Goal: Task Accomplishment & Management: Manage account settings

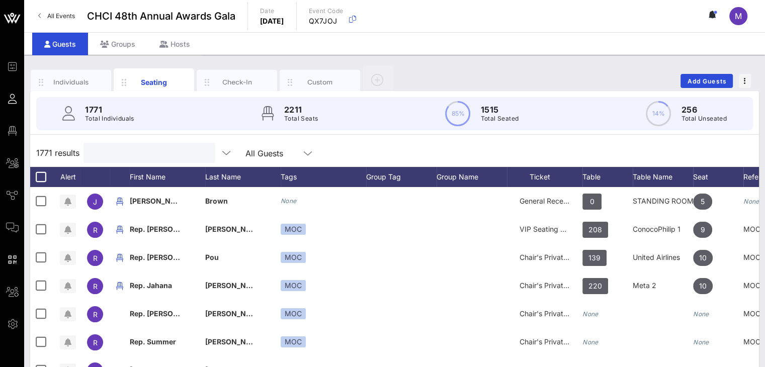
scroll to position [0, 70]
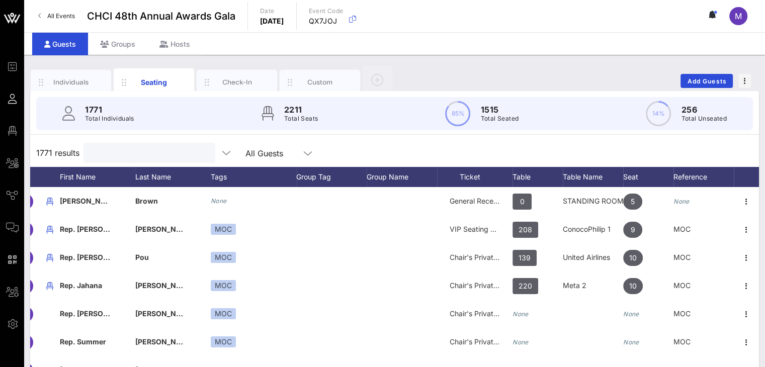
click at [120, 150] on input "text" at bounding box center [149, 152] width 118 height 13
click at [572, 174] on div "Table Name" at bounding box center [593, 177] width 60 height 20
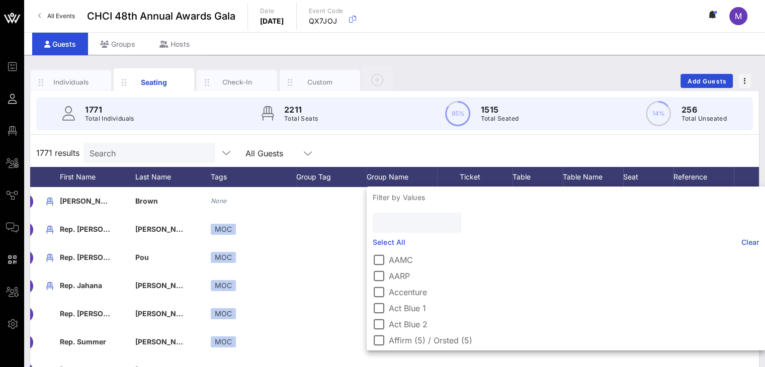
click at [412, 223] on input "text" at bounding box center [416, 222] width 74 height 13
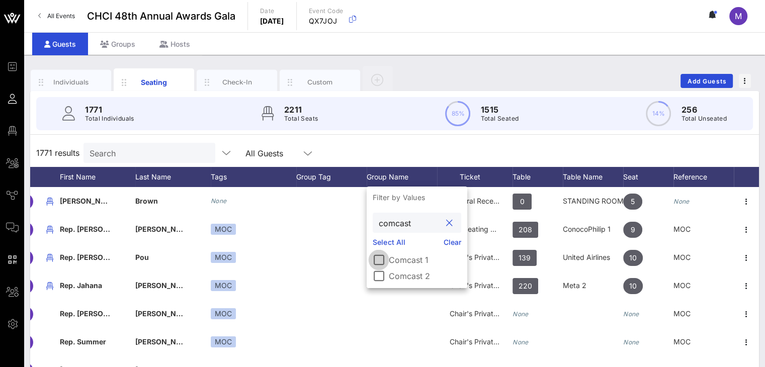
type input "comcast"
click at [378, 258] on div at bounding box center [378, 259] width 17 height 17
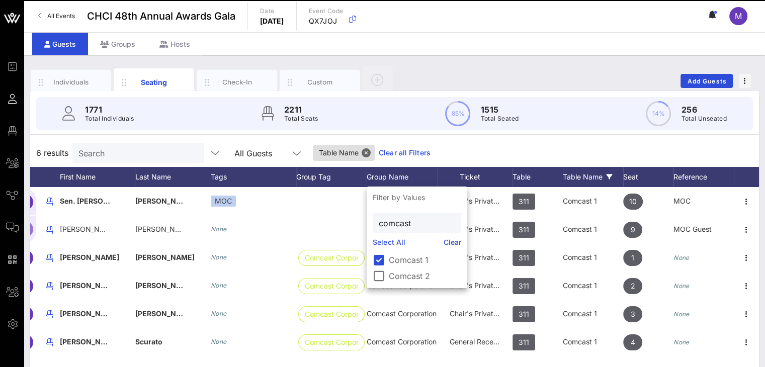
click at [623, 146] on div "6 results Search All Guests Table Name Clear all Filters" at bounding box center [394, 153] width 729 height 28
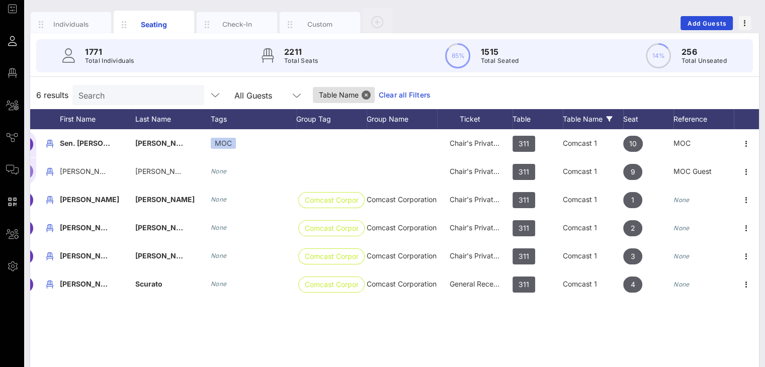
scroll to position [62, 0]
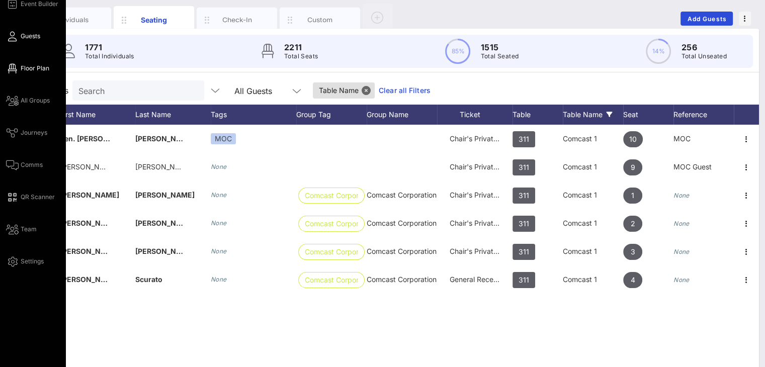
click at [26, 65] on span "Floor Plan" at bounding box center [35, 68] width 29 height 9
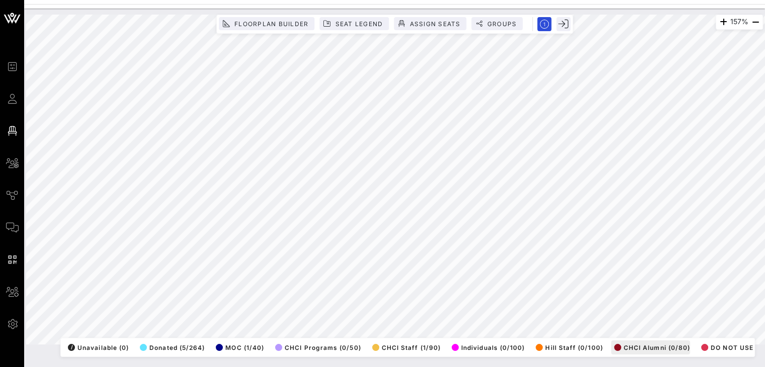
click at [617, 334] on div "157% Floorplan Builder Seat Legend Assign Seats Groups Exit All Reserved Shared…" at bounding box center [394, 180] width 737 height 330
click at [56, 361] on div "157% Floorplan Builder Seat Legend Assign Seats Groups Exit All Reserved Shared…" at bounding box center [394, 188] width 741 height 359
click at [19, 367] on html "Event Builder Guests Floor Plan All Groups Journeys Comms QR Scanner Team Setti…" at bounding box center [382, 183] width 765 height 367
click at [23, 367] on html "Event Builder Guests Floor Plan All Groups Journeys Comms QR Scanner Team Setti…" at bounding box center [382, 183] width 765 height 367
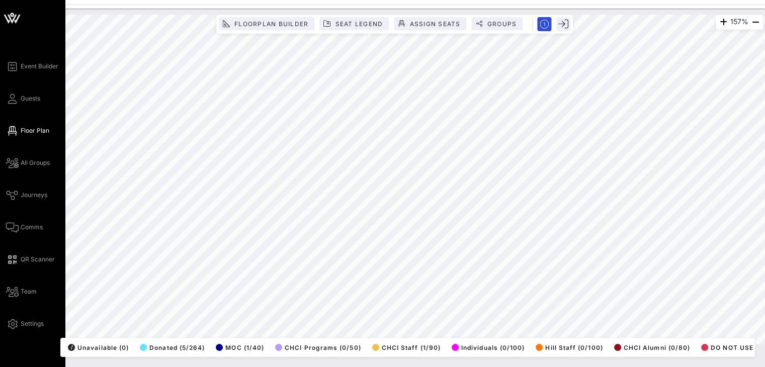
click at [8, 346] on div "Event Builder Guests Floor Plan All Groups Journeys Comms QR Scanner Team Setti…" at bounding box center [382, 183] width 765 height 367
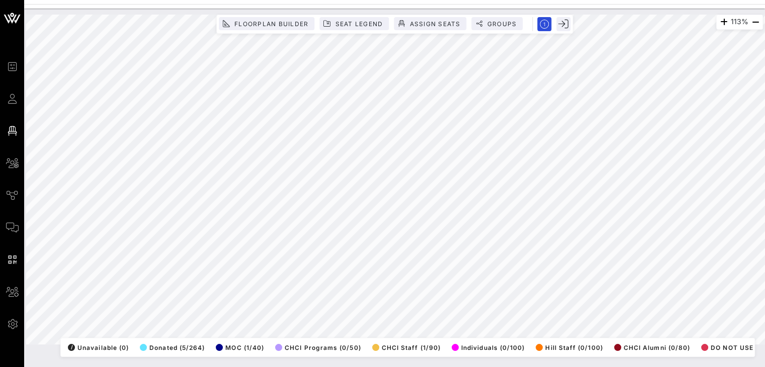
click at [172, 367] on html "Event Builder Guests Floor Plan All Groups Journeys Comms QR Scanner Team Setti…" at bounding box center [382, 183] width 765 height 367
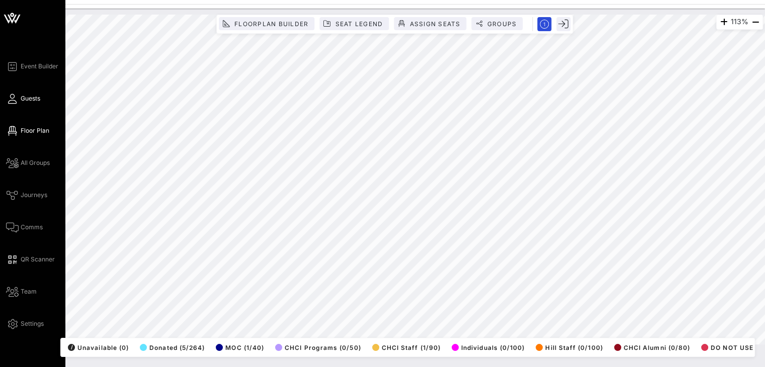
click at [40, 100] on span "Guests" at bounding box center [31, 98] width 20 height 9
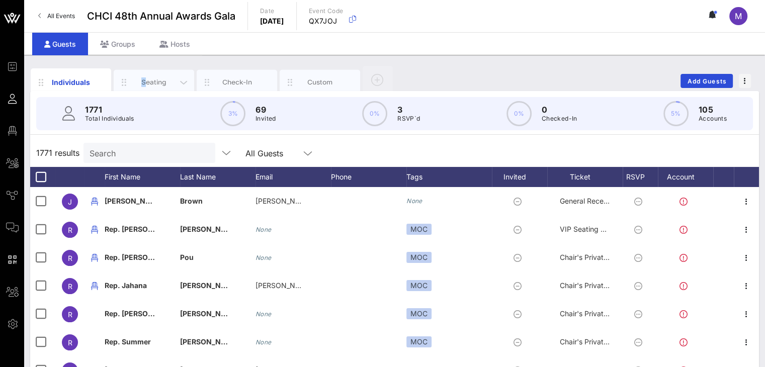
click at [145, 77] on div "Seating" at bounding box center [154, 82] width 45 height 10
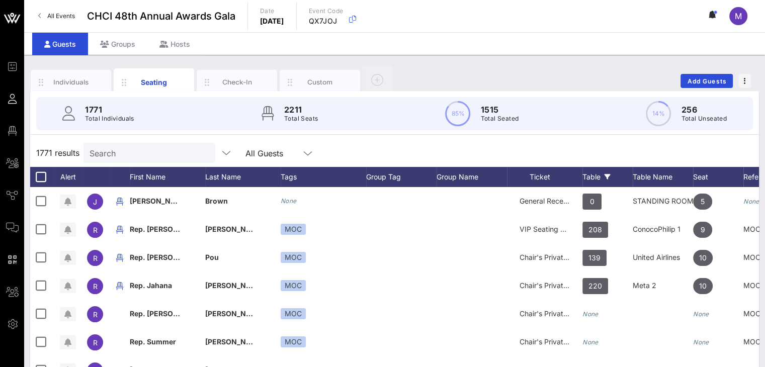
click at [598, 176] on div "Table" at bounding box center [607, 177] width 50 height 20
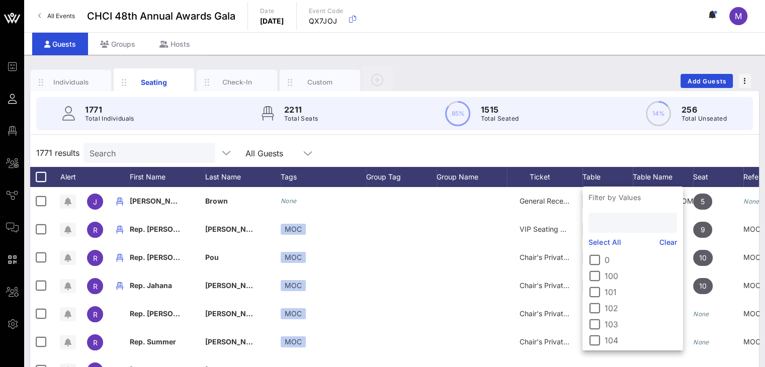
click at [602, 219] on input "text" at bounding box center [632, 222] width 74 height 13
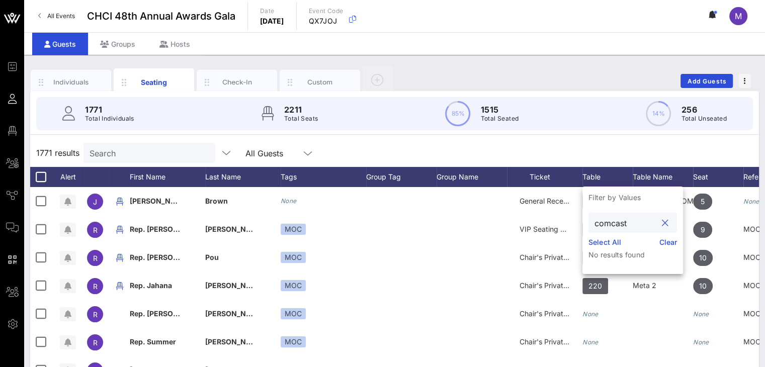
type input "comcast"
click at [598, 241] on link "Select All" at bounding box center [604, 242] width 33 height 11
click at [677, 149] on div "1771 results Search All Guests" at bounding box center [394, 153] width 729 height 28
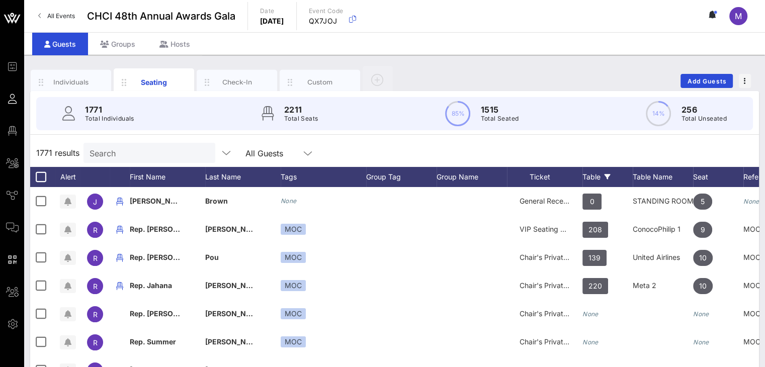
click at [608, 173] on div "Table" at bounding box center [607, 177] width 50 height 20
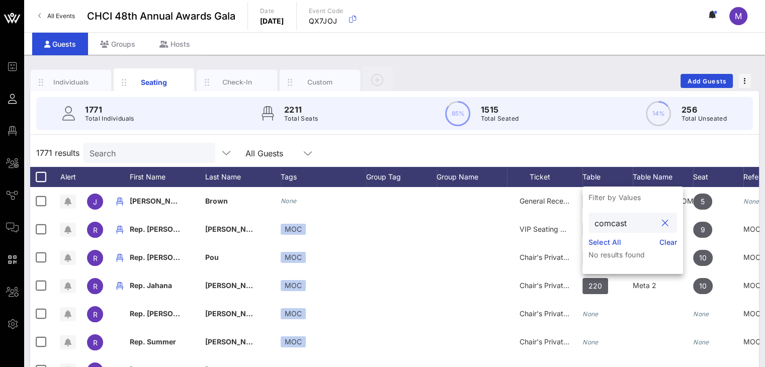
click at [632, 223] on input "comcast" at bounding box center [626, 222] width 62 height 13
type input "c"
type input "Comcast"
click at [669, 242] on link "Clear" at bounding box center [668, 242] width 18 height 11
click at [539, 147] on div "1771 results Search All Guests" at bounding box center [394, 153] width 729 height 28
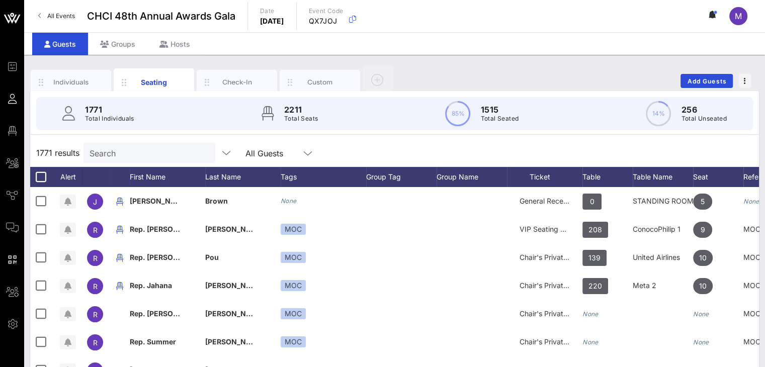
click at [147, 147] on input "Search" at bounding box center [149, 152] width 118 height 13
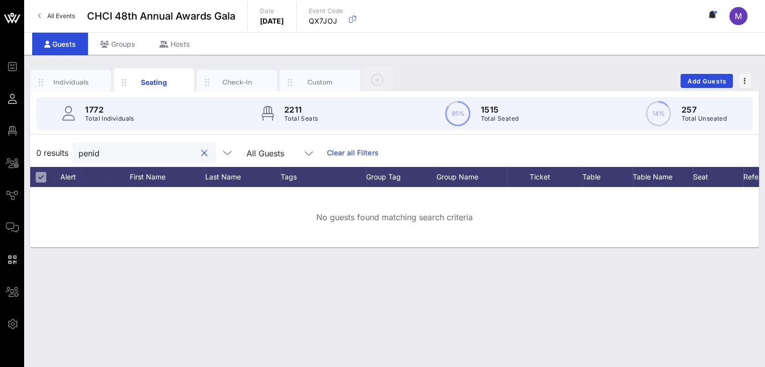
type input "penid"
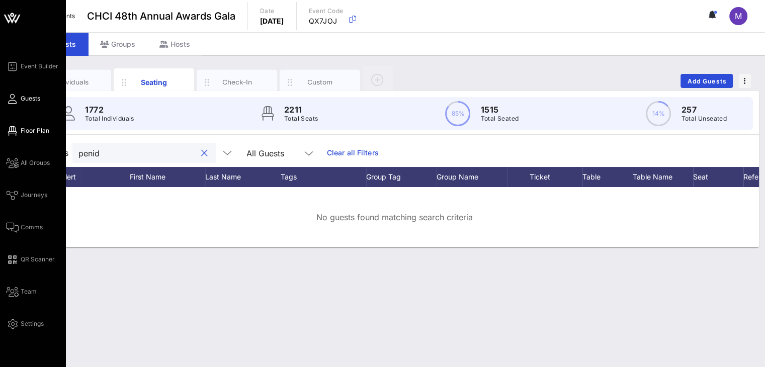
click at [21, 129] on span "Floor Plan" at bounding box center [35, 130] width 29 height 9
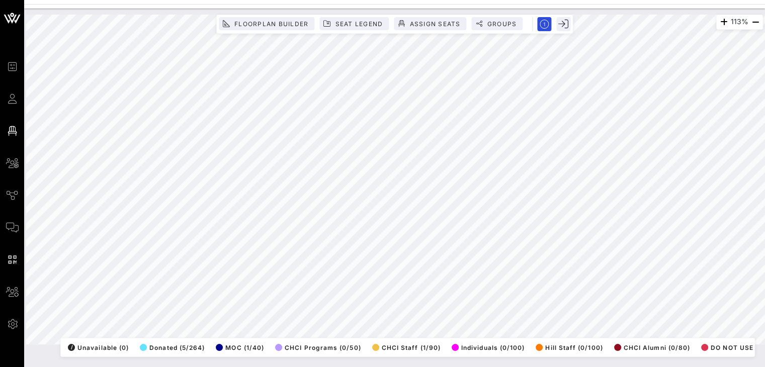
click at [701, 0] on html "Event Builder Guests Floor Plan All Groups Journeys Comms QR Scanner Team Setti…" at bounding box center [382, 183] width 765 height 367
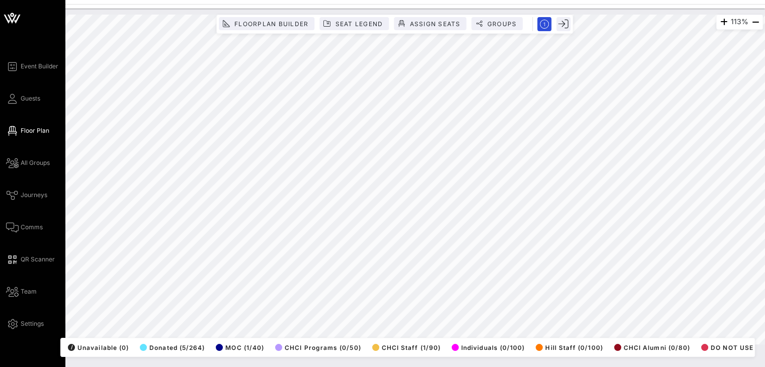
click at [0, 91] on div "Event Builder Guests Floor Plan All Groups Journeys Comms QR Scanner Team Setti…" at bounding box center [382, 183] width 765 height 367
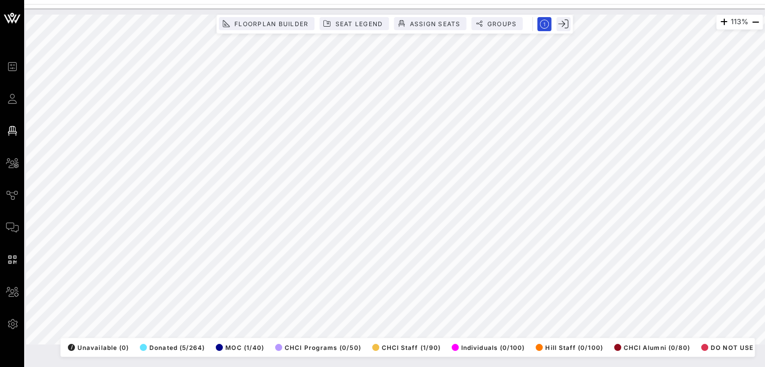
click at [154, 367] on html "Event Builder Guests Floor Plan All Groups Journeys Comms QR Scanner Team Setti…" at bounding box center [382, 183] width 765 height 367
click at [248, 345] on div "113% Floorplan Builder Seat Legend Assign Seats Groups Exit All Reserved Shared…" at bounding box center [394, 180] width 737 height 330
click at [653, 0] on html "Event Builder Guests Floor Plan All Groups Journeys Comms QR Scanner Team Setti…" at bounding box center [382, 183] width 765 height 367
click at [489, 367] on html "Event Builder Guests Floor Plan All Groups Journeys Comms QR Scanner Team Setti…" at bounding box center [382, 183] width 765 height 367
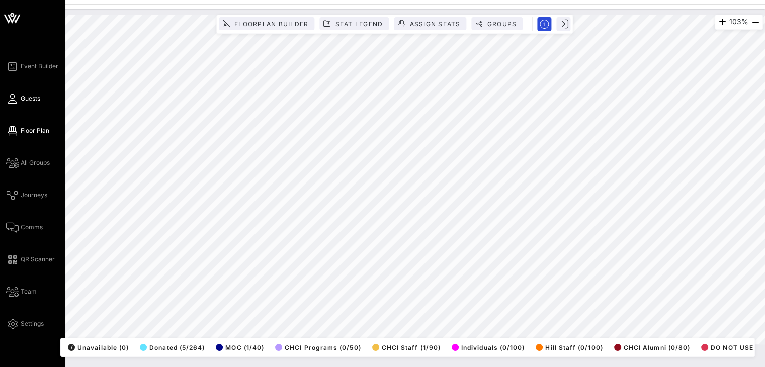
click at [32, 95] on span "Guests" at bounding box center [31, 98] width 20 height 9
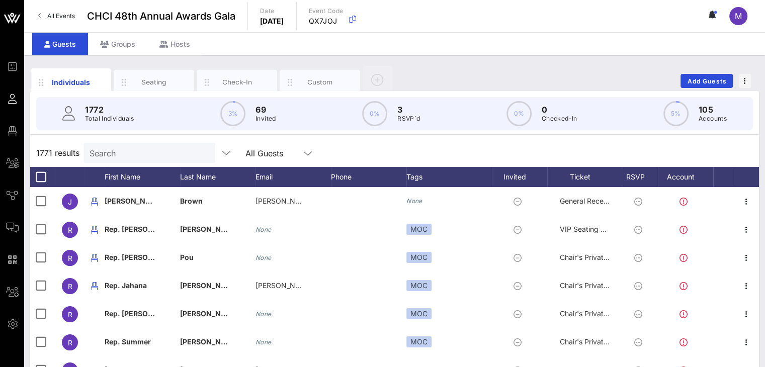
click at [157, 150] on input "Search" at bounding box center [149, 152] width 118 height 13
click at [141, 83] on div "Seating" at bounding box center [154, 82] width 45 height 10
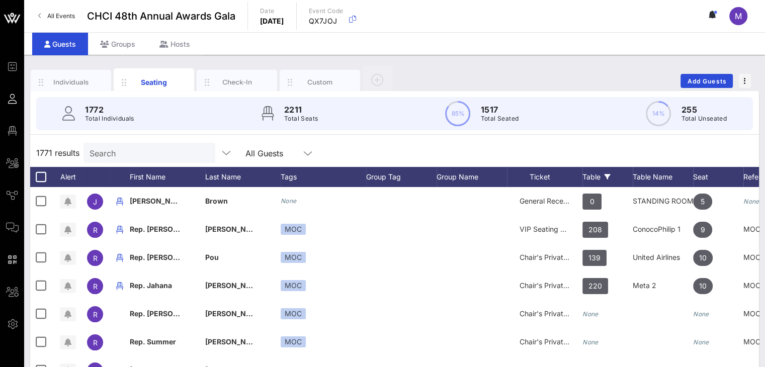
click at [591, 172] on div "Table" at bounding box center [607, 177] width 50 height 20
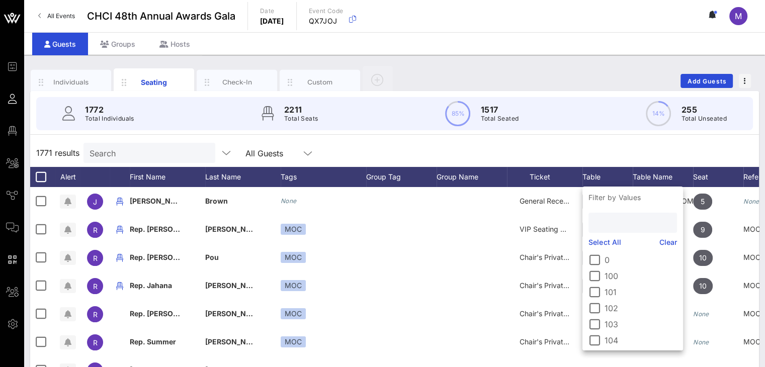
click at [612, 220] on input "text" at bounding box center [632, 222] width 74 height 13
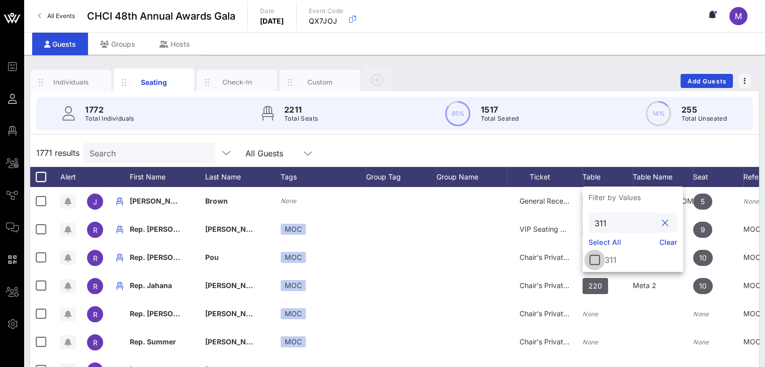
type input "311"
click at [597, 263] on div at bounding box center [594, 259] width 17 height 17
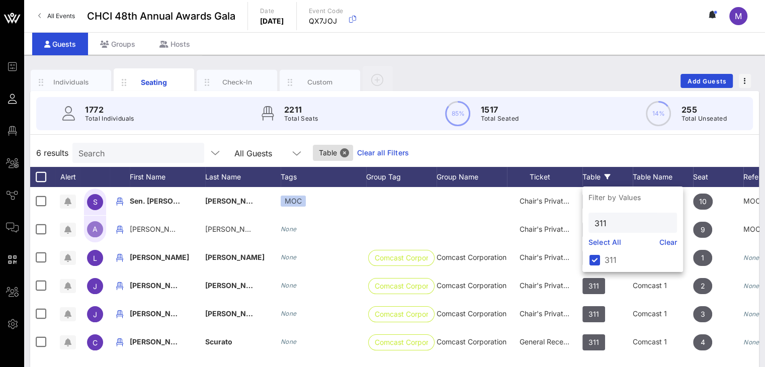
click at [618, 142] on div "6 results Search All Guests Table Clear all Filters" at bounding box center [394, 153] width 729 height 28
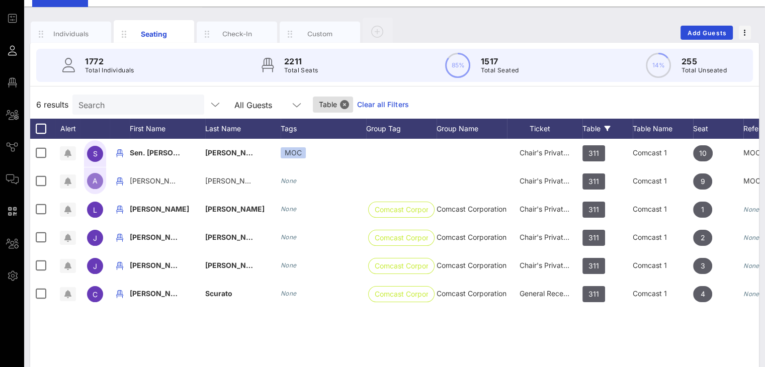
scroll to position [35, 0]
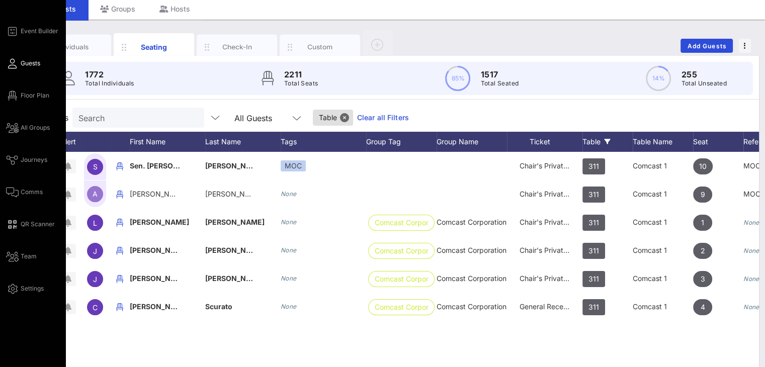
click at [34, 61] on span "Guests" at bounding box center [31, 63] width 20 height 9
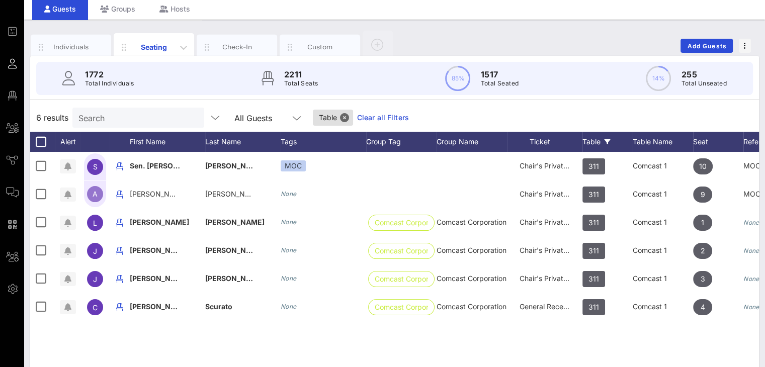
click at [147, 45] on div "Seating" at bounding box center [154, 47] width 45 height 11
click at [358, 116] on link "Clear all Filters" at bounding box center [383, 117] width 52 height 11
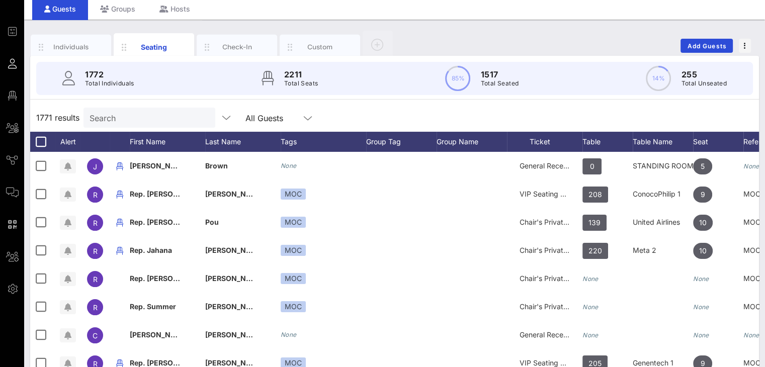
scroll to position [0, 0]
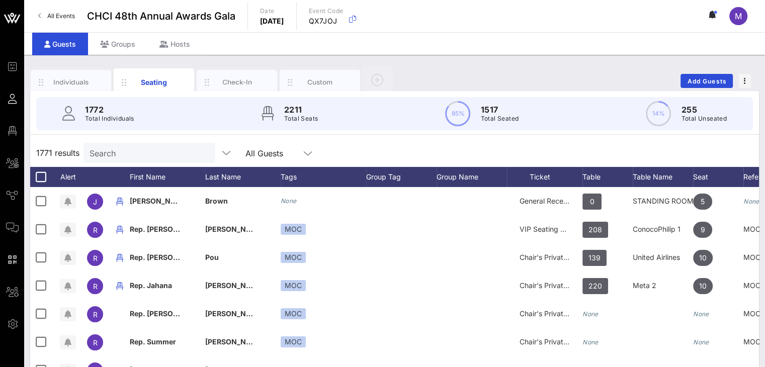
click at [155, 151] on input "Search" at bounding box center [149, 152] width 118 height 13
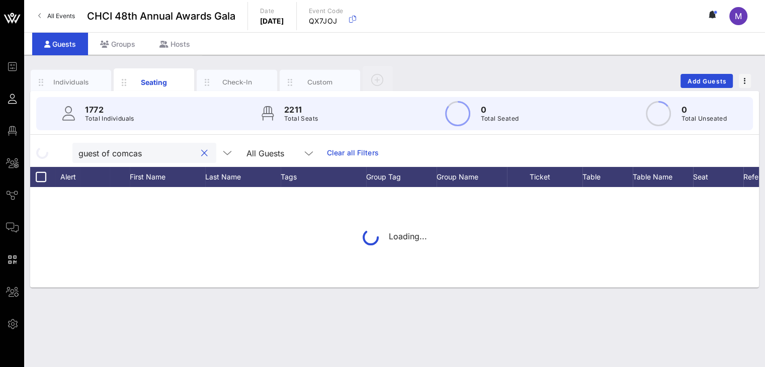
type input "guest of comcast"
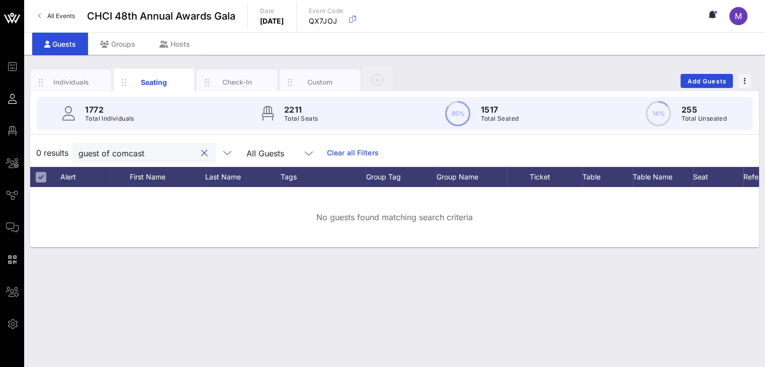
click at [201, 153] on button "clear icon" at bounding box center [204, 153] width 7 height 10
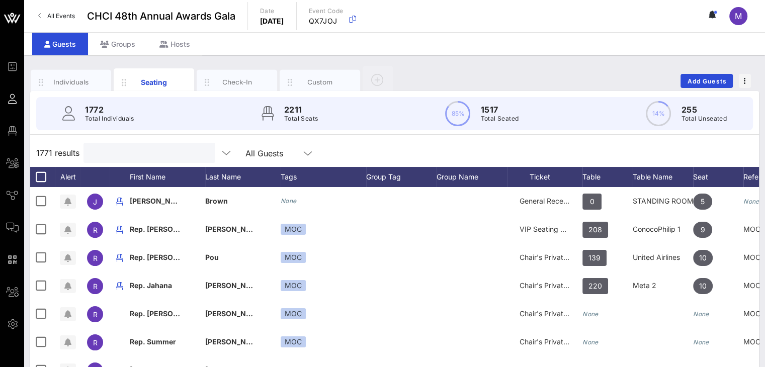
click at [177, 153] on input "text" at bounding box center [149, 152] width 118 height 13
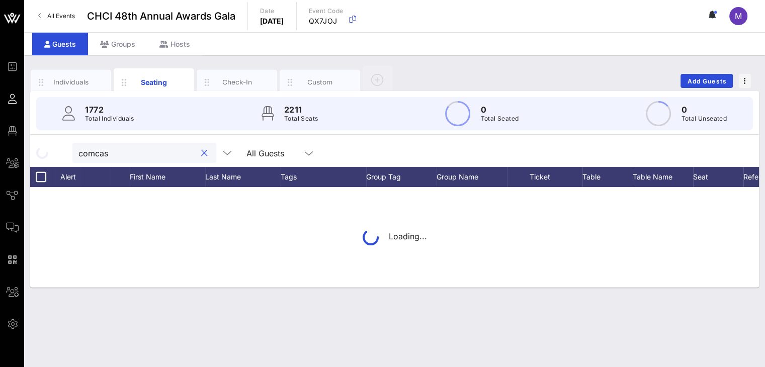
type input "comcast"
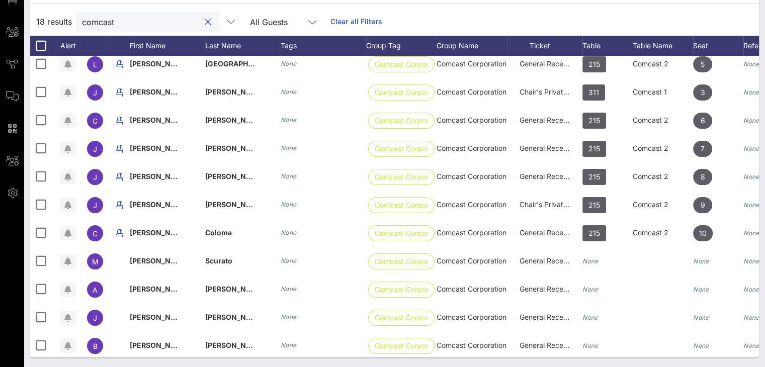
scroll to position [213, 0]
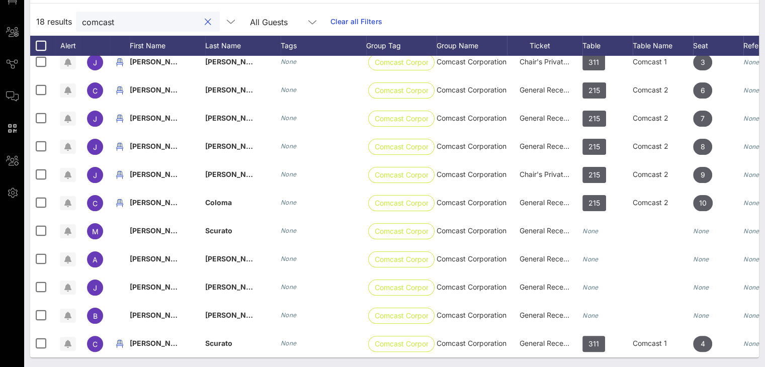
drag, startPoint x: 146, startPoint y: 21, endPoint x: 66, endPoint y: 15, distance: 79.7
click at [66, 15] on div "18 results comcast All Guests Clear all Filters" at bounding box center [394, 22] width 729 height 28
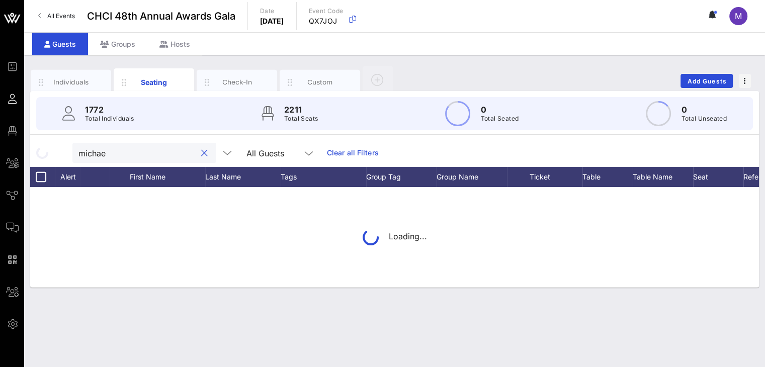
type input "michael"
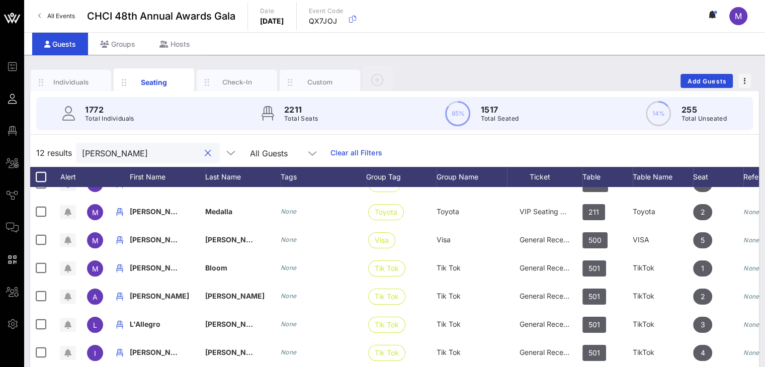
scroll to position [44, 0]
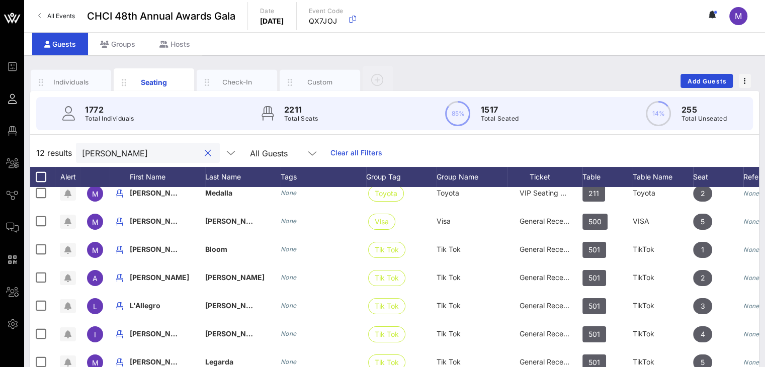
drag, startPoint x: 125, startPoint y: 150, endPoint x: 71, endPoint y: 151, distance: 53.3
click at [71, 151] on div "12 results michael All Guests Clear all Filters" at bounding box center [394, 153] width 729 height 28
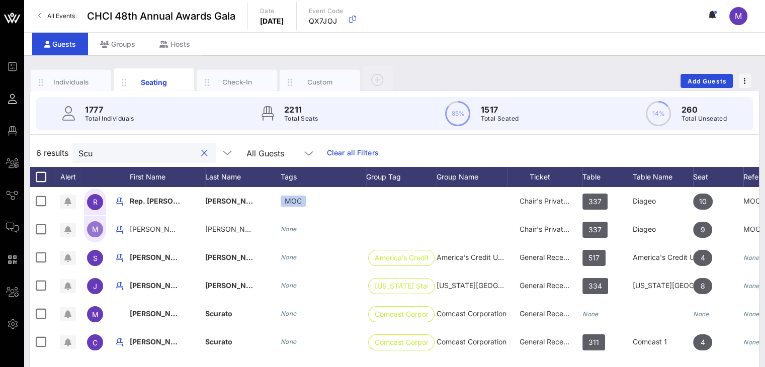
scroll to position [0, 0]
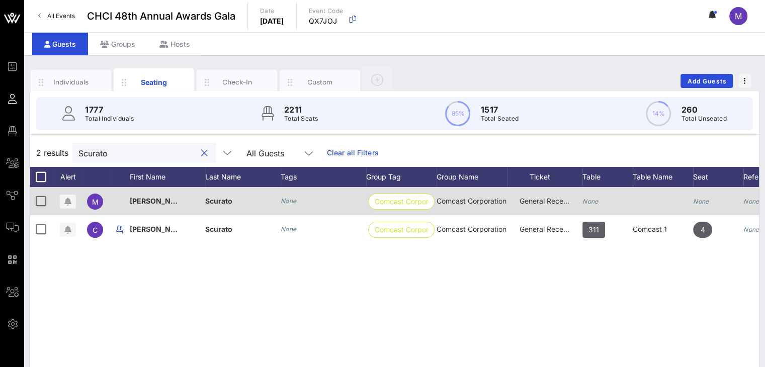
type input "Scurato"
click at [593, 199] on icon "None" at bounding box center [590, 202] width 16 height 8
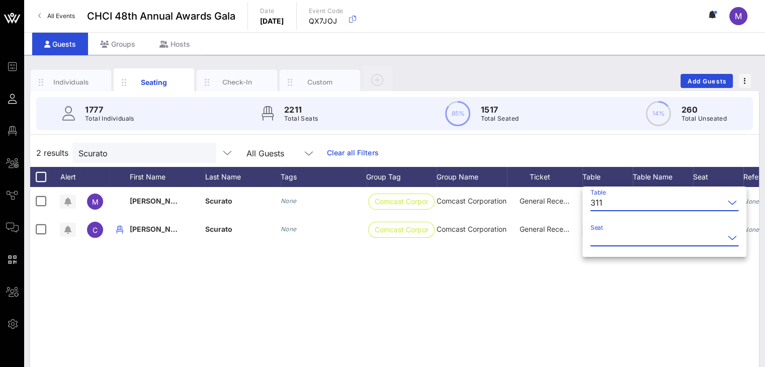
click at [598, 242] on input "Seat" at bounding box center [657, 238] width 134 height 16
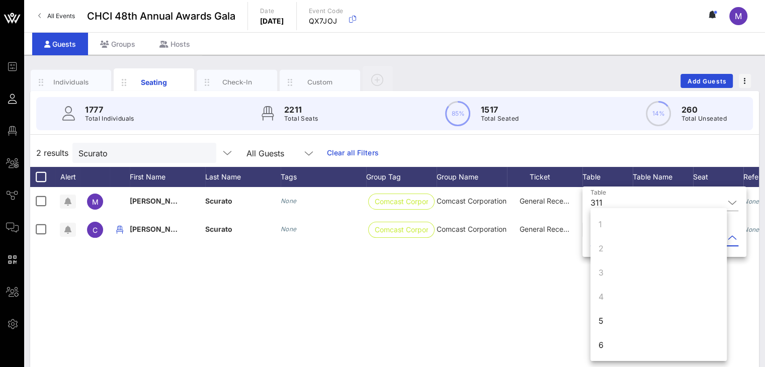
click at [601, 321] on div "5" at bounding box center [601, 321] width 5 height 12
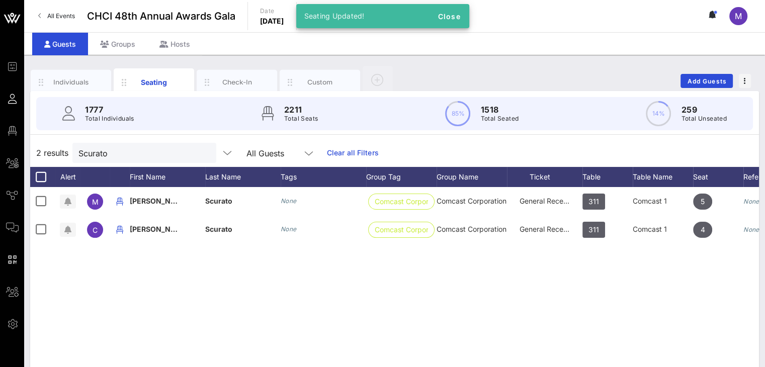
click at [571, 302] on div "M Michael Scurato None Comcast Corporati… Comcast Corporation General Reception…" at bounding box center [394, 338] width 729 height 302
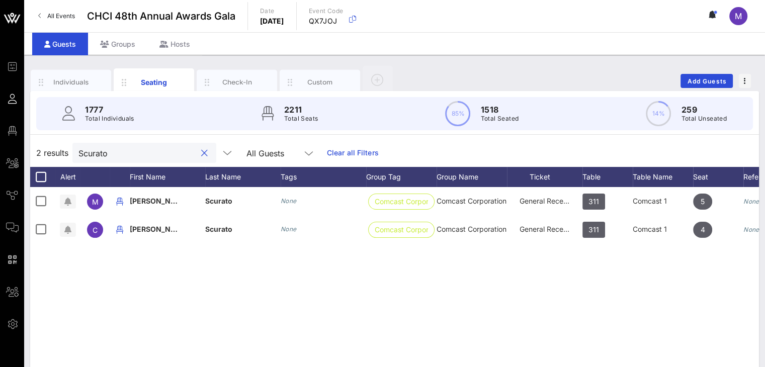
drag, startPoint x: 118, startPoint y: 152, endPoint x: 65, endPoint y: 153, distance: 52.3
click at [65, 153] on div "2 results Scurato All Guests Clear all Filters" at bounding box center [394, 153] width 729 height 28
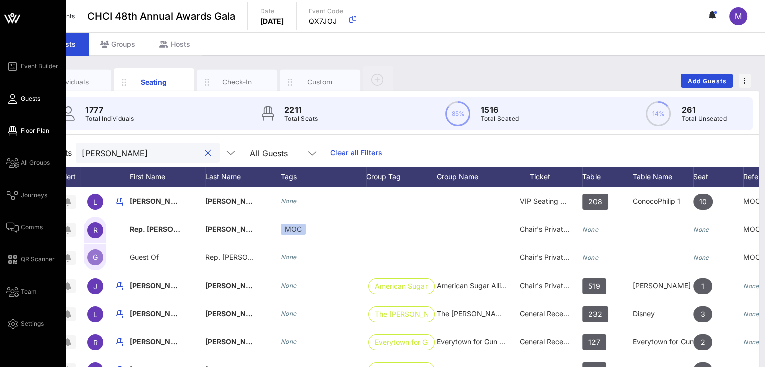
type input "lori"
click at [24, 133] on span "Floor Plan" at bounding box center [35, 130] width 29 height 9
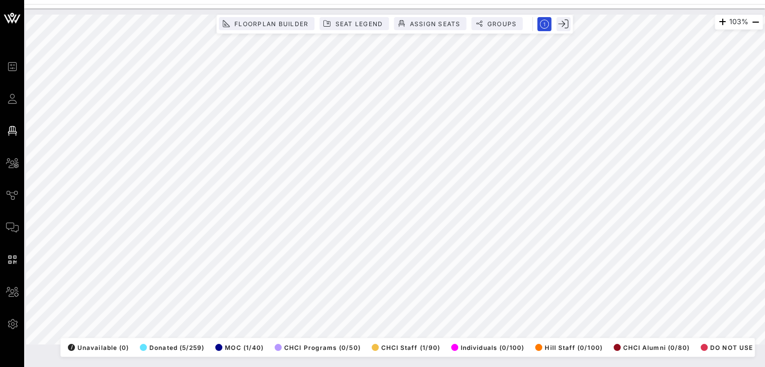
click at [462, 2] on div "Event Builder Guests Floor Plan All Groups Journeys Comms QR Scanner Team Setti…" at bounding box center [382, 183] width 765 height 367
click at [316, 367] on html "Event Builder Guests Floor Plan All Groups Journeys Comms QR Scanner Team Setti…" at bounding box center [382, 183] width 765 height 367
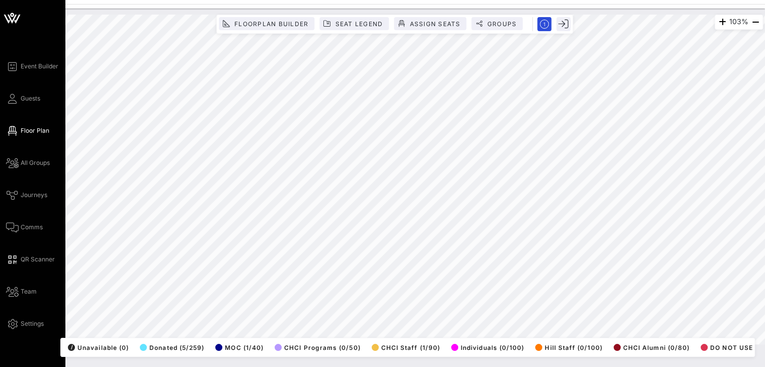
click at [39, 132] on span "Floor Plan" at bounding box center [35, 130] width 29 height 9
click at [24, 96] on span "Guests" at bounding box center [31, 98] width 20 height 9
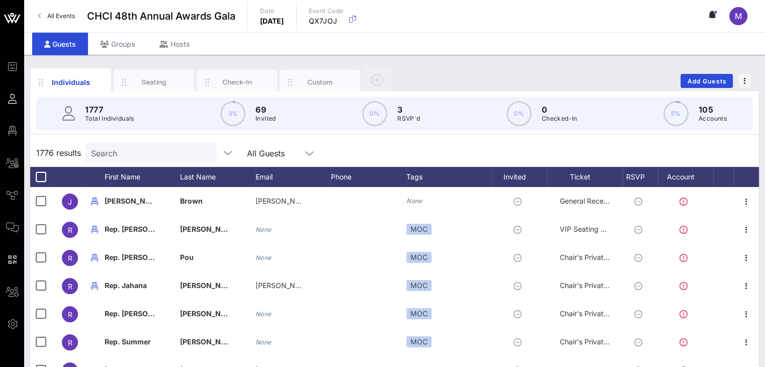
click at [123, 156] on input "Search" at bounding box center [150, 152] width 118 height 13
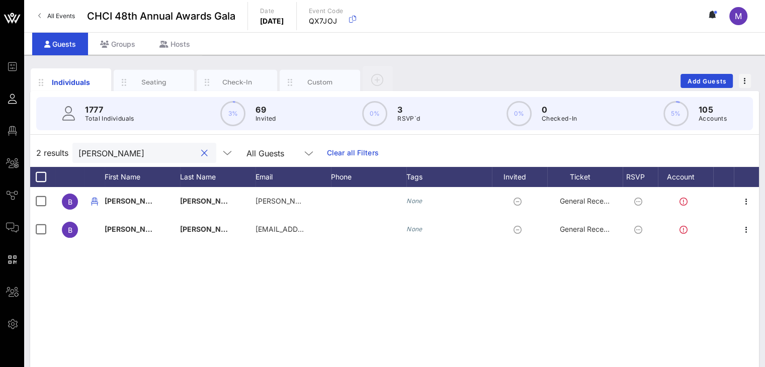
type input "Bobb"
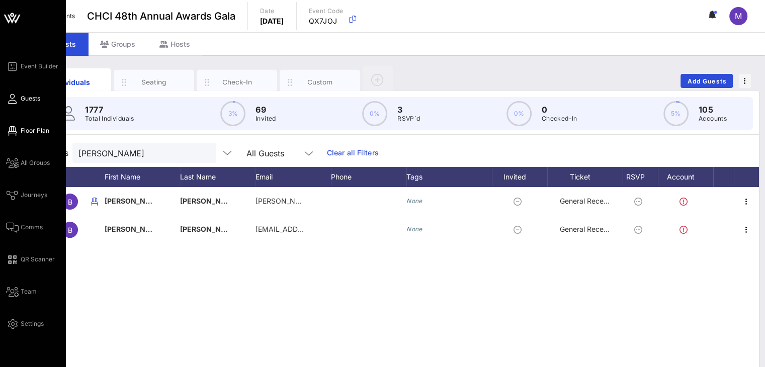
click at [18, 127] on link "Floor Plan" at bounding box center [27, 131] width 43 height 12
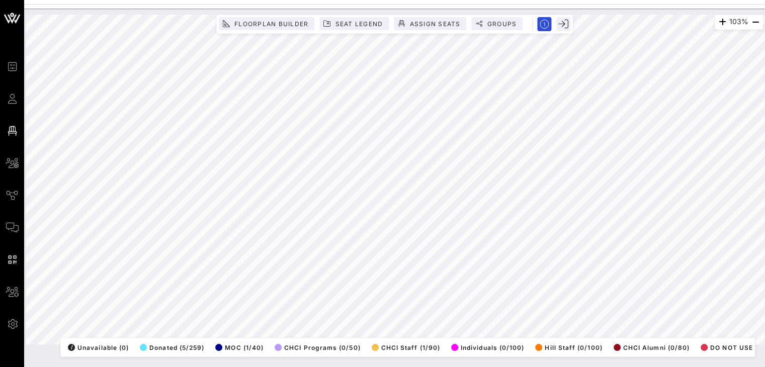
click at [431, 0] on html "Event Builder Guests Floor Plan All Groups Journeys Comms QR Scanner Team Setti…" at bounding box center [382, 183] width 765 height 367
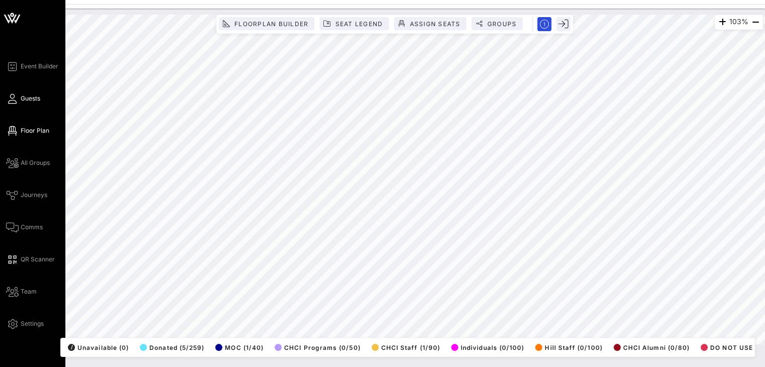
click at [36, 98] on span "Guests" at bounding box center [31, 98] width 20 height 9
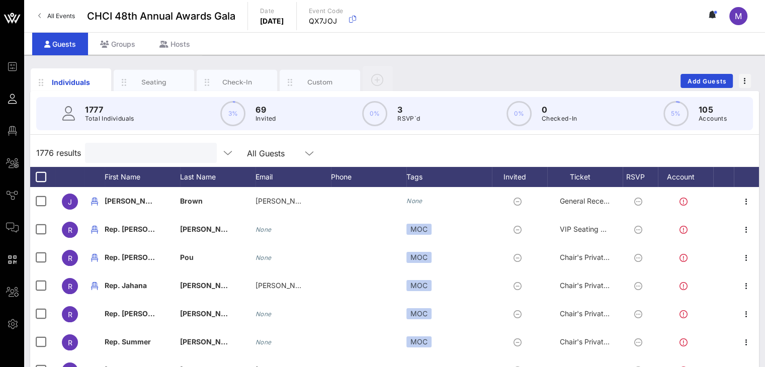
click at [120, 152] on input "text" at bounding box center [150, 152] width 118 height 13
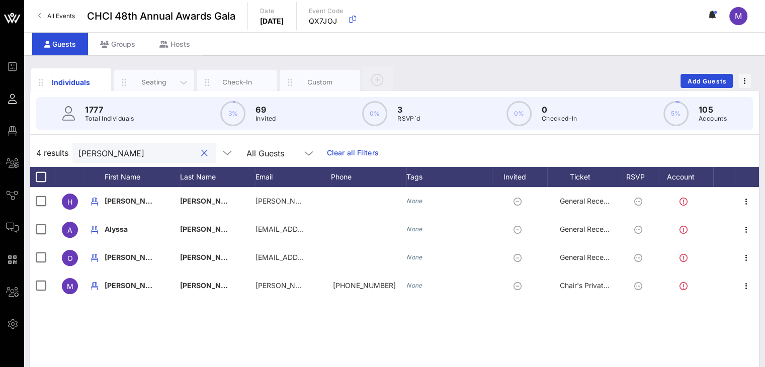
type input "franco"
click at [159, 81] on div "Seating" at bounding box center [154, 82] width 45 height 10
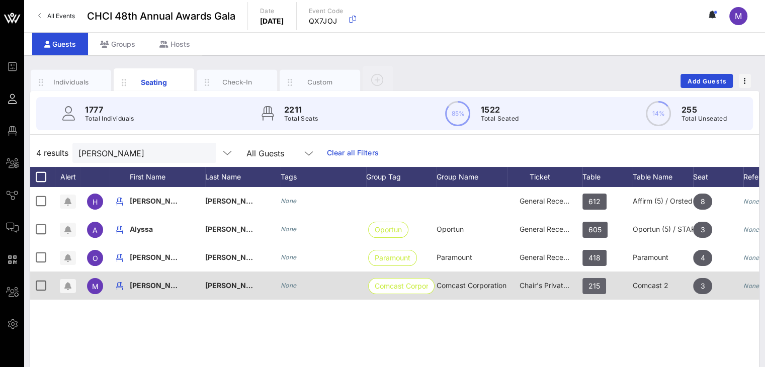
click at [601, 286] on span "215" at bounding box center [594, 286] width 24 height 16
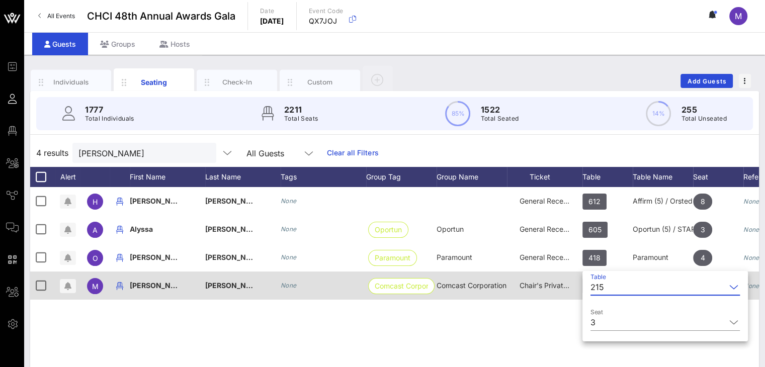
click at [601, 286] on div "215" at bounding box center [597, 287] width 14 height 9
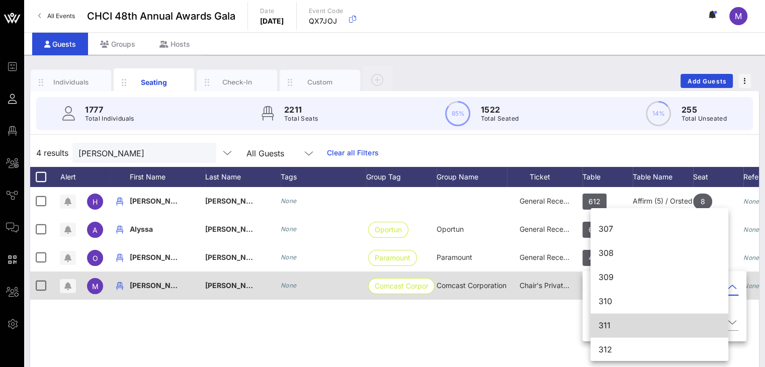
scroll to position [2096, 0]
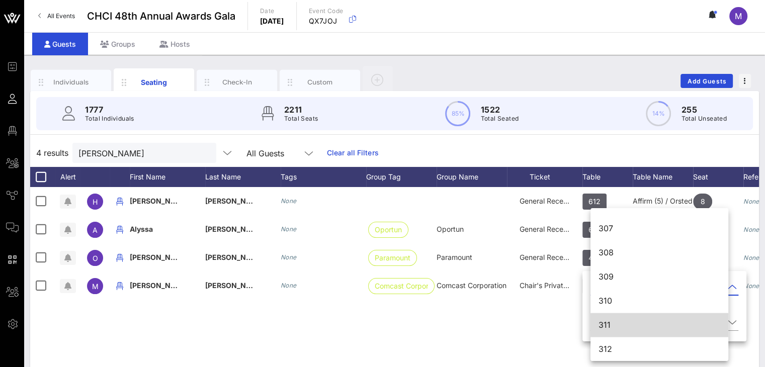
click at [607, 324] on div "311" at bounding box center [660, 325] width 122 height 10
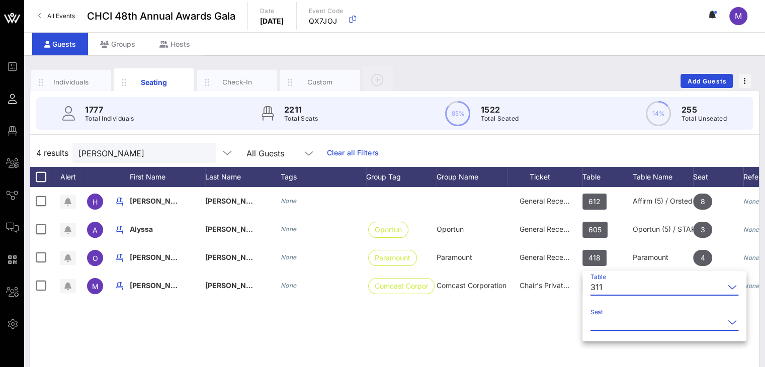
click at [602, 322] on input "Seat" at bounding box center [657, 322] width 134 height 16
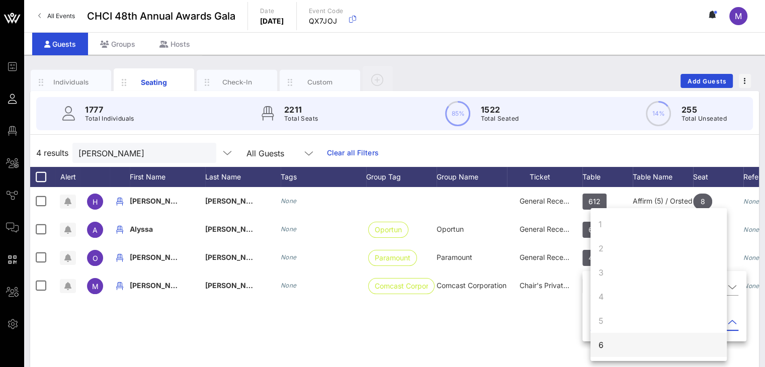
click at [611, 344] on div "6" at bounding box center [658, 345] width 136 height 24
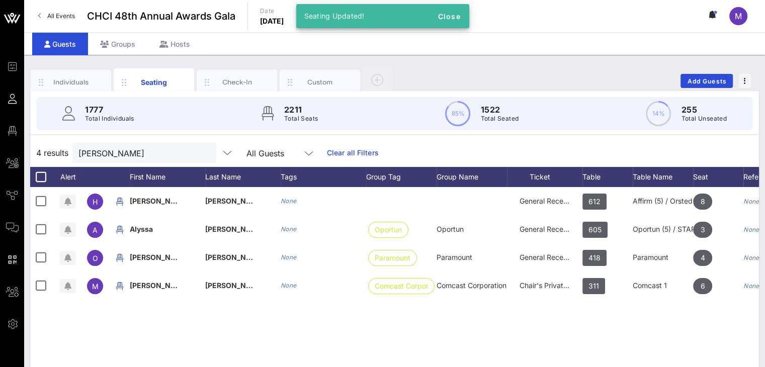
click at [554, 329] on div "H Hannah Franco None General Reception 612 Affirm (5) / Orsted (5) 8 None A Aly…" at bounding box center [394, 338] width 729 height 302
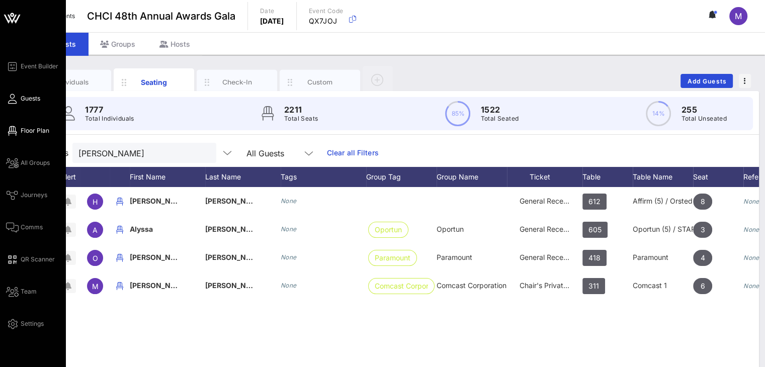
click at [36, 130] on span "Floor Plan" at bounding box center [35, 130] width 29 height 9
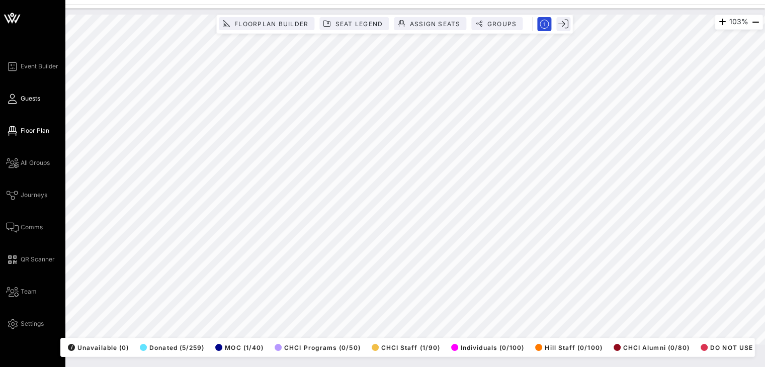
click at [33, 99] on span "Guests" at bounding box center [31, 98] width 20 height 9
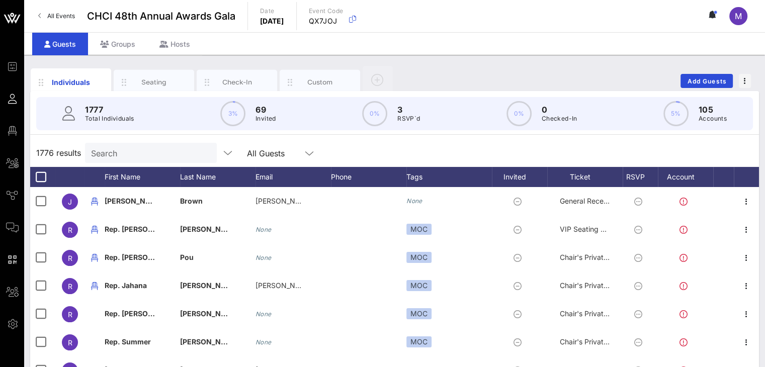
click at [131, 153] on input "Search" at bounding box center [150, 152] width 118 height 13
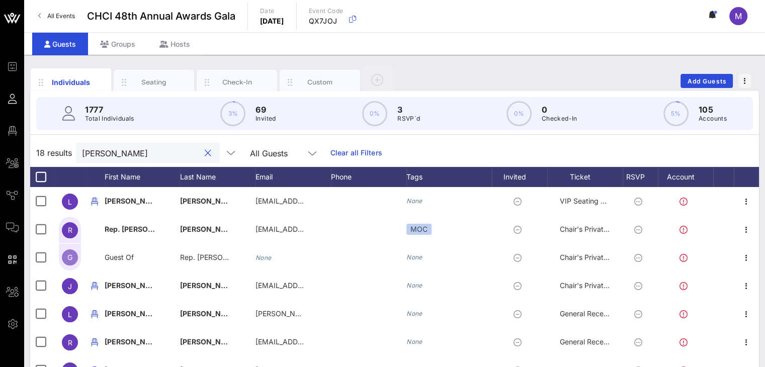
drag, startPoint x: 138, startPoint y: 151, endPoint x: 65, endPoint y: 148, distance: 73.0
click at [65, 148] on div "18 results lori All Guests Clear all Filters" at bounding box center [394, 153] width 729 height 28
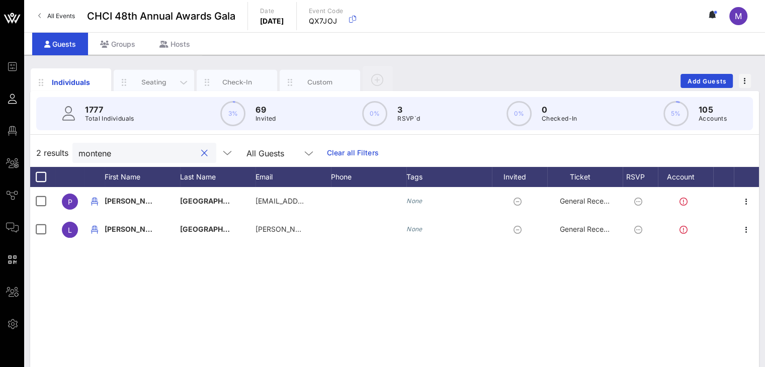
type input "montene"
click at [168, 79] on div "Seating" at bounding box center [154, 82] width 45 height 10
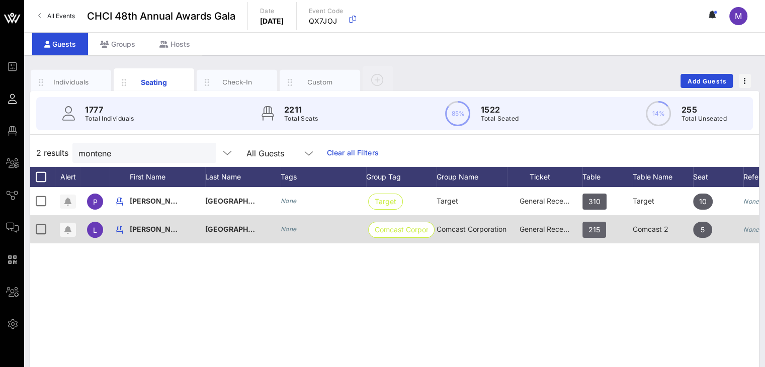
click at [600, 227] on span "215" at bounding box center [594, 230] width 24 height 16
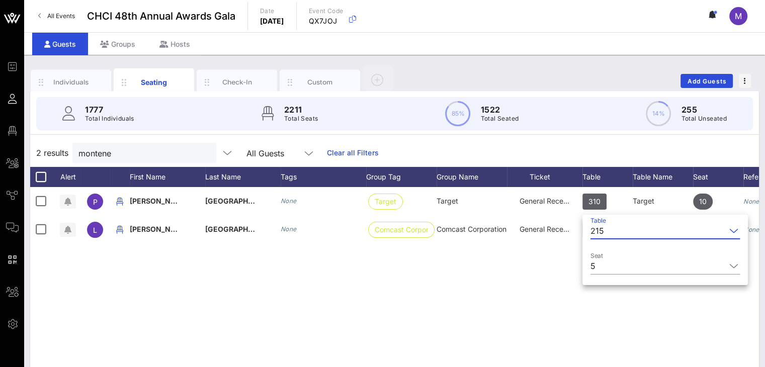
click at [600, 228] on div "215" at bounding box center [597, 230] width 14 height 9
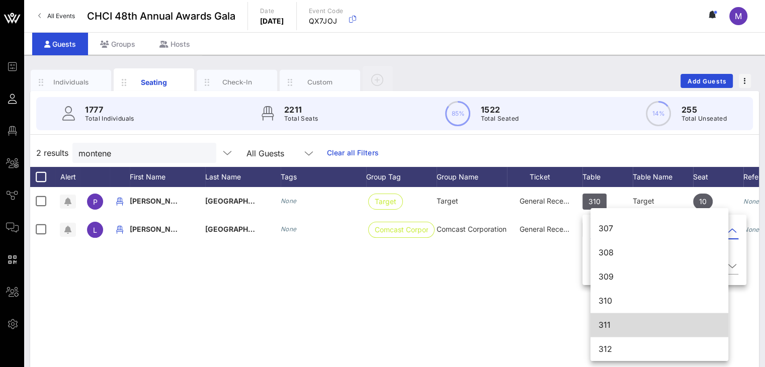
scroll to position [2096, 0]
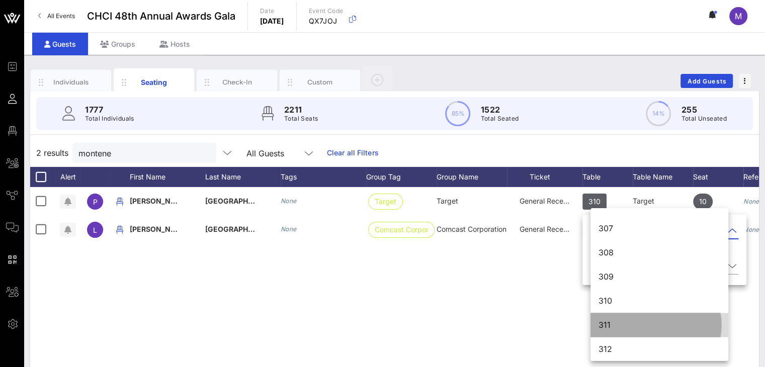
click at [656, 324] on div "311" at bounding box center [660, 325] width 122 height 10
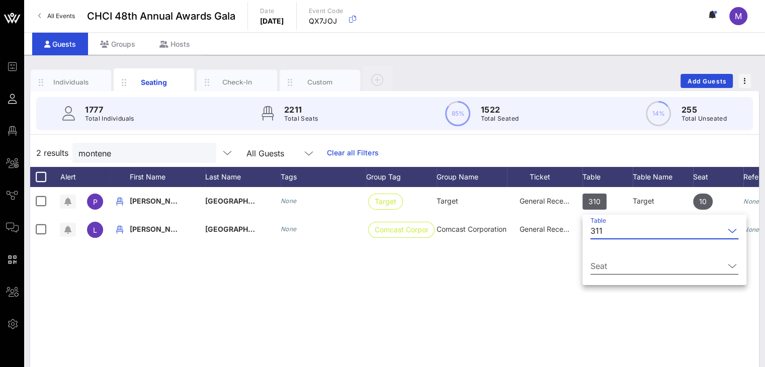
click at [624, 267] on input "Seat" at bounding box center [657, 266] width 134 height 16
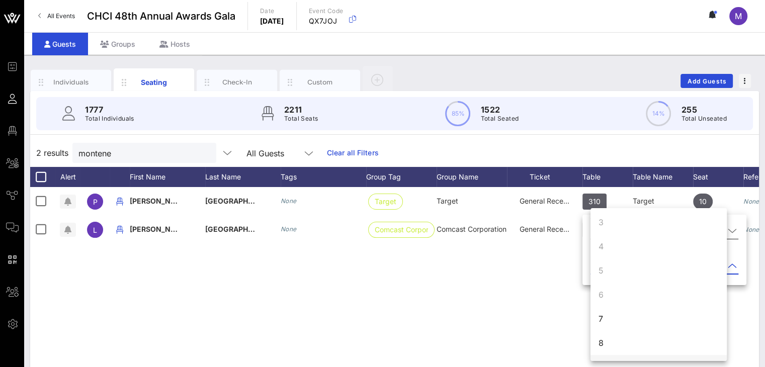
scroll to position [97, 0]
click at [606, 272] on div "7" at bounding box center [658, 273] width 136 height 24
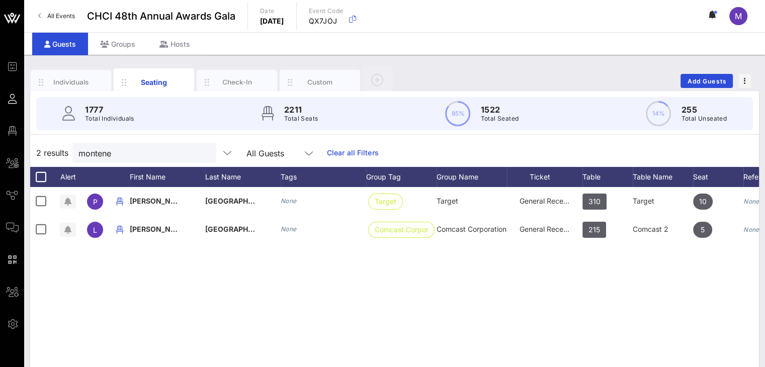
scroll to position [0, 0]
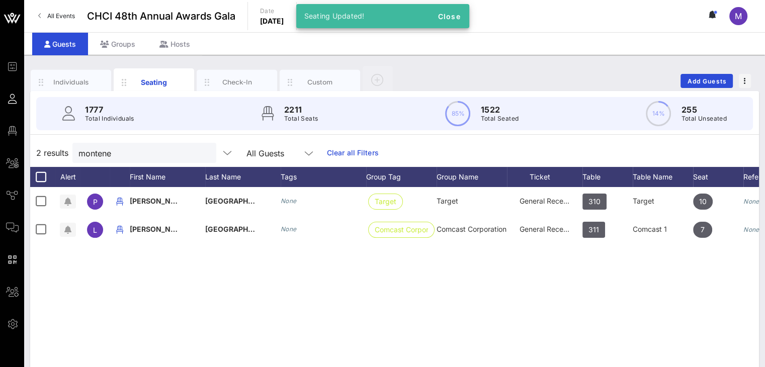
click at [593, 284] on div "P Pedro Montenegro None Target Target General Reception 310 Target 10 None L Lo…" at bounding box center [394, 338] width 729 height 302
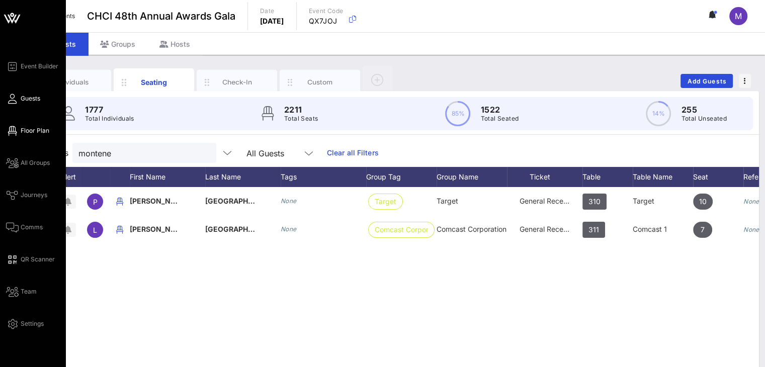
click at [29, 134] on span "Floor Plan" at bounding box center [35, 130] width 29 height 9
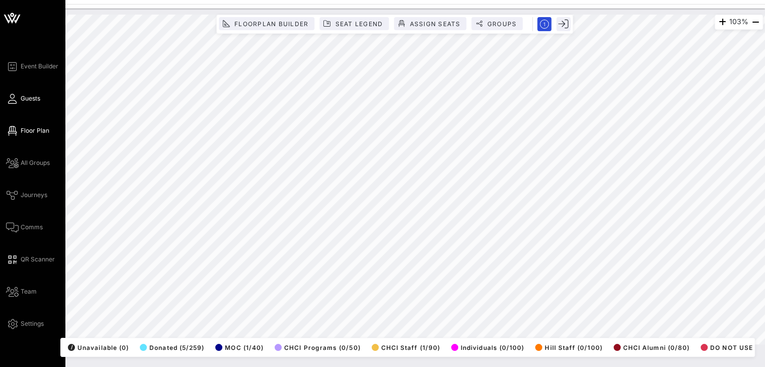
click at [18, 104] on link "Guests" at bounding box center [23, 99] width 34 height 12
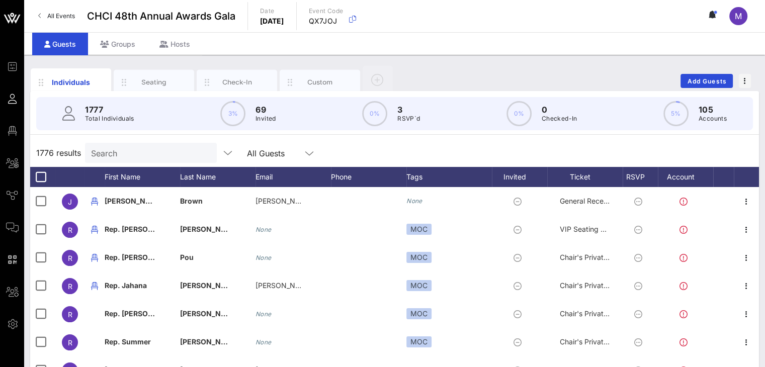
click at [121, 115] on p "Total Individuals" at bounding box center [109, 119] width 49 height 10
click at [129, 152] on input "Search" at bounding box center [150, 152] width 118 height 13
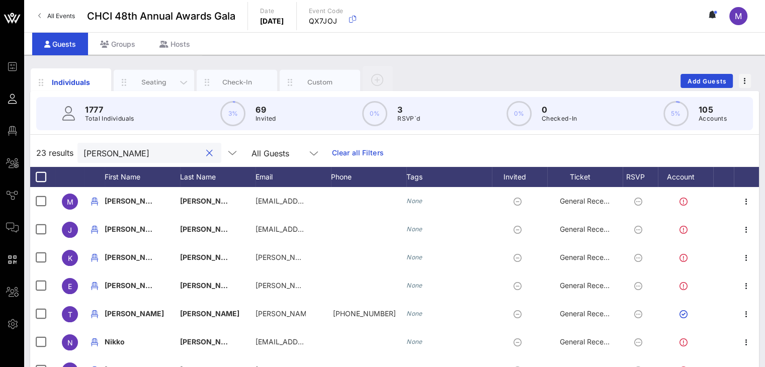
type input "[PERSON_NAME]"
click at [161, 77] on div "Seating" at bounding box center [154, 82] width 45 height 10
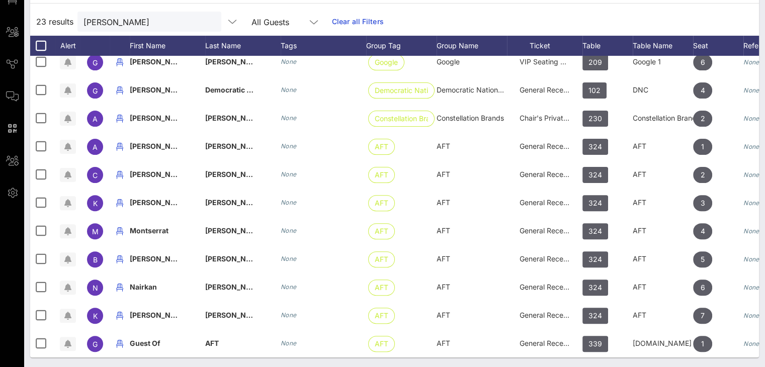
scroll to position [292, 0]
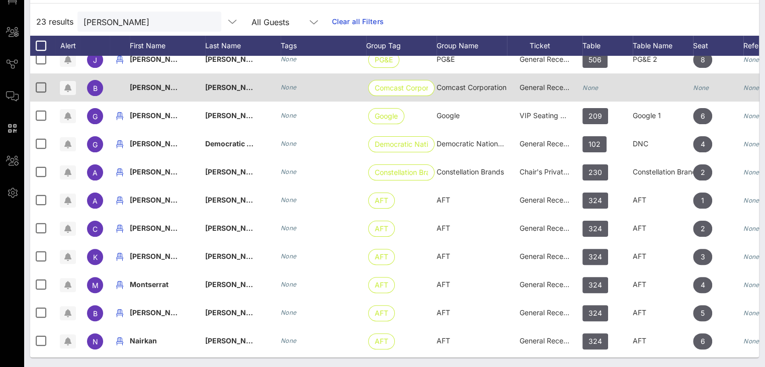
click at [598, 88] on icon "None" at bounding box center [590, 88] width 16 height 8
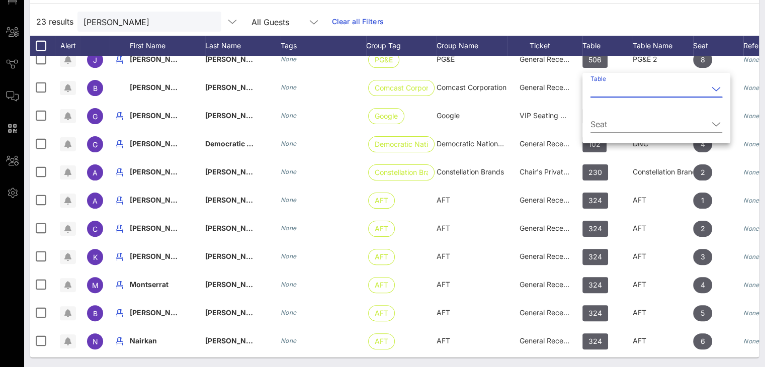
click at [603, 92] on input "Table" at bounding box center [649, 89] width 118 height 16
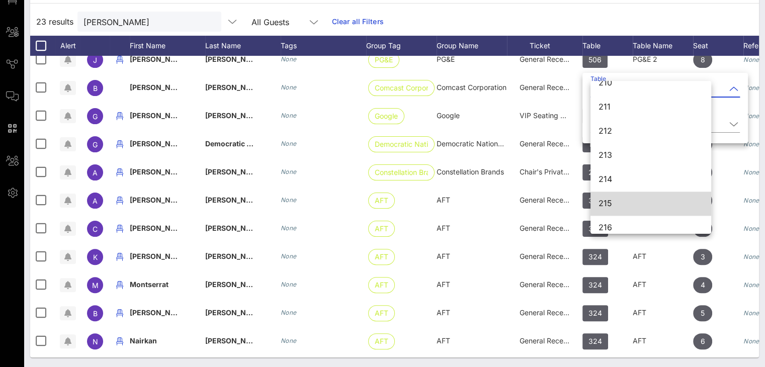
scroll to position [1396, 0]
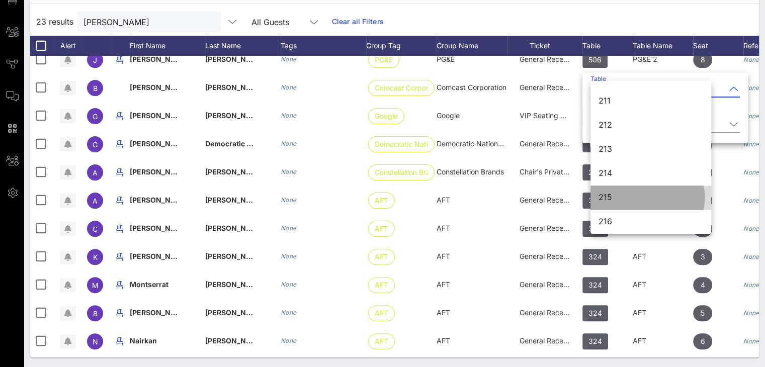
click at [618, 195] on div "215" at bounding box center [651, 198] width 105 height 10
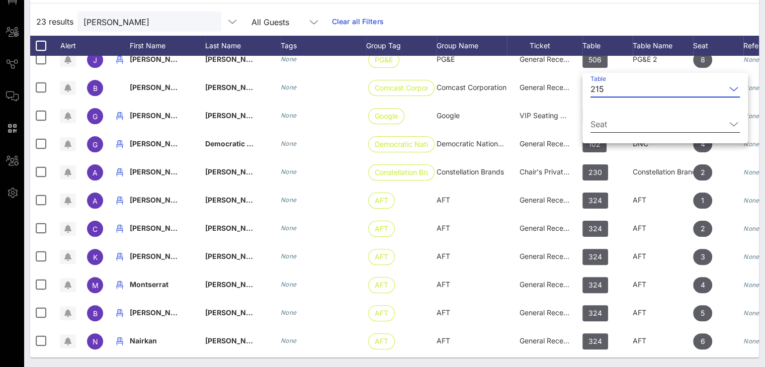
click at [605, 120] on input "Seat" at bounding box center [657, 124] width 135 height 16
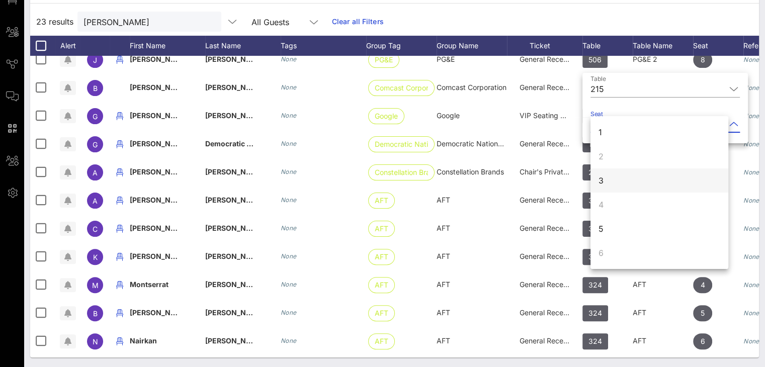
click at [604, 179] on div "3" at bounding box center [659, 180] width 138 height 24
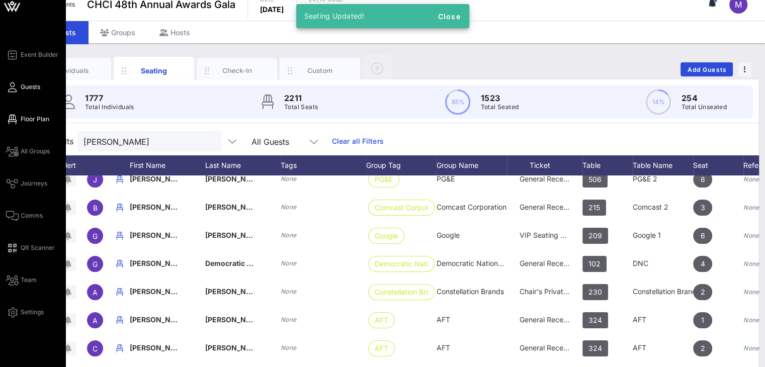
scroll to position [0, 0]
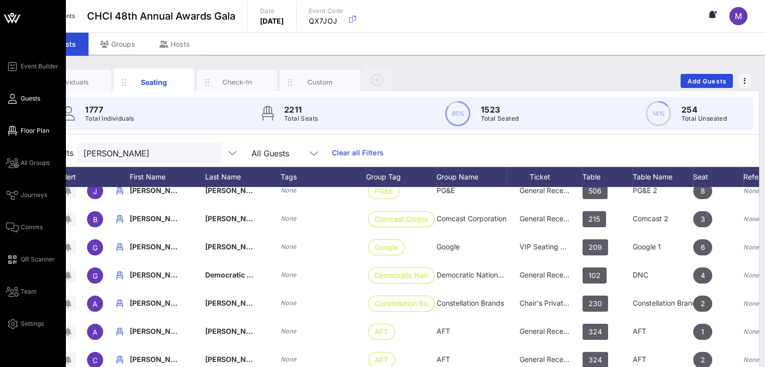
click at [40, 131] on span "Floor Plan" at bounding box center [35, 130] width 29 height 9
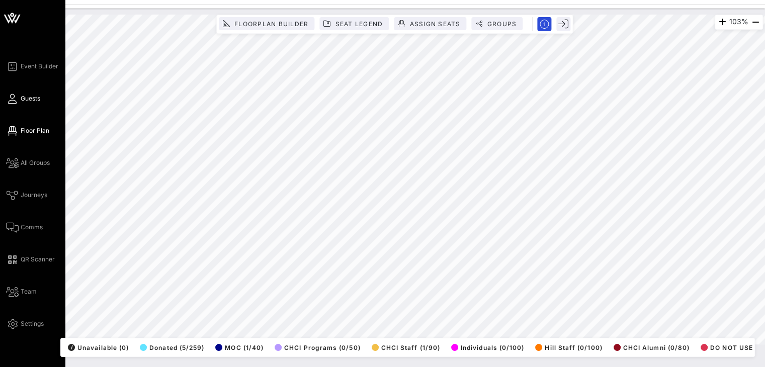
click at [25, 101] on span "Guests" at bounding box center [31, 98] width 20 height 9
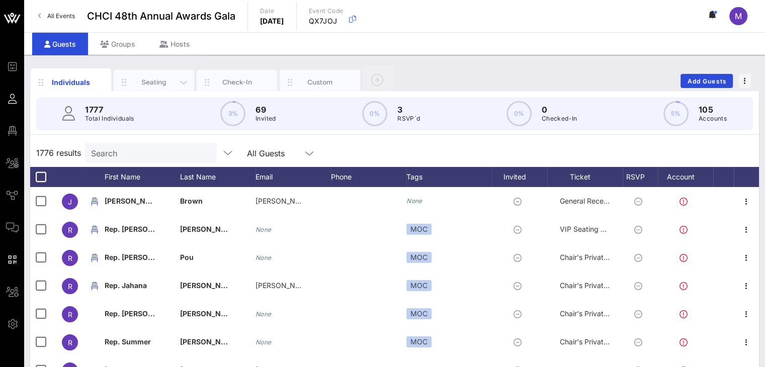
click at [146, 82] on div "Seating" at bounding box center [154, 82] width 45 height 10
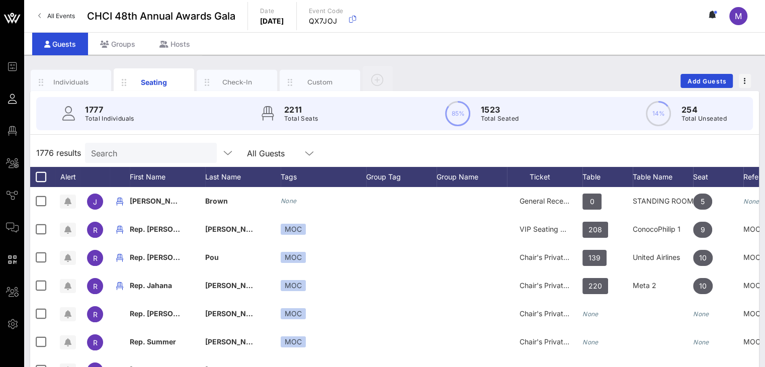
click at [144, 156] on input "Search" at bounding box center [150, 152] width 118 height 13
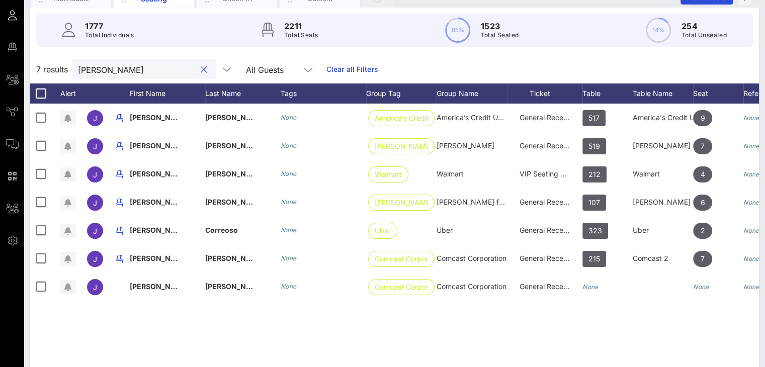
scroll to position [84, 0]
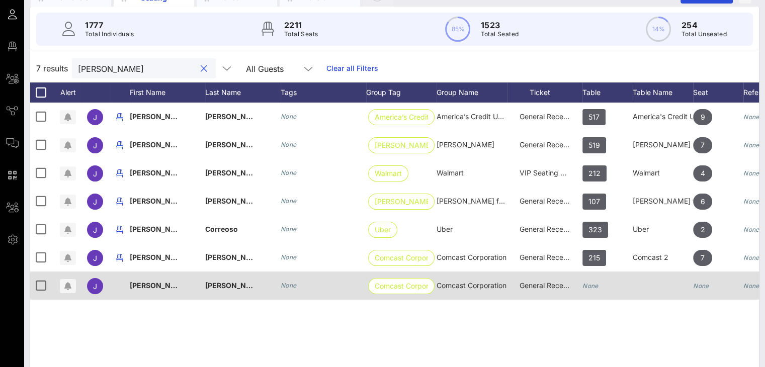
type input "[PERSON_NAME]"
click at [587, 288] on icon "None" at bounding box center [590, 286] width 16 height 8
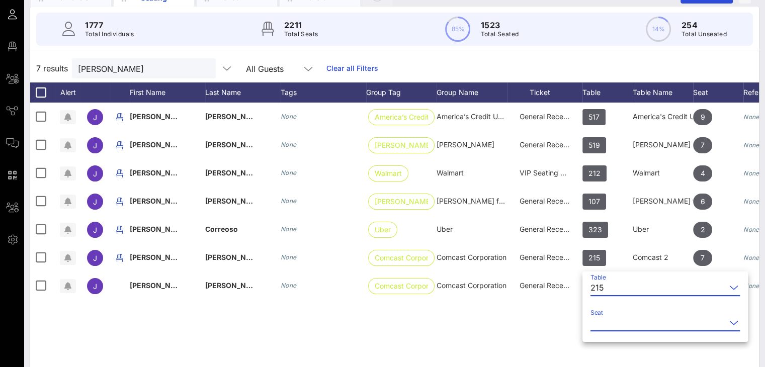
click at [605, 322] on input "Seat" at bounding box center [657, 323] width 135 height 16
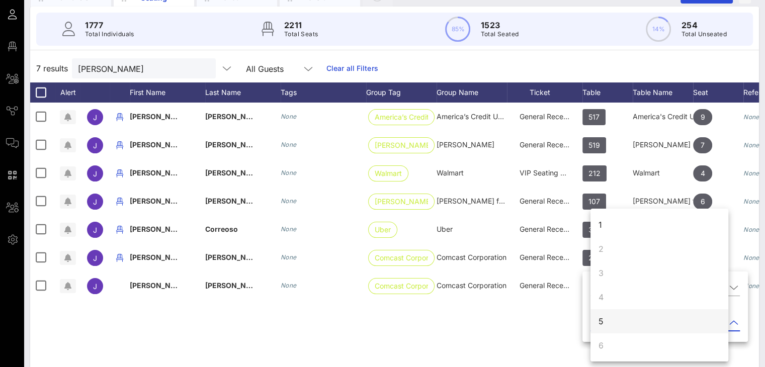
click at [610, 321] on div "5" at bounding box center [659, 321] width 138 height 24
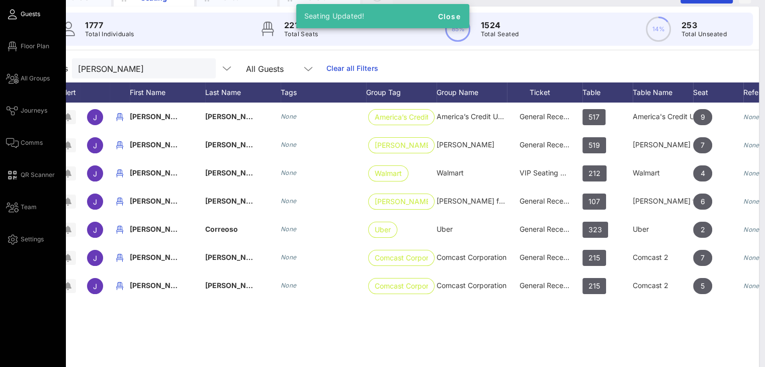
click at [22, 46] on span "Floor Plan" at bounding box center [35, 46] width 29 height 9
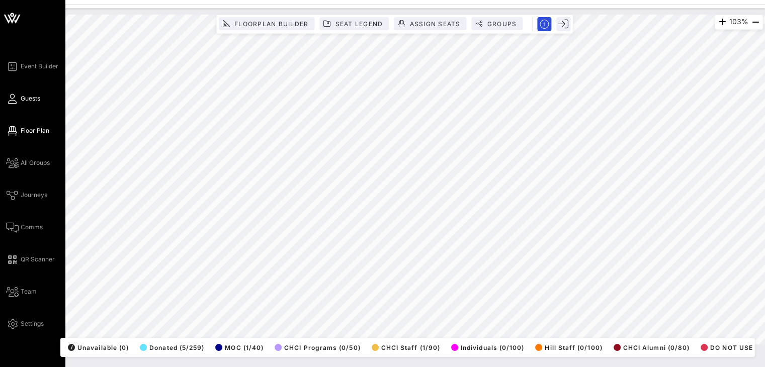
click at [27, 95] on span "Guests" at bounding box center [31, 98] width 20 height 9
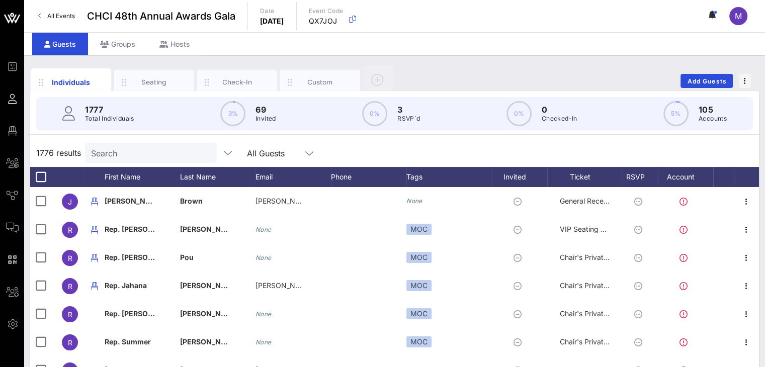
click at [140, 149] on input "Search" at bounding box center [150, 152] width 118 height 13
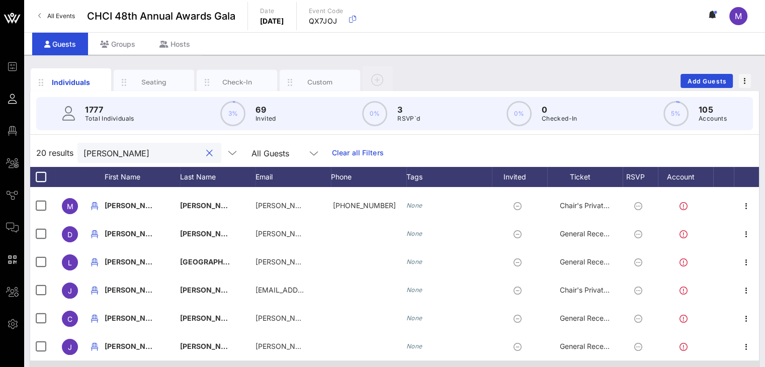
scroll to position [262, 0]
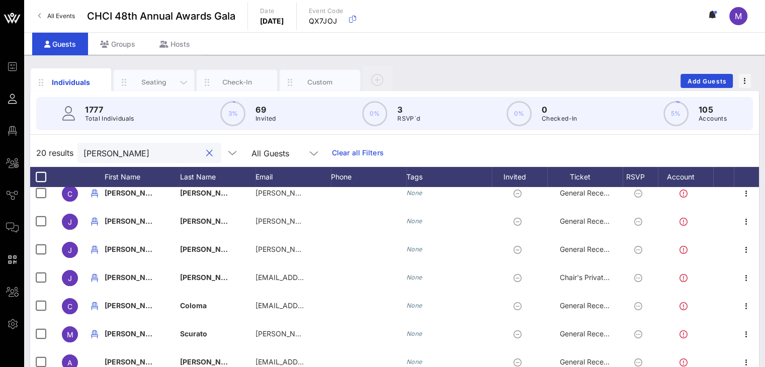
click at [153, 81] on div "Seating" at bounding box center [154, 82] width 45 height 10
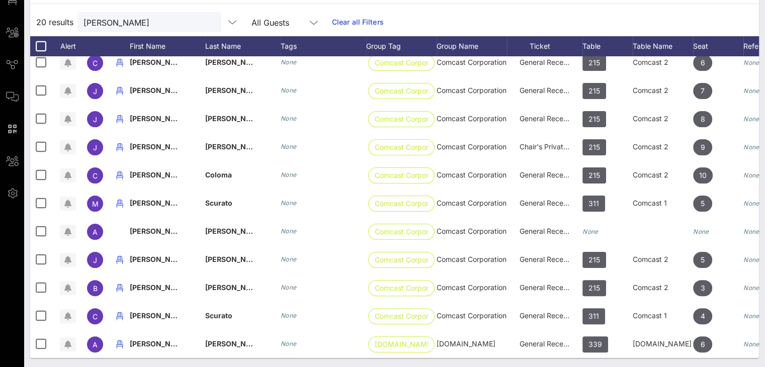
scroll to position [131, 0]
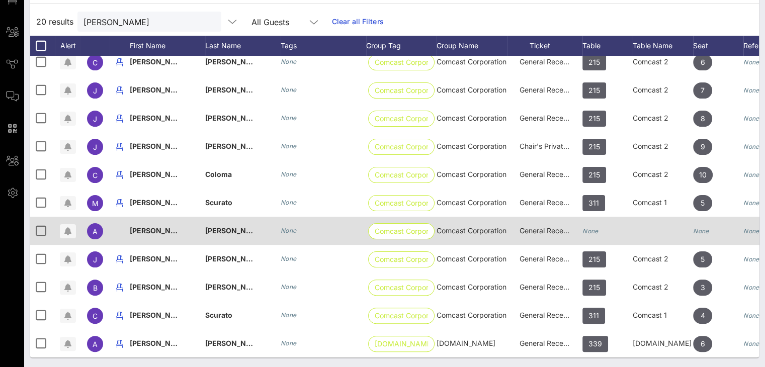
click at [593, 228] on icon "None" at bounding box center [590, 231] width 16 height 8
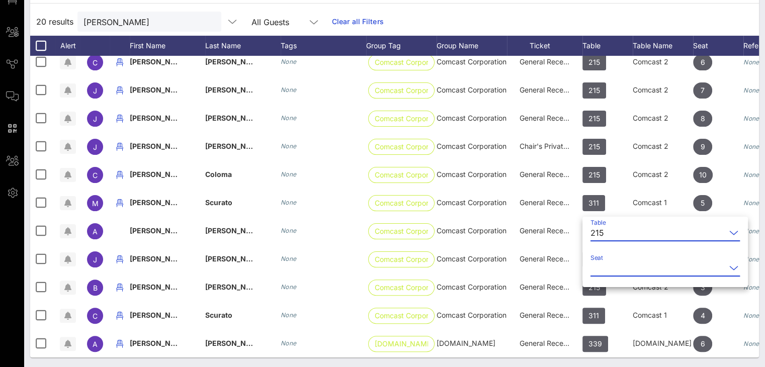
click at [606, 264] on input "Seat" at bounding box center [657, 268] width 135 height 16
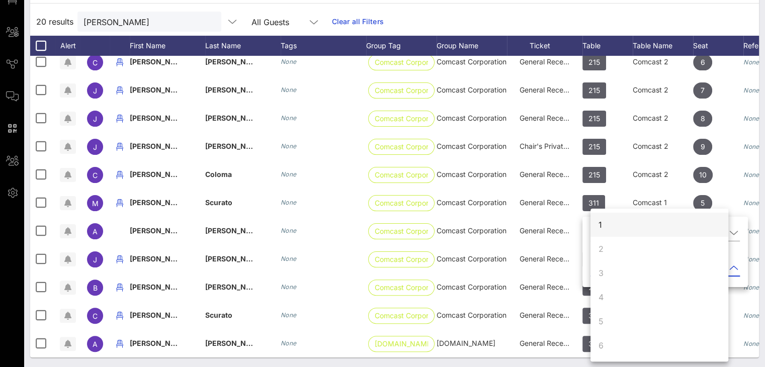
click at [605, 223] on div "1" at bounding box center [659, 225] width 138 height 24
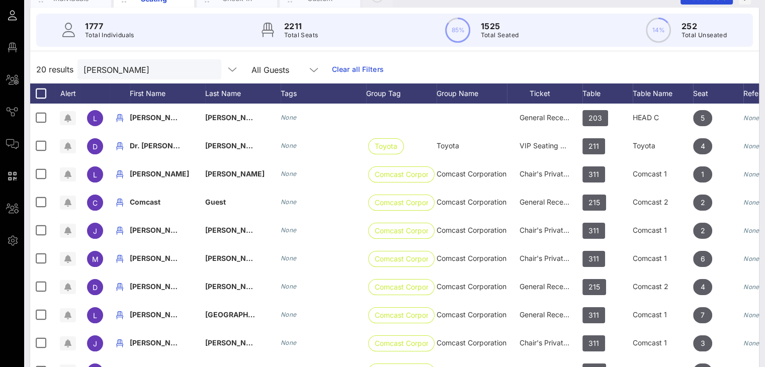
scroll to position [70, 0]
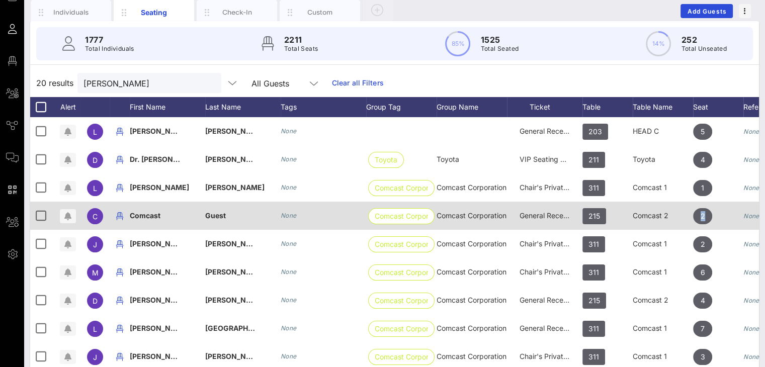
drag, startPoint x: 736, startPoint y: 213, endPoint x: 680, endPoint y: 219, distance: 56.7
click at [680, 219] on div "C Comcast Guest None Comcast Corporati… Comcast Corporation General Reception 2…" at bounding box center [429, 216] width 799 height 28
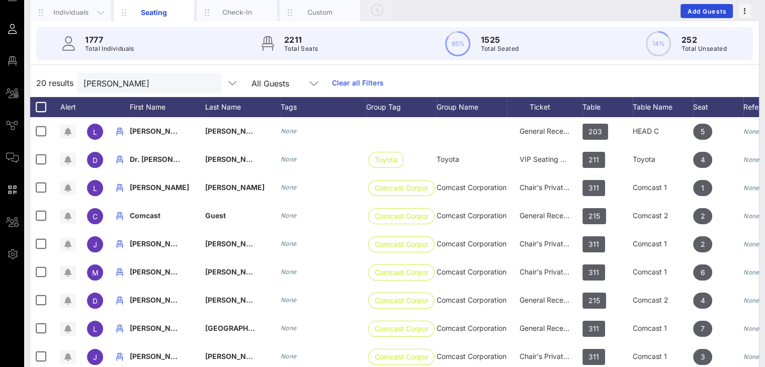
click at [76, 10] on div "Individuals" at bounding box center [71, 13] width 45 height 10
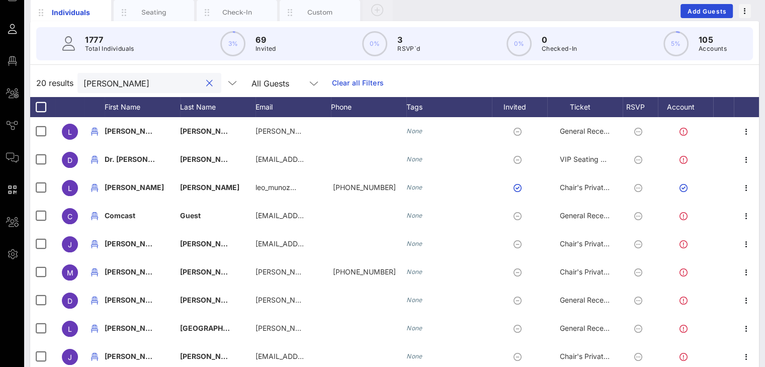
drag, startPoint x: 129, startPoint y: 86, endPoint x: 57, endPoint y: 84, distance: 71.9
click at [57, 84] on div "20 results munoz All Guests Clear all Filters" at bounding box center [394, 83] width 729 height 28
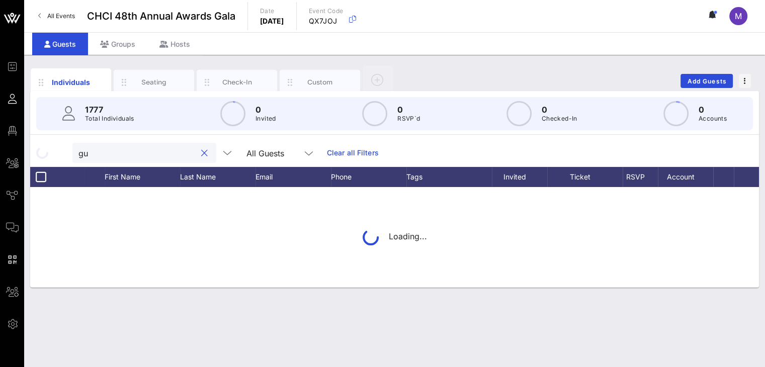
scroll to position [0, 0]
type input "guest of comcast"
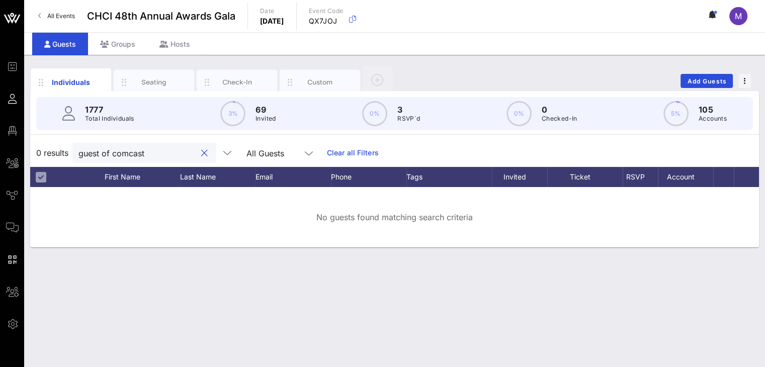
click at [201, 152] on button "clear icon" at bounding box center [204, 153] width 7 height 10
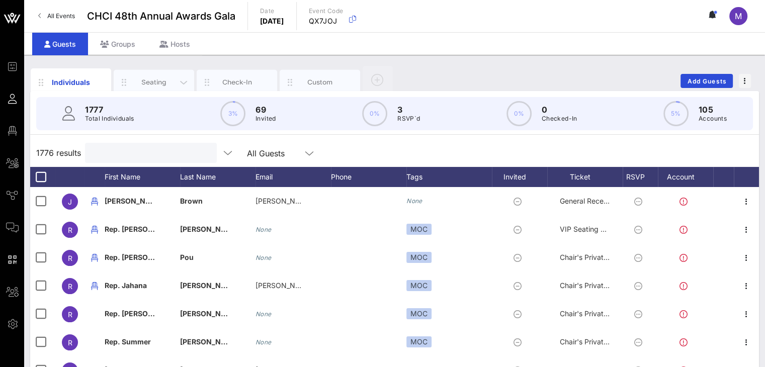
click at [138, 89] on div "Seating" at bounding box center [154, 82] width 80 height 25
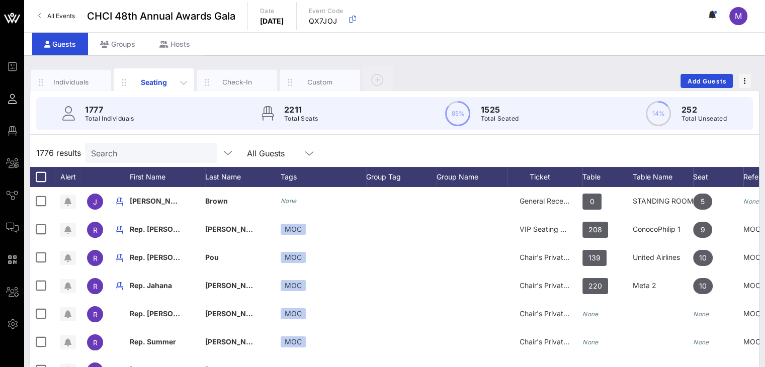
click at [164, 79] on div "Seating" at bounding box center [154, 82] width 45 height 11
click at [602, 174] on div "Table" at bounding box center [607, 177] width 50 height 20
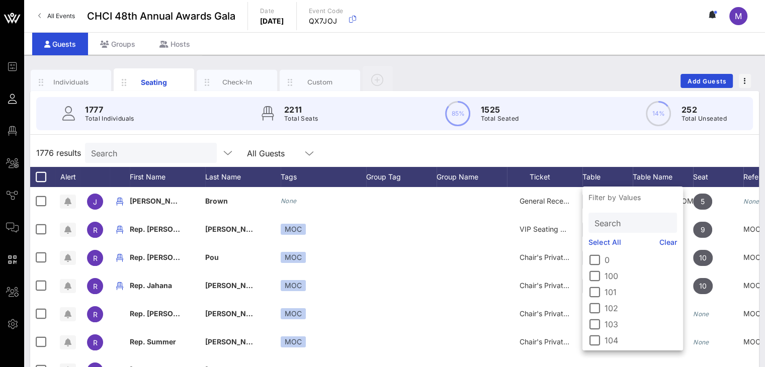
click at [617, 224] on input "Search" at bounding box center [632, 222] width 74 height 13
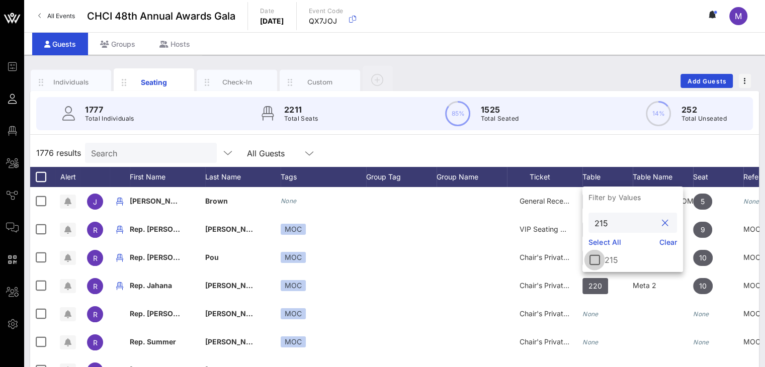
type input "215"
click at [599, 259] on div at bounding box center [594, 259] width 17 height 17
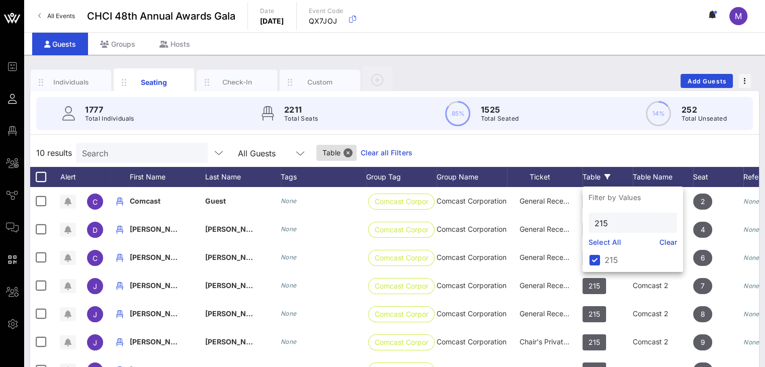
click at [587, 153] on div "10 results Search All Guests Table Clear all Filters" at bounding box center [394, 153] width 729 height 28
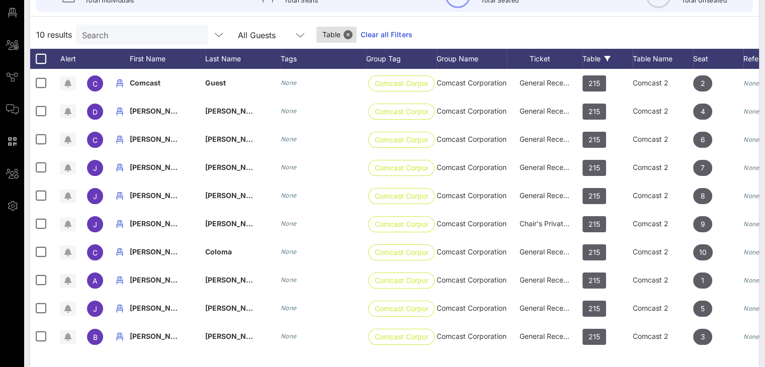
scroll to position [117, 0]
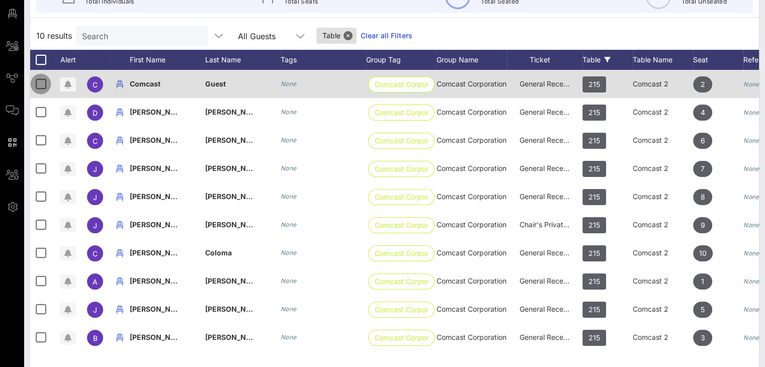
click at [38, 80] on div at bounding box center [40, 83] width 17 height 17
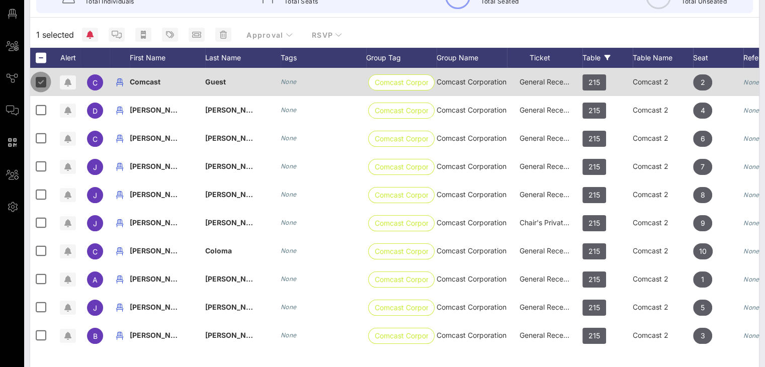
click at [38, 80] on div at bounding box center [40, 81] width 17 height 17
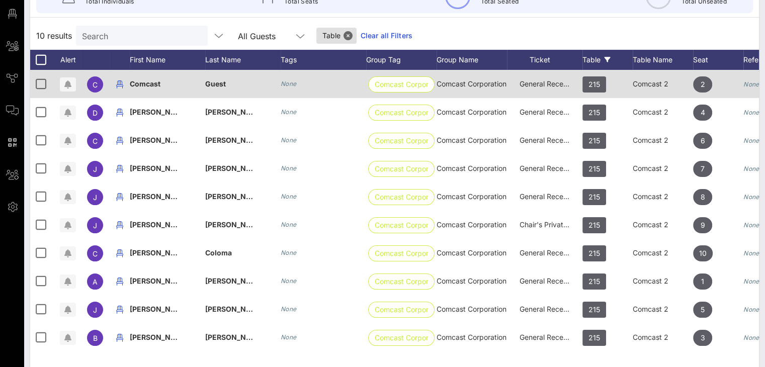
click at [755, 81] on icon "None" at bounding box center [751, 84] width 16 height 8
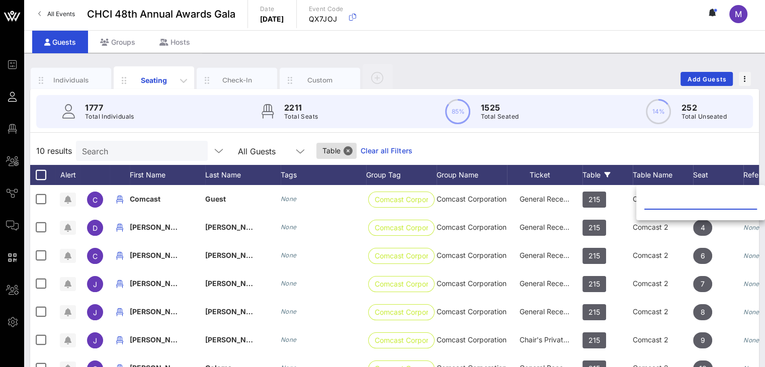
scroll to position [0, 0]
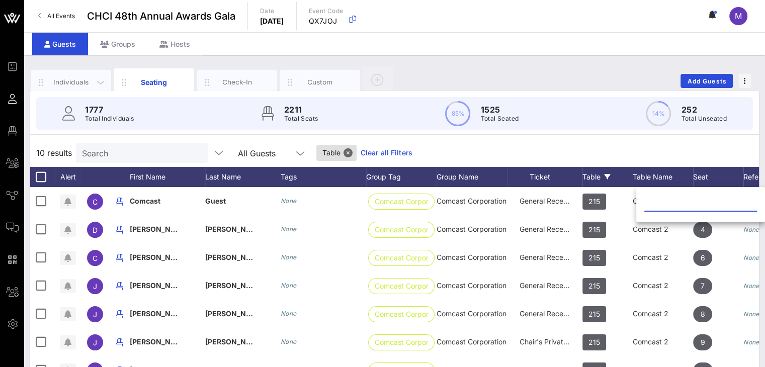
click at [76, 81] on div "Individuals" at bounding box center [71, 82] width 45 height 10
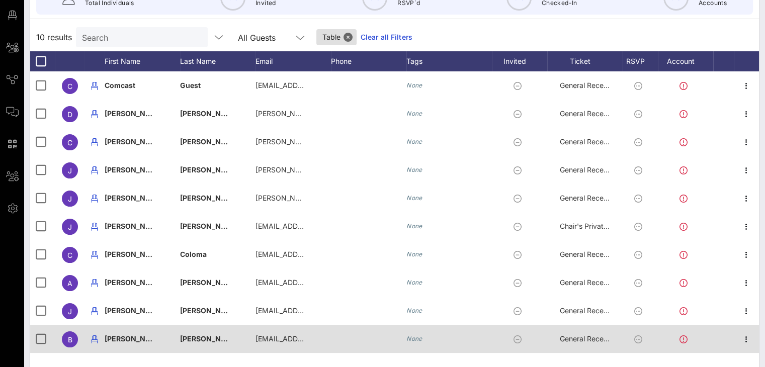
scroll to position [131, 0]
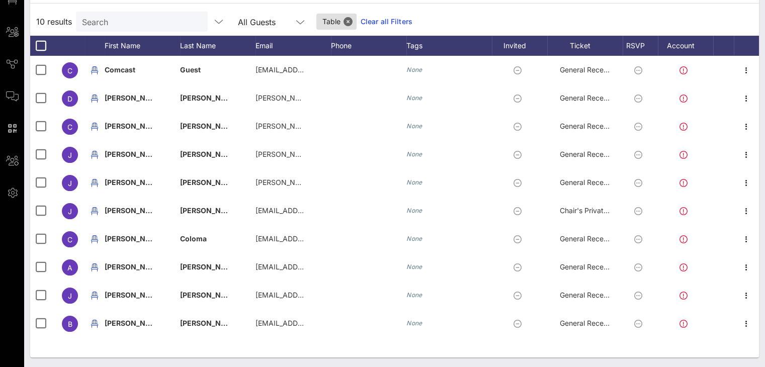
drag, startPoint x: 465, startPoint y: 361, endPoint x: 380, endPoint y: 357, distance: 84.6
click at [375, 358] on div "Individuals Seating Check-In Custom Add Guests 1777 Total Individuals 3% 69 Inv…" at bounding box center [394, 146] width 741 height 444
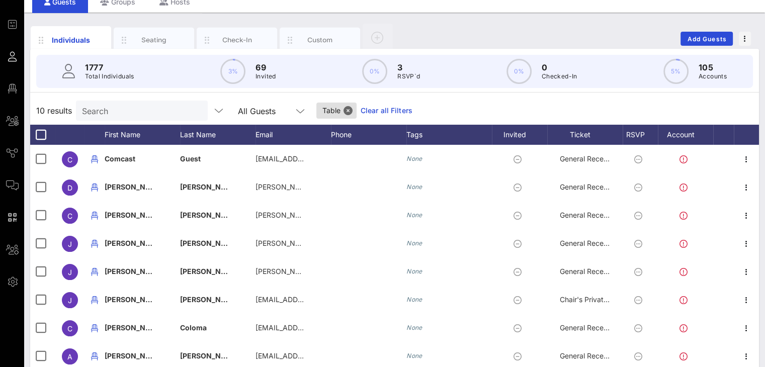
scroll to position [0, 0]
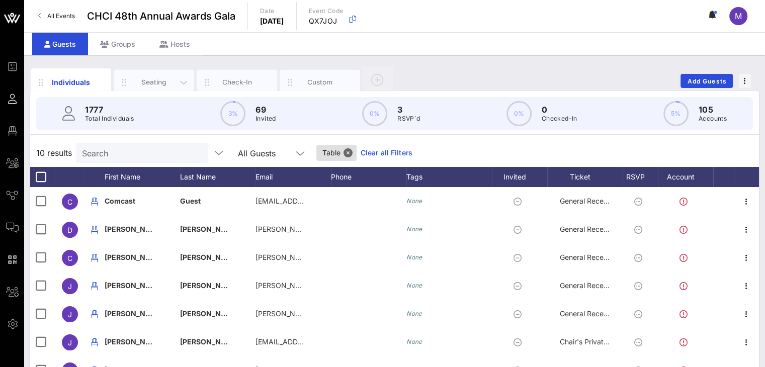
click at [152, 83] on div "Seating" at bounding box center [154, 82] width 45 height 10
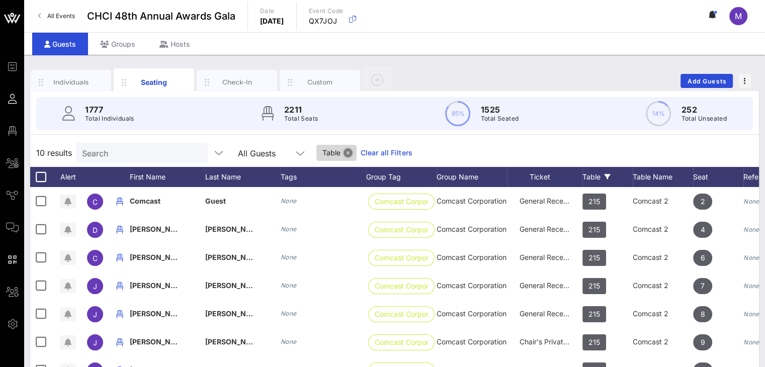
click at [344, 149] on button "Close" at bounding box center [348, 152] width 9 height 9
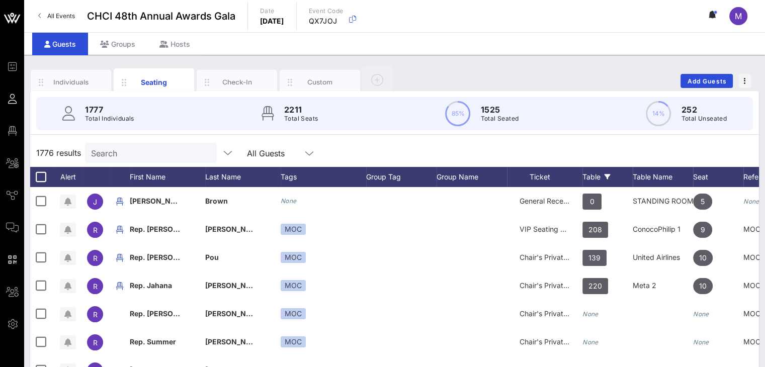
click at [591, 175] on div "Table" at bounding box center [607, 177] width 50 height 20
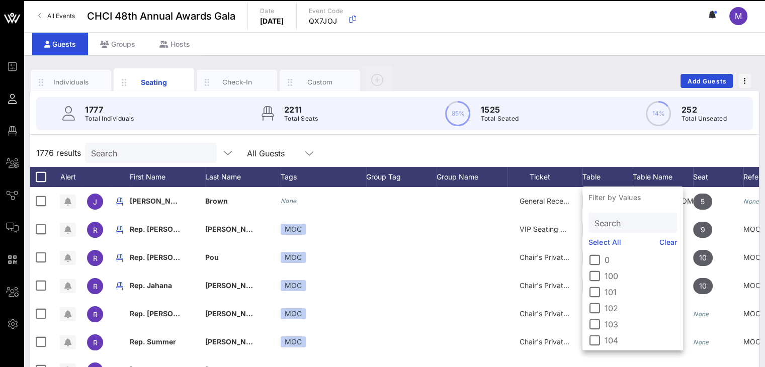
click at [607, 224] on input "Search" at bounding box center [632, 222] width 74 height 13
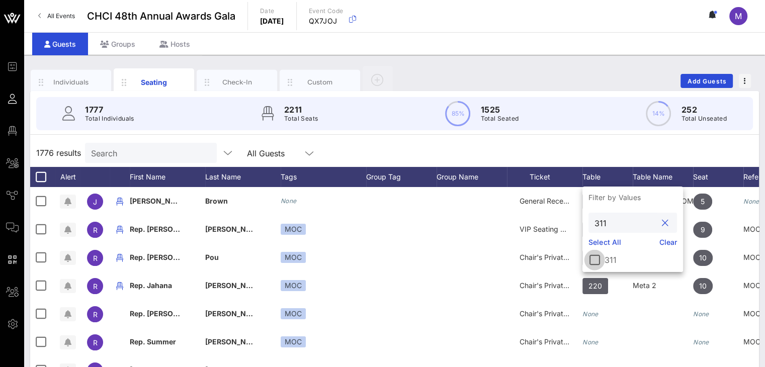
type input "311"
click at [593, 263] on div at bounding box center [594, 259] width 17 height 17
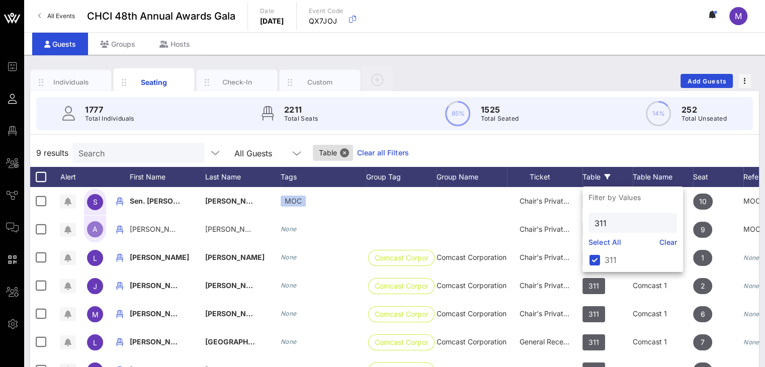
click at [618, 139] on div "9 results Search All Guests Table Clear all Filters" at bounding box center [394, 153] width 729 height 28
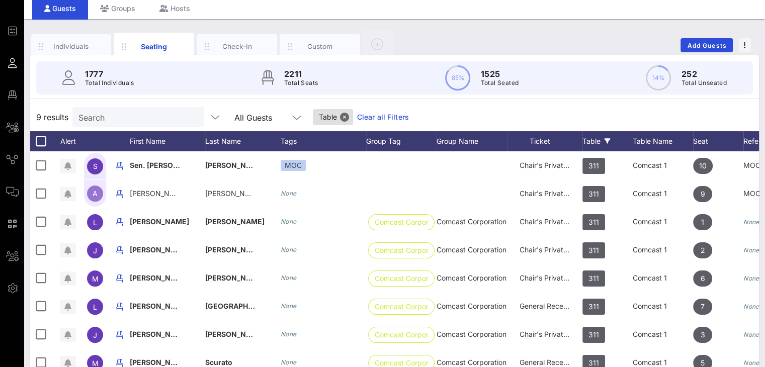
scroll to position [35, 0]
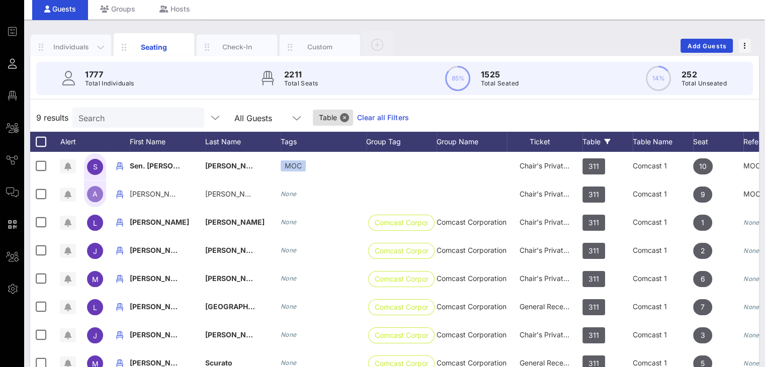
click at [68, 44] on div "Individuals" at bounding box center [71, 47] width 45 height 10
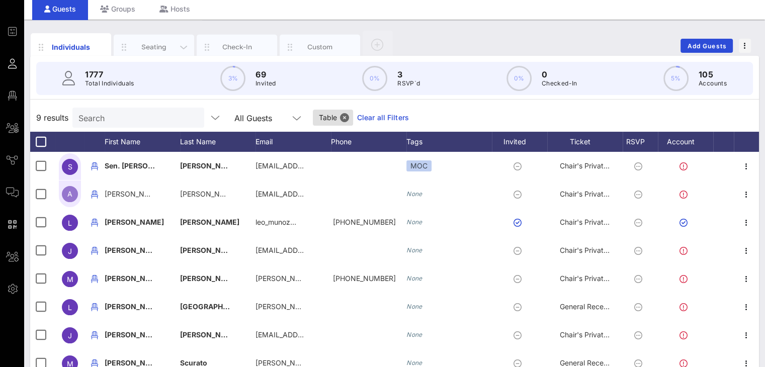
click at [160, 42] on div "Seating" at bounding box center [154, 47] width 45 height 10
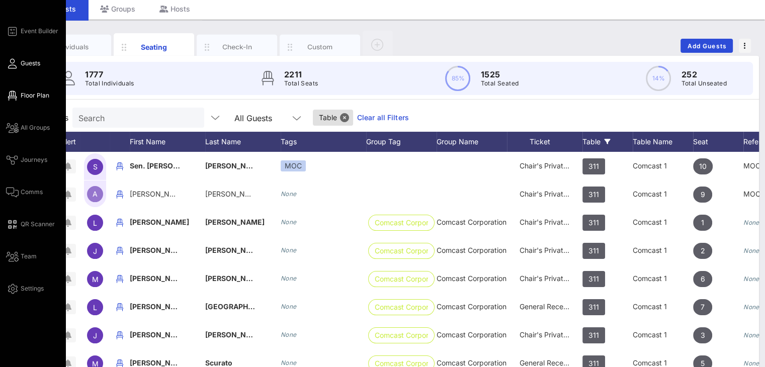
click at [23, 96] on span "Floor Plan" at bounding box center [35, 95] width 29 height 9
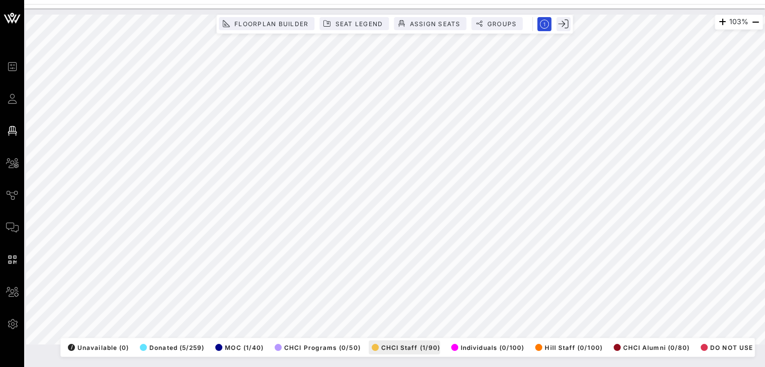
click at [377, 345] on div "103% Floorplan Builder Seat Legend Assign Seats Groups Exit All Reserved Shared…" at bounding box center [394, 180] width 737 height 330
click at [359, 21] on span "Seat Legend" at bounding box center [358, 24] width 48 height 8
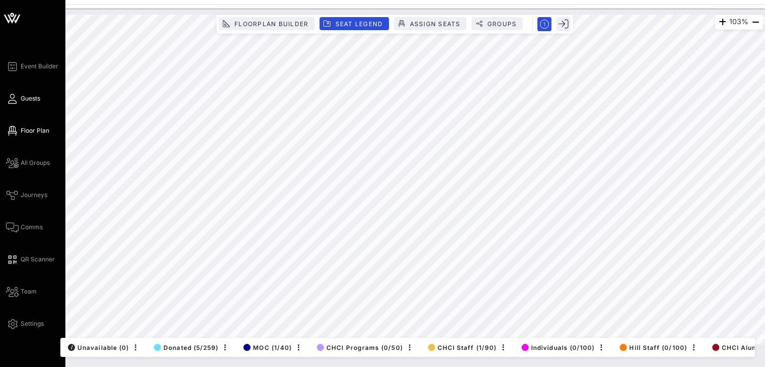
click at [20, 97] on link "Guests" at bounding box center [23, 99] width 34 height 12
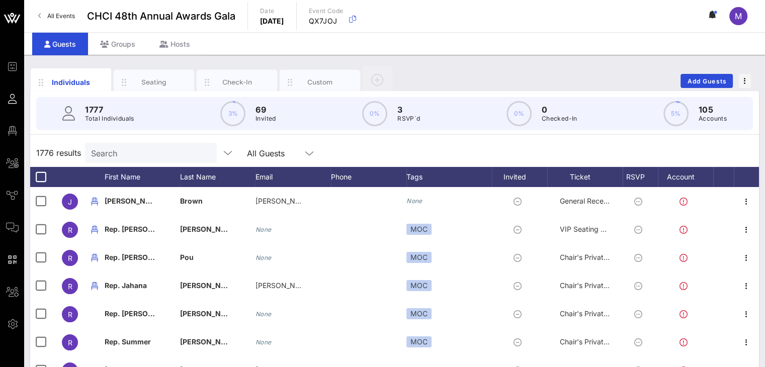
click at [135, 153] on input "Search" at bounding box center [150, 152] width 118 height 13
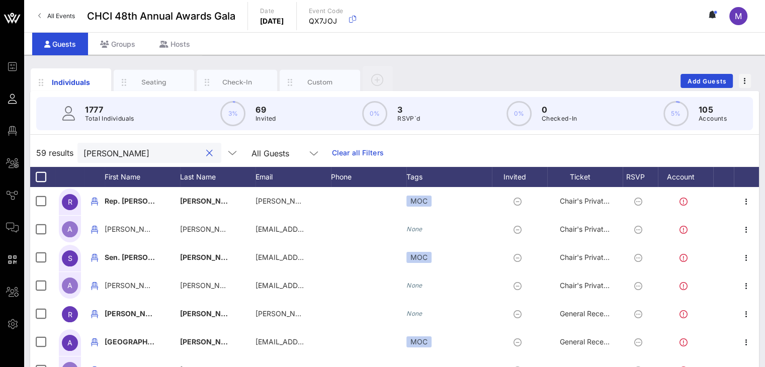
drag, startPoint x: 107, startPoint y: 156, endPoint x: 59, endPoint y: 147, distance: 48.0
click at [60, 147] on div "59 results alex All Guests Clear all Filters" at bounding box center [394, 153] width 729 height 28
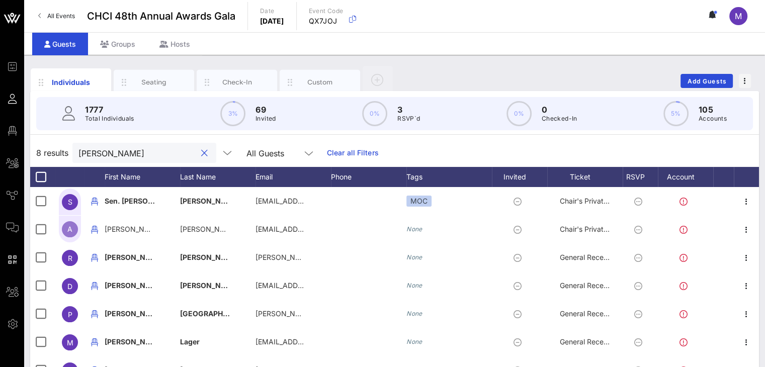
type input "[PERSON_NAME]"
click at [431, 77] on div "Individuals Seating Check-In Custom Add Guests" at bounding box center [394, 81] width 729 height 32
click at [161, 82] on div "Seating" at bounding box center [154, 82] width 45 height 10
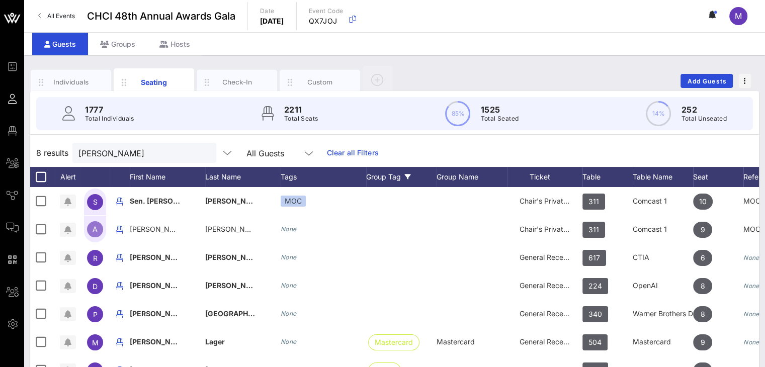
click at [392, 172] on div "Group Tag" at bounding box center [401, 177] width 70 height 20
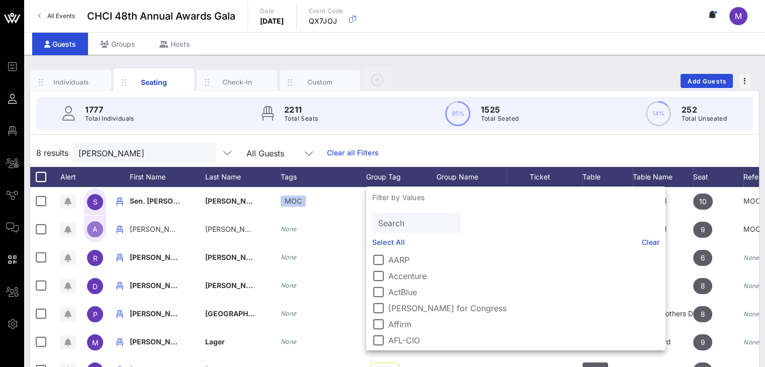
click at [416, 147] on div "8 results Padilla All Guests Clear all Filters" at bounding box center [394, 153] width 729 height 28
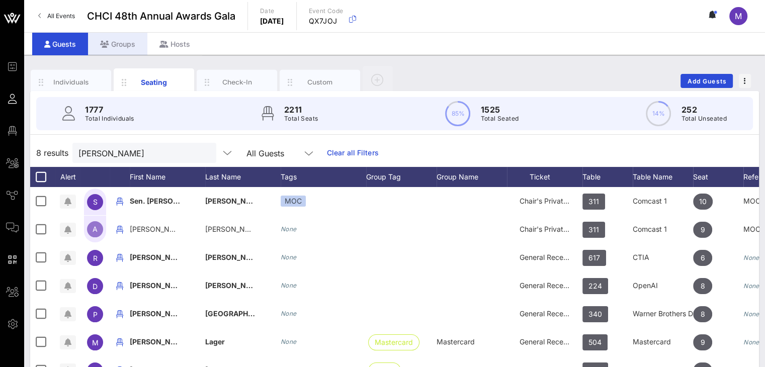
click at [123, 44] on div "Groups" at bounding box center [117, 44] width 59 height 23
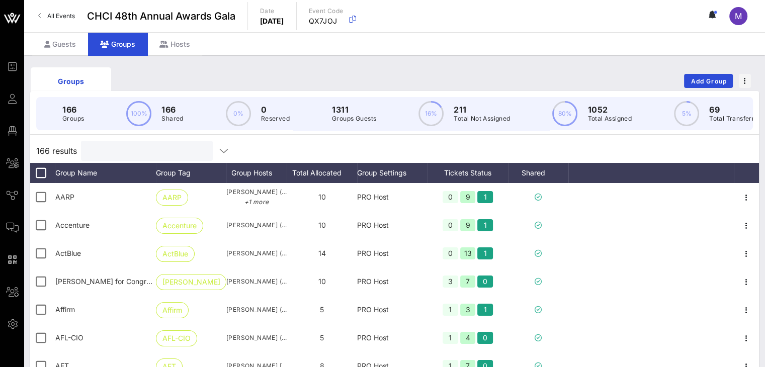
click at [127, 154] on input "text" at bounding box center [146, 150] width 118 height 13
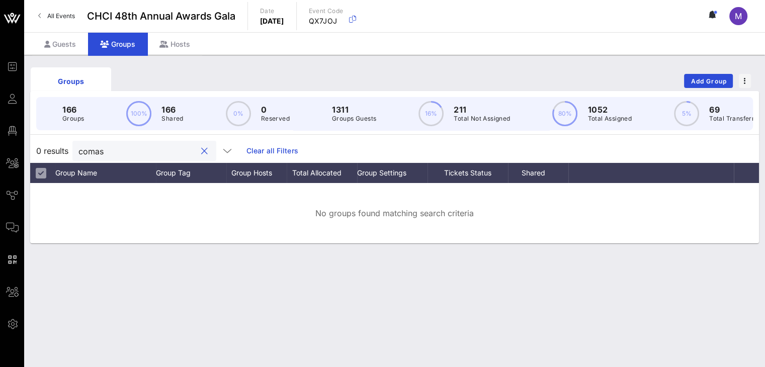
type input "comast"
click at [134, 156] on input "comast" at bounding box center [137, 150] width 118 height 13
drag, startPoint x: 117, startPoint y: 158, endPoint x: 66, endPoint y: 155, distance: 50.9
click at [66, 155] on div "0 results comast Clear all Filters" at bounding box center [394, 151] width 729 height 24
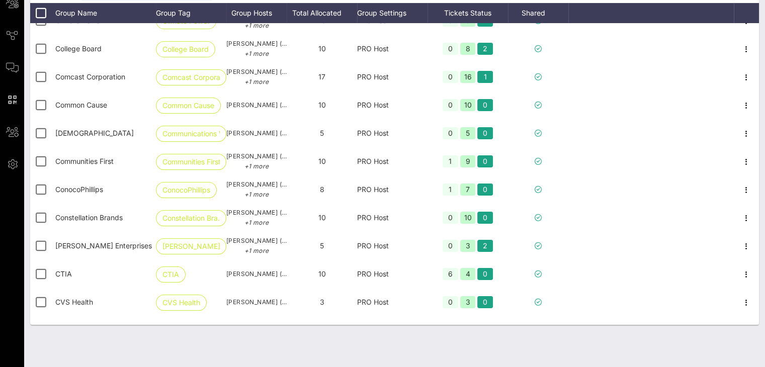
scroll to position [1412, 0]
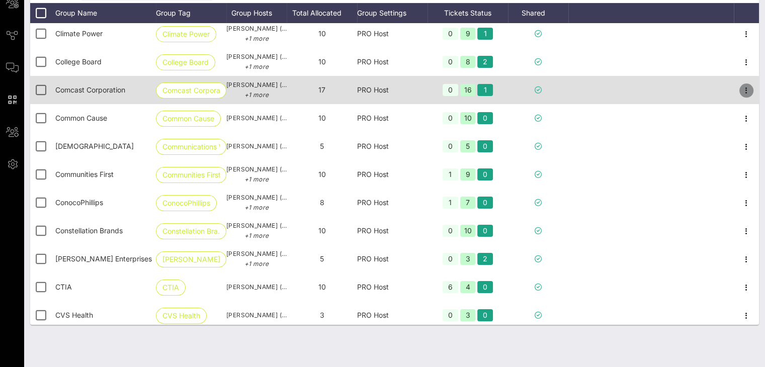
click at [740, 89] on icon "button" at bounding box center [746, 90] width 12 height 12
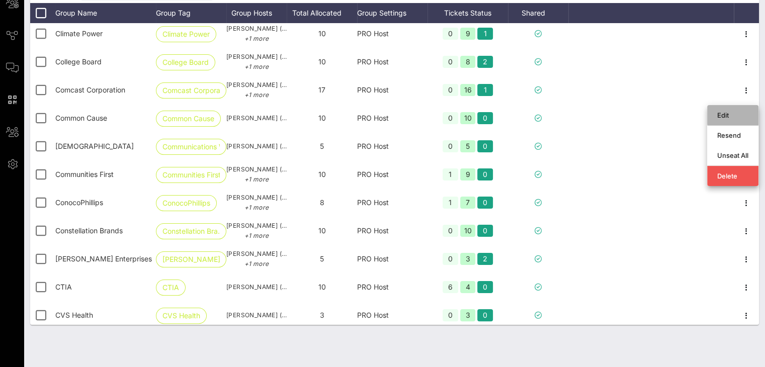
click at [736, 111] on div "Edit" at bounding box center [732, 115] width 31 height 8
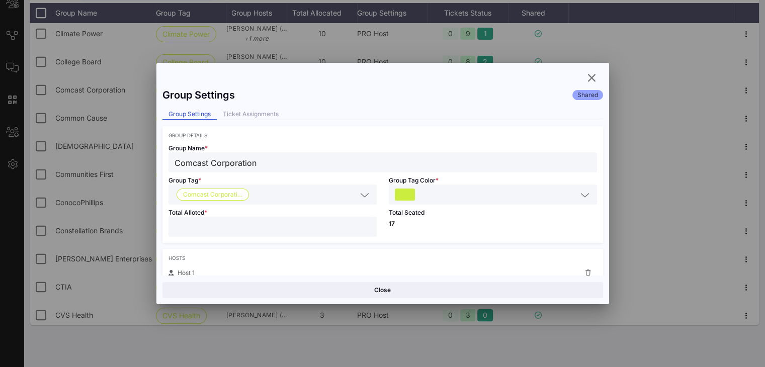
type input "**"
click at [364, 225] on input "**" at bounding box center [273, 226] width 196 height 13
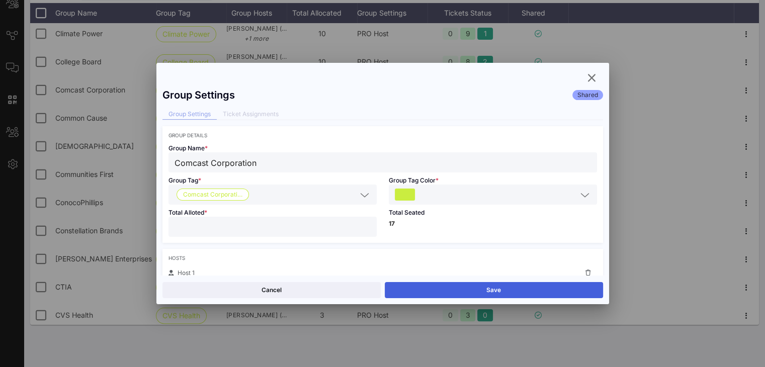
click at [475, 288] on button "Save" at bounding box center [494, 290] width 218 height 16
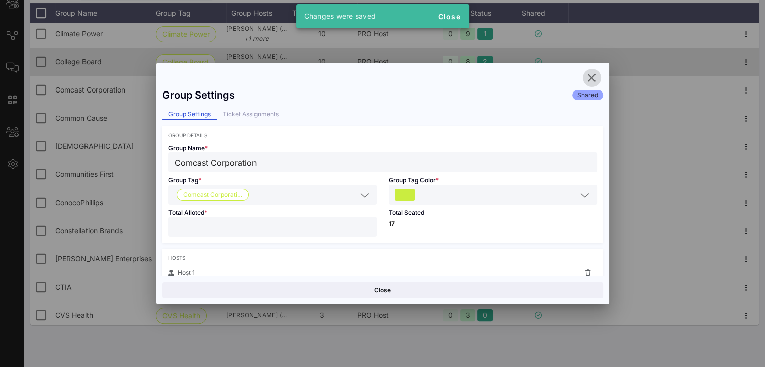
click at [592, 75] on icon "button" at bounding box center [592, 78] width 12 height 12
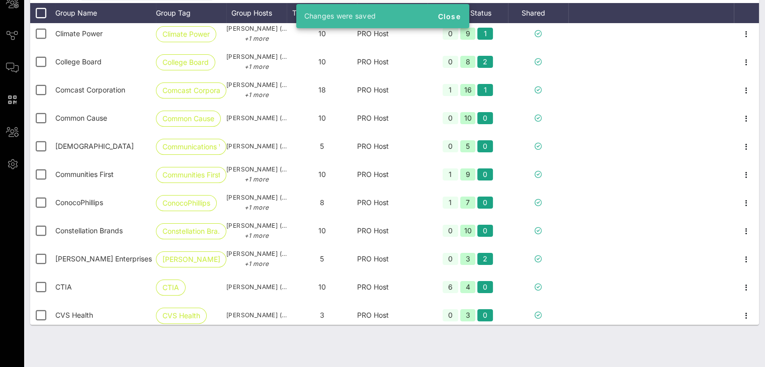
scroll to position [0, 0]
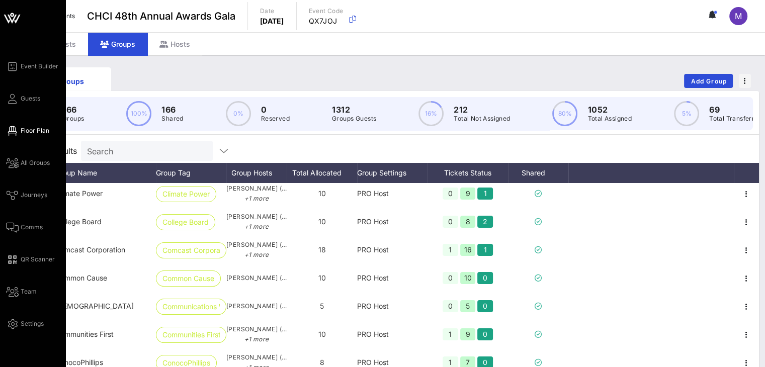
click at [26, 132] on span "Floor Plan" at bounding box center [35, 130] width 29 height 9
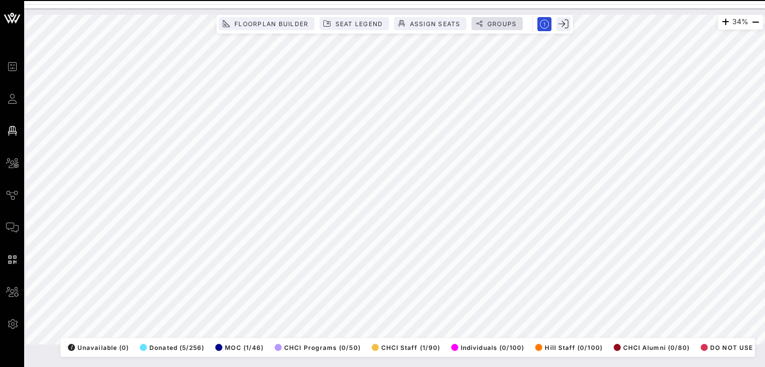
click at [473, 30] on div "34% Floorplan Builder Seat Legend Assign Seats Groups Exit All Reserved Shared …" at bounding box center [394, 180] width 737 height 330
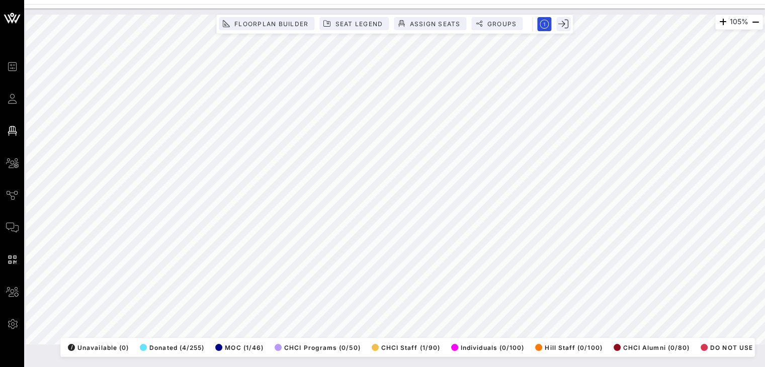
click at [718, 367] on html "Event Builder Guests Floor Plan All Groups Journeys Comms QR Scanner Team Setti…" at bounding box center [382, 183] width 765 height 367
click at [355, 367] on html "Event Builder Guests Floor Plan All Groups Journeys Comms QR Scanner Team Setti…" at bounding box center [382, 183] width 765 height 367
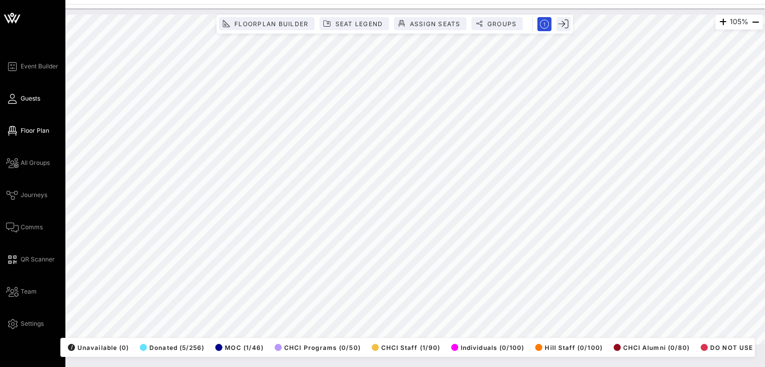
click at [21, 97] on span "Guests" at bounding box center [31, 98] width 20 height 9
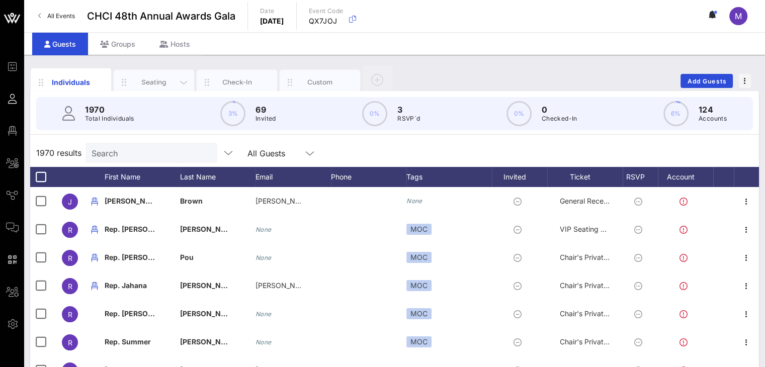
click at [162, 78] on div "Seating" at bounding box center [154, 82] width 45 height 10
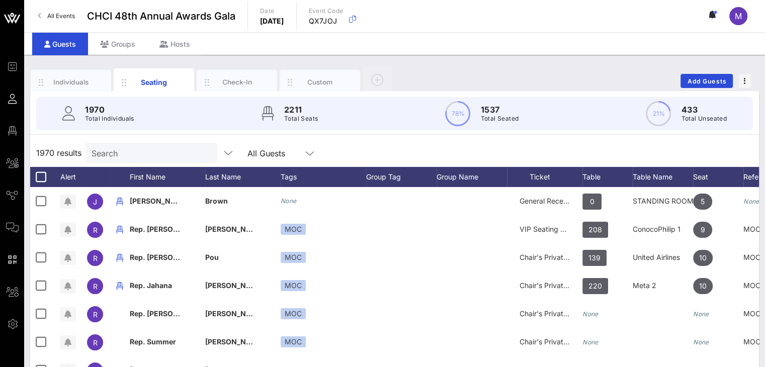
click at [305, 149] on icon at bounding box center [309, 153] width 9 height 12
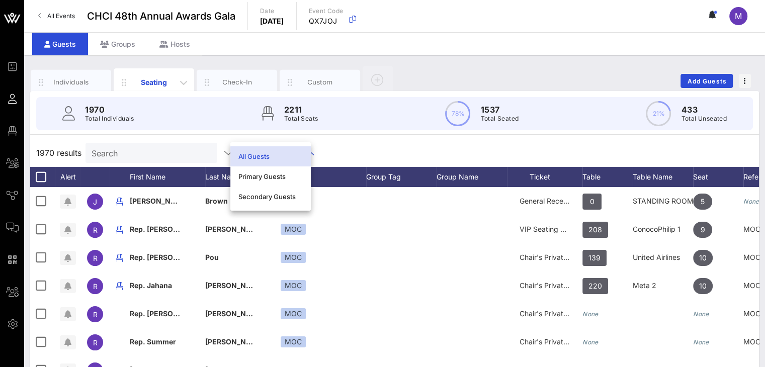
drag, startPoint x: 163, startPoint y: 84, endPoint x: 172, endPoint y: 74, distance: 12.8
click at [163, 77] on div "Seating" at bounding box center [154, 82] width 45 height 11
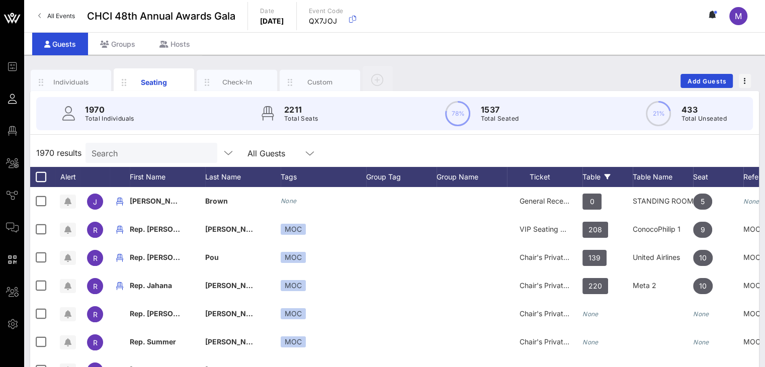
click at [595, 173] on div "Table" at bounding box center [607, 177] width 50 height 20
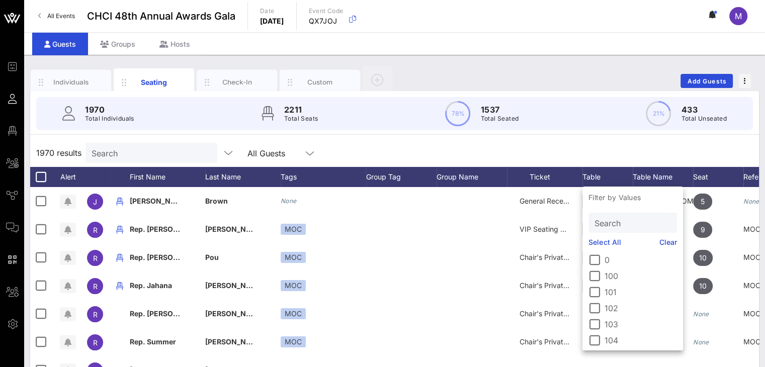
click at [613, 222] on input "Search" at bounding box center [632, 222] width 74 height 13
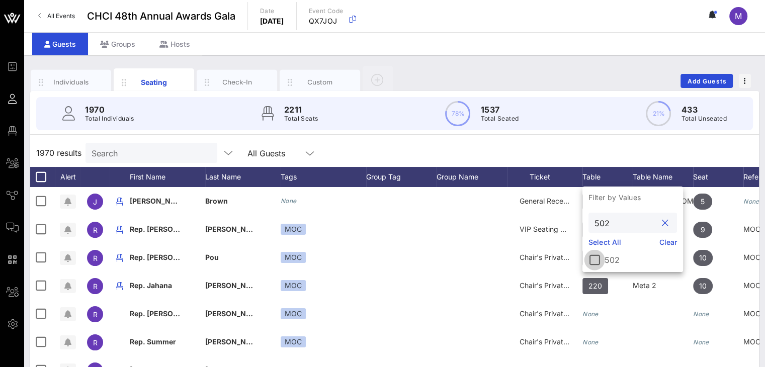
type input "502"
click at [593, 258] on div at bounding box center [594, 259] width 17 height 17
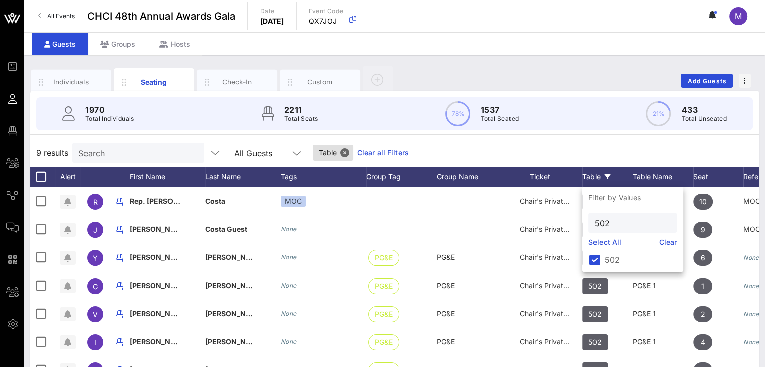
click at [621, 146] on div "9 results Search All Guests Table Clear all Filters" at bounding box center [394, 153] width 729 height 28
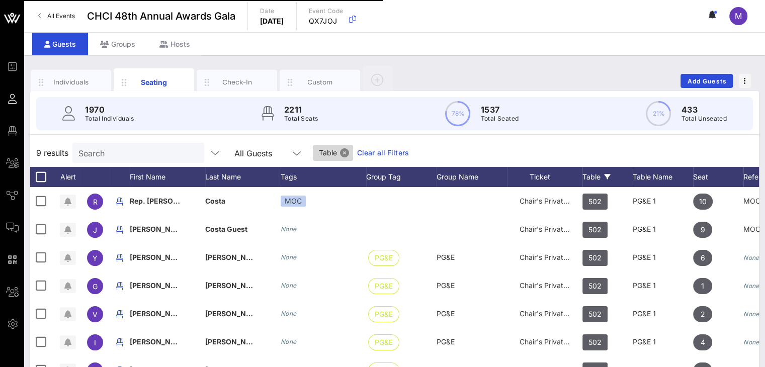
click at [340, 153] on button "Close" at bounding box center [344, 152] width 9 height 9
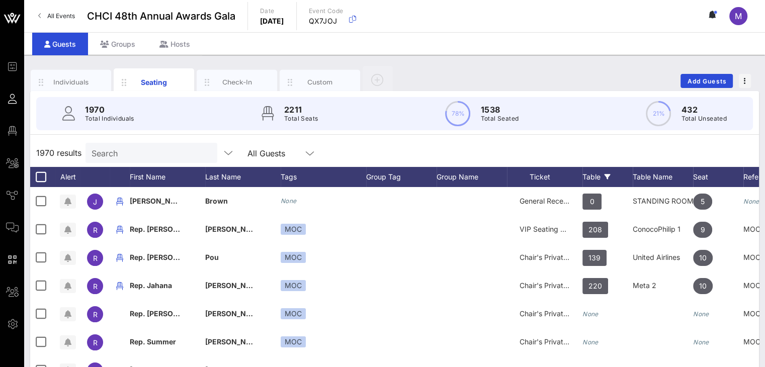
click at [593, 173] on div "Table" at bounding box center [607, 177] width 50 height 20
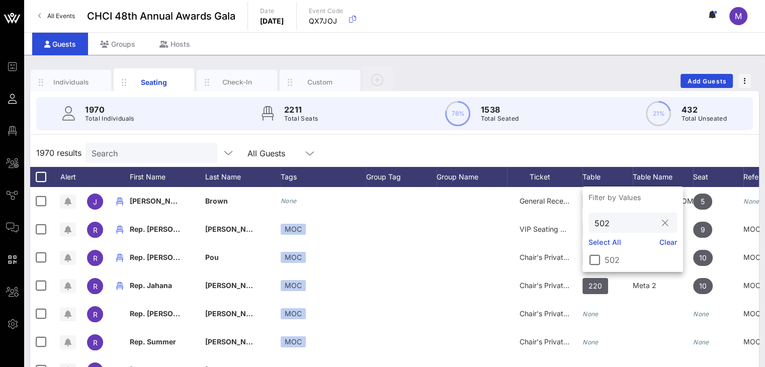
click at [612, 222] on input "502" at bounding box center [626, 222] width 62 height 13
type input "506"
click at [590, 262] on div at bounding box center [594, 259] width 17 height 17
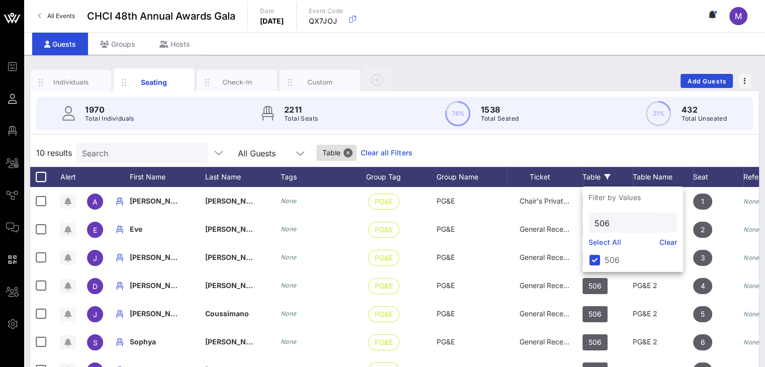
click at [435, 148] on div "10 results Search All Guests Table Clear all Filters" at bounding box center [394, 153] width 729 height 28
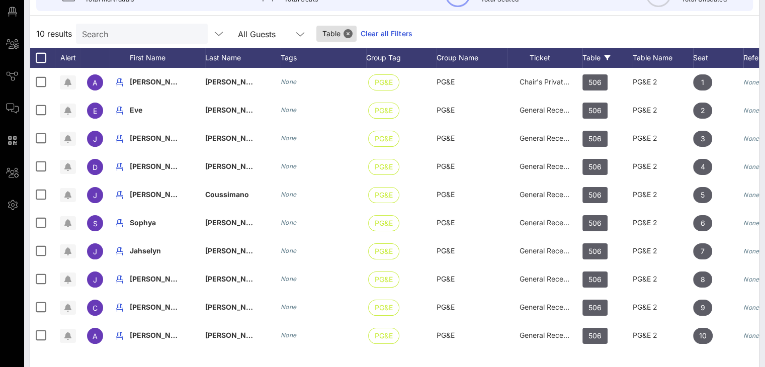
scroll to position [117, 0]
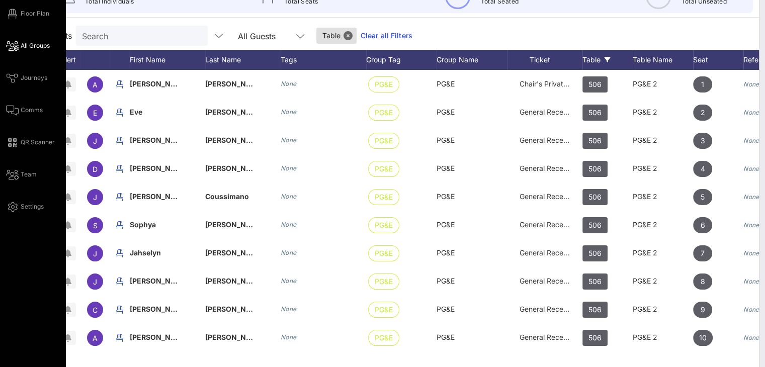
click at [14, 47] on icon at bounding box center [12, 46] width 13 height 2
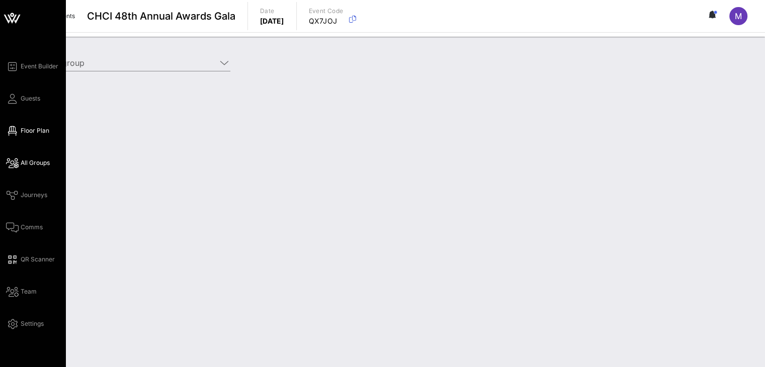
click at [21, 127] on span "Floor Plan" at bounding box center [35, 130] width 29 height 9
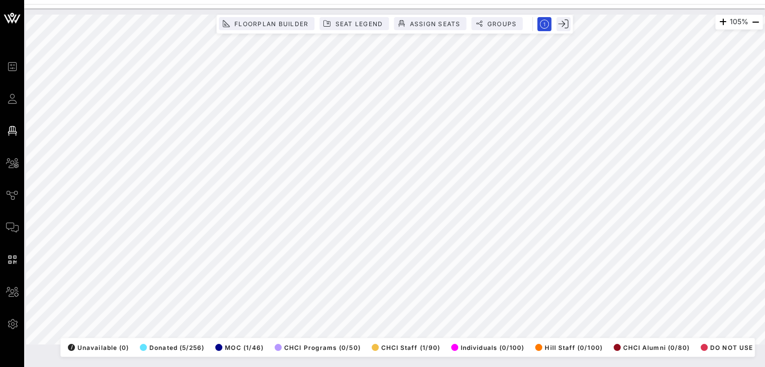
click at [765, 239] on html "Event Builder Guests Floor Plan All Groups Journeys Comms QR Scanner Team Setti…" at bounding box center [382, 183] width 765 height 367
click at [686, 0] on html "Event Builder Guests Floor Plan All Groups Journeys Comms QR Scanner Team Setti…" at bounding box center [382, 183] width 765 height 367
click at [507, 0] on html "Event Builder Guests Floor Plan All Groups Journeys Comms QR Scanner Team Setti…" at bounding box center [382, 183] width 765 height 367
click at [0, 0] on html "Event Builder Guests Floor Plan All Groups Journeys Comms QR Scanner Team Setti…" at bounding box center [382, 183] width 765 height 367
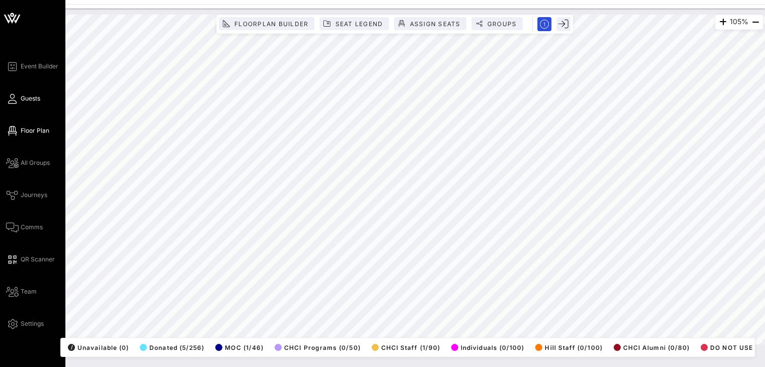
click at [28, 101] on span "Guests" at bounding box center [31, 98] width 20 height 9
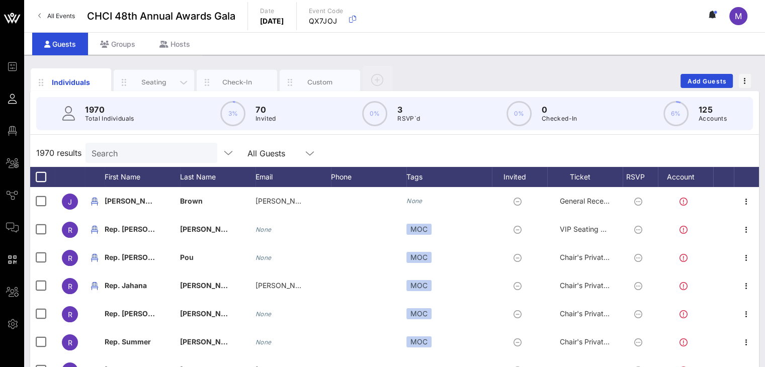
click at [147, 82] on div "Seating" at bounding box center [154, 82] width 45 height 10
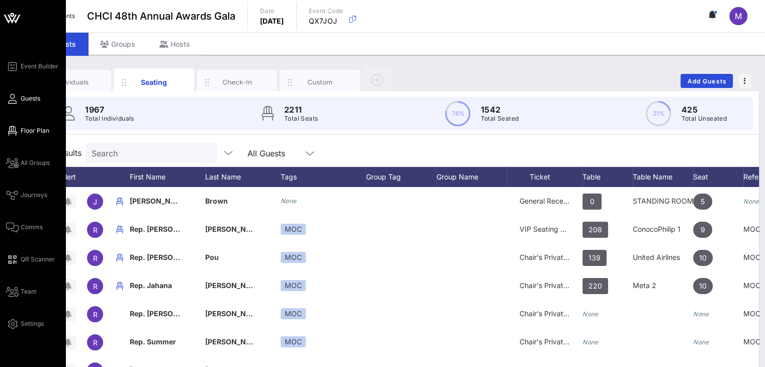
click at [25, 130] on span "Floor Plan" at bounding box center [35, 130] width 29 height 9
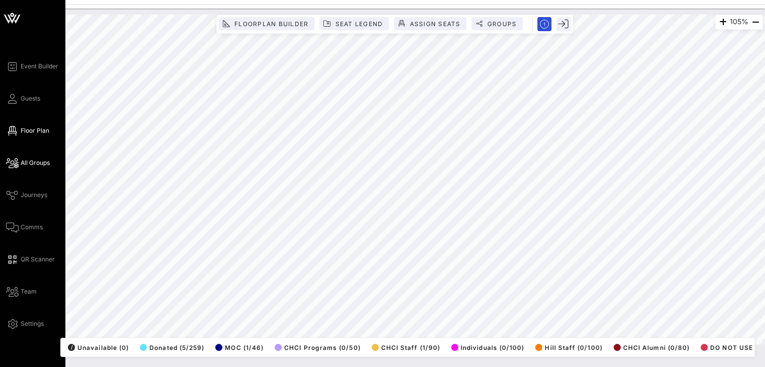
click at [37, 159] on span "All Groups" at bounding box center [35, 162] width 29 height 9
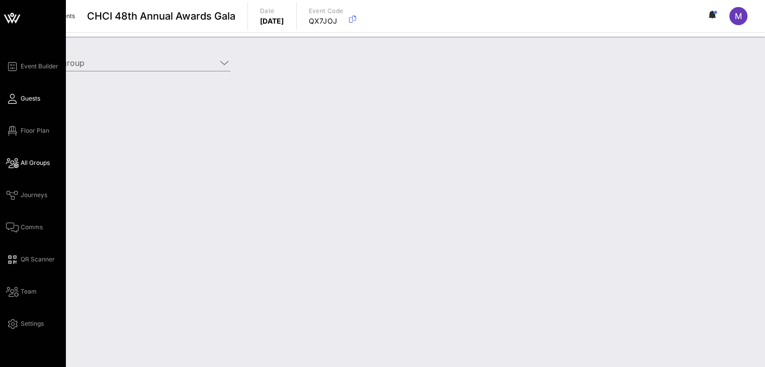
click at [36, 96] on span "Guests" at bounding box center [31, 98] width 20 height 9
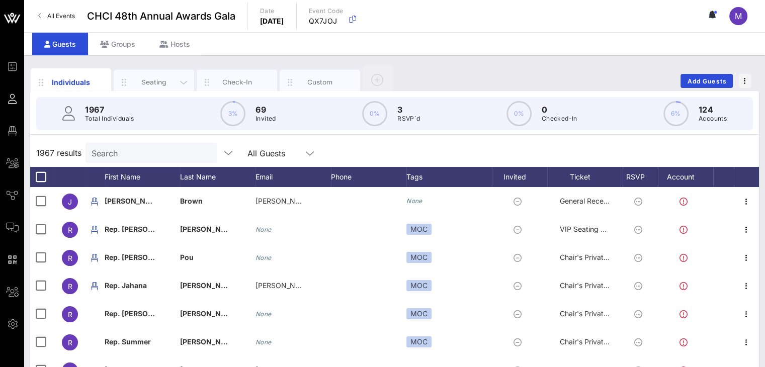
click at [160, 81] on div "Seating" at bounding box center [154, 82] width 45 height 10
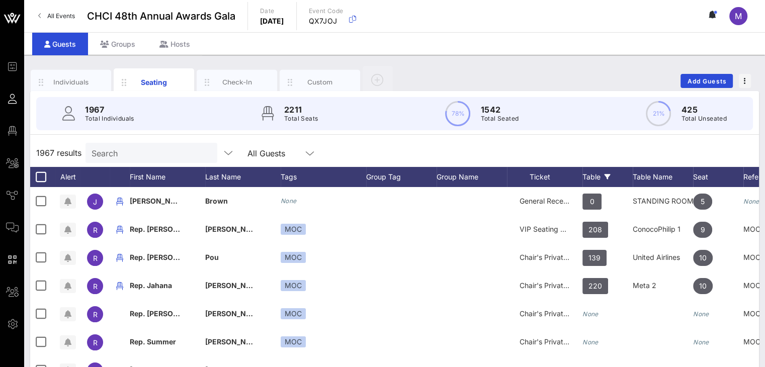
click at [590, 178] on div "Table" at bounding box center [607, 177] width 50 height 20
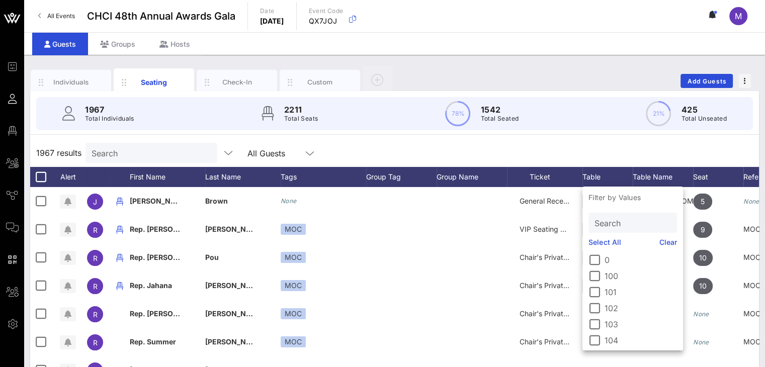
click at [614, 227] on input "Search" at bounding box center [632, 222] width 74 height 13
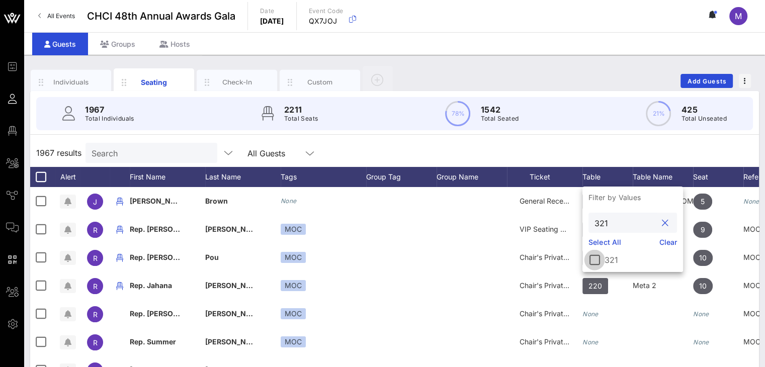
type input "321"
click at [598, 259] on div at bounding box center [594, 259] width 17 height 17
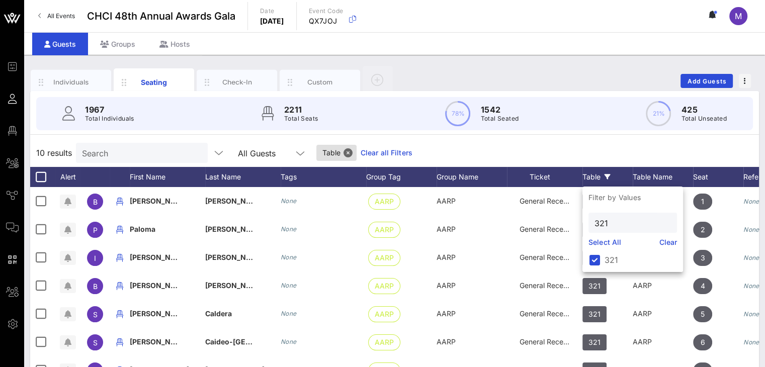
click at [590, 146] on div "10 results Search All Guests Table Clear all Filters" at bounding box center [394, 153] width 729 height 28
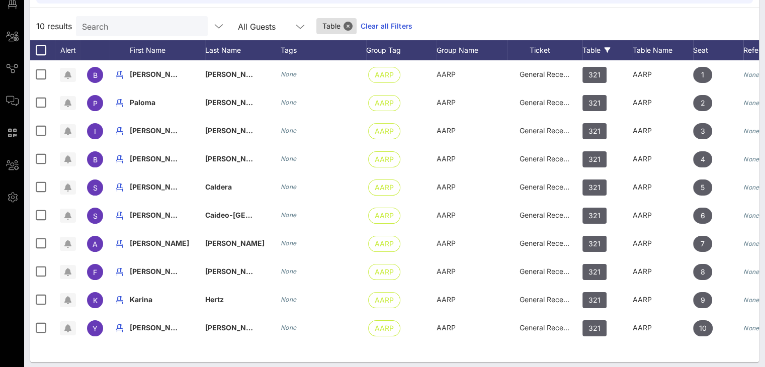
scroll to position [115, 0]
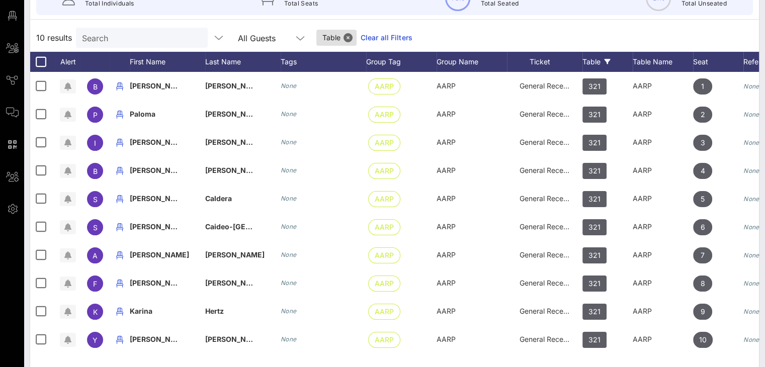
click at [607, 59] on icon at bounding box center [608, 62] width 6 height 6
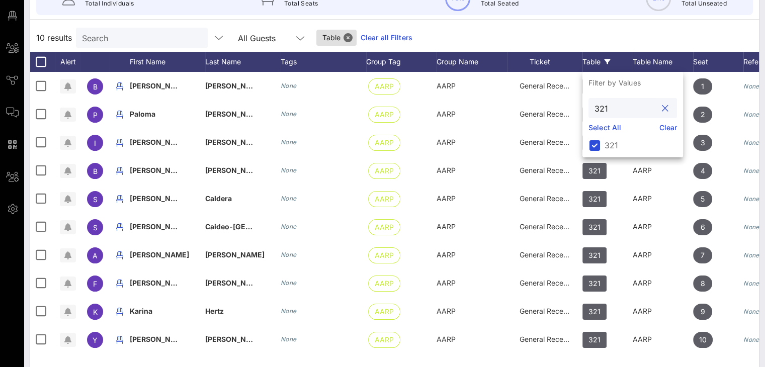
drag, startPoint x: 602, startPoint y: 110, endPoint x: 583, endPoint y: 108, distance: 18.7
click at [583, 108] on div "321" at bounding box center [632, 108] width 101 height 20
type input "134"
click at [598, 143] on div at bounding box center [594, 145] width 17 height 17
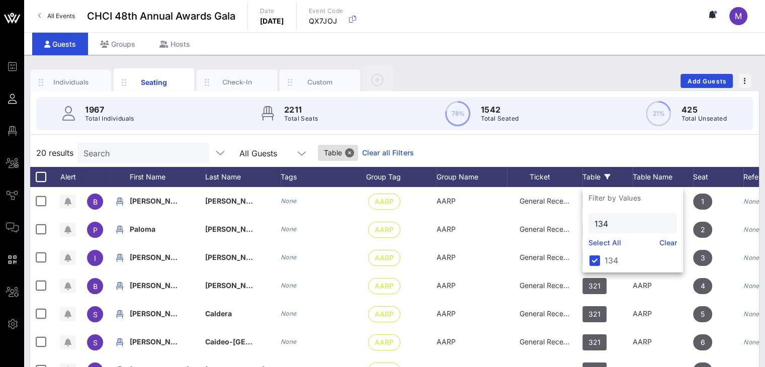
click at [623, 156] on div "20 results Search All Guests Table Clear all Filters" at bounding box center [394, 153] width 729 height 28
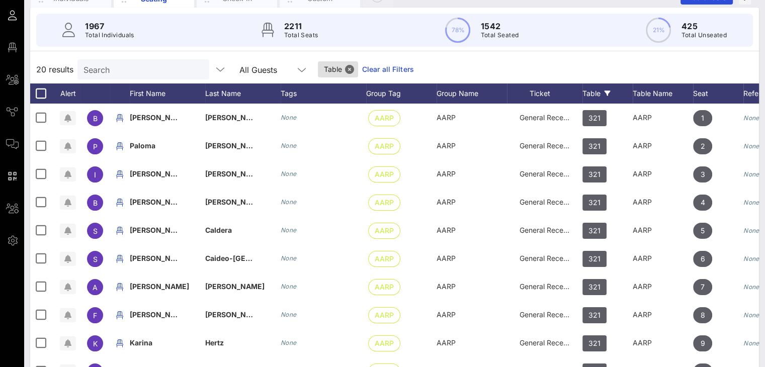
scroll to position [31, 0]
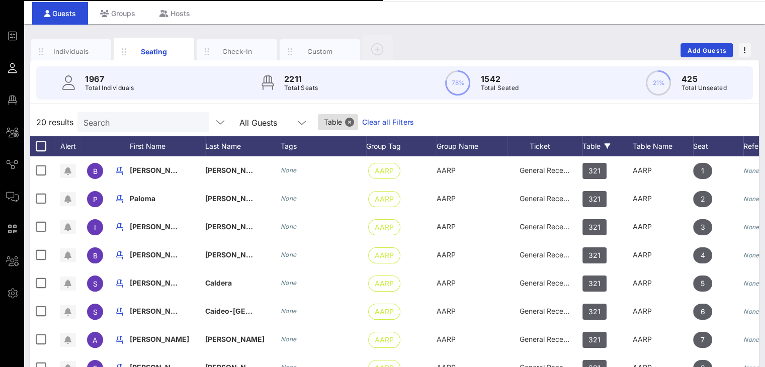
click at [345, 119] on button "Close" at bounding box center [349, 122] width 9 height 9
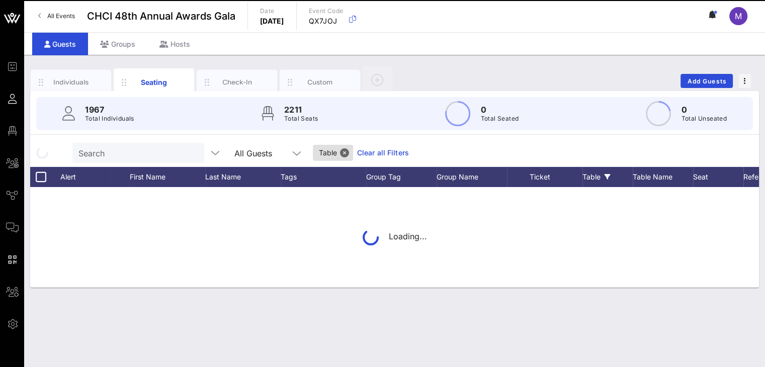
click at [356, 119] on div "1967 Total Individuals 2211 Total Seats 0 Total Seated 0 Total Unseated" at bounding box center [394, 113] width 717 height 33
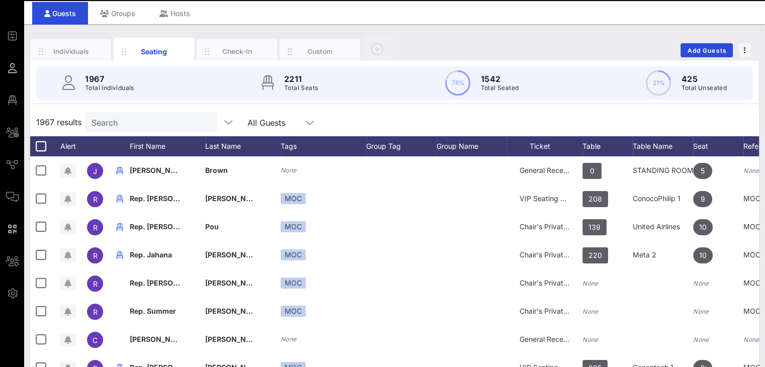
scroll to position [0, 0]
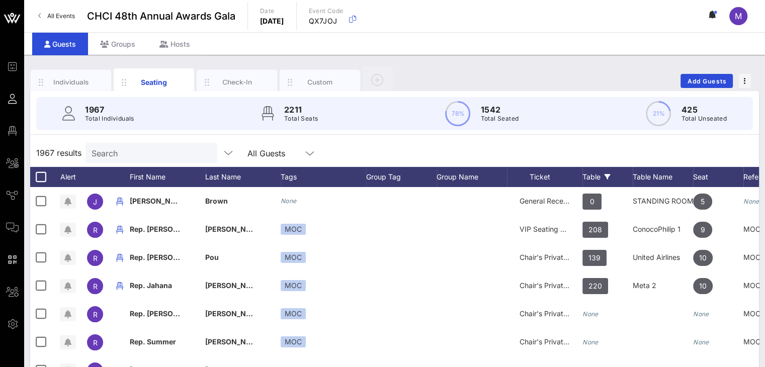
click at [587, 174] on div "Table" at bounding box center [607, 177] width 50 height 20
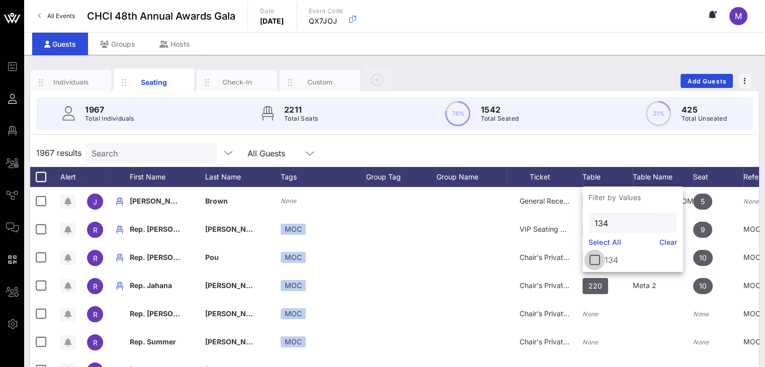
click at [598, 258] on div at bounding box center [594, 259] width 17 height 17
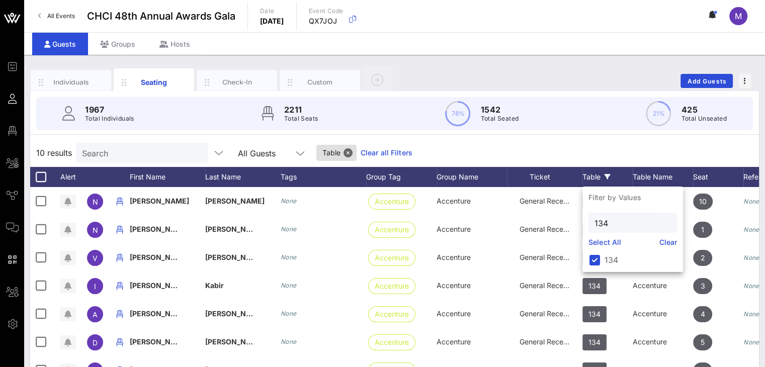
click at [626, 142] on div "10 results Search All Guests Table Clear all Filters" at bounding box center [394, 153] width 729 height 28
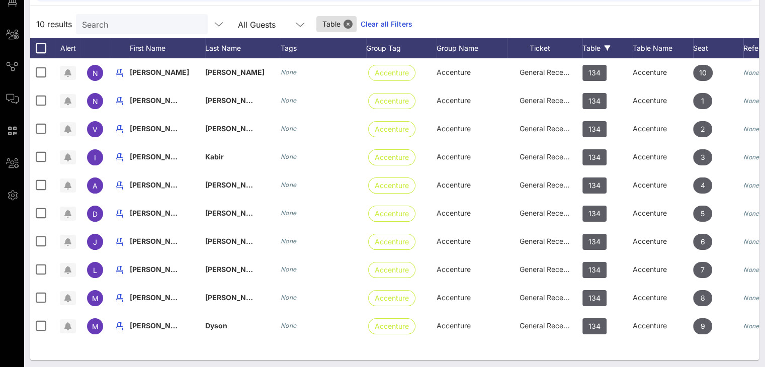
scroll to position [91, 0]
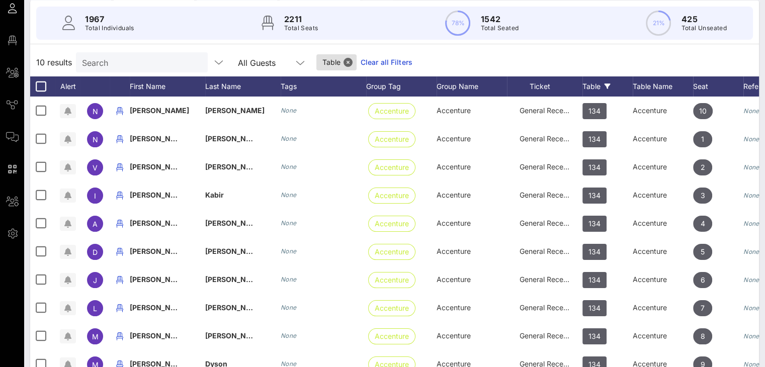
drag, startPoint x: 359, startPoint y: 60, endPoint x: 602, endPoint y: 15, distance: 247.0
click at [361, 60] on link "Clear all Filters" at bounding box center [387, 62] width 52 height 11
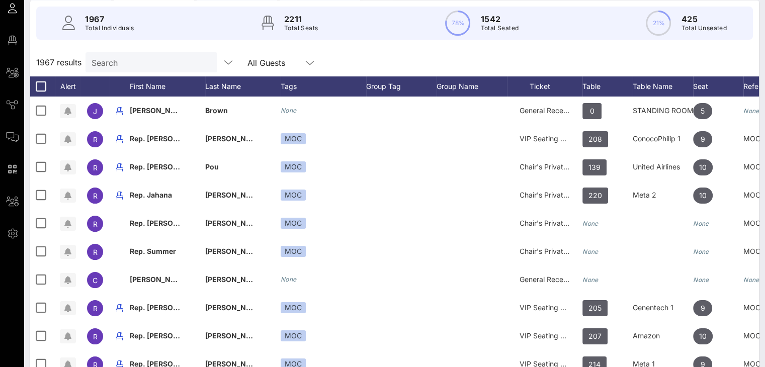
scroll to position [0, 0]
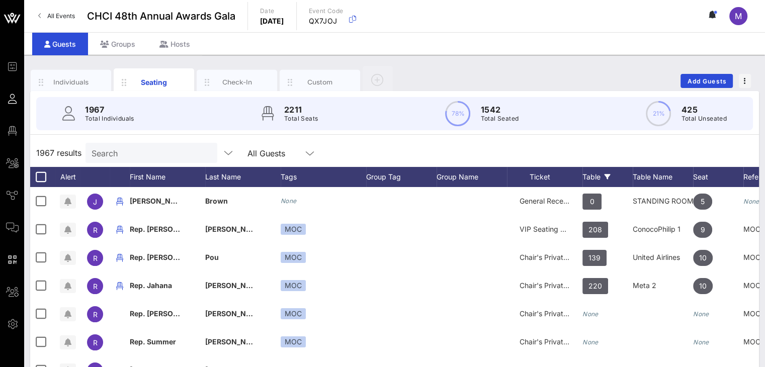
click at [604, 173] on div "Table" at bounding box center [607, 177] width 50 height 20
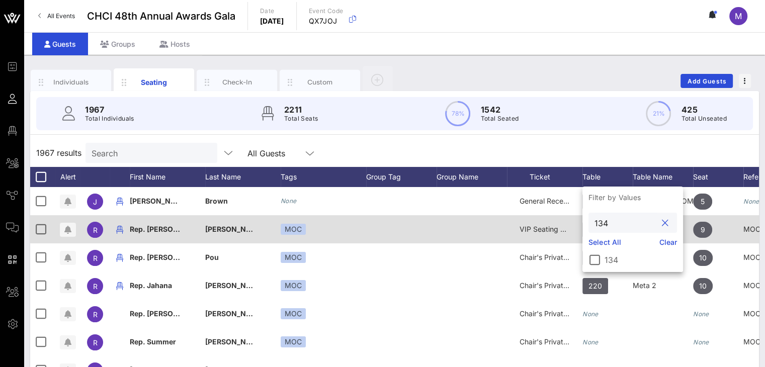
drag, startPoint x: 613, startPoint y: 224, endPoint x: 573, endPoint y: 226, distance: 39.8
click at [573, 226] on div "Event Builder Guests Floor Plan All Groups Journeys Comms QR Scanner Team Setti…" at bounding box center [382, 249] width 765 height 499
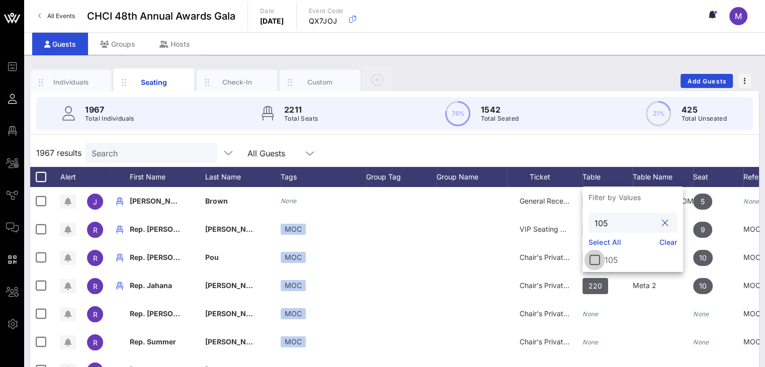
type input "105"
click at [599, 261] on div at bounding box center [594, 259] width 17 height 17
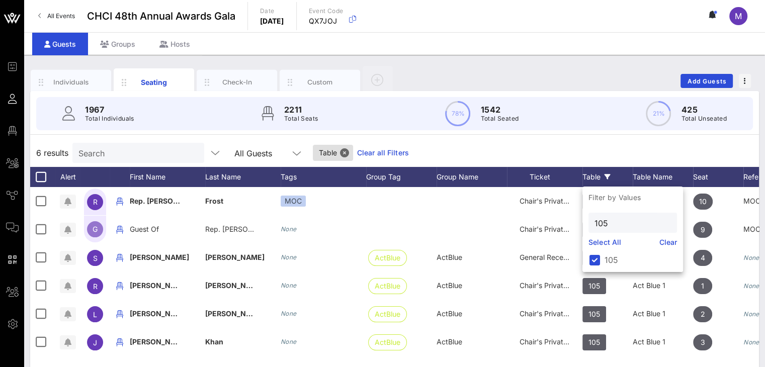
click at [704, 146] on div "6 results Search All Guests Table Clear all Filters" at bounding box center [394, 153] width 729 height 28
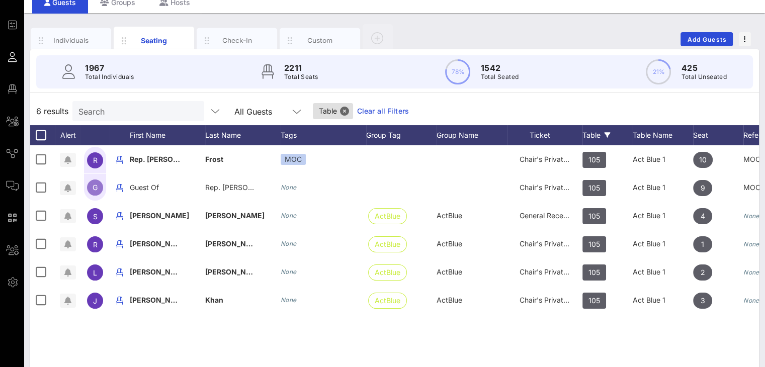
scroll to position [40, 0]
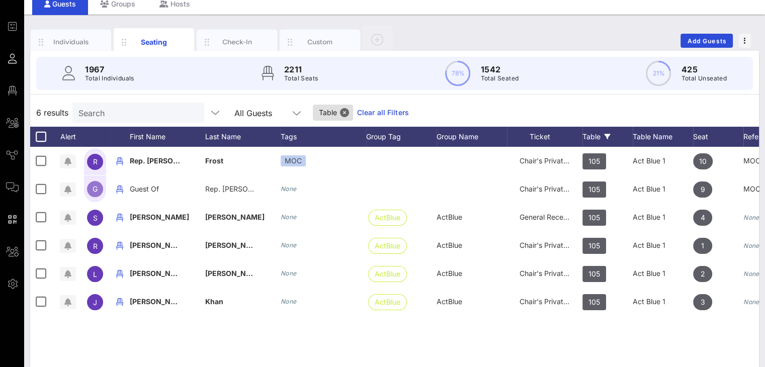
click at [368, 113] on link "Clear all Filters" at bounding box center [383, 112] width 52 height 11
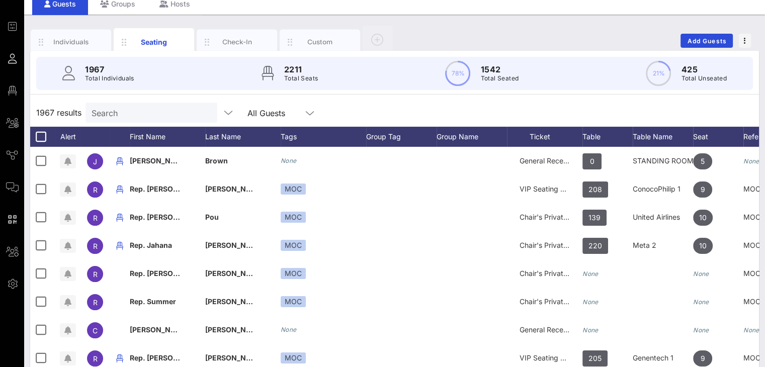
scroll to position [0, 0]
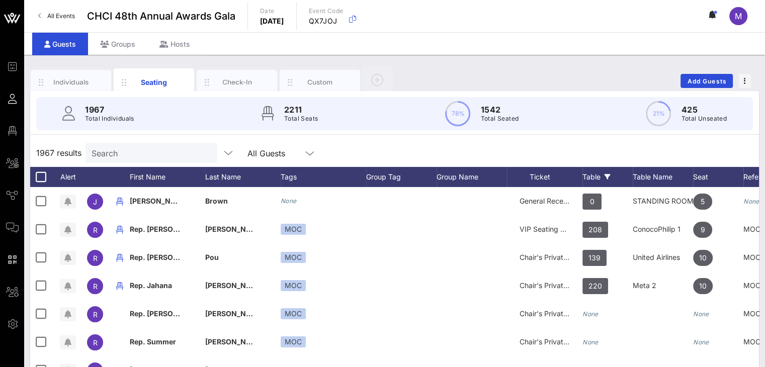
click at [605, 175] on icon at bounding box center [608, 177] width 6 height 6
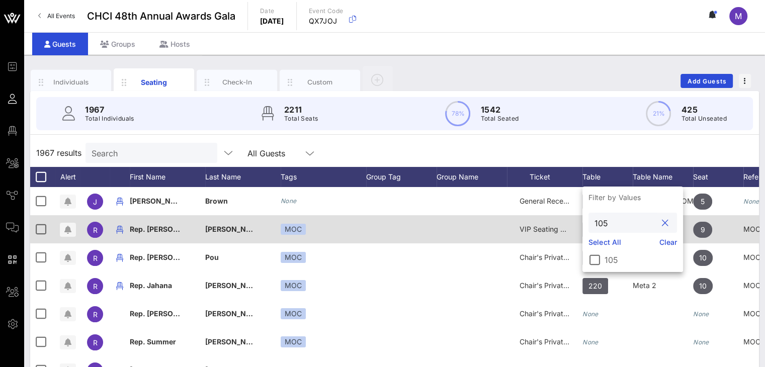
drag, startPoint x: 616, startPoint y: 224, endPoint x: 574, endPoint y: 216, distance: 42.0
click at [574, 216] on div "Event Builder Guests Floor Plan All Groups Journeys Comms QR Scanner Team Setti…" at bounding box center [382, 249] width 765 height 499
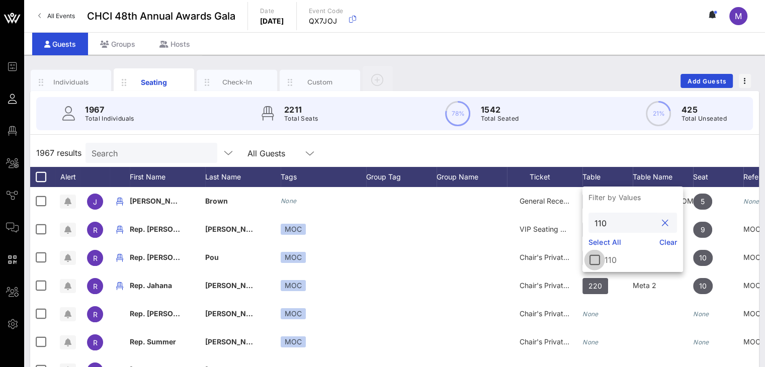
type input "110"
click at [595, 263] on div at bounding box center [594, 259] width 17 height 17
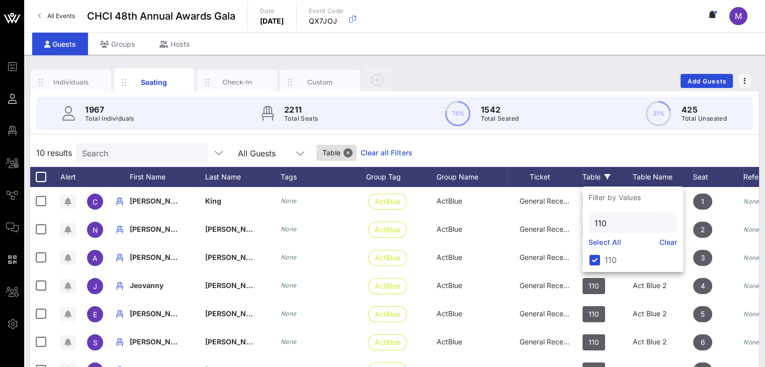
click at [520, 142] on div "10 results Search All Guests Table Clear all Filters" at bounding box center [394, 153] width 729 height 28
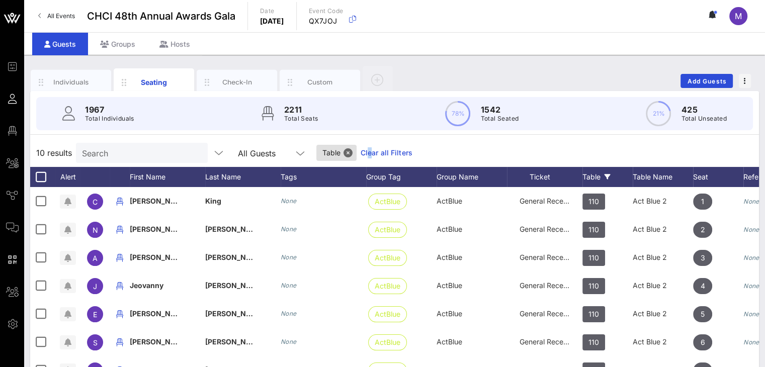
click at [361, 150] on link "Clear all Filters" at bounding box center [387, 152] width 52 height 11
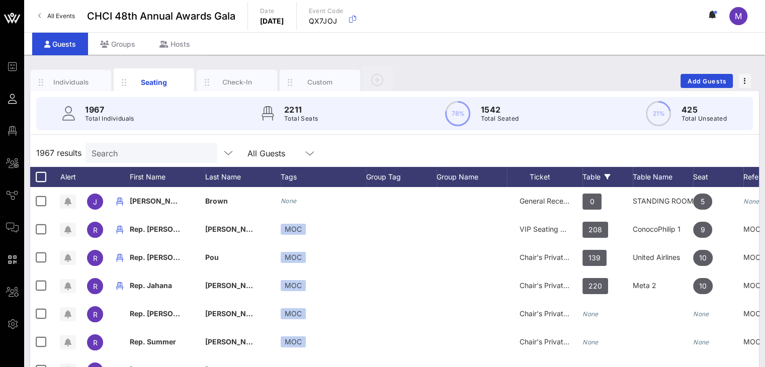
click at [608, 176] on icon at bounding box center [608, 177] width 6 height 6
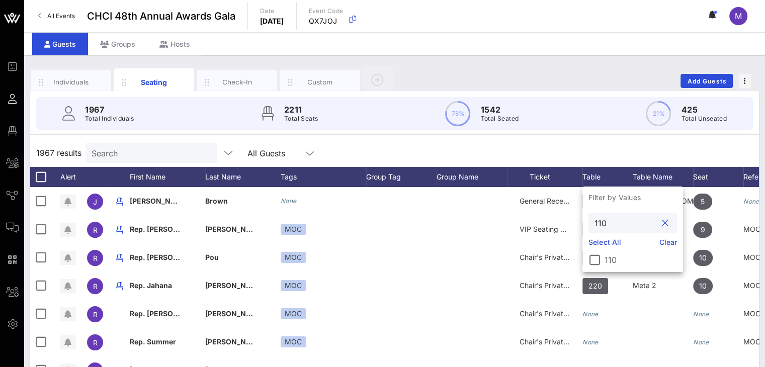
click at [612, 224] on input "110" at bounding box center [626, 222] width 62 height 13
type input "105"
click at [599, 260] on div at bounding box center [594, 259] width 17 height 17
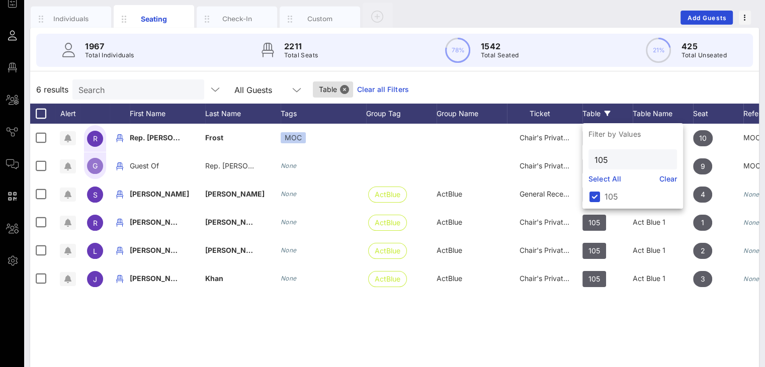
scroll to position [65, 0]
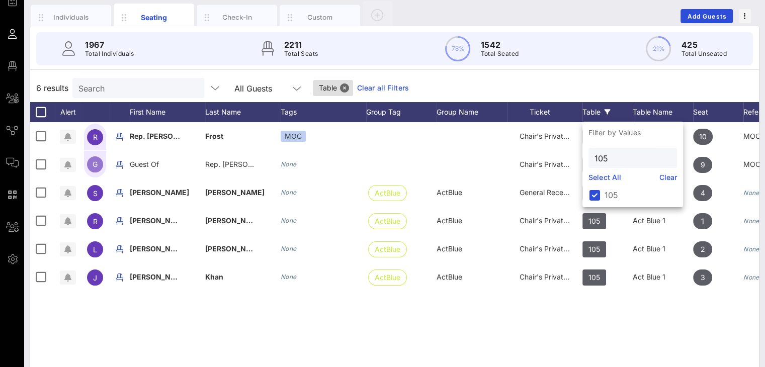
click at [648, 87] on div "6 results Search All Guests Table Clear all Filters" at bounding box center [394, 88] width 729 height 28
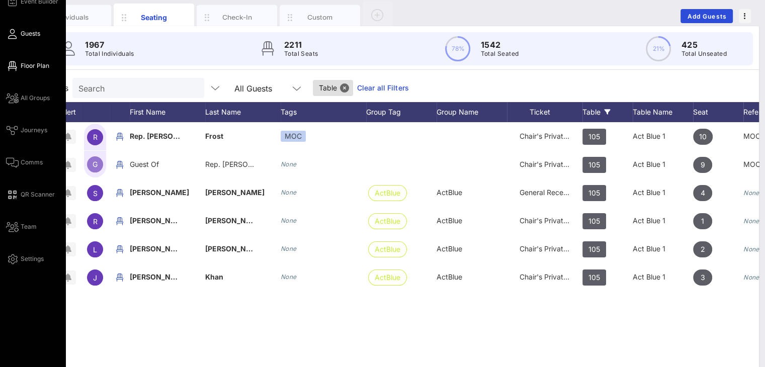
click at [42, 66] on span "Floor Plan" at bounding box center [35, 65] width 29 height 9
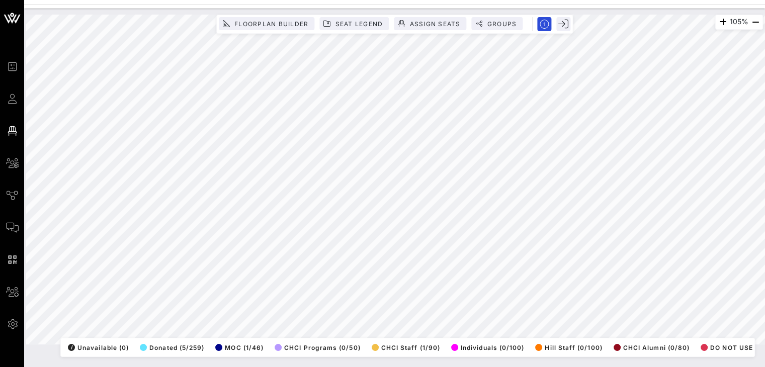
click at [765, 367] on html "Event Builder Guests Floor Plan All Groups Journeys Comms QR Scanner Team Setti…" at bounding box center [382, 183] width 765 height 367
click at [659, 345] on div "105% Floorplan Builder Seat Legend Assign Seats Groups Exit All Reserved Shared…" at bounding box center [394, 180] width 737 height 330
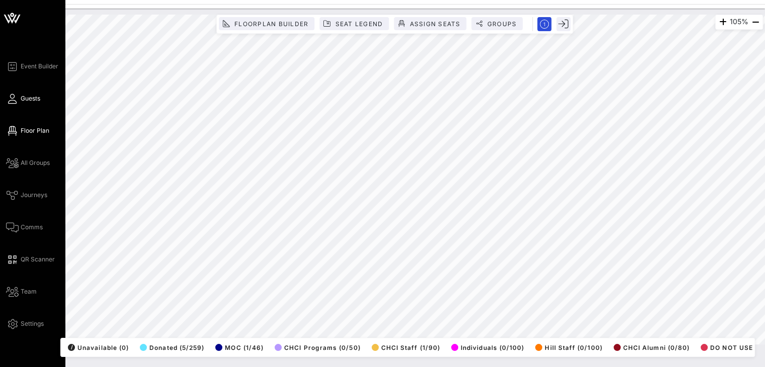
click at [22, 102] on span "Guests" at bounding box center [31, 98] width 20 height 9
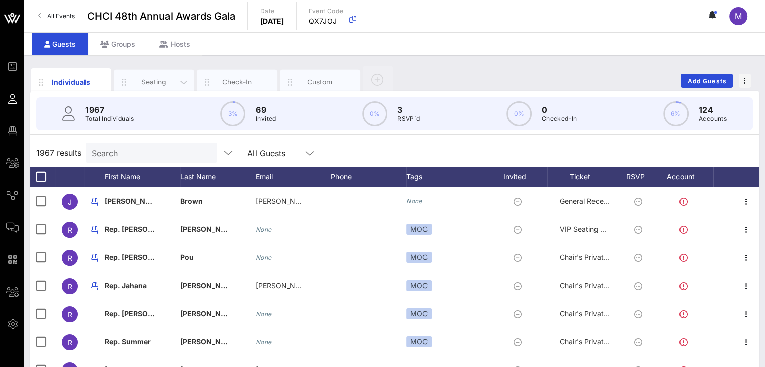
click at [155, 78] on div "Seating" at bounding box center [154, 82] width 45 height 10
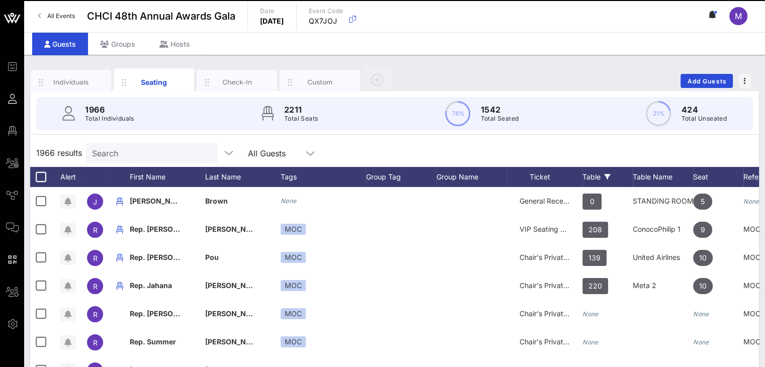
click at [593, 175] on div "Table" at bounding box center [607, 177] width 50 height 20
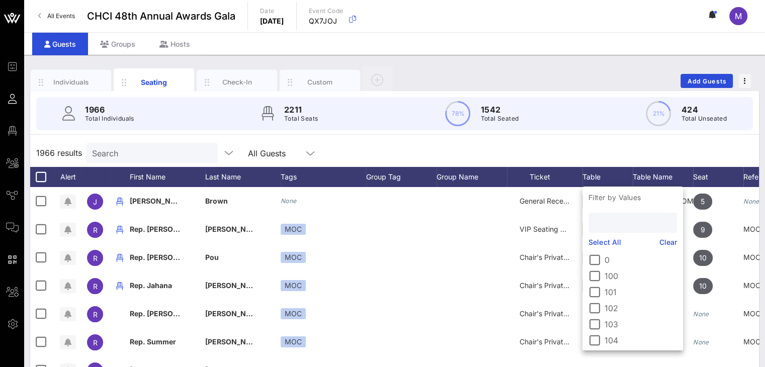
click at [603, 218] on input "text" at bounding box center [632, 222] width 74 height 13
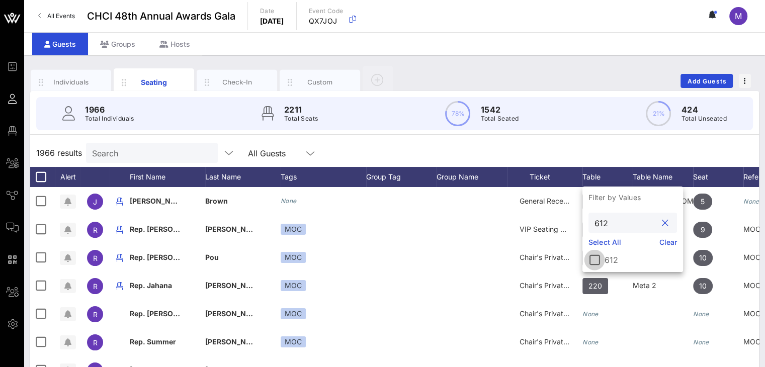
type input "612"
click at [599, 259] on div at bounding box center [594, 259] width 17 height 17
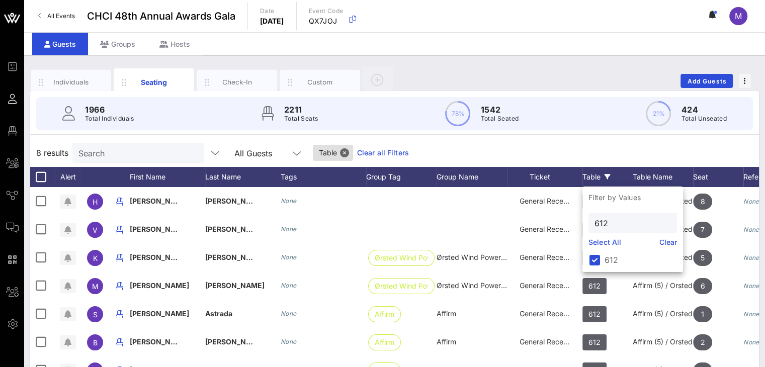
click at [658, 145] on div "8 results Search All Guests Table Clear all Filters" at bounding box center [394, 153] width 729 height 28
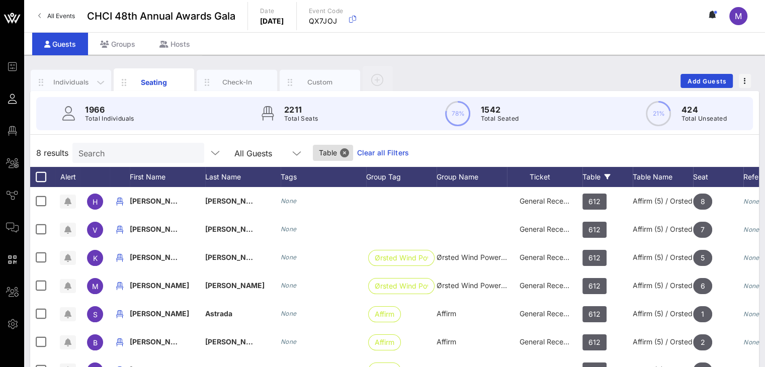
click at [71, 78] on div "Individuals" at bounding box center [71, 82] width 45 height 10
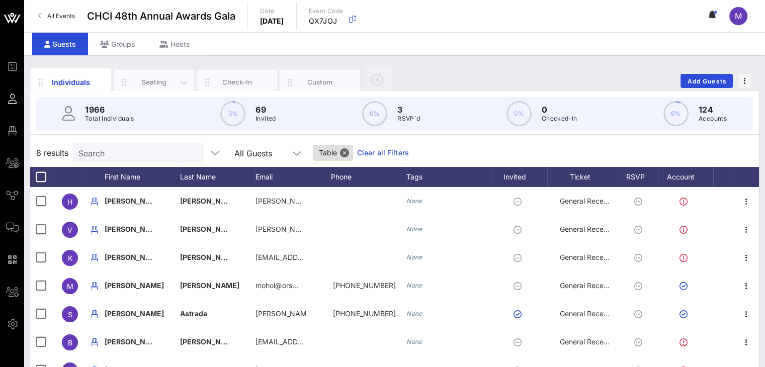
click at [167, 83] on div "Seating" at bounding box center [154, 82] width 45 height 10
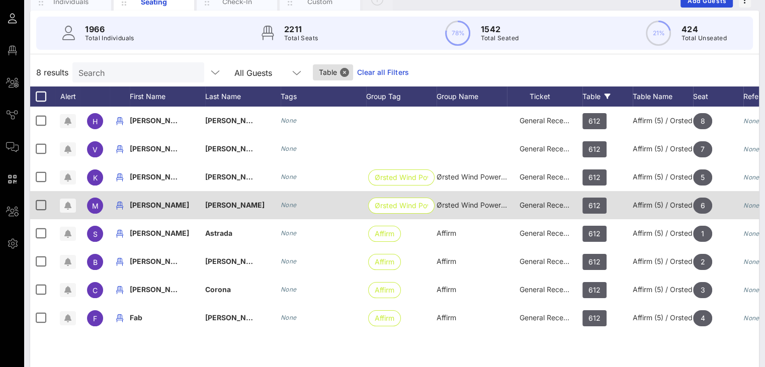
scroll to position [81, 0]
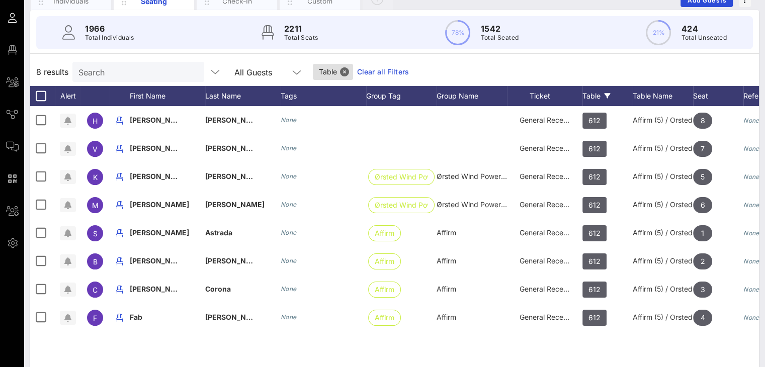
drag, startPoint x: 368, startPoint y: 70, endPoint x: 639, endPoint y: 28, distance: 274.4
click at [368, 70] on link "Clear all Filters" at bounding box center [383, 71] width 52 height 11
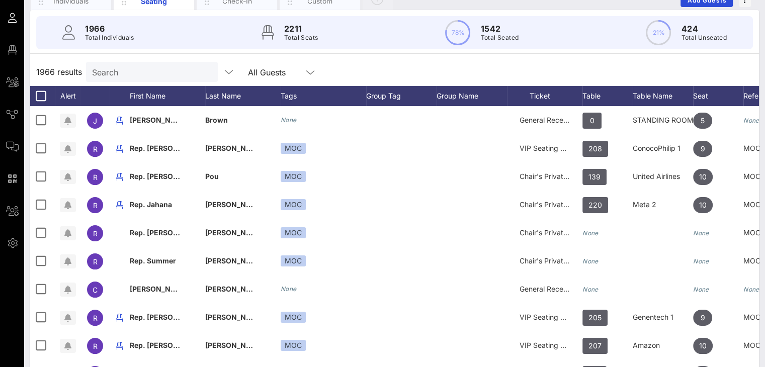
scroll to position [0, 0]
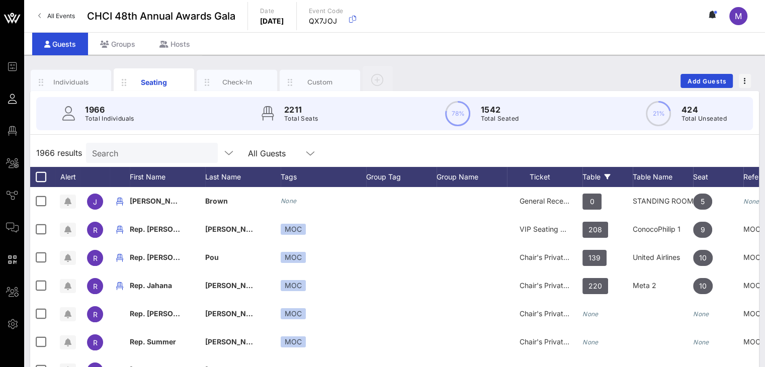
click at [592, 172] on div "Table" at bounding box center [607, 177] width 50 height 20
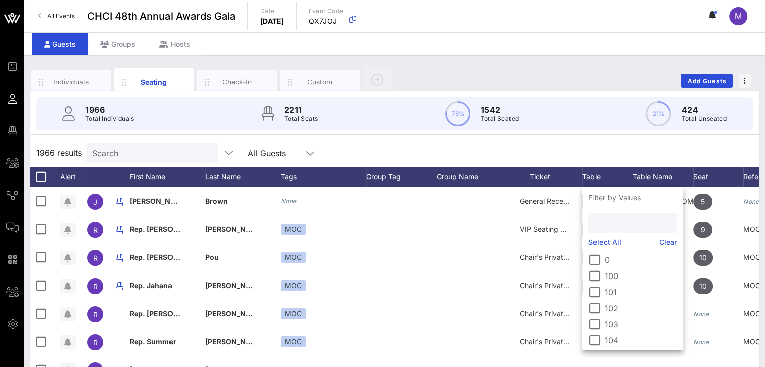
click at [604, 226] on input "text" at bounding box center [632, 222] width 74 height 13
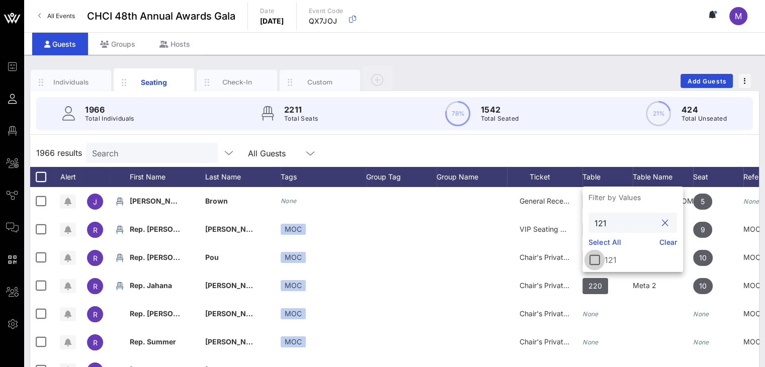
type input "121"
click at [596, 260] on div at bounding box center [594, 259] width 17 height 17
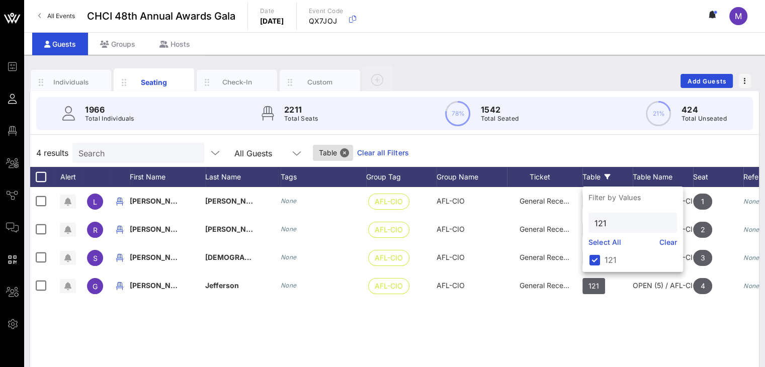
click at [604, 148] on div "4 results Search All Guests Table Clear all Filters" at bounding box center [394, 153] width 729 height 28
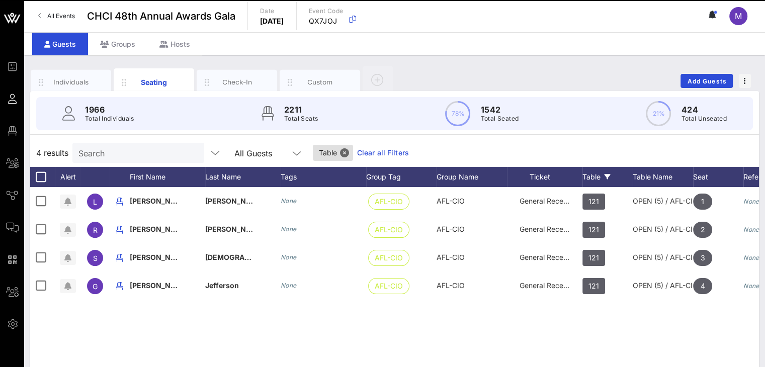
click at [591, 169] on div "Table" at bounding box center [607, 177] width 50 height 20
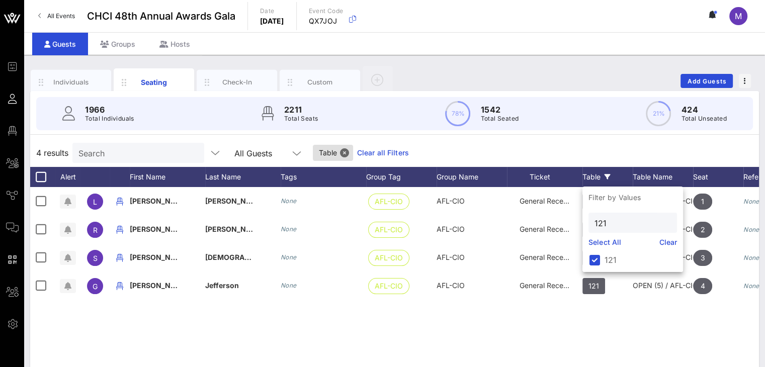
click at [666, 240] on link "Clear" at bounding box center [668, 242] width 18 height 11
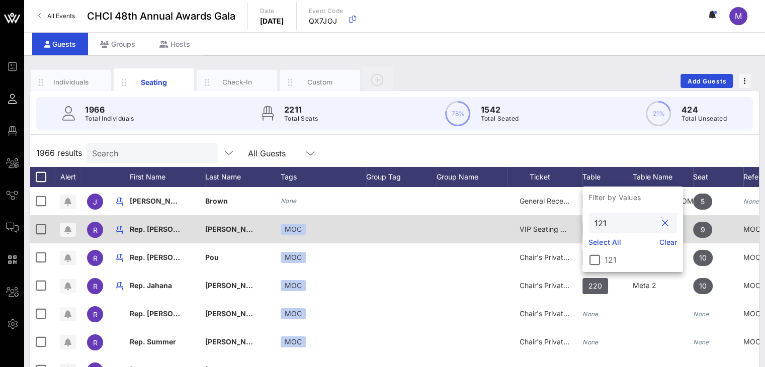
drag, startPoint x: 616, startPoint y: 223, endPoint x: 575, endPoint y: 221, distance: 40.8
click at [575, 221] on div "Event Builder Guests Floor Plan All Groups Journeys Comms QR Scanner Team Setti…" at bounding box center [382, 249] width 765 height 499
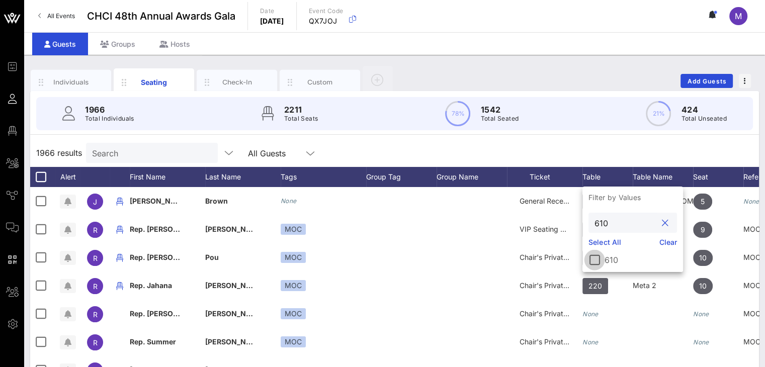
type input "610"
click at [597, 258] on div at bounding box center [594, 259] width 17 height 17
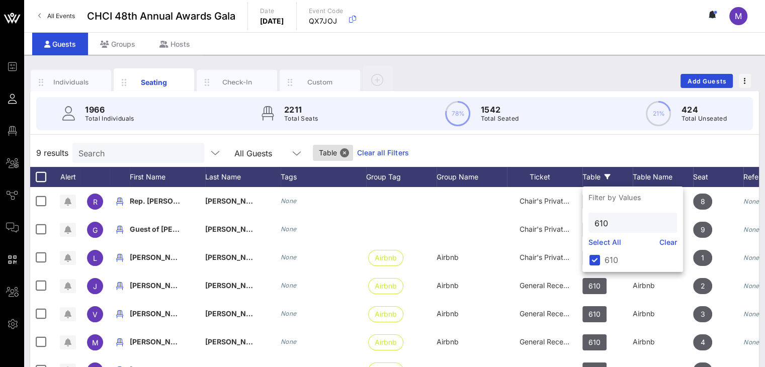
click at [599, 157] on div "9 results Search All Guests Table Clear all Filters" at bounding box center [394, 153] width 729 height 28
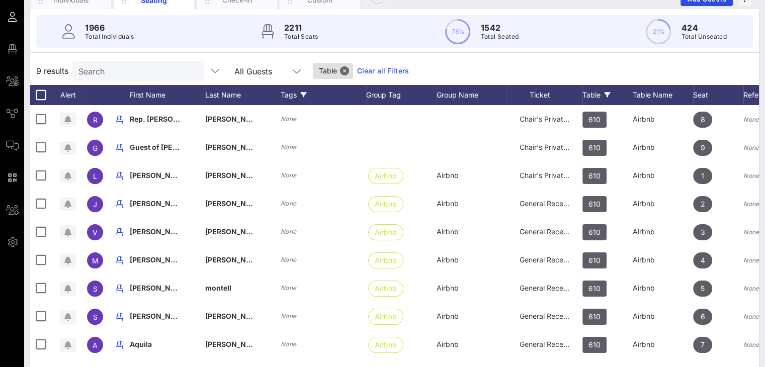
scroll to position [81, 0]
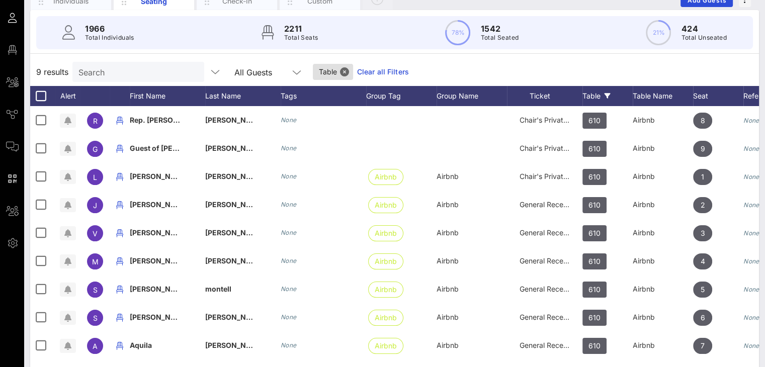
click at [385, 68] on link "Clear all Filters" at bounding box center [383, 71] width 52 height 11
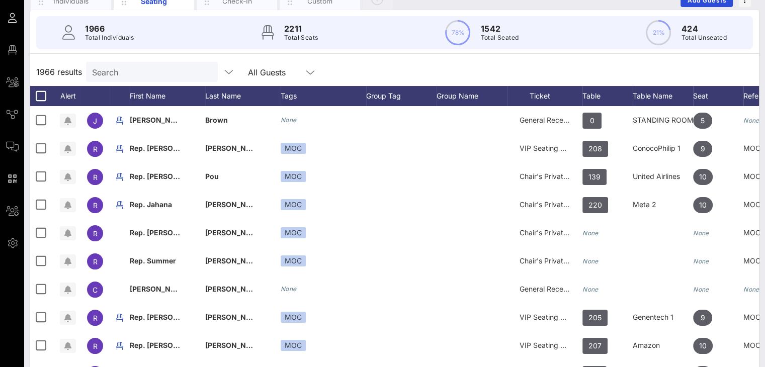
scroll to position [0, 0]
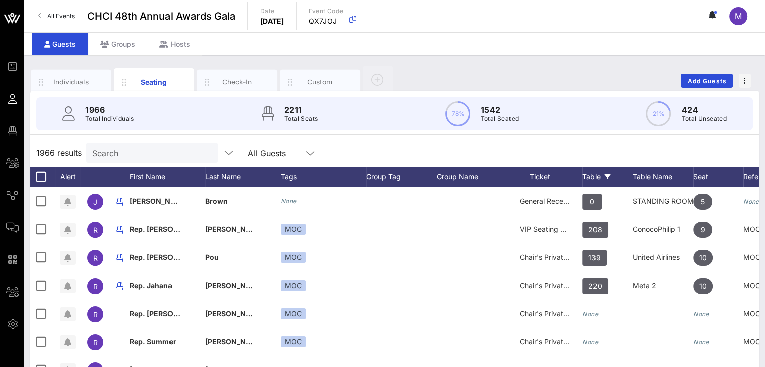
click at [598, 173] on div "Table" at bounding box center [607, 177] width 50 height 20
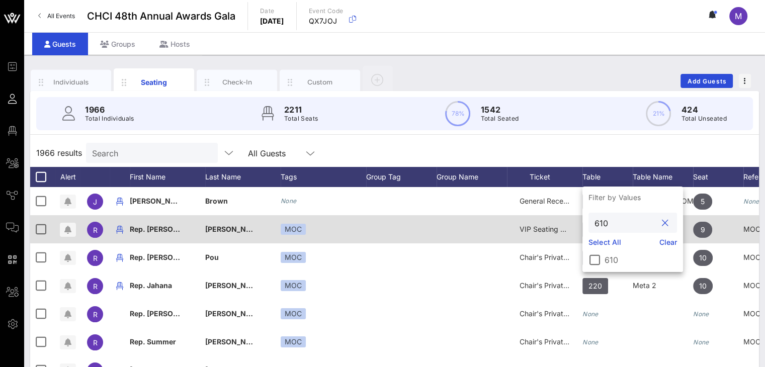
drag, startPoint x: 595, startPoint y: 223, endPoint x: 557, endPoint y: 224, distance: 37.2
click at [557, 224] on div "Event Builder Guests Floor Plan All Groups Journeys Comms QR Scanner Team Setti…" at bounding box center [382, 249] width 765 height 499
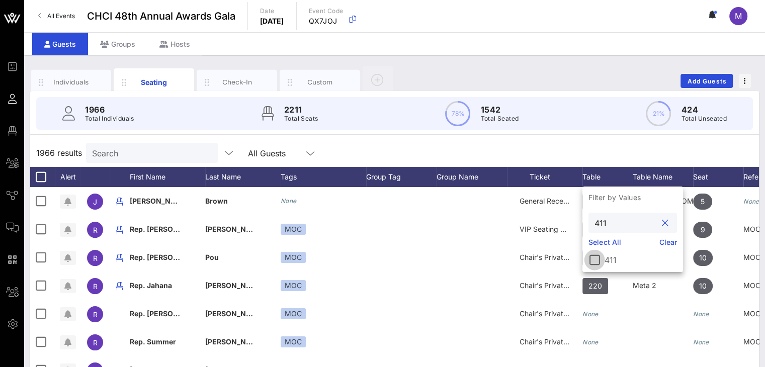
type input "411"
click at [598, 262] on div at bounding box center [594, 259] width 17 height 17
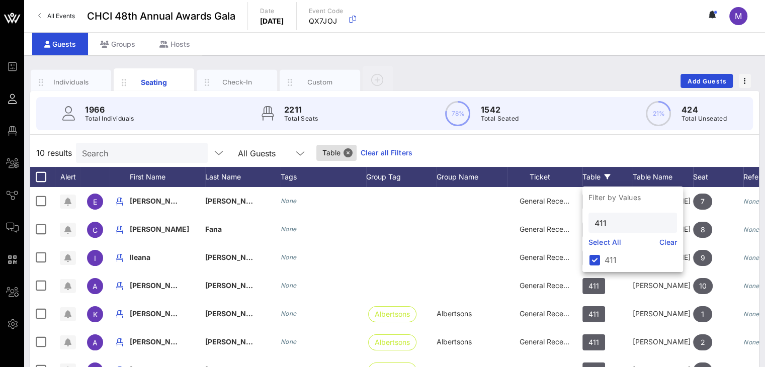
click at [561, 139] on div "10 results Search All Guests Table Clear all Filters" at bounding box center [394, 153] width 729 height 28
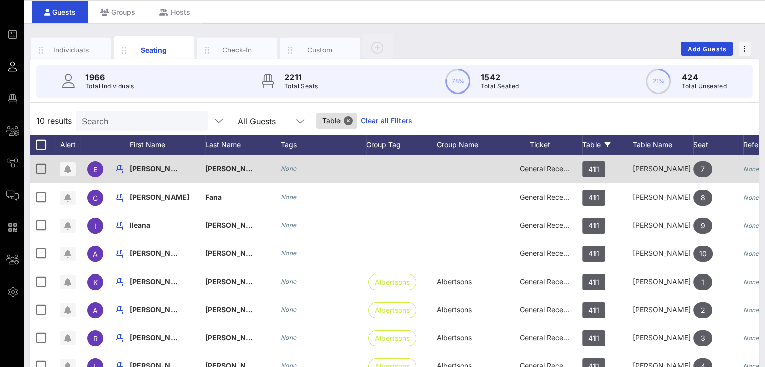
scroll to position [31, 0]
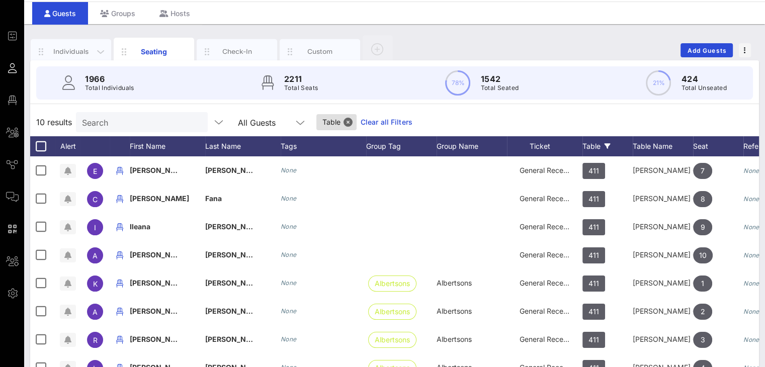
click at [78, 47] on div "Individuals" at bounding box center [71, 52] width 45 height 10
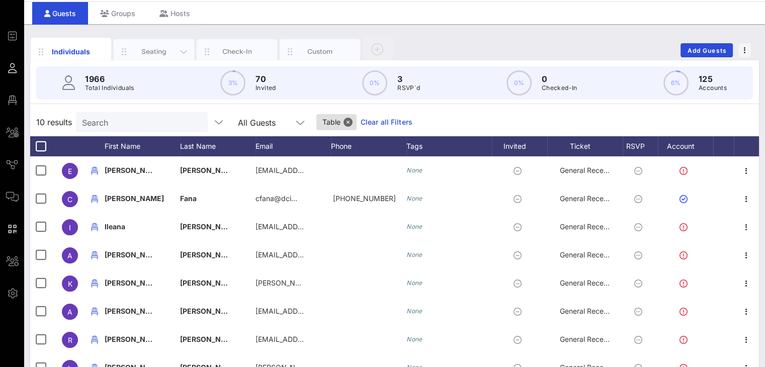
click at [164, 52] on div "Seating" at bounding box center [154, 52] width 45 height 10
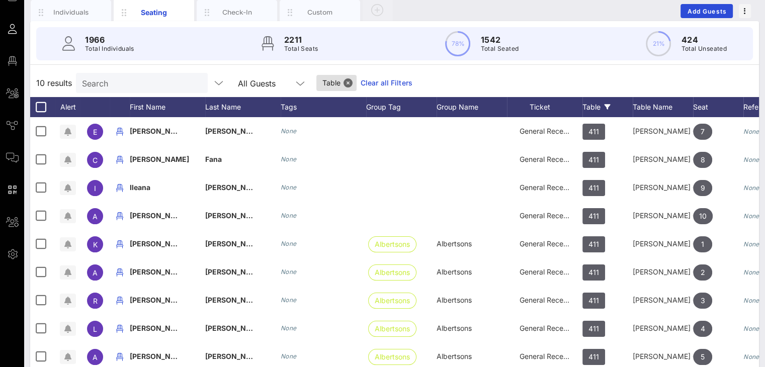
scroll to position [131, 0]
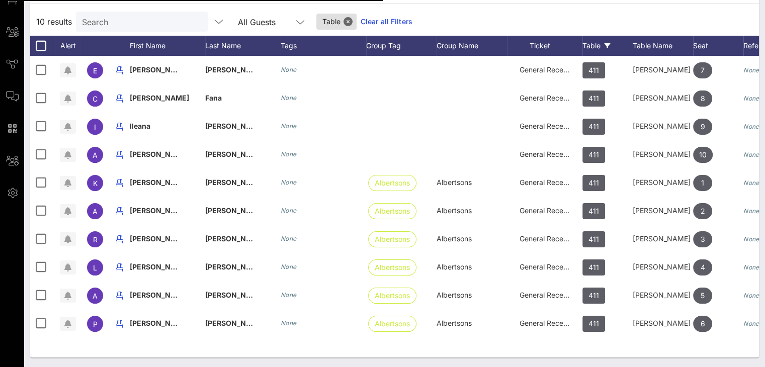
click at [361, 20] on link "Clear all Filters" at bounding box center [387, 21] width 52 height 11
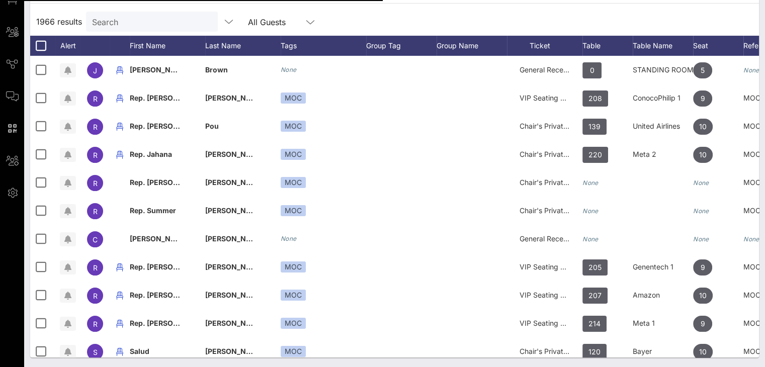
scroll to position [0, 0]
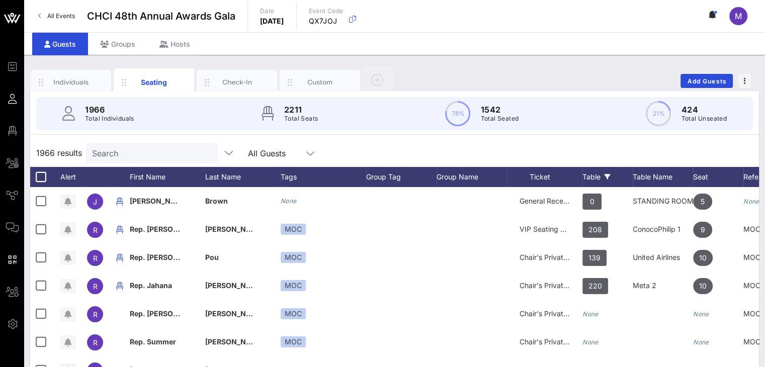
click at [597, 174] on div "Table" at bounding box center [607, 177] width 50 height 20
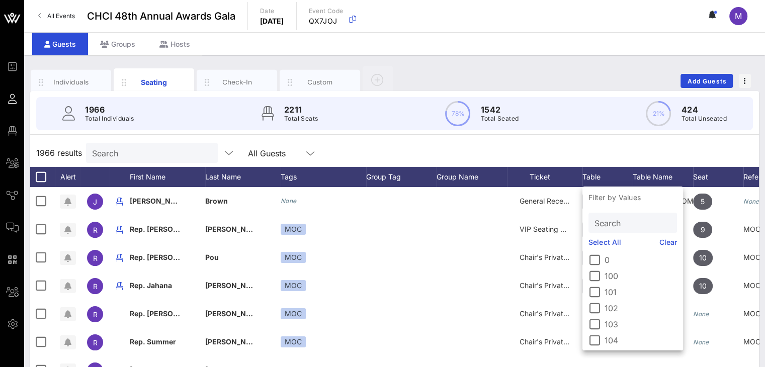
click at [608, 221] on input "Search" at bounding box center [632, 222] width 74 height 13
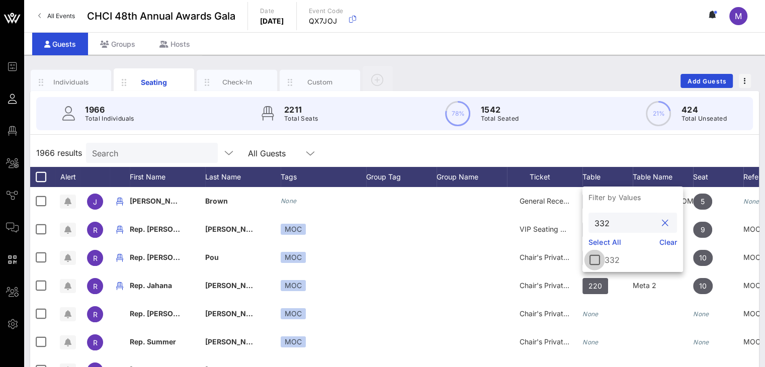
type input "332"
click at [595, 257] on div at bounding box center [594, 259] width 17 height 17
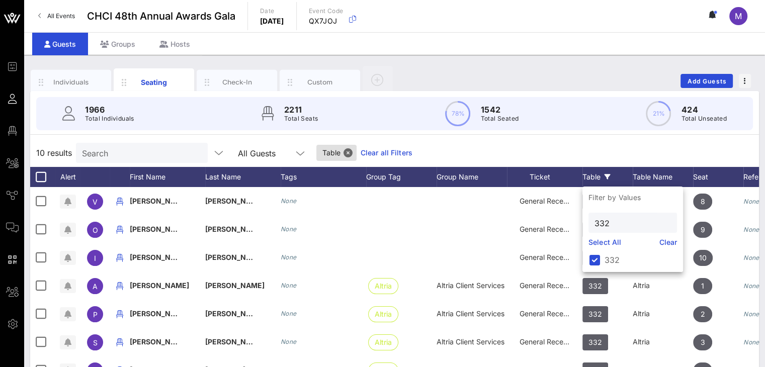
click at [615, 145] on div "10 results Search All Guests Table Clear all Filters" at bounding box center [394, 153] width 729 height 28
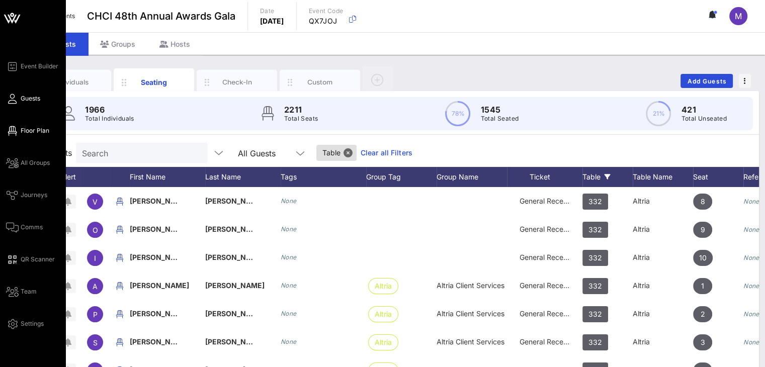
click at [33, 128] on span "Floor Plan" at bounding box center [35, 130] width 29 height 9
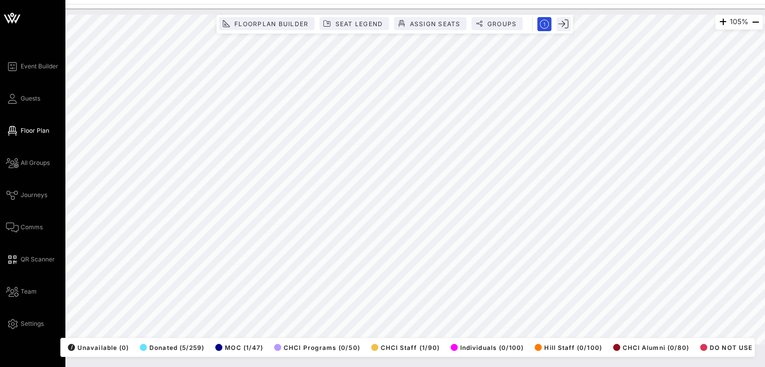
click at [0, 154] on div "Event Builder Guests Floor Plan All Groups Journeys Comms QR Scanner Team Setti…" at bounding box center [382, 183] width 765 height 367
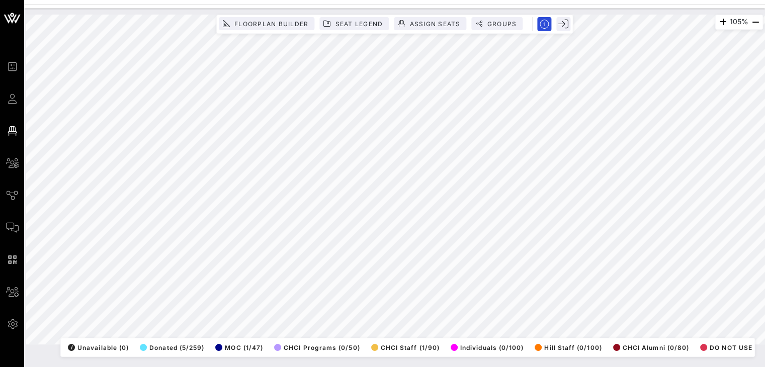
click at [57, 0] on html "Event Builder Guests Floor Plan All Groups Journeys Comms QR Scanner Team Setti…" at bounding box center [382, 183] width 765 height 367
click at [279, 30] on div "105% Floorplan Builder Seat Legend Assign Seats Groups Exit All Reserved Shared…" at bounding box center [394, 180] width 737 height 330
click at [765, 133] on html "Event Builder Guests Floor Plan All Groups Journeys Comms QR Scanner Team Setti…" at bounding box center [382, 183] width 765 height 367
click at [46, 367] on html "Event Builder Guests Floor Plan All Groups Journeys Comms QR Scanner Team Setti…" at bounding box center [382, 183] width 765 height 367
click at [670, 0] on html "Event Builder Guests Floor Plan All Groups Journeys Comms QR Scanner Team Setti…" at bounding box center [382, 183] width 765 height 367
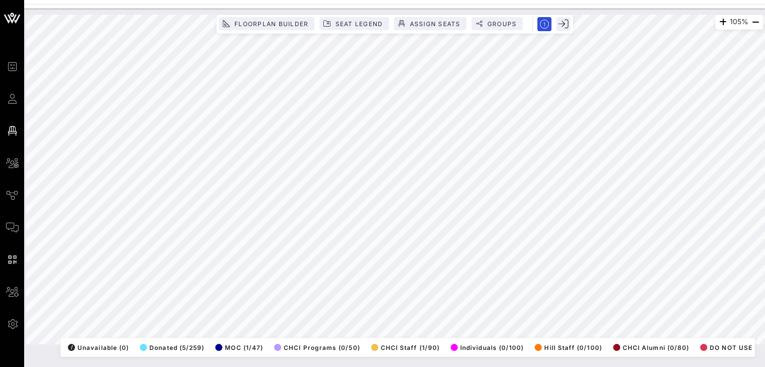
click at [553, 0] on html "Event Builder Guests Floor Plan All Groups Journeys Comms QR Scanner Team Setti…" at bounding box center [382, 183] width 765 height 367
click at [111, 0] on html "Event Builder Guests Floor Plan All Groups Journeys Comms QR Scanner Team Setti…" at bounding box center [382, 183] width 765 height 367
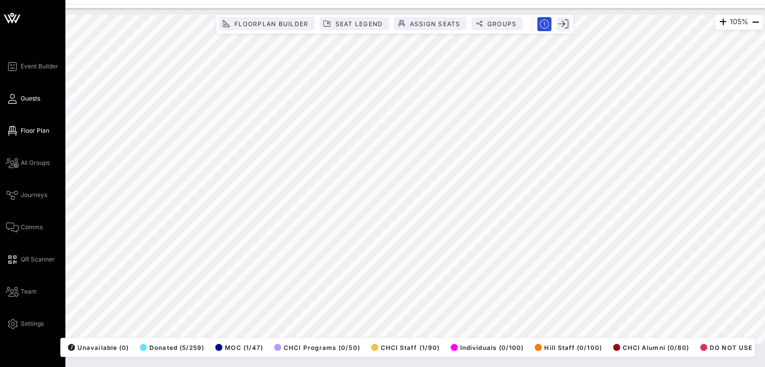
click at [32, 99] on span "Guests" at bounding box center [31, 98] width 20 height 9
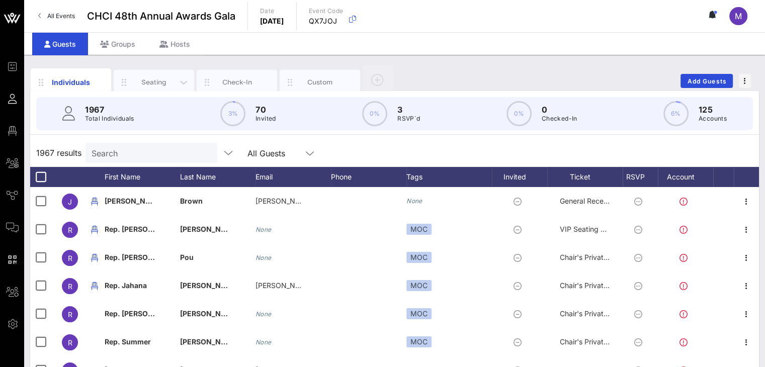
click at [159, 81] on div "Seating" at bounding box center [154, 82] width 45 height 10
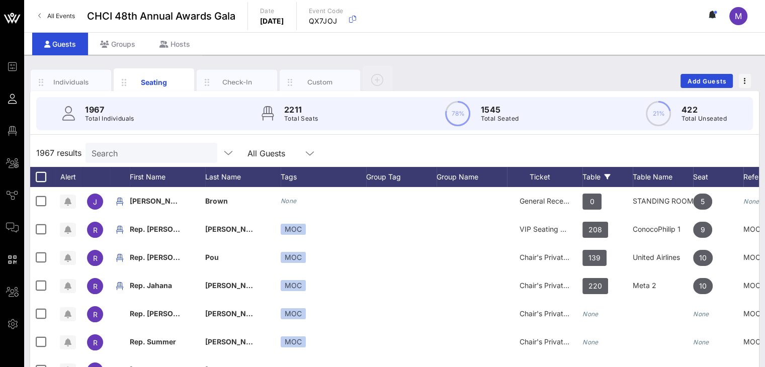
click at [587, 174] on div "Table" at bounding box center [607, 177] width 50 height 20
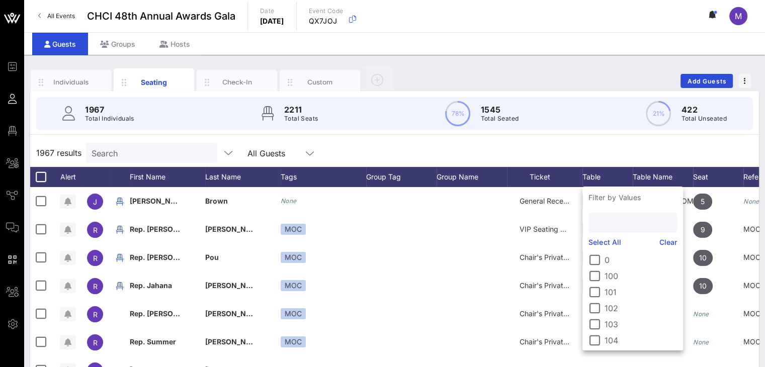
click at [598, 220] on input "text" at bounding box center [632, 222] width 74 height 13
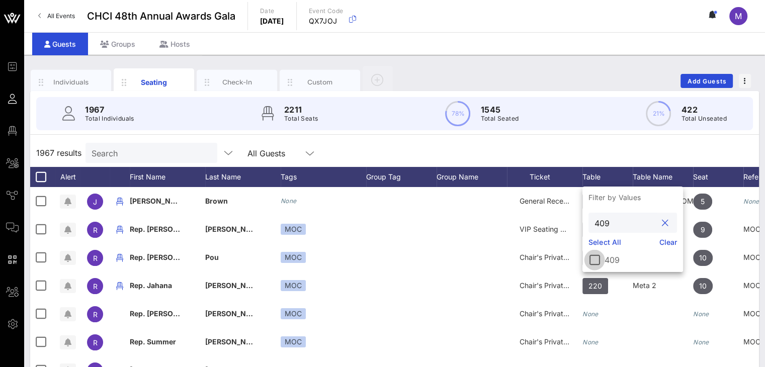
type input "409"
click at [596, 260] on div at bounding box center [594, 259] width 17 height 17
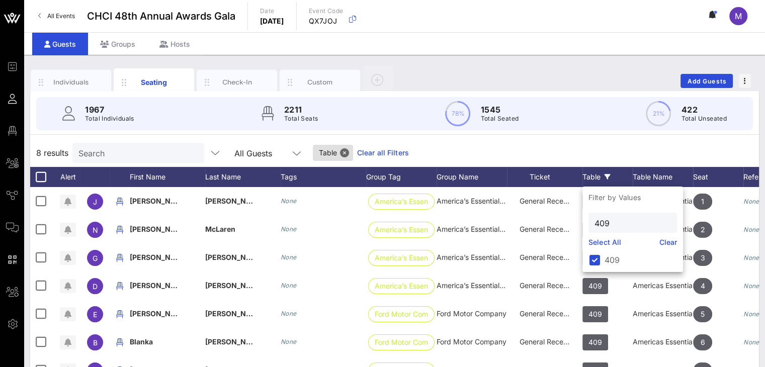
click at [642, 142] on div "8 results Search All Guests Table Clear all Filters" at bounding box center [394, 153] width 729 height 28
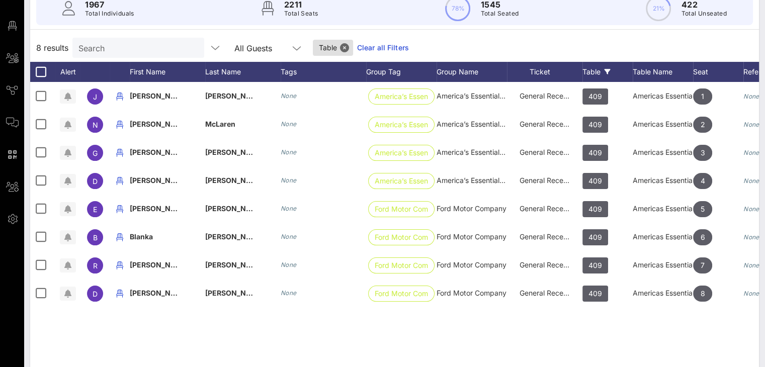
scroll to position [103, 0]
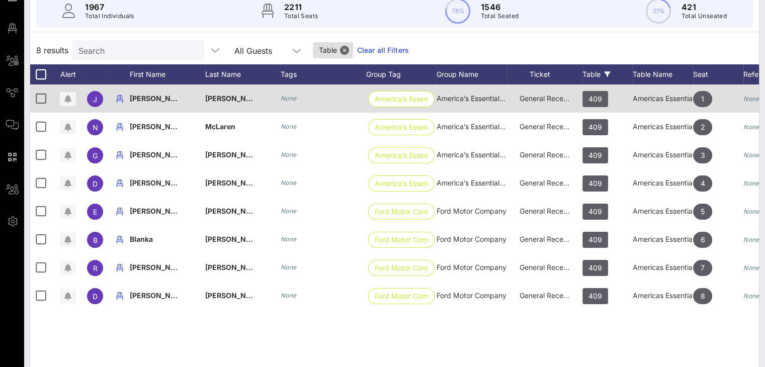
click at [468, 99] on span "America’s Essential Hospitals" at bounding box center [484, 98] width 95 height 9
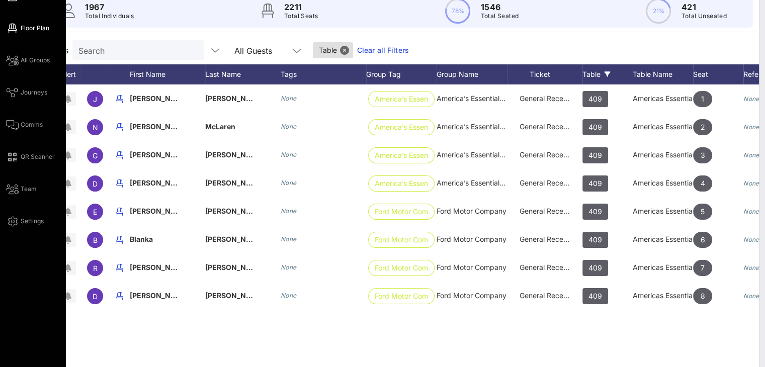
click at [40, 27] on span "Floor Plan" at bounding box center [35, 28] width 29 height 9
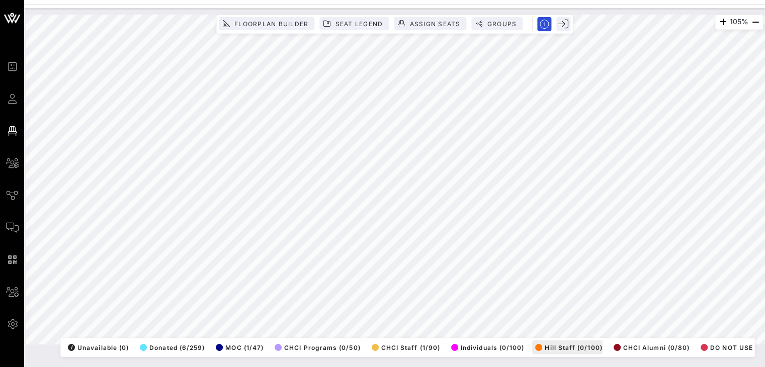
click at [539, 336] on div "105% Floorplan Builder Seat Legend Assign Seats Groups Exit All Reserved Shared…" at bounding box center [394, 180] width 737 height 330
click at [431, 0] on html "Event Builder Guests Floor Plan All Groups Journeys Comms QR Scanner Team Setti…" at bounding box center [382, 183] width 765 height 367
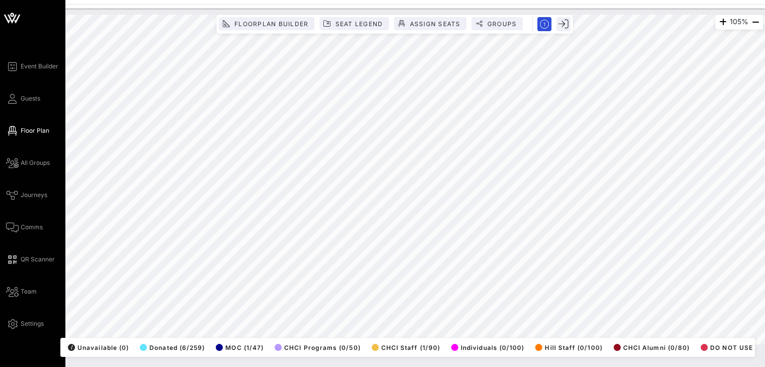
click at [0, 55] on div "Event Builder Guests Floor Plan All Groups Journeys Comms QR Scanner Team Setti…" at bounding box center [382, 183] width 765 height 367
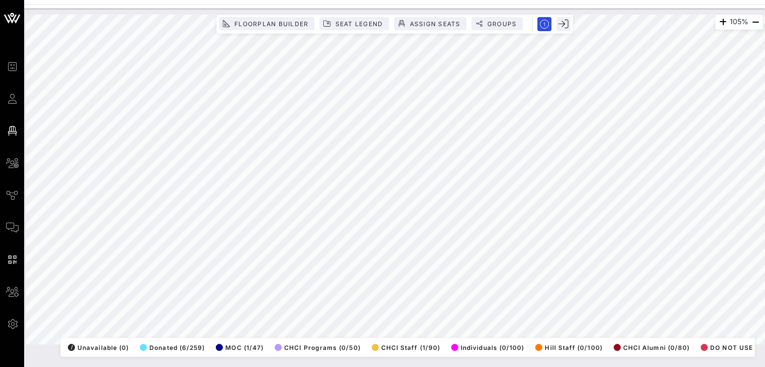
click at [43, 367] on html "Event Builder Guests Floor Plan All Groups Journeys Comms QR Scanner Team Setti…" at bounding box center [382, 183] width 765 height 367
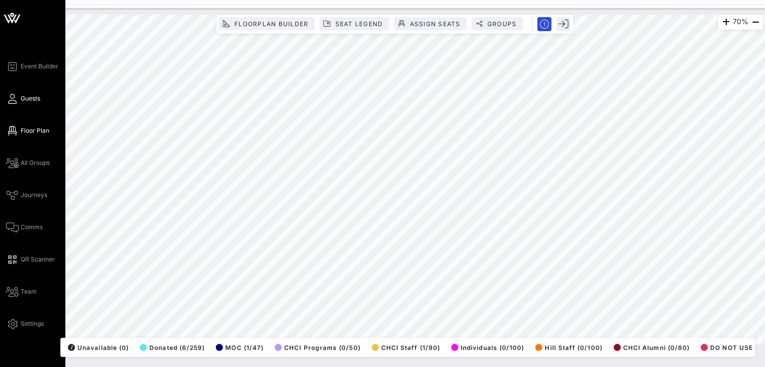
click at [26, 99] on span "Guests" at bounding box center [31, 98] width 20 height 9
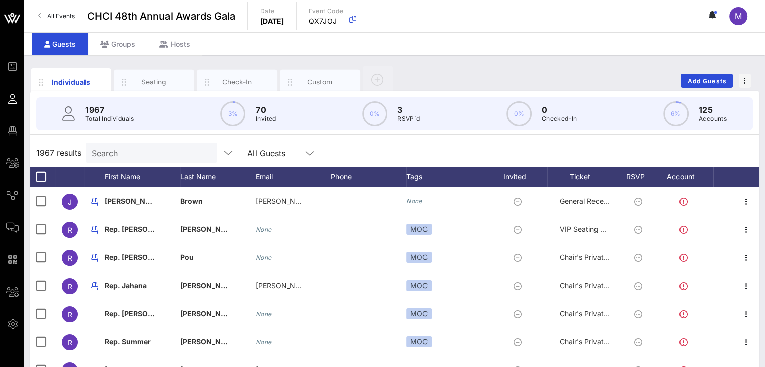
click at [147, 148] on input "Search" at bounding box center [151, 152] width 118 height 13
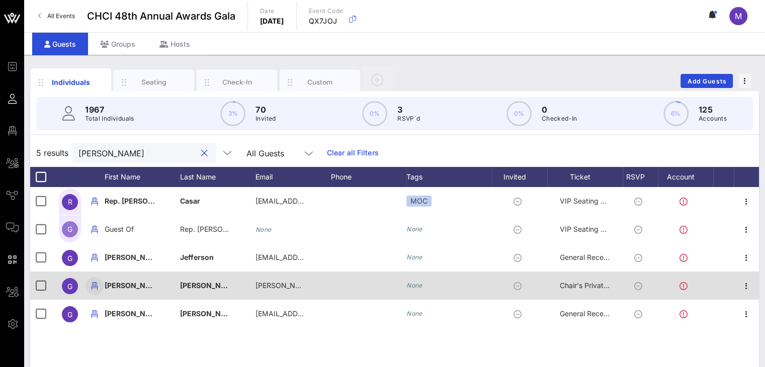
type input "greg"
click at [95, 284] on icon "button" at bounding box center [95, 286] width 12 height 12
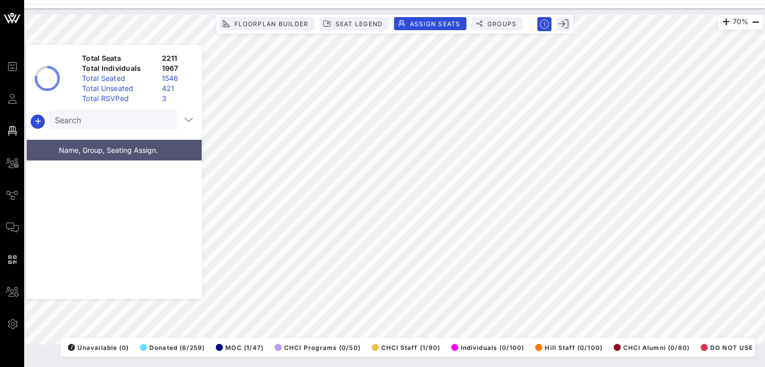
scroll to position [45418, 0]
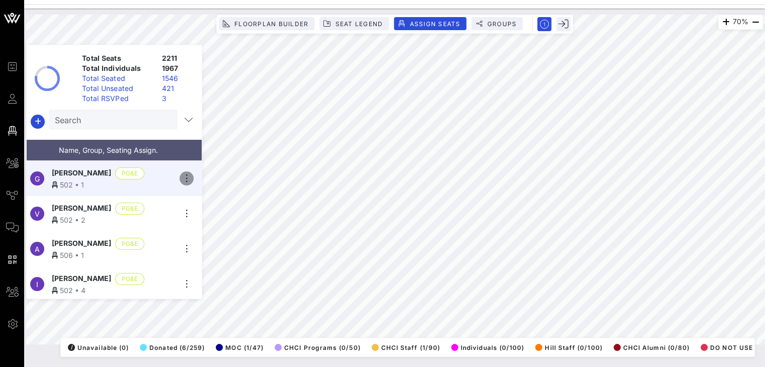
click at [187, 173] on icon "button" at bounding box center [187, 179] width 12 height 12
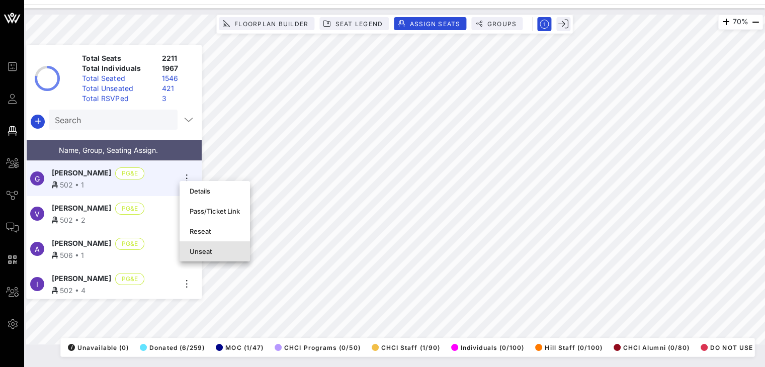
click at [200, 251] on div "Unseat" at bounding box center [215, 251] width 50 height 8
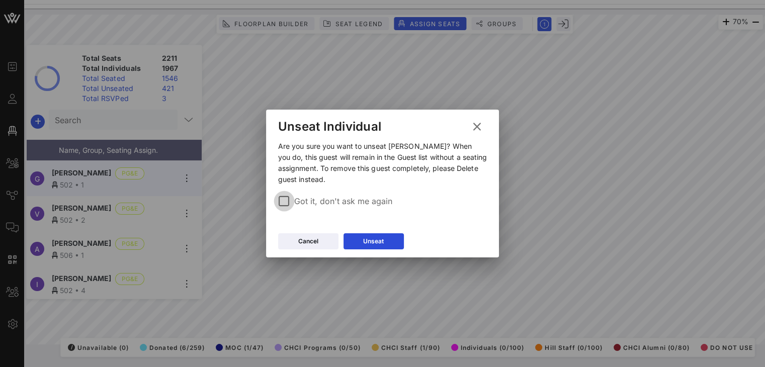
click at [285, 202] on div at bounding box center [284, 201] width 17 height 17
click at [382, 238] on button "Unseat" at bounding box center [374, 241] width 60 height 16
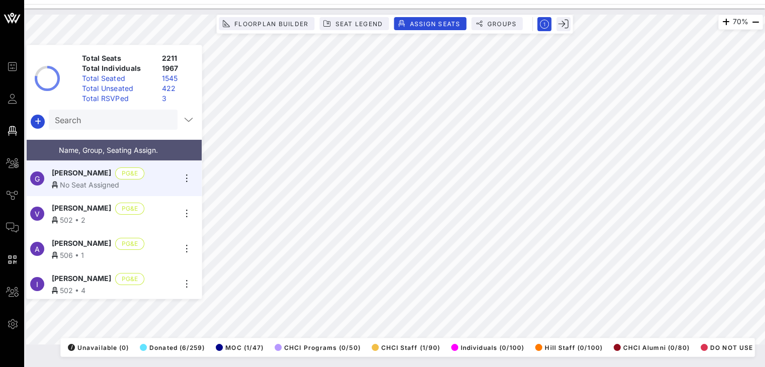
click at [88, 118] on input "Search" at bounding box center [112, 119] width 115 height 13
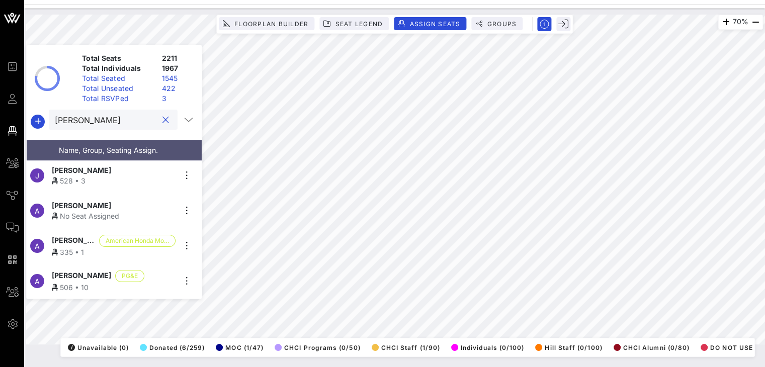
scroll to position [38, 0]
type input "camacho"
click at [182, 209] on icon "button" at bounding box center [187, 211] width 12 height 12
click at [195, 227] on div "Details" at bounding box center [215, 227] width 50 height 8
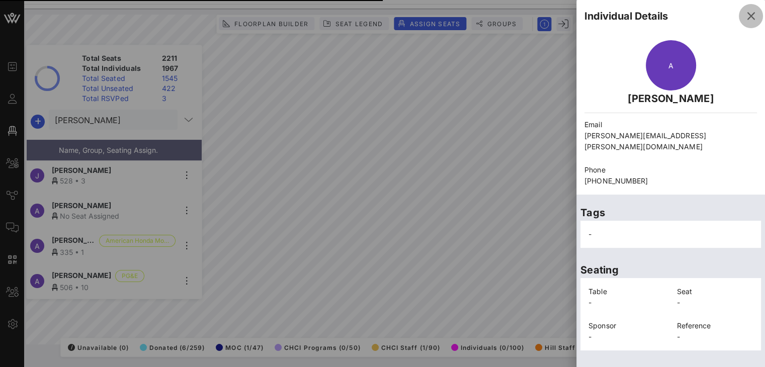
click at [747, 14] on icon "button" at bounding box center [751, 16] width 12 height 12
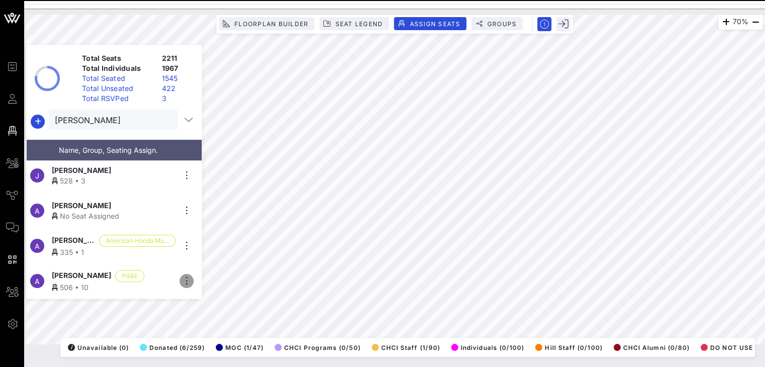
click at [188, 284] on icon "button" at bounding box center [187, 281] width 12 height 12
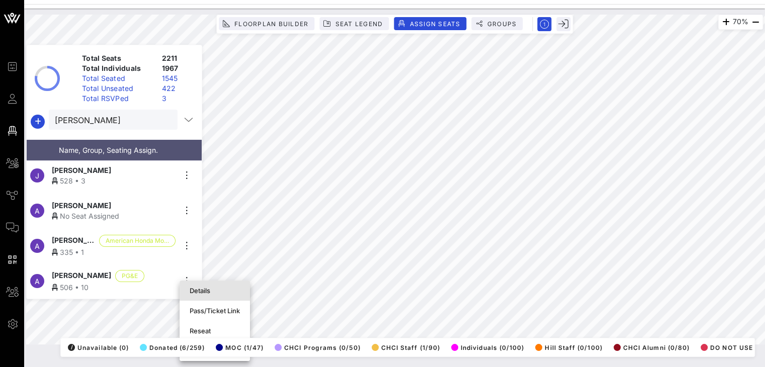
click at [197, 289] on div "Details" at bounding box center [215, 291] width 50 height 8
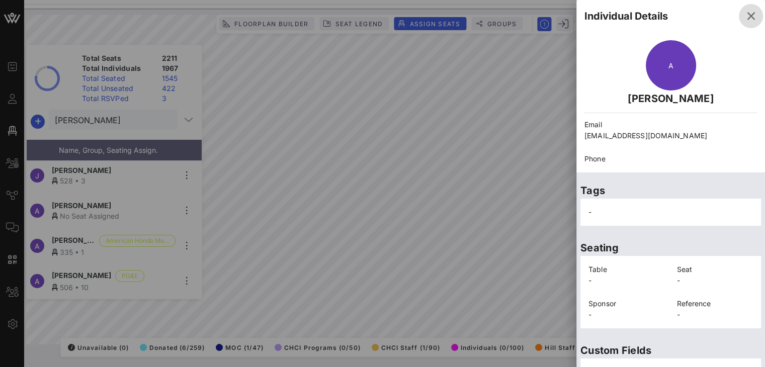
click at [745, 16] on icon "button" at bounding box center [751, 16] width 12 height 12
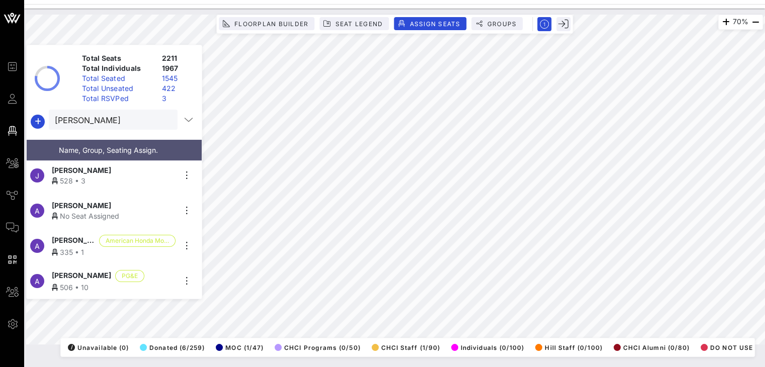
click at [54, 284] on icon at bounding box center [55, 287] width 6 height 7
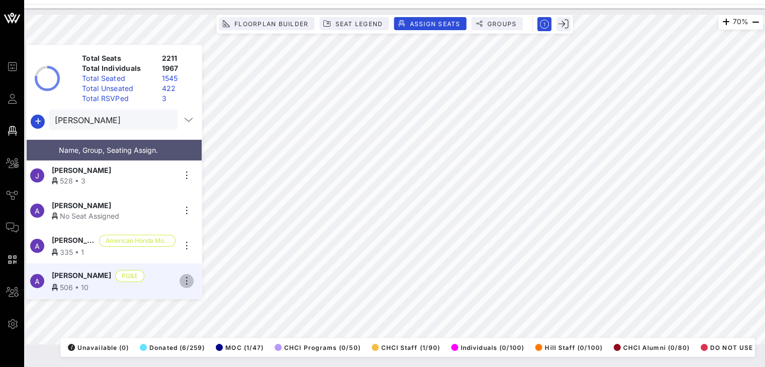
click at [184, 282] on icon "button" at bounding box center [187, 281] width 12 height 12
click at [201, 290] on div "Details" at bounding box center [215, 291] width 50 height 8
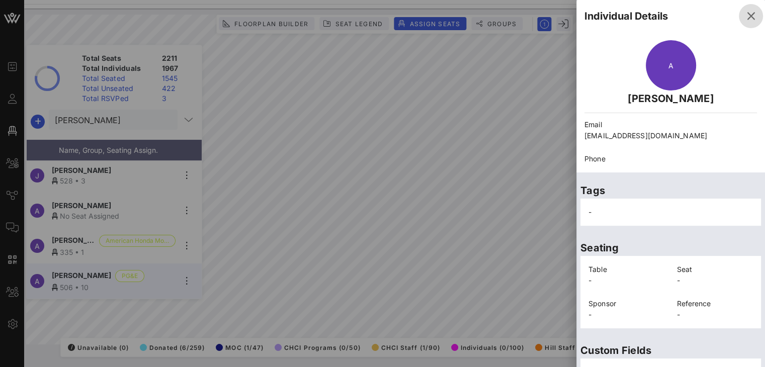
click at [745, 12] on icon "button" at bounding box center [751, 16] width 12 height 12
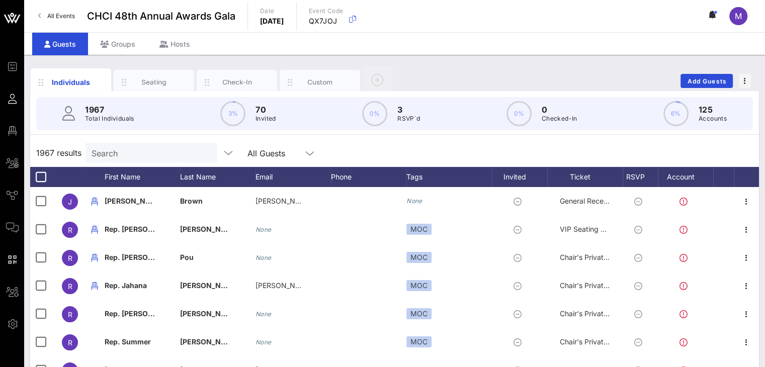
click at [121, 150] on input "Search" at bounding box center [151, 152] width 118 height 13
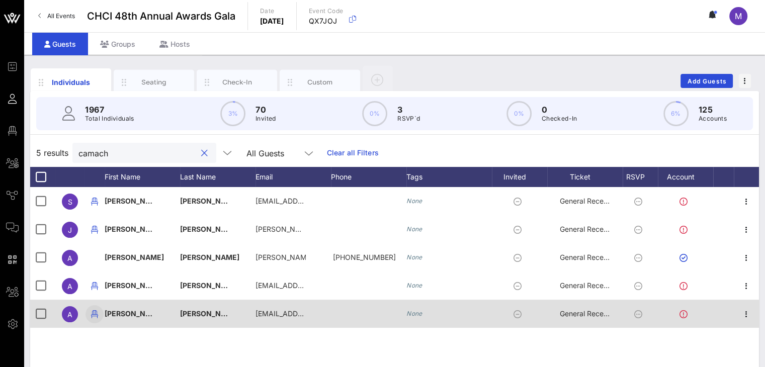
type input "camach"
click at [95, 314] on icon "button" at bounding box center [95, 314] width 12 height 12
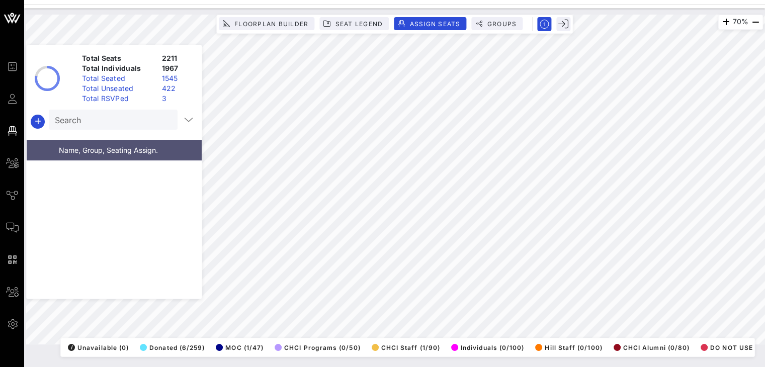
scroll to position [45910, 0]
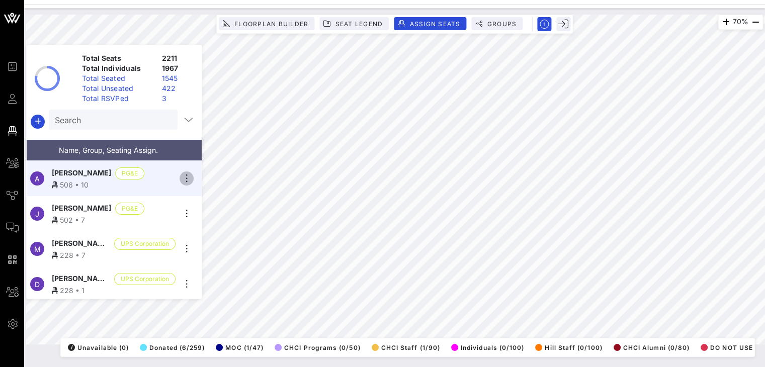
click at [186, 174] on icon "button" at bounding box center [187, 179] width 12 height 12
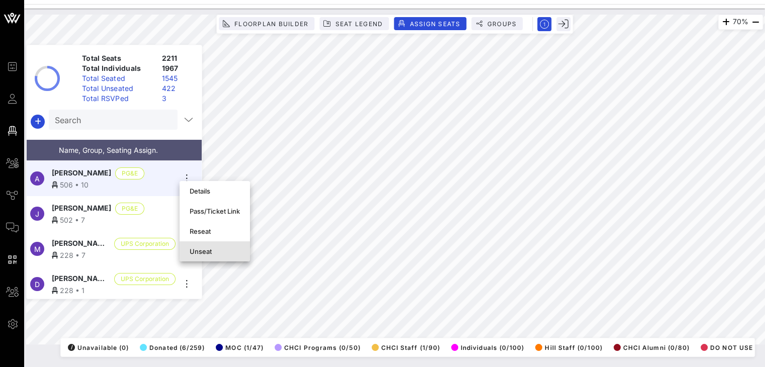
click at [205, 248] on div "Unseat" at bounding box center [215, 251] width 50 height 8
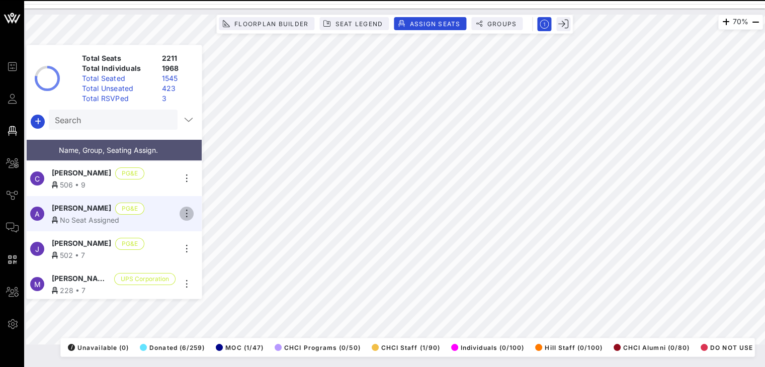
click at [184, 212] on icon "button" at bounding box center [187, 214] width 12 height 12
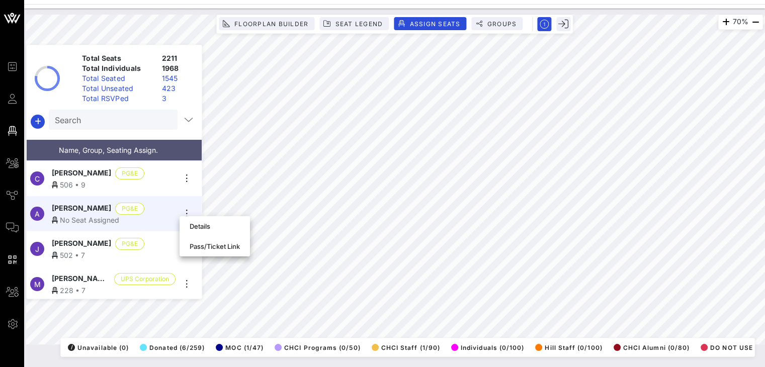
click at [157, 206] on div "Anthony Camacho PG&E" at bounding box center [114, 209] width 124 height 12
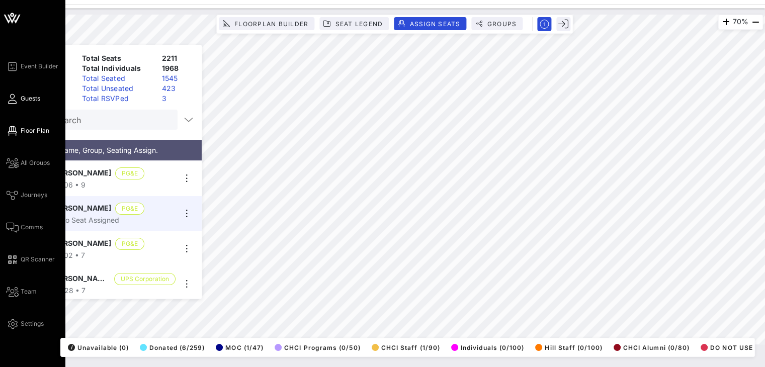
click at [24, 93] on link "Guests" at bounding box center [23, 99] width 34 height 12
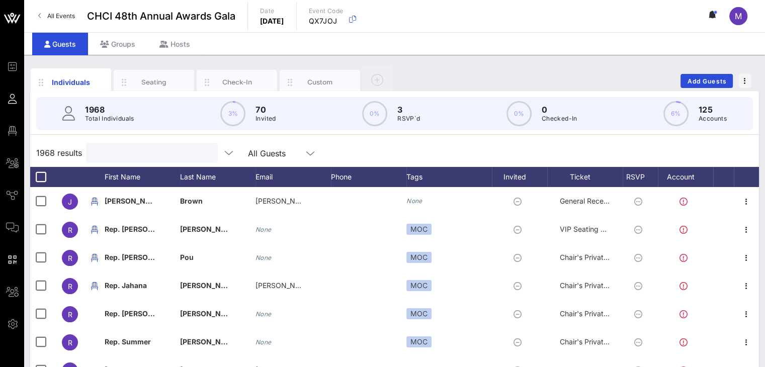
click at [133, 155] on input "text" at bounding box center [151, 152] width 118 height 13
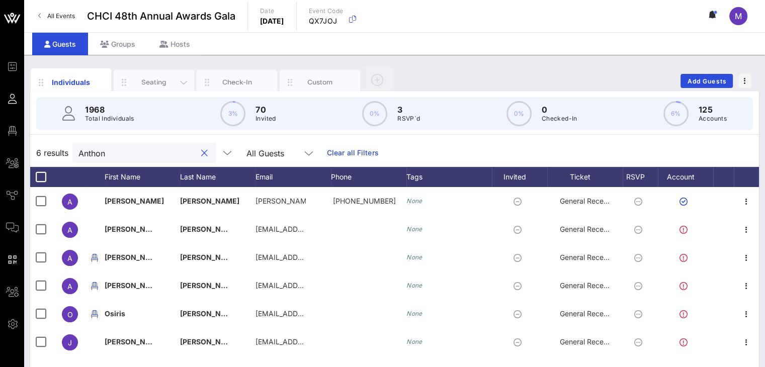
click at [152, 84] on div "Seating" at bounding box center [154, 82] width 45 height 10
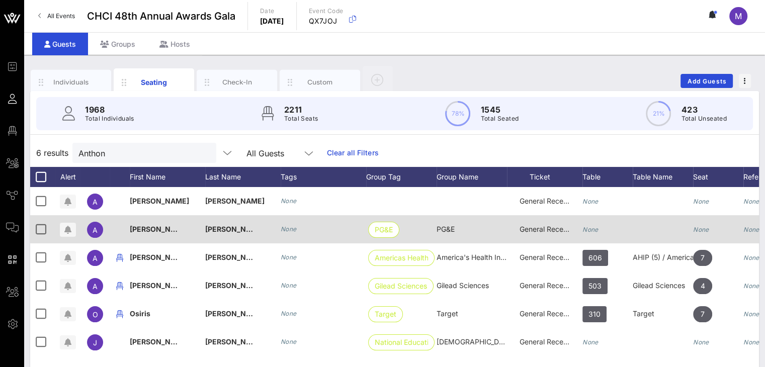
click at [585, 230] on icon "None" at bounding box center [590, 230] width 16 height 8
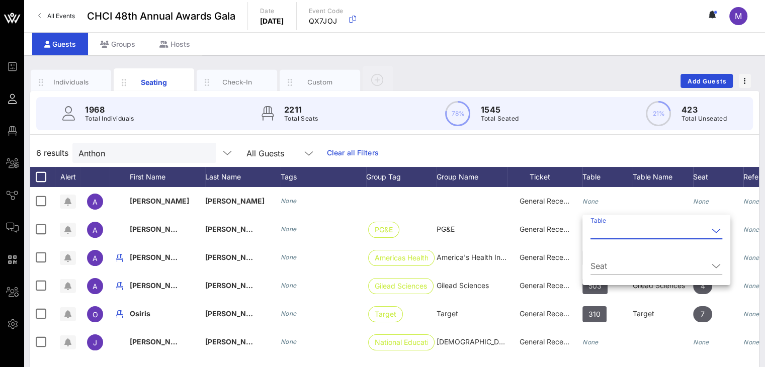
click at [600, 230] on input "Table" at bounding box center [649, 231] width 118 height 16
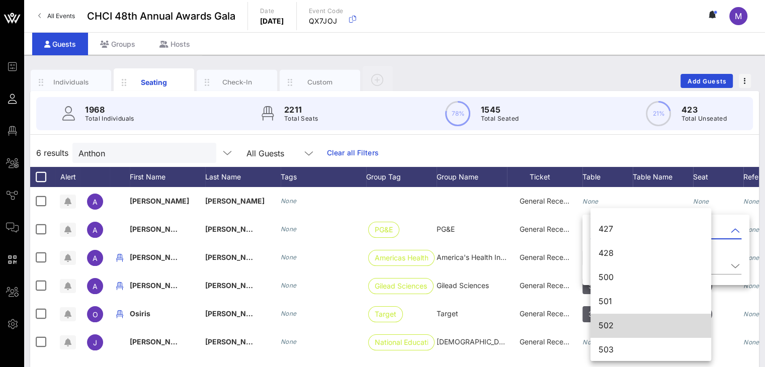
scroll to position [3690, 0]
click at [638, 325] on div "502" at bounding box center [651, 325] width 105 height 10
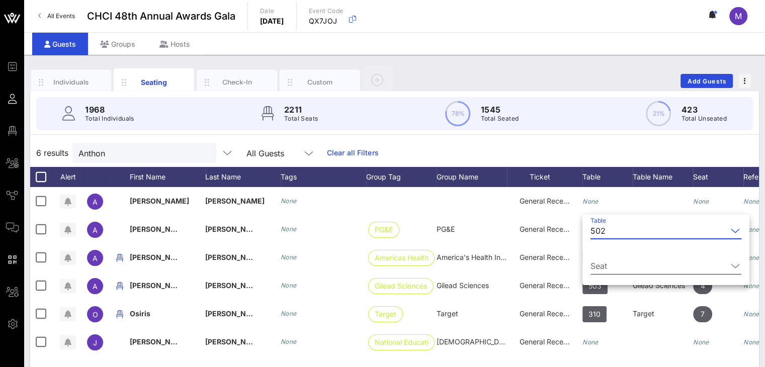
click at [634, 266] on input "Seat" at bounding box center [658, 266] width 137 height 16
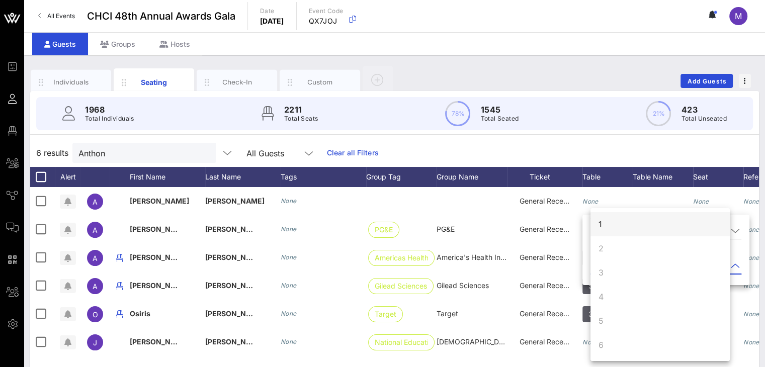
click at [610, 222] on div "1" at bounding box center [659, 224] width 139 height 24
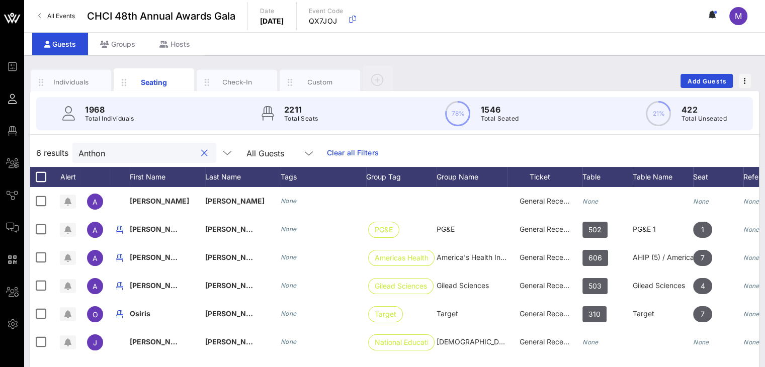
drag, startPoint x: 123, startPoint y: 151, endPoint x: 62, endPoint y: 149, distance: 60.9
click at [62, 149] on div "6 results Anthon All Guests Clear all Filters" at bounding box center [394, 153] width 729 height 28
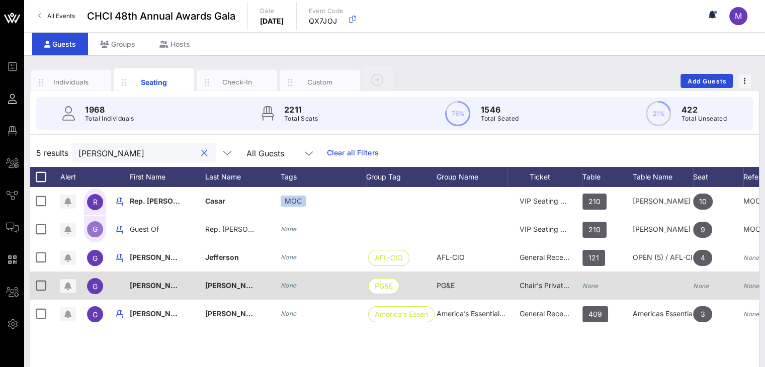
type input "greg"
click at [596, 287] on icon "None" at bounding box center [590, 286] width 16 height 8
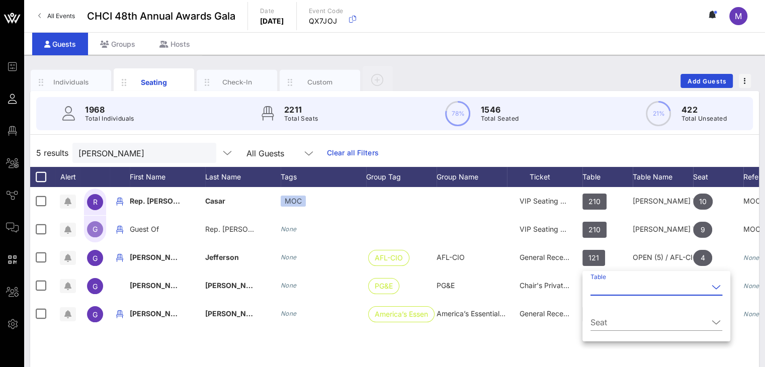
click at [596, 288] on input "Table" at bounding box center [649, 287] width 118 height 16
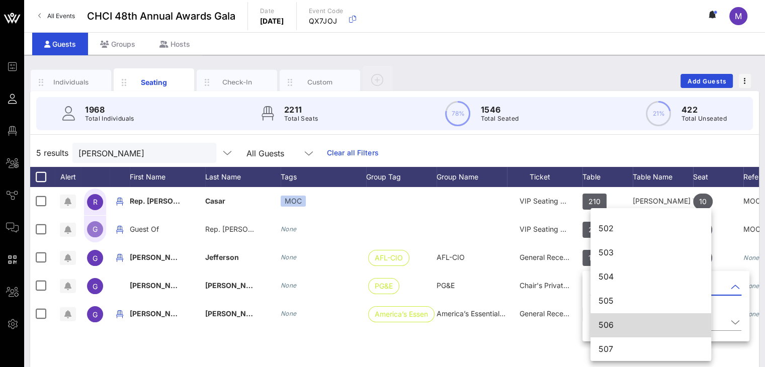
scroll to position [3786, 0]
click at [616, 321] on div "506" at bounding box center [651, 325] width 105 height 10
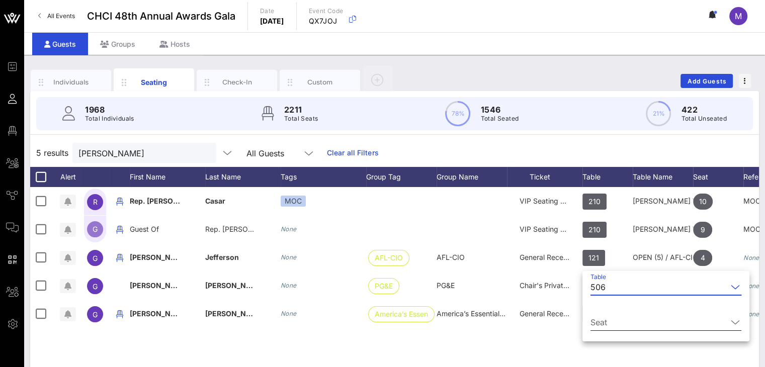
click at [618, 318] on input "Seat" at bounding box center [658, 322] width 137 height 16
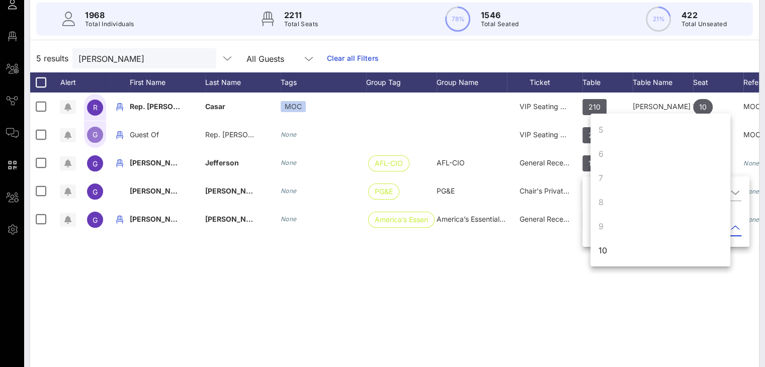
scroll to position [101, 0]
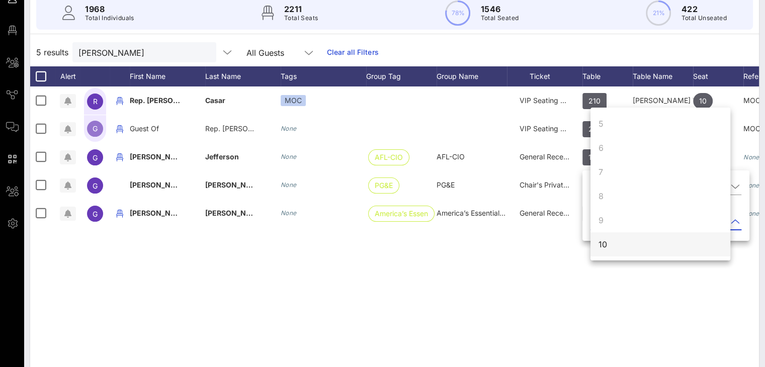
click at [604, 242] on div "10" at bounding box center [603, 244] width 9 height 12
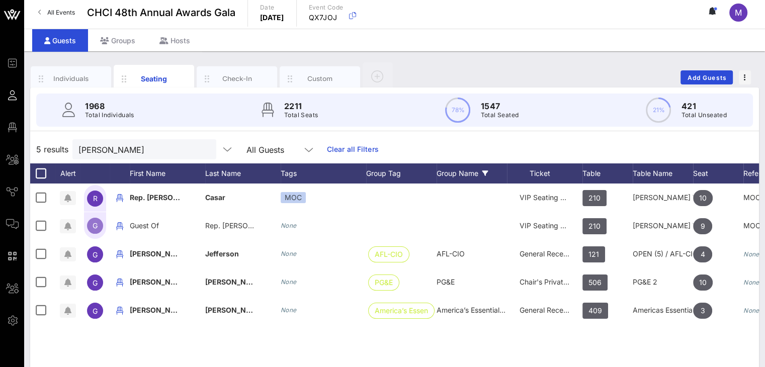
scroll to position [0, 0]
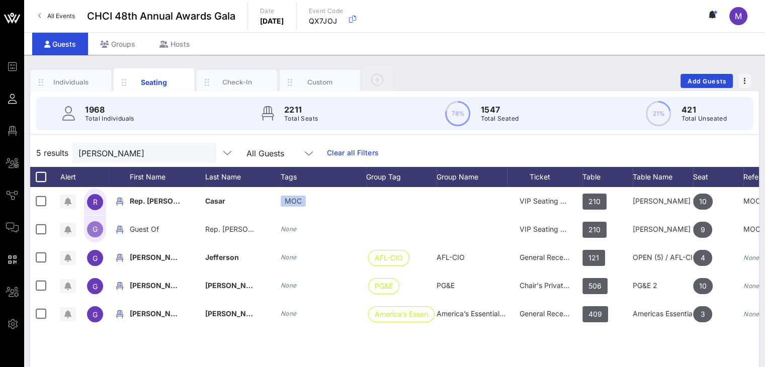
click at [327, 149] on link "Clear all Filters" at bounding box center [353, 152] width 52 height 11
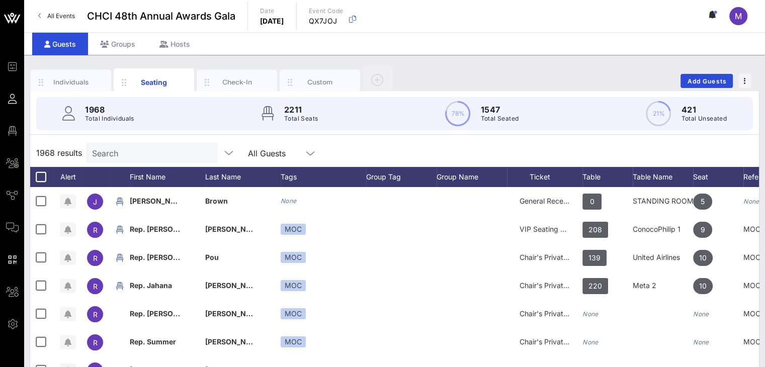
click at [631, 149] on div "1968 results Search All Guests" at bounding box center [394, 153] width 729 height 28
click at [599, 176] on div "Table" at bounding box center [607, 177] width 50 height 20
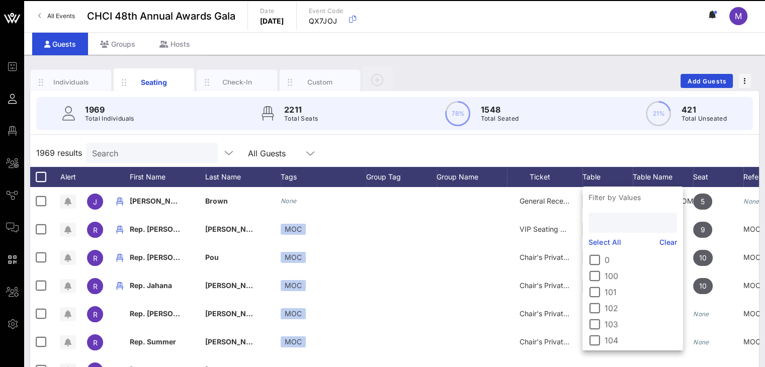
click at [600, 222] on input "text" at bounding box center [632, 222] width 74 height 13
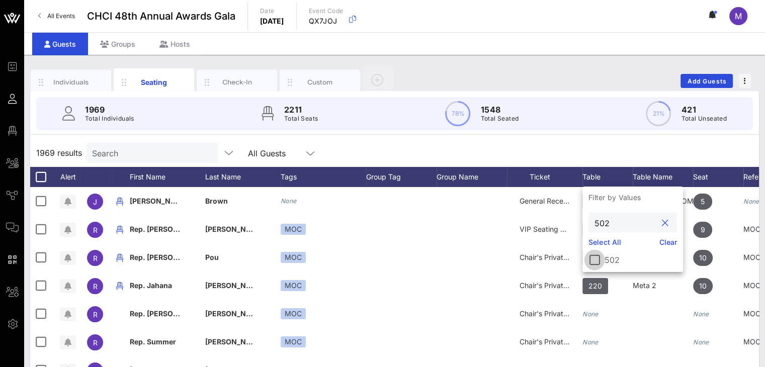
type input "502"
click at [596, 262] on div at bounding box center [594, 259] width 17 height 17
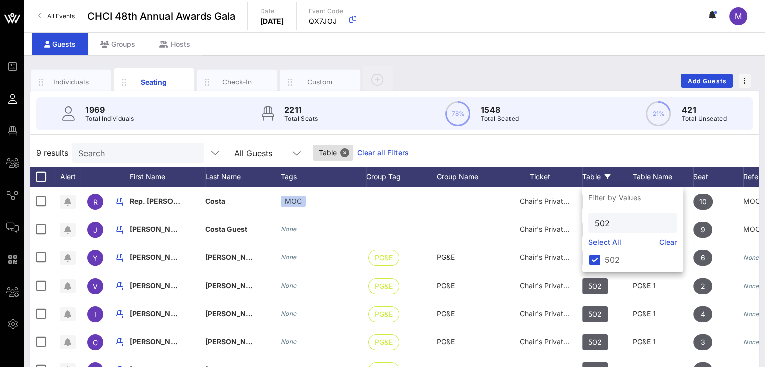
click at [599, 151] on div "9 results Search All Guests Table Clear all Filters" at bounding box center [394, 153] width 729 height 28
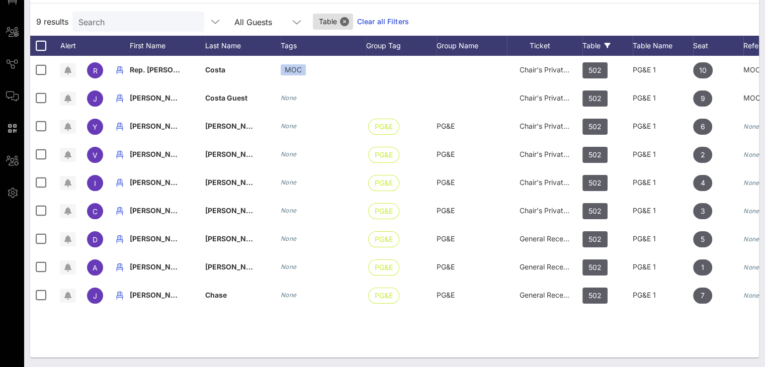
scroll to position [115, 0]
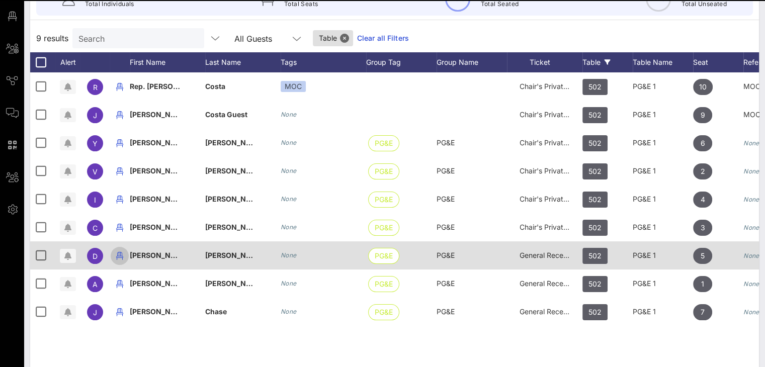
click at [121, 255] on icon "button" at bounding box center [120, 256] width 12 height 12
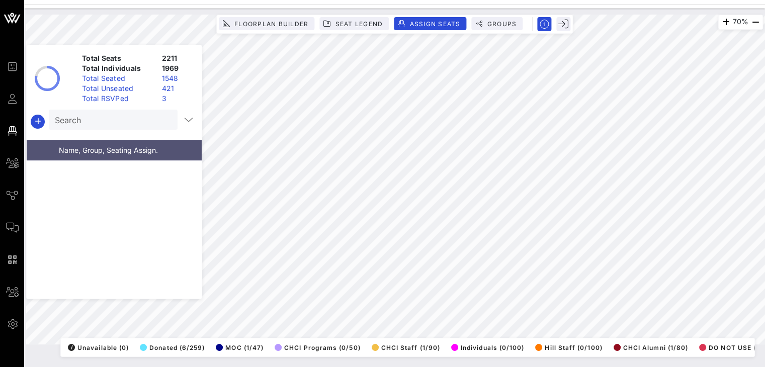
scroll to position [45734, 0]
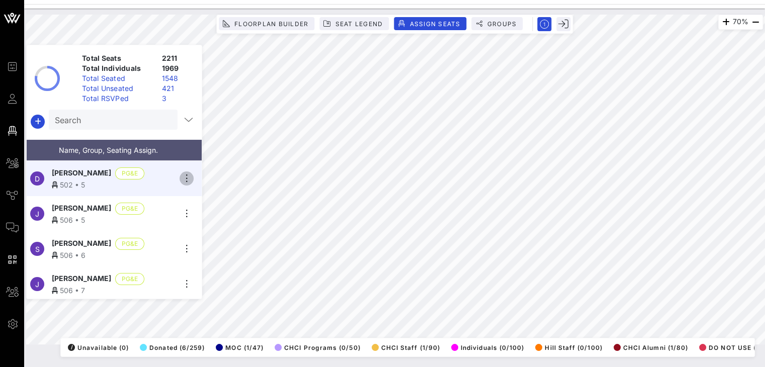
click at [187, 174] on icon "button" at bounding box center [187, 179] width 12 height 12
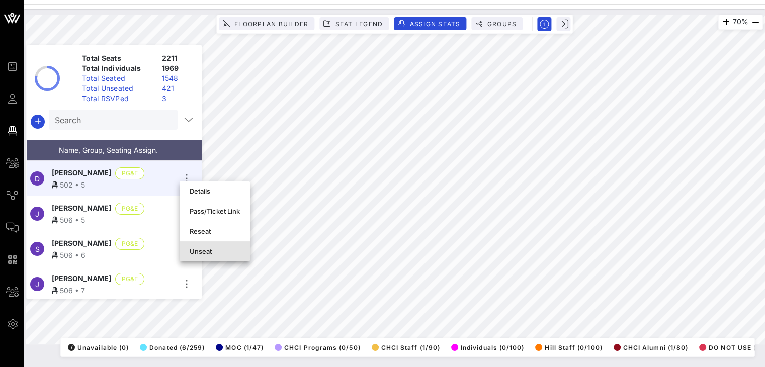
click at [198, 247] on div "Unseat" at bounding box center [215, 251] width 50 height 8
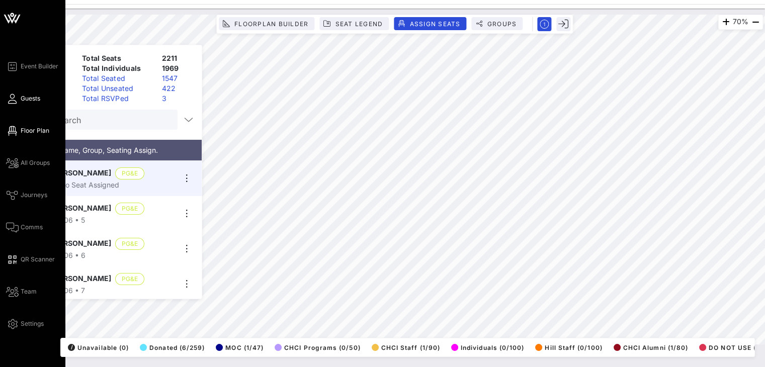
click at [22, 99] on span "Guests" at bounding box center [31, 98] width 20 height 9
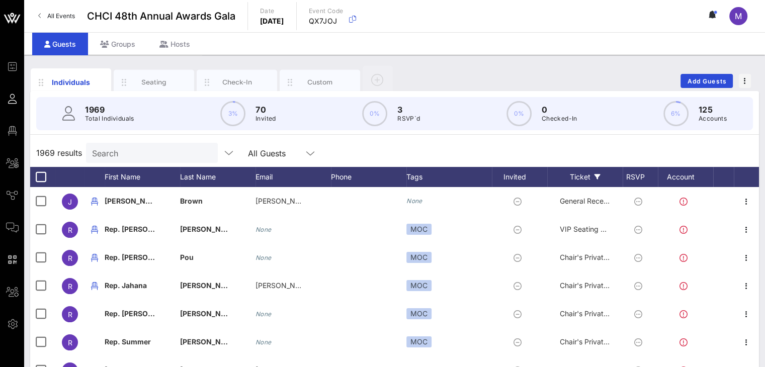
click at [585, 172] on div "Ticket" at bounding box center [584, 177] width 75 height 20
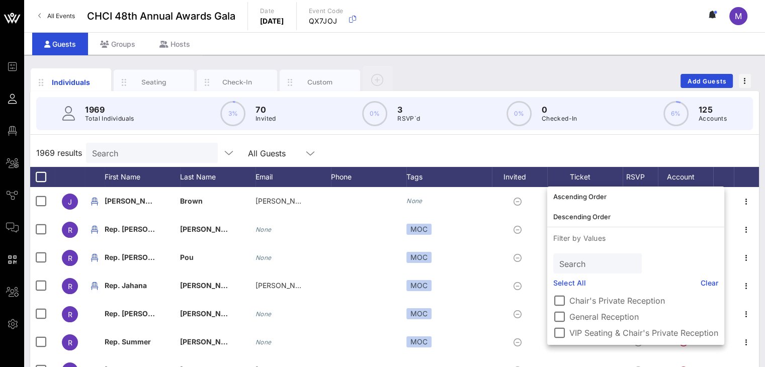
click at [560, 146] on div "1969 results Search All Guests" at bounding box center [394, 153] width 729 height 28
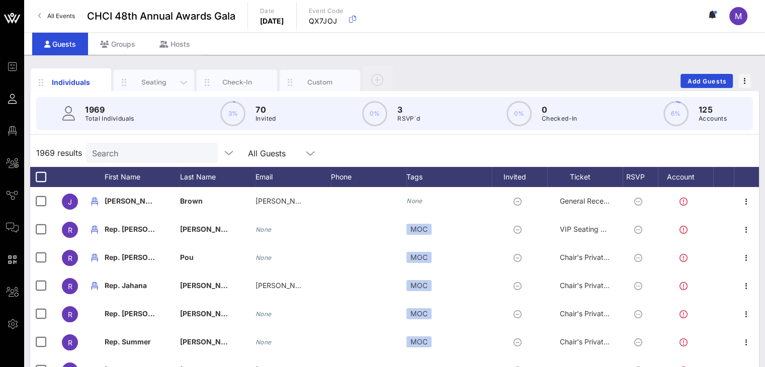
click at [158, 81] on div "Seating" at bounding box center [154, 82] width 45 height 10
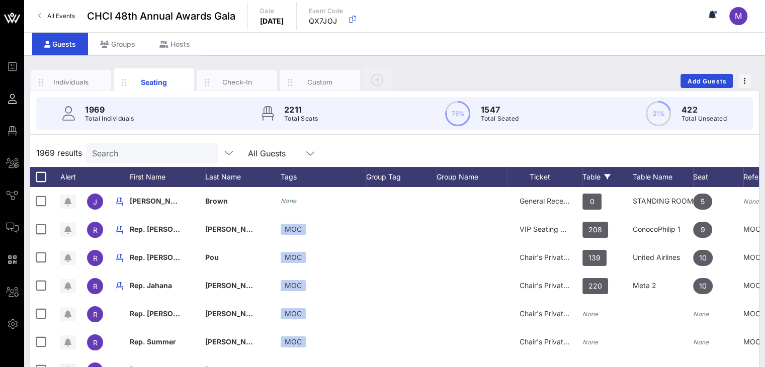
click at [587, 170] on div "Table" at bounding box center [607, 177] width 50 height 20
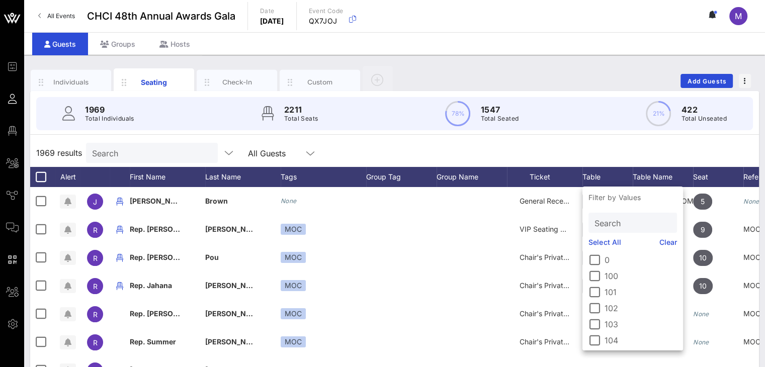
click at [608, 224] on input "Search" at bounding box center [632, 222] width 74 height 13
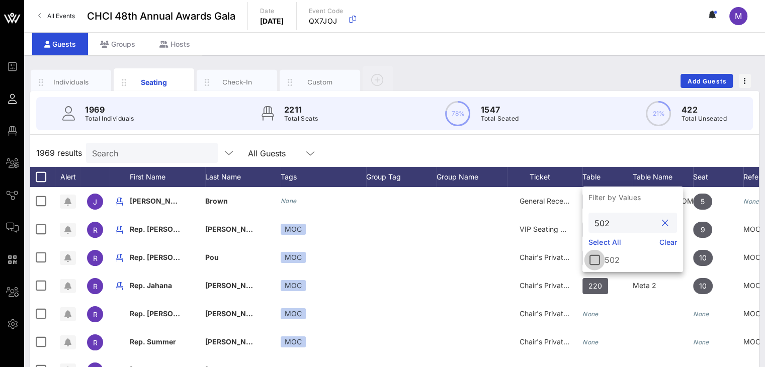
type input "502"
click at [598, 262] on div at bounding box center [594, 259] width 17 height 17
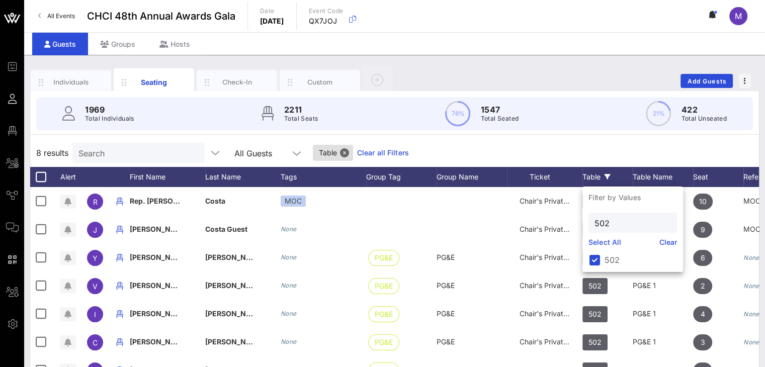
click at [602, 150] on div "8 results Search All Guests Table Clear all Filters" at bounding box center [394, 153] width 729 height 28
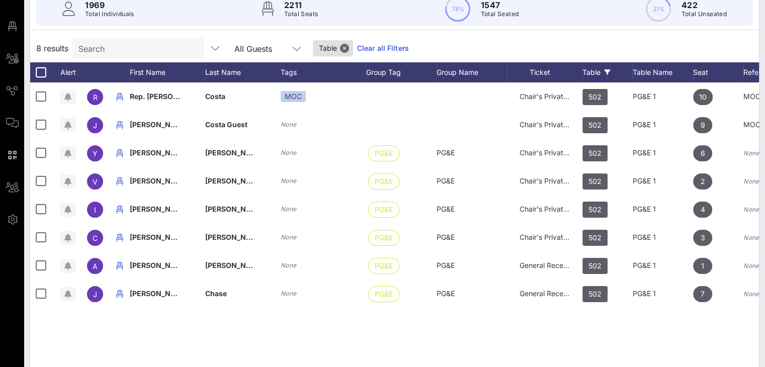
scroll to position [131, 0]
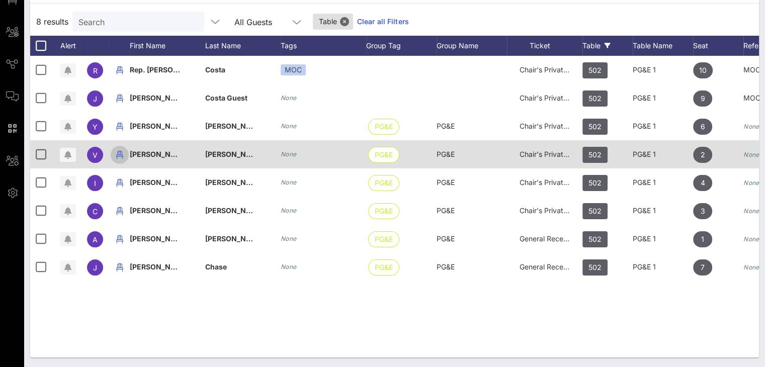
click at [117, 151] on icon "button" at bounding box center [120, 155] width 12 height 12
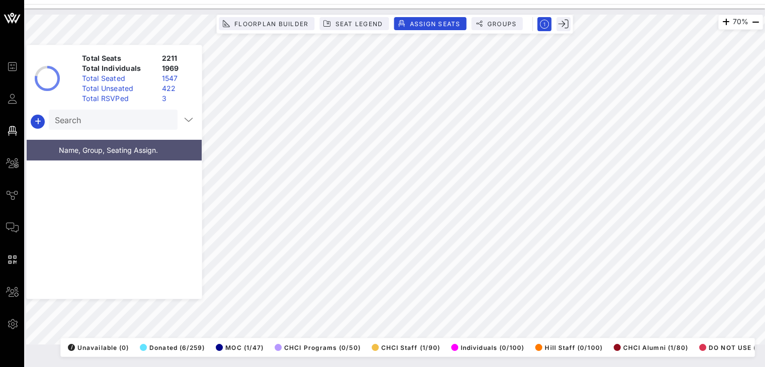
scroll to position [45488, 0]
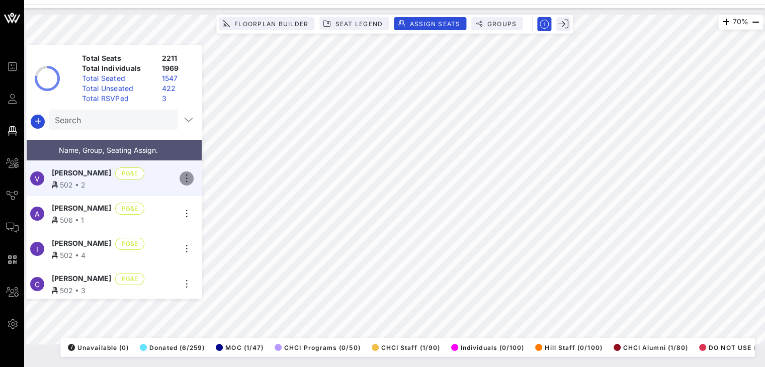
click at [188, 177] on icon "button" at bounding box center [187, 179] width 12 height 12
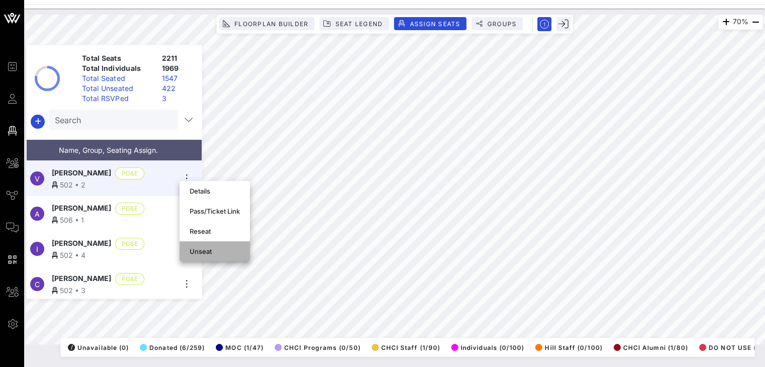
click at [195, 252] on div "Unseat" at bounding box center [215, 251] width 50 height 8
click at [186, 209] on icon "button" at bounding box center [187, 214] width 12 height 12
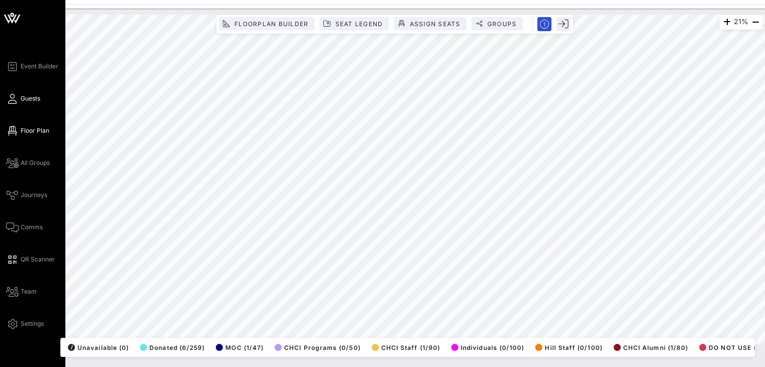
click at [32, 97] on span "Guests" at bounding box center [31, 98] width 20 height 9
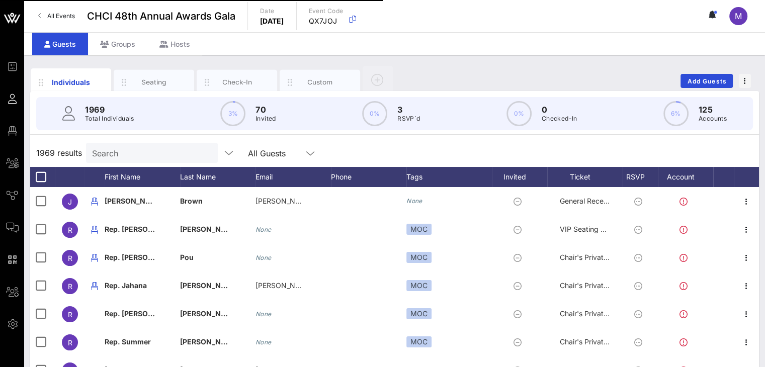
click at [142, 151] on input "Search" at bounding box center [151, 152] width 118 height 13
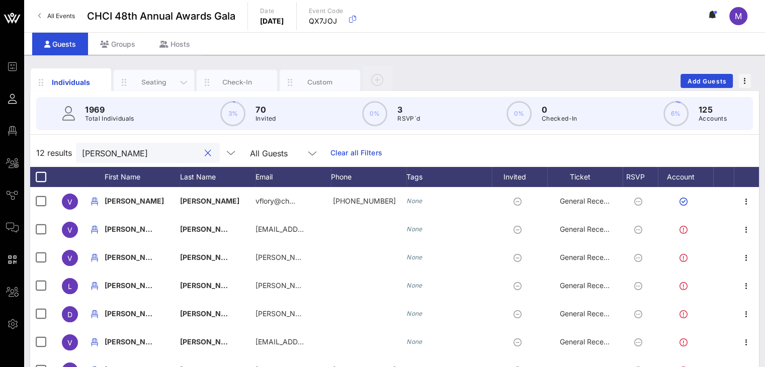
click at [134, 81] on div "Seating" at bounding box center [154, 82] width 45 height 10
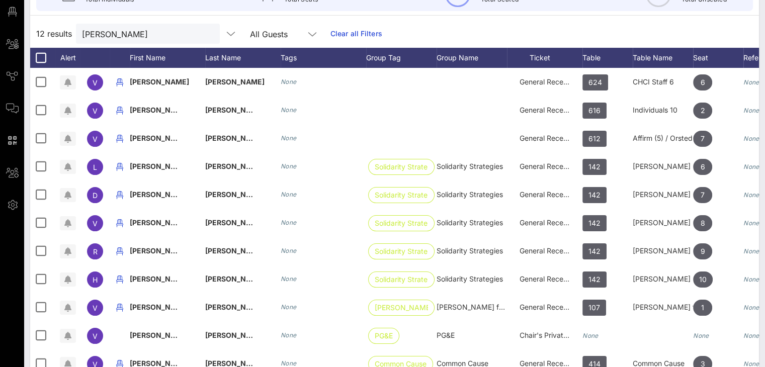
scroll to position [131, 0]
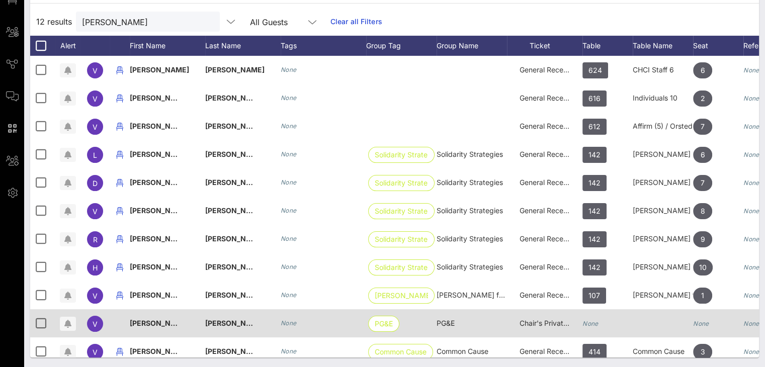
click at [593, 322] on icon "None" at bounding box center [590, 324] width 16 height 8
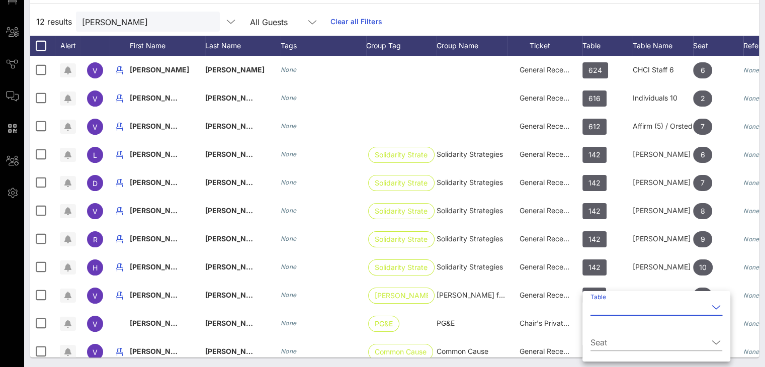
click at [626, 307] on input "Table" at bounding box center [649, 307] width 118 height 16
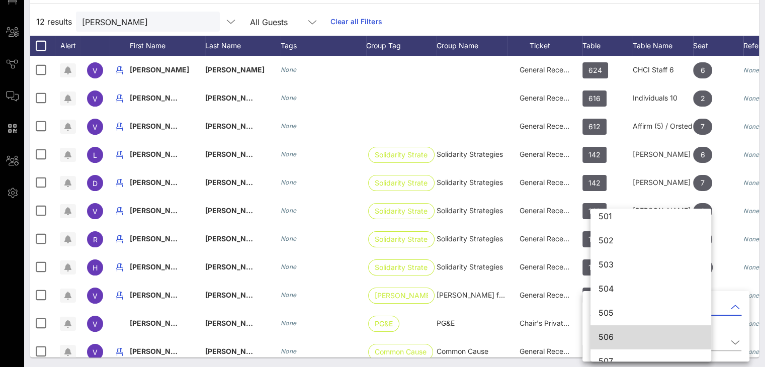
scroll to position [3786, 0]
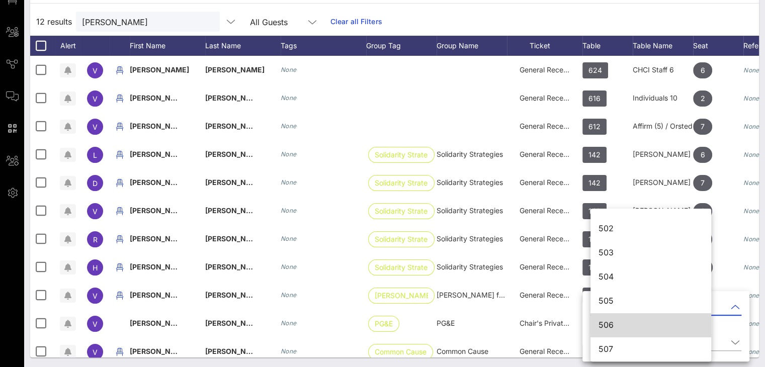
click at [622, 320] on div "506" at bounding box center [651, 325] width 105 height 10
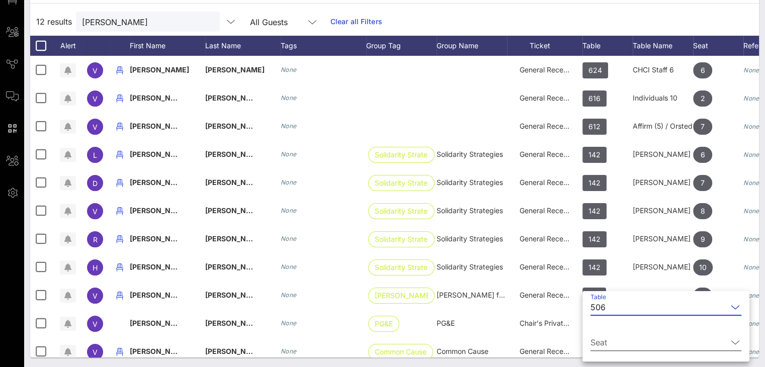
click at [710, 338] on input "Seat" at bounding box center [658, 342] width 137 height 16
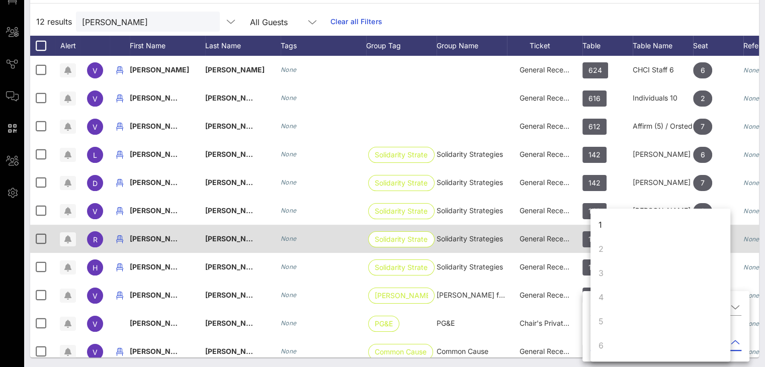
click at [614, 225] on div "1" at bounding box center [660, 225] width 140 height 24
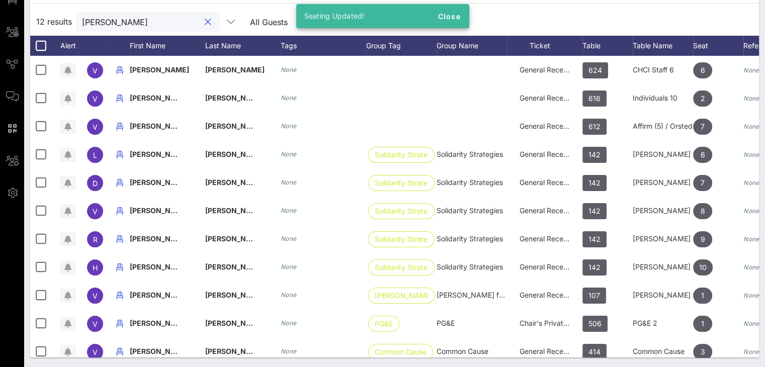
drag, startPoint x: 130, startPoint y: 22, endPoint x: 66, endPoint y: 25, distance: 63.5
click at [68, 25] on div "12 results vanessa All Guests Clear all Filters" at bounding box center [394, 22] width 729 height 28
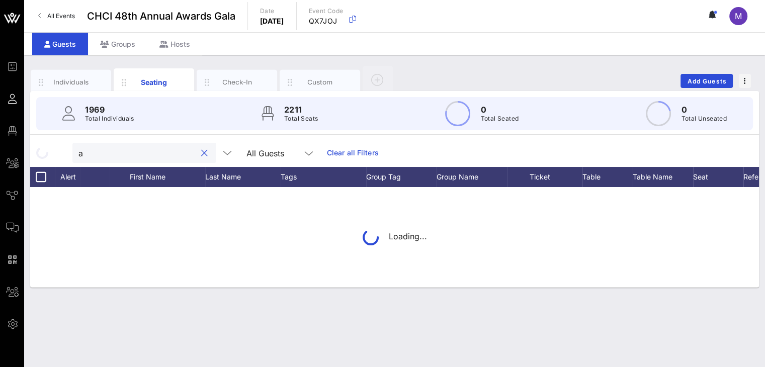
scroll to position [0, 0]
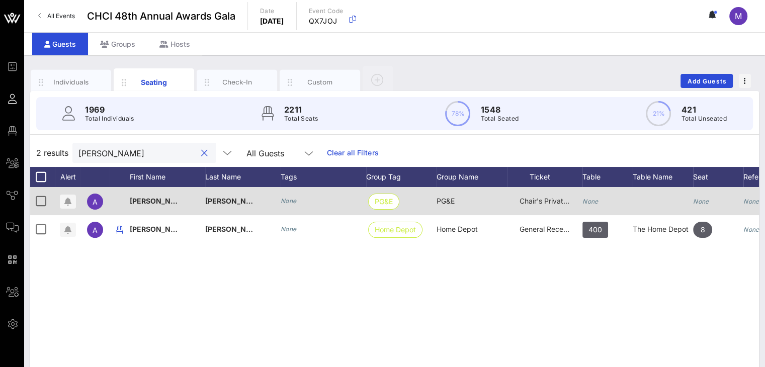
type input "amalia"
click at [600, 194] on div "None" at bounding box center [607, 207] width 50 height 40
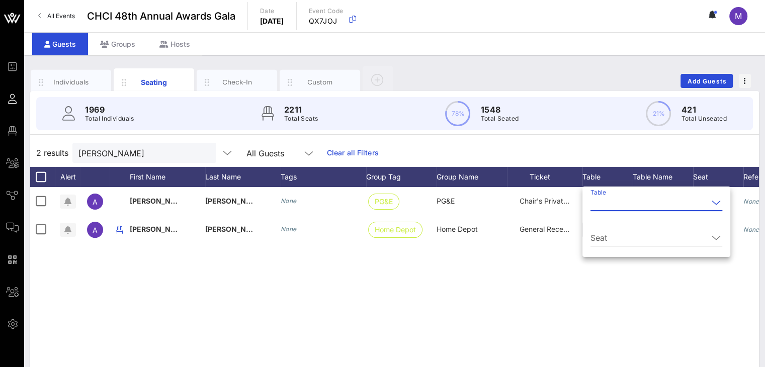
click at [608, 206] on input "Table" at bounding box center [649, 203] width 118 height 16
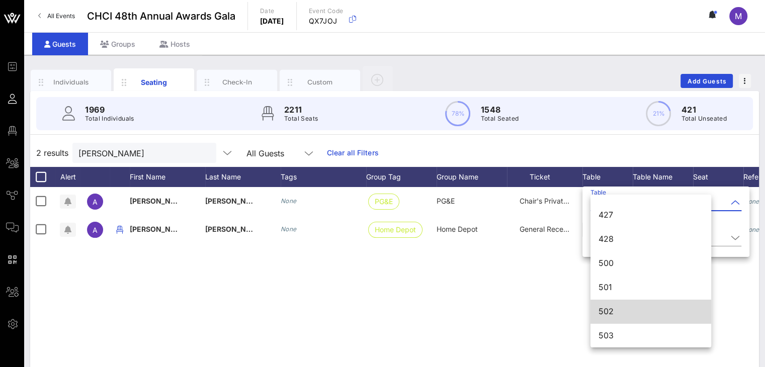
scroll to position [3690, 0]
click at [637, 311] on div "502" at bounding box center [651, 311] width 105 height 10
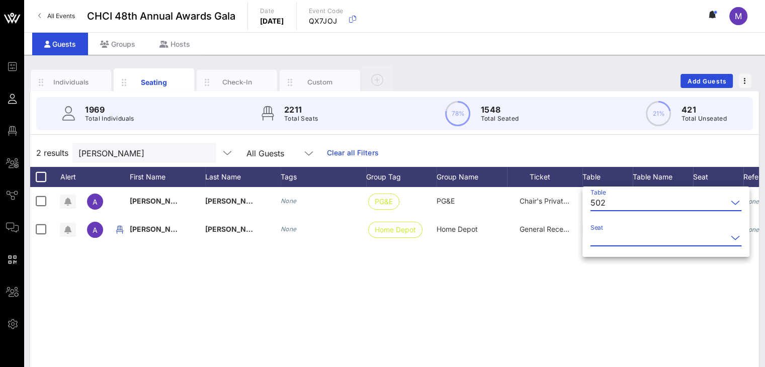
click at [621, 236] on input "Seat" at bounding box center [658, 238] width 137 height 16
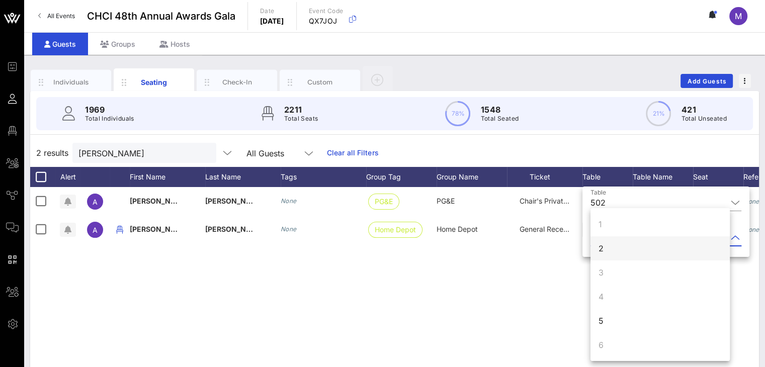
click at [614, 246] on div "2" at bounding box center [659, 248] width 139 height 24
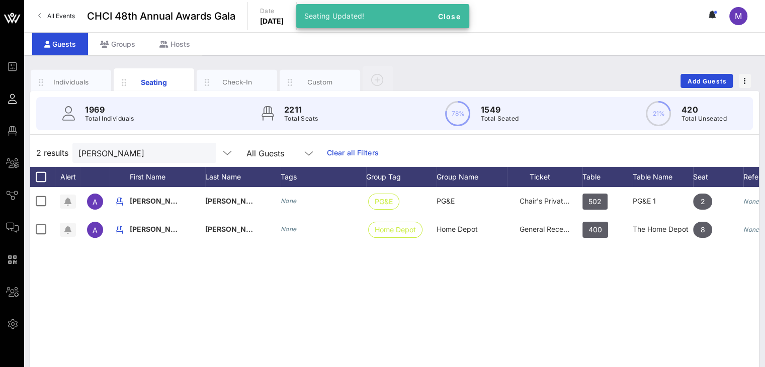
click at [495, 294] on div "A Amalia Grobbel None PG&E PG&E Chair's Private Reception 502 PG&E 1 2 None A A…" at bounding box center [394, 338] width 729 height 302
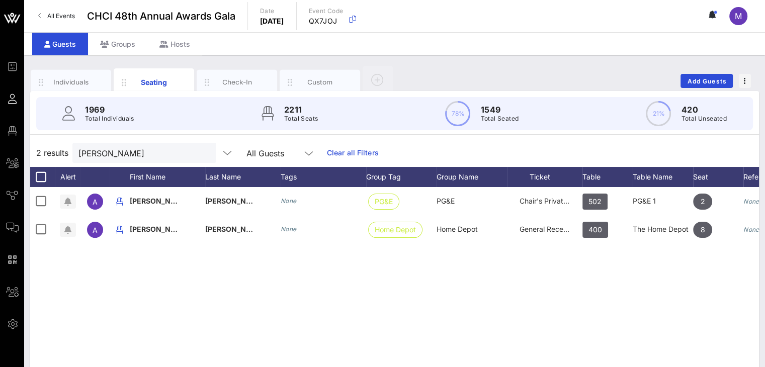
drag, startPoint x: 342, startPoint y: 153, endPoint x: 536, endPoint y: 138, distance: 194.7
click at [343, 153] on link "Clear all Filters" at bounding box center [353, 152] width 52 height 11
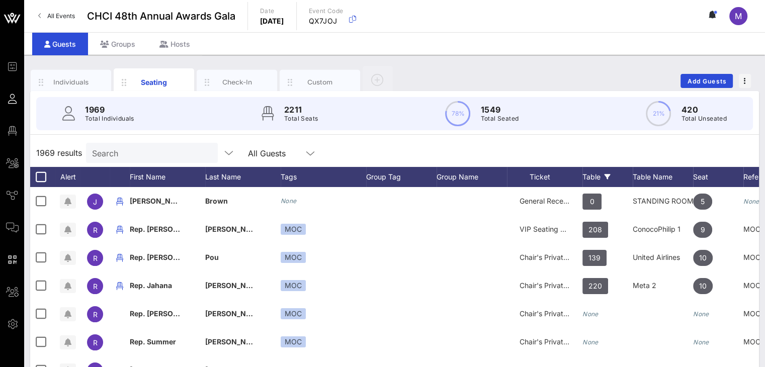
click at [596, 171] on div "Table" at bounding box center [607, 177] width 50 height 20
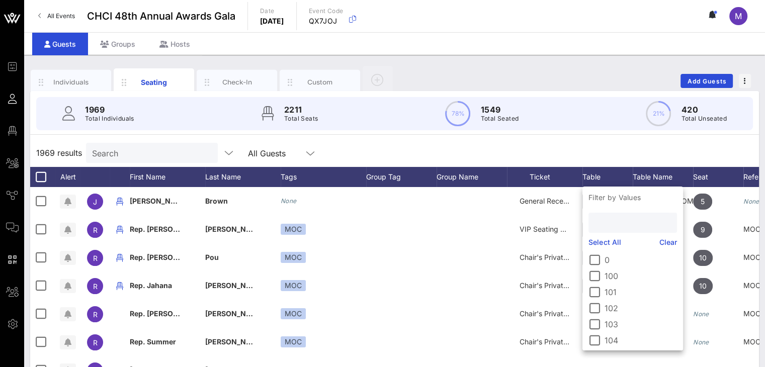
click at [606, 223] on input "text" at bounding box center [632, 222] width 74 height 13
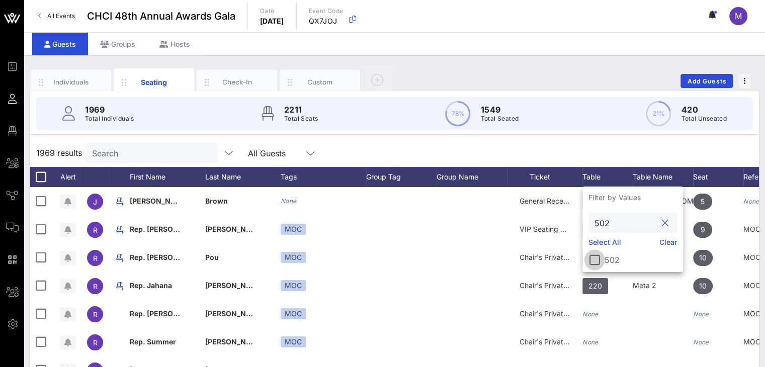
type input "502"
click at [599, 260] on div at bounding box center [594, 259] width 17 height 17
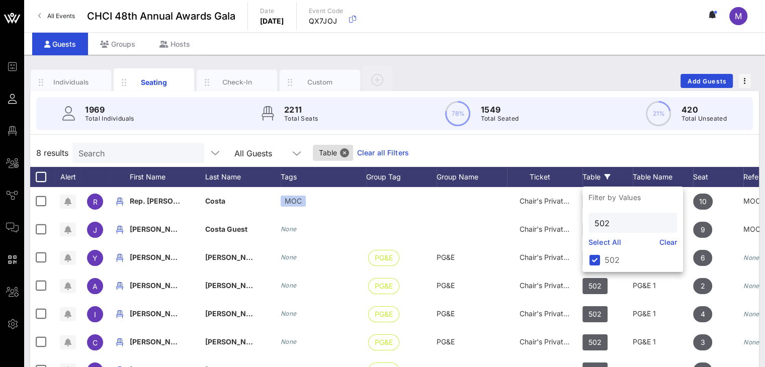
click at [585, 144] on div "8 results Search All Guests Table Clear all Filters" at bounding box center [394, 153] width 729 height 28
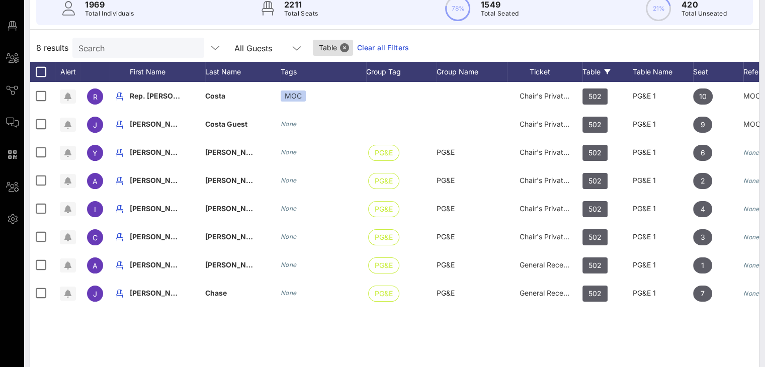
scroll to position [107, 0]
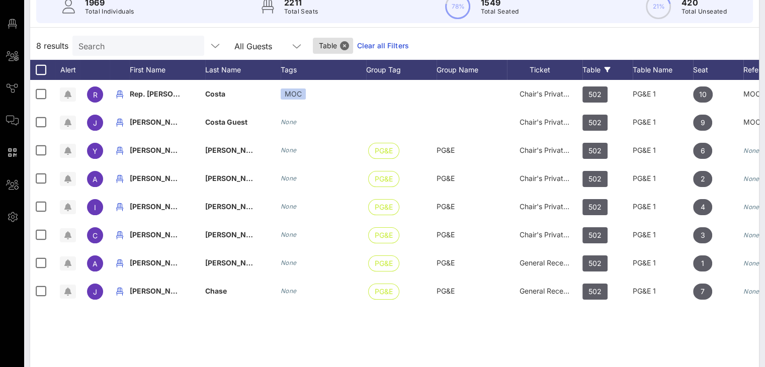
click at [106, 43] on input "Search" at bounding box center [137, 45] width 118 height 13
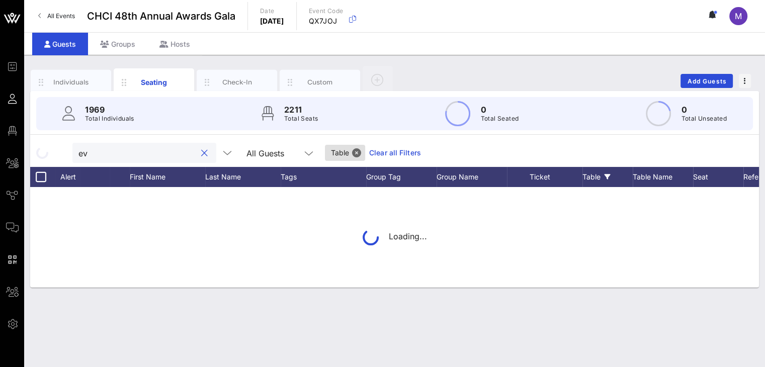
scroll to position [0, 0]
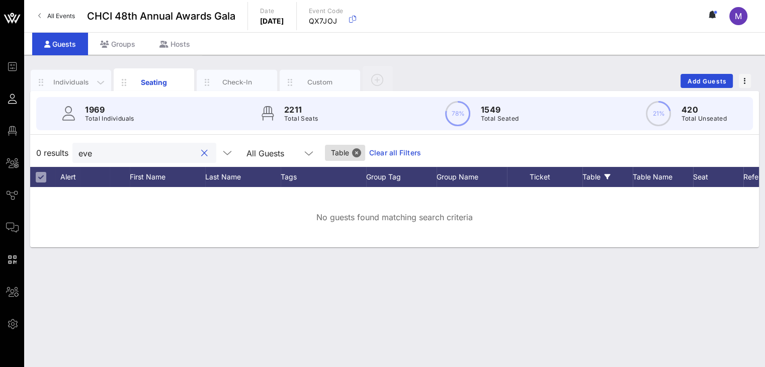
type input "eve"
click at [84, 80] on div "Individuals" at bounding box center [71, 82] width 45 height 10
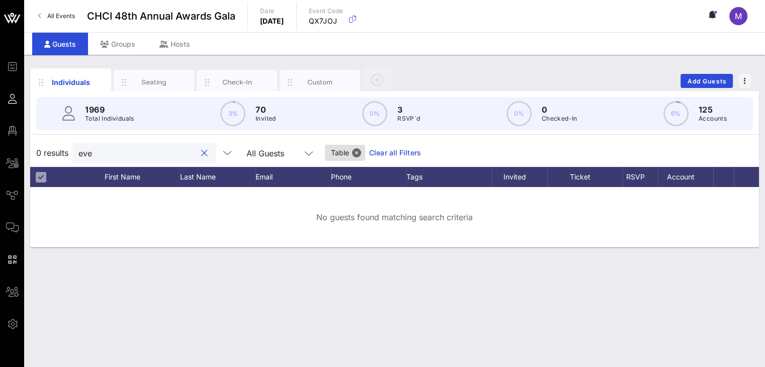
click at [105, 155] on input "eve" at bounding box center [137, 152] width 118 height 13
drag, startPoint x: 105, startPoint y: 155, endPoint x: 64, endPoint y: 158, distance: 40.8
click at [67, 159] on div "0 results eve All Guests Table Clear all Filters" at bounding box center [394, 153] width 729 height 28
type input "Maldona"
click at [153, 88] on div "Seating" at bounding box center [154, 82] width 80 height 25
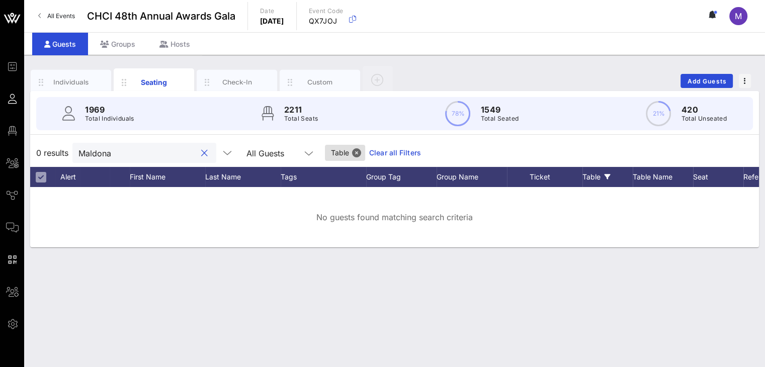
click at [124, 155] on input "Maldona" at bounding box center [137, 152] width 118 height 13
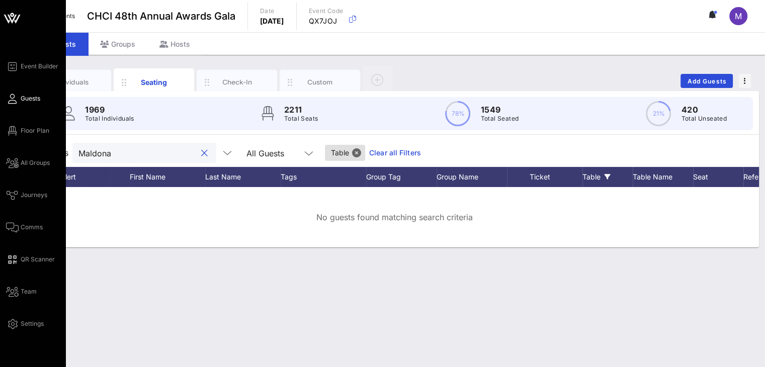
click at [25, 101] on span "Guests" at bounding box center [31, 98] width 20 height 9
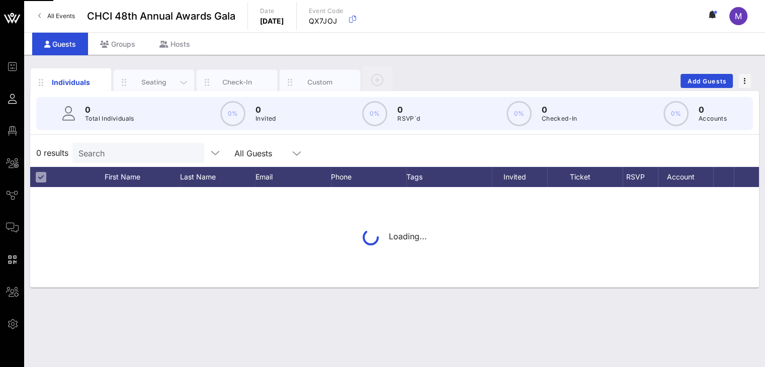
click at [160, 79] on div "Seating" at bounding box center [154, 82] width 45 height 10
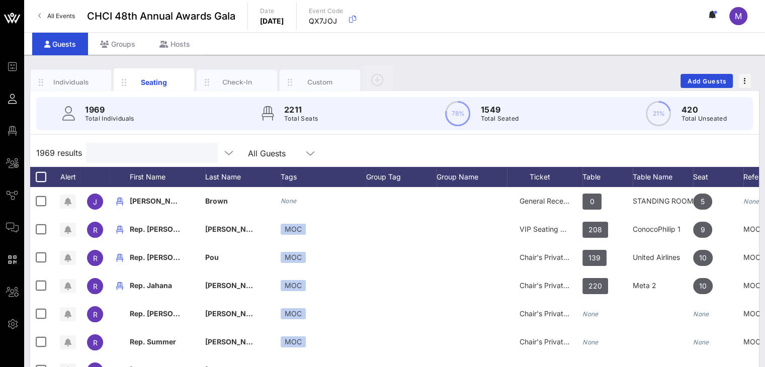
click at [131, 149] on input "text" at bounding box center [151, 152] width 118 height 13
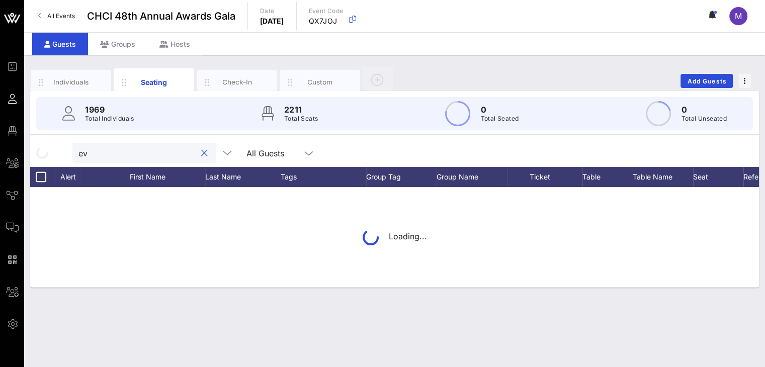
type input "eve"
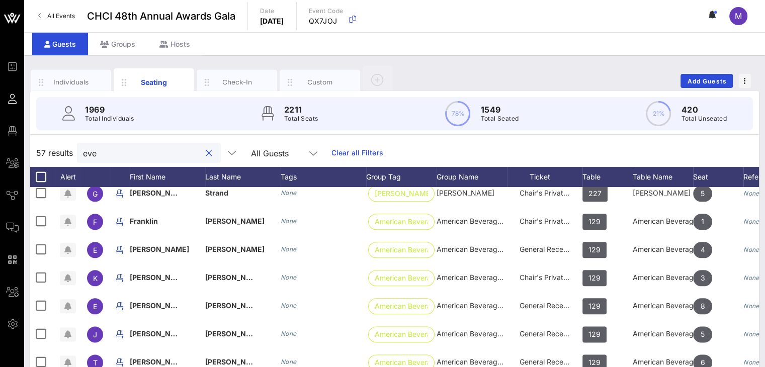
click at [206, 153] on button "clear icon" at bounding box center [209, 153] width 7 height 10
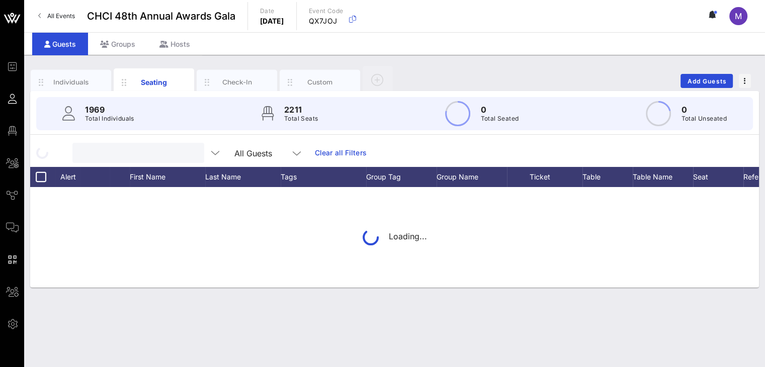
click at [143, 153] on input "text" at bounding box center [137, 152] width 118 height 13
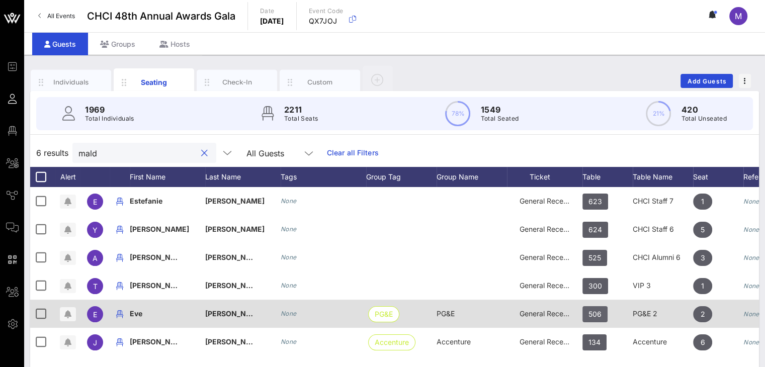
click at [595, 316] on span "506" at bounding box center [594, 314] width 13 height 16
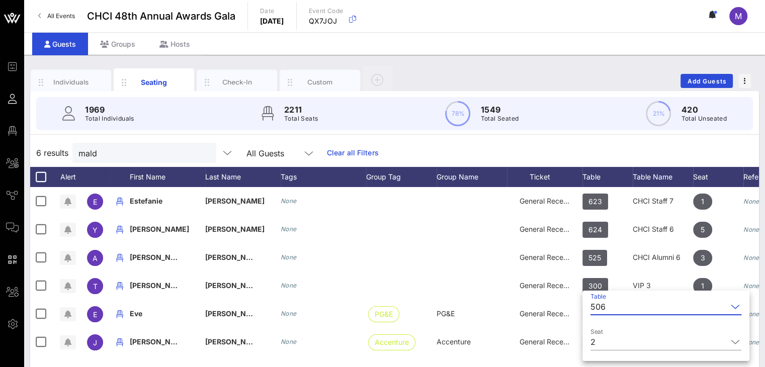
click at [610, 306] on input "Table" at bounding box center [669, 307] width 118 height 16
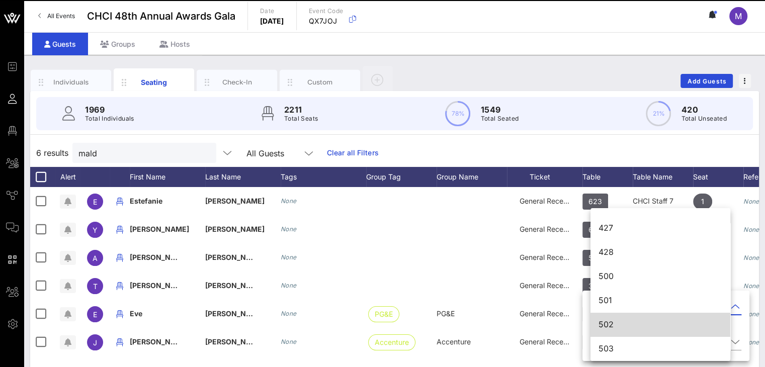
scroll to position [3690, 0]
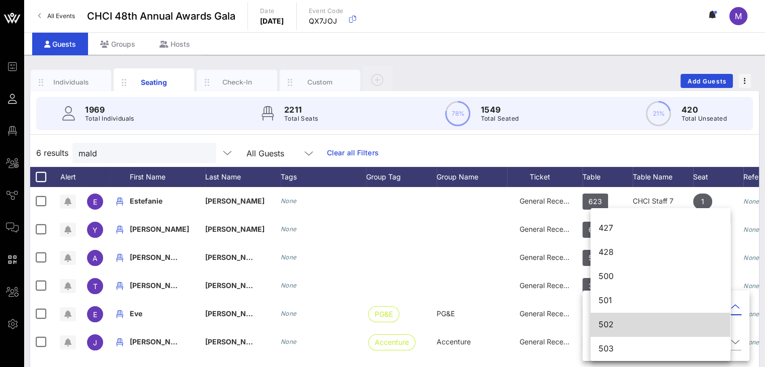
click at [616, 322] on div "502" at bounding box center [661, 325] width 124 height 10
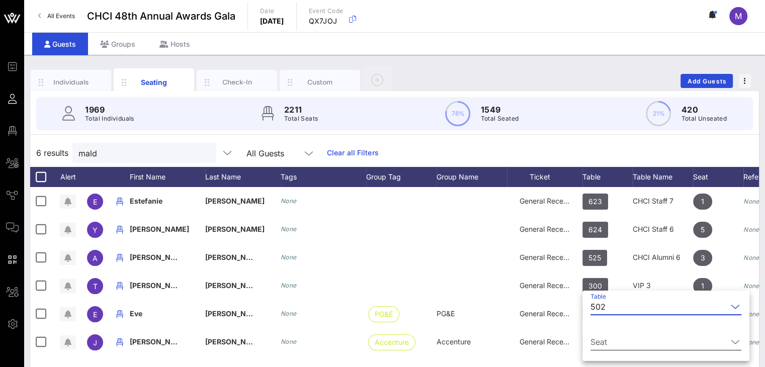
click at [613, 342] on input "Seat" at bounding box center [658, 342] width 137 height 16
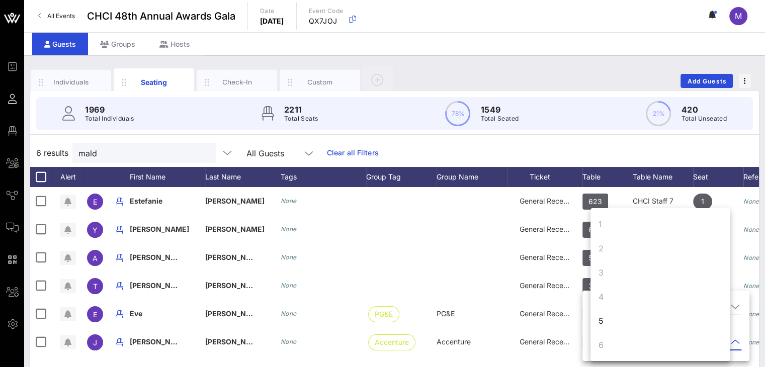
click at [601, 320] on div "5" at bounding box center [601, 321] width 5 height 12
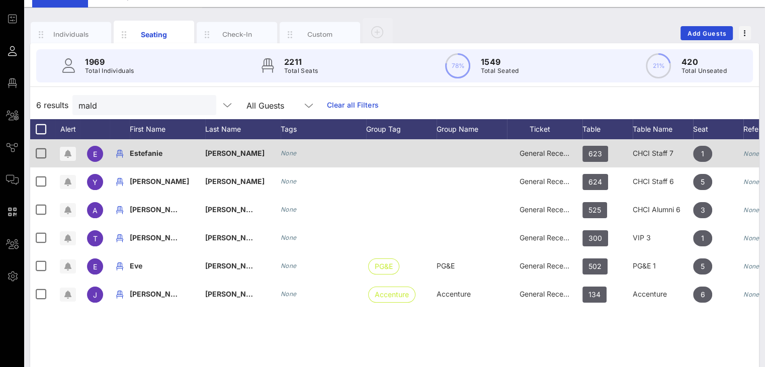
scroll to position [50, 0]
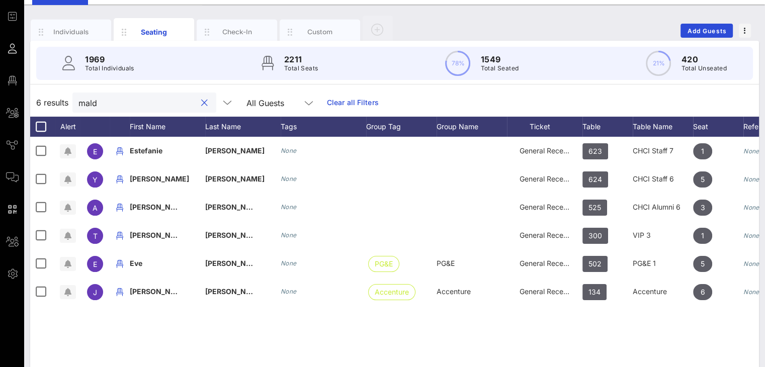
drag, startPoint x: 137, startPoint y: 99, endPoint x: 68, endPoint y: 97, distance: 68.4
click at [68, 97] on div "6 results mald All Guests Clear all Filters" at bounding box center [394, 103] width 729 height 28
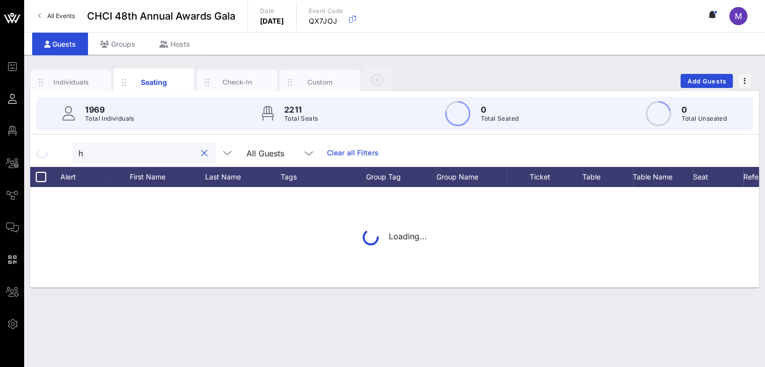
scroll to position [0, 0]
type input "h"
type input "[PERSON_NAME]"
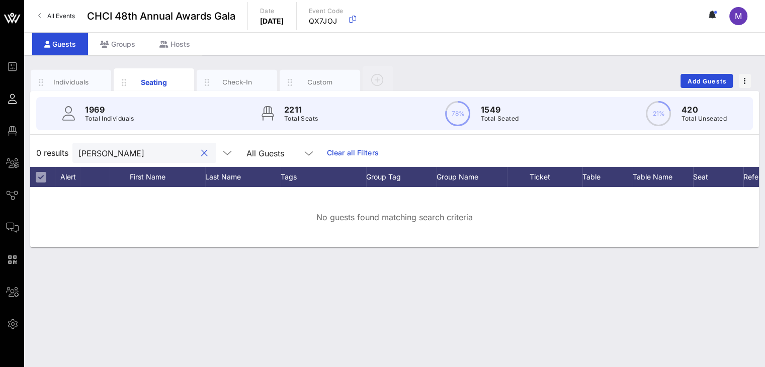
drag, startPoint x: 133, startPoint y: 154, endPoint x: 68, endPoint y: 153, distance: 64.4
click at [68, 153] on div "0 results [PERSON_NAME] All Guests Clear all Filters" at bounding box center [394, 153] width 729 height 28
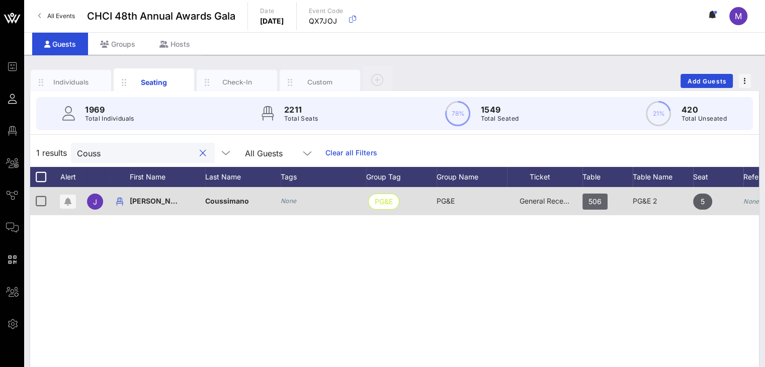
type input "Couss"
click at [585, 204] on span "506" at bounding box center [594, 202] width 25 height 16
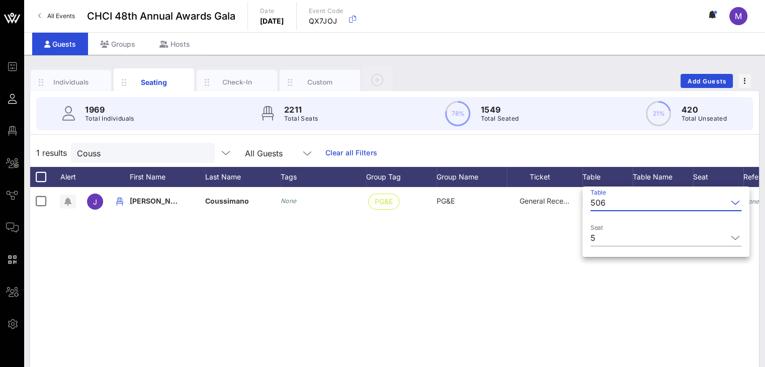
click at [604, 204] on div "506" at bounding box center [597, 202] width 15 height 9
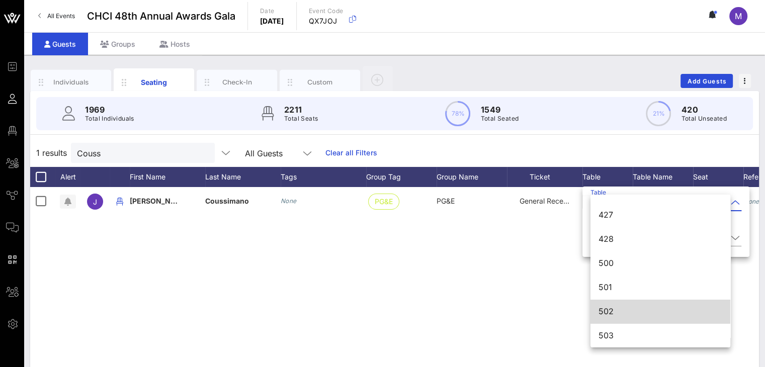
scroll to position [3690, 0]
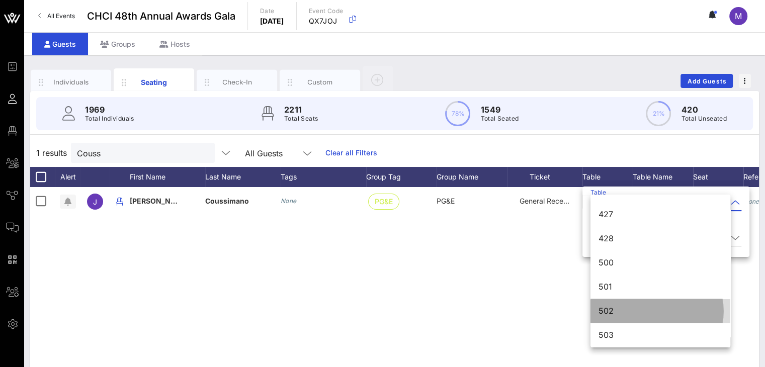
click at [614, 310] on div "502" at bounding box center [661, 311] width 124 height 10
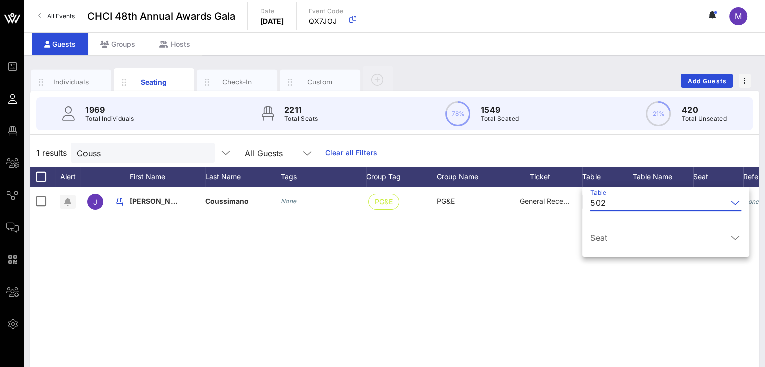
click at [670, 235] on input "Seat" at bounding box center [658, 238] width 137 height 16
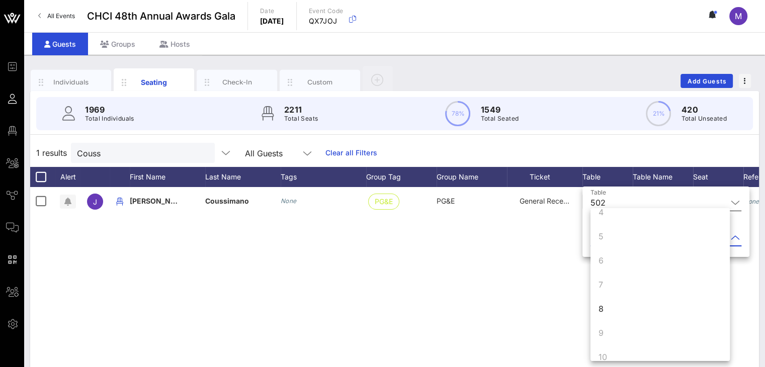
scroll to position [97, 0]
click at [604, 295] on div "8" at bounding box center [659, 297] width 139 height 24
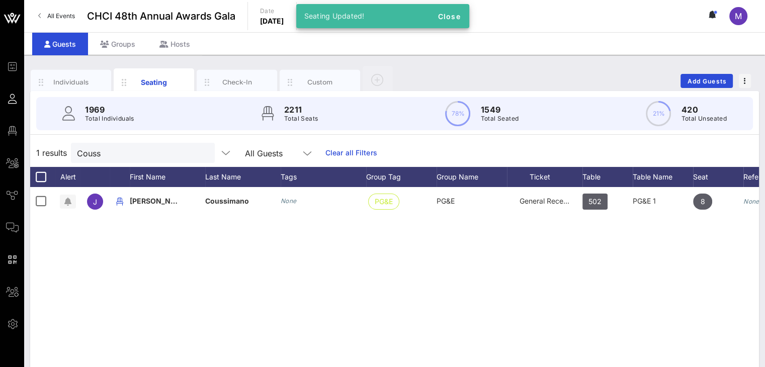
click at [579, 273] on div "J [PERSON_NAME] None PG&E PG&E General Reception 502 PG&E 1 8 None" at bounding box center [394, 338] width 729 height 302
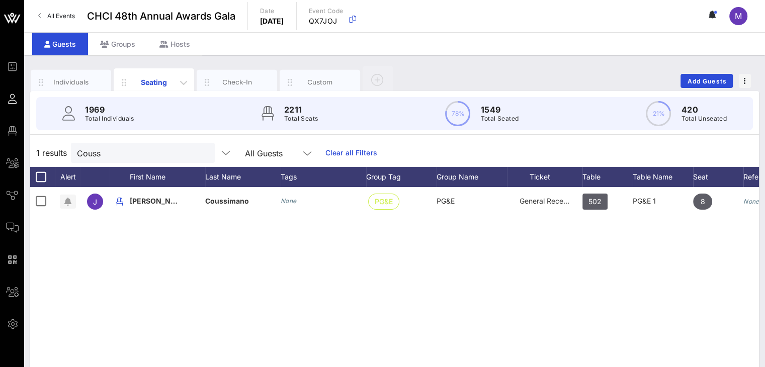
click at [159, 79] on div "Seating" at bounding box center [154, 82] width 45 height 11
click at [593, 175] on div "Table" at bounding box center [607, 177] width 50 height 20
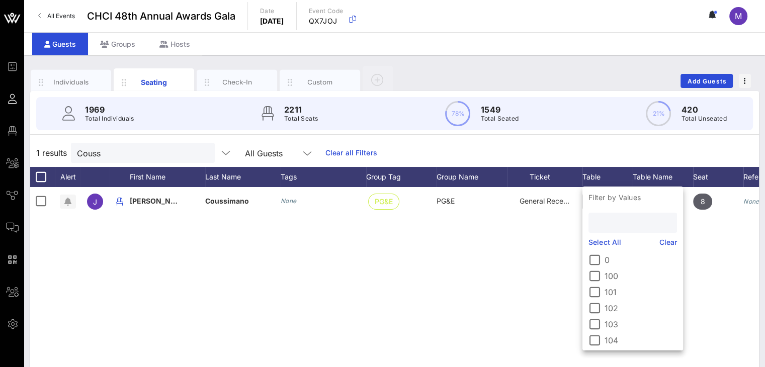
click at [617, 226] on input "text" at bounding box center [632, 222] width 74 height 13
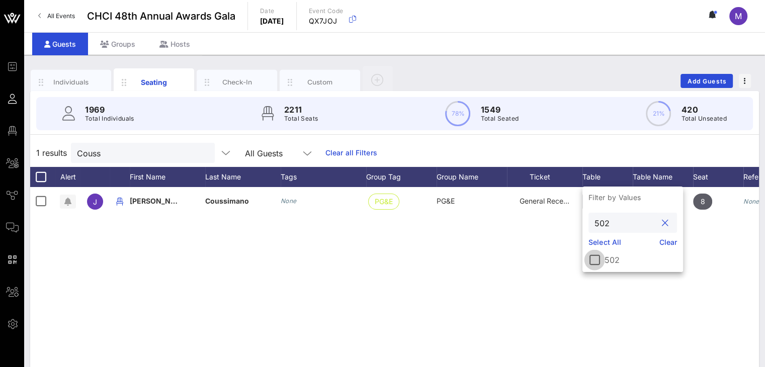
type input "502"
click at [597, 257] on div at bounding box center [594, 259] width 17 height 17
click at [600, 153] on div "1 results Couss All Guests Table Clear all Filters" at bounding box center [394, 153] width 729 height 28
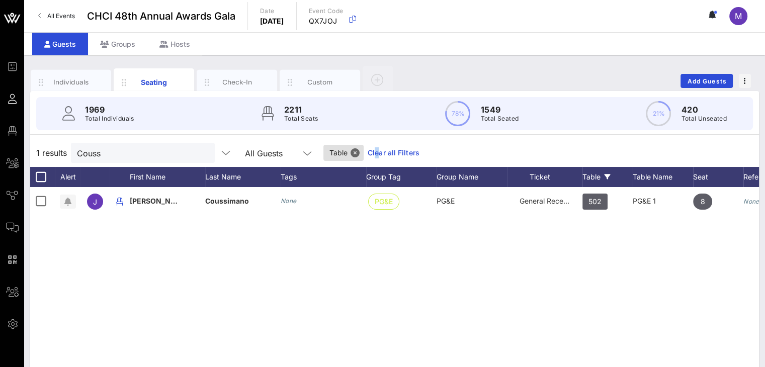
click at [368, 150] on link "Clear all Filters" at bounding box center [394, 152] width 52 height 11
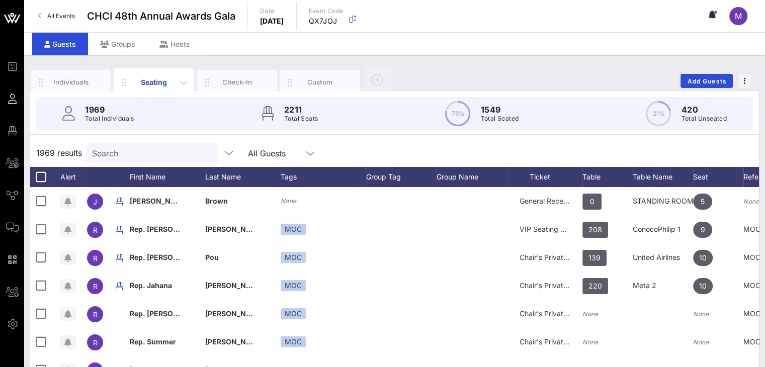
drag, startPoint x: 77, startPoint y: 87, endPoint x: 151, endPoint y: 86, distance: 73.9
click at [77, 86] on div "Individuals" at bounding box center [71, 82] width 80 height 25
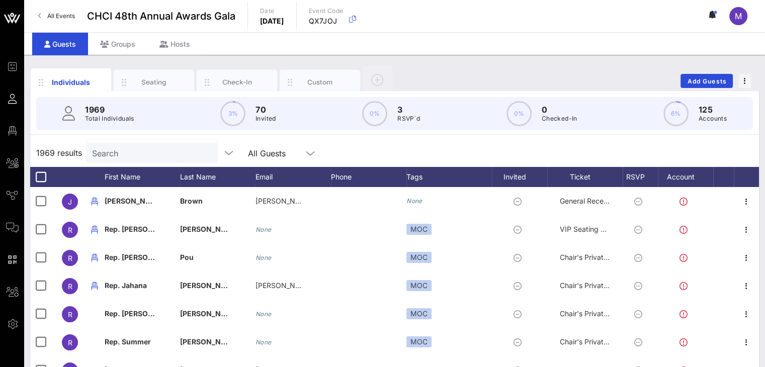
drag, startPoint x: 157, startPoint y: 81, endPoint x: 575, endPoint y: 21, distance: 422.7
click at [157, 81] on div "Seating" at bounding box center [154, 82] width 45 height 10
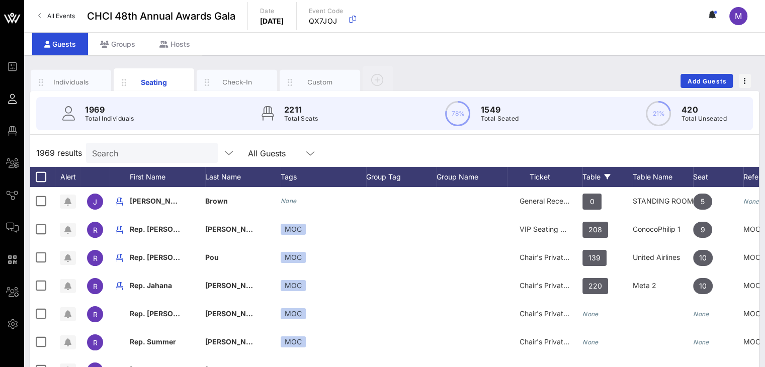
click at [589, 175] on div "Table" at bounding box center [607, 177] width 50 height 20
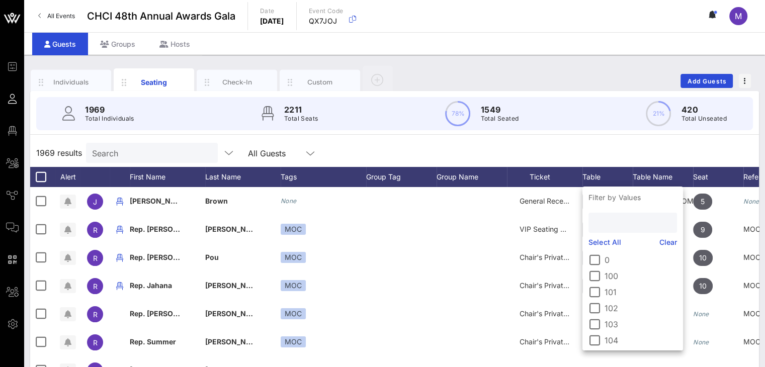
click at [607, 223] on input "text" at bounding box center [632, 222] width 74 height 13
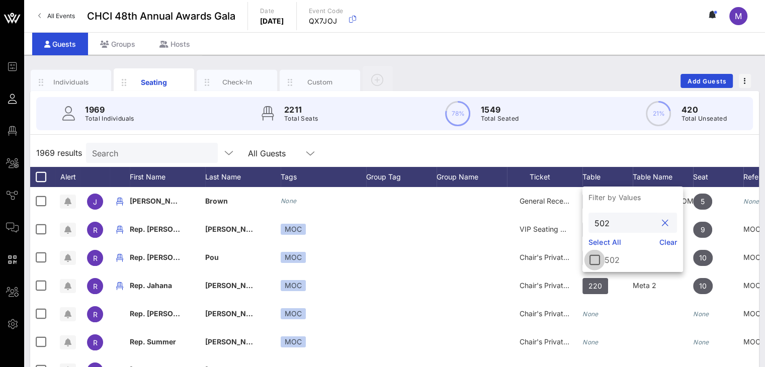
type input "502"
click at [593, 258] on div at bounding box center [594, 259] width 17 height 17
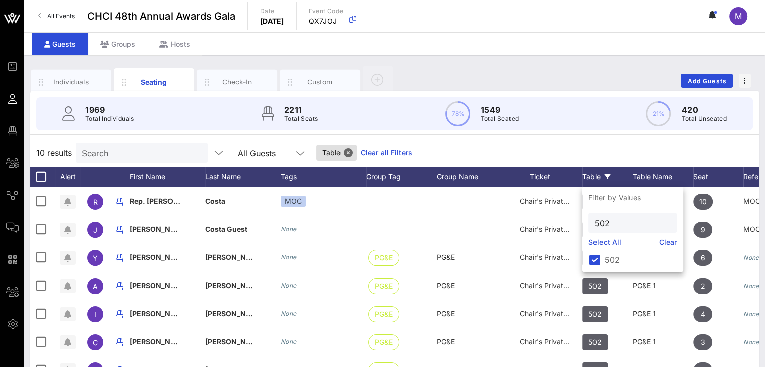
click at [644, 151] on div "10 results Search All Guests Table Clear all Filters" at bounding box center [394, 153] width 729 height 28
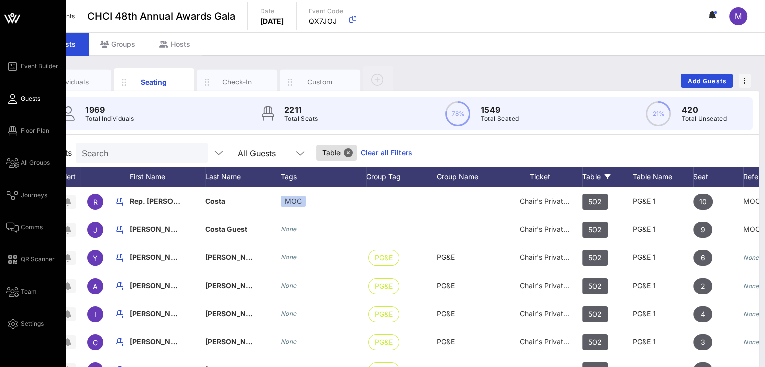
click at [15, 98] on icon at bounding box center [12, 99] width 13 height 2
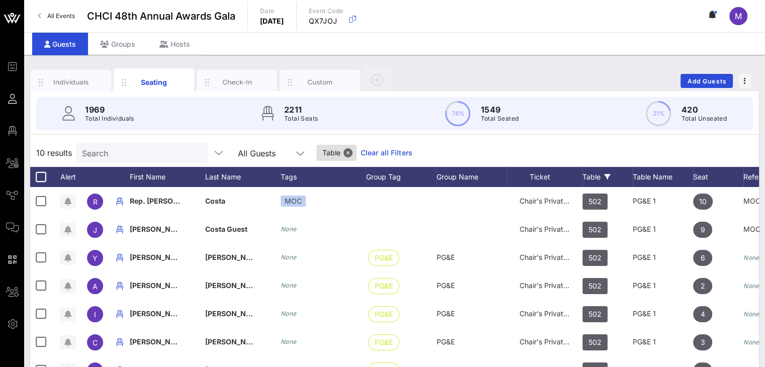
click at [384, 151] on link "Clear all Filters" at bounding box center [387, 152] width 52 height 11
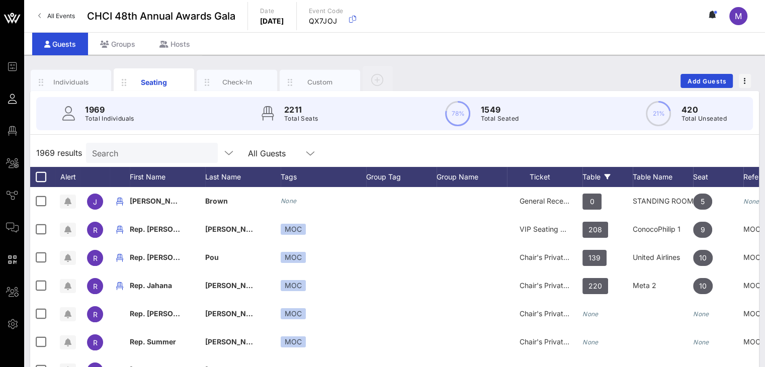
click at [598, 175] on div "Table" at bounding box center [607, 177] width 50 height 20
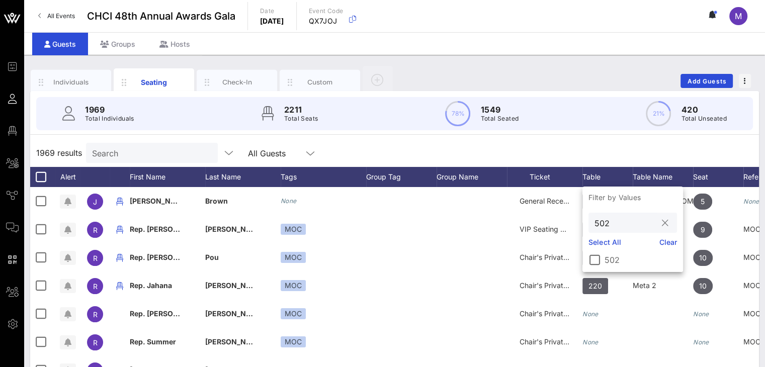
click at [608, 223] on input "502" at bounding box center [626, 222] width 62 height 13
type input "506"
click at [593, 266] on div at bounding box center [594, 259] width 17 height 17
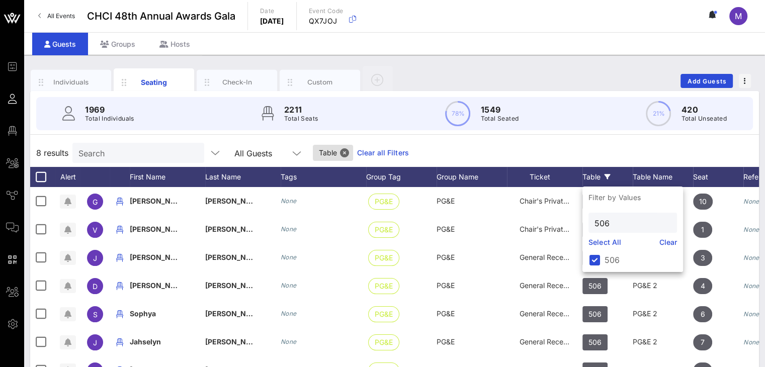
click at [638, 152] on div "8 results Search All Guests Table Clear all Filters" at bounding box center [394, 153] width 729 height 28
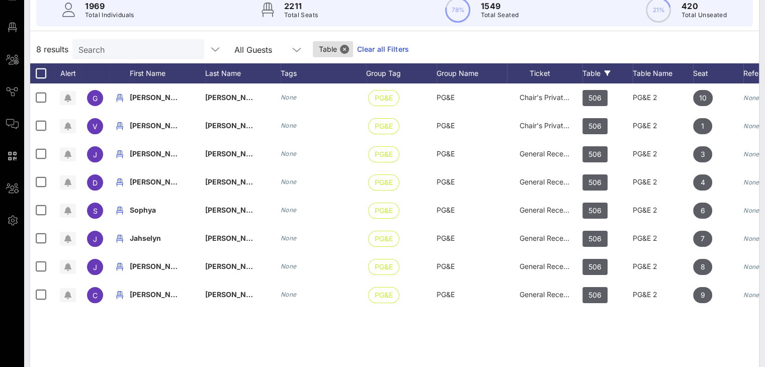
scroll to position [101, 0]
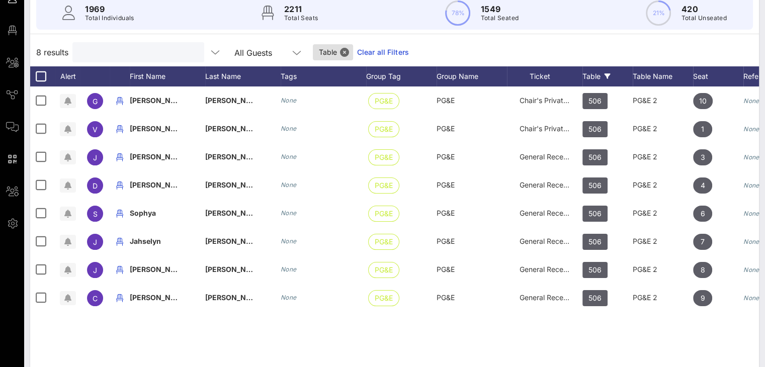
click at [104, 54] on input "text" at bounding box center [137, 52] width 118 height 13
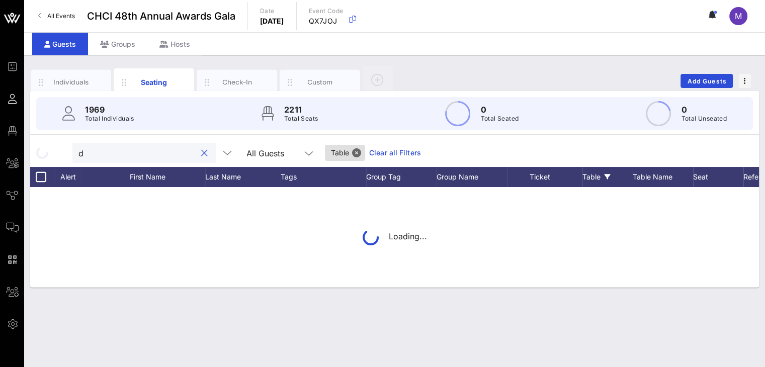
scroll to position [0, 0]
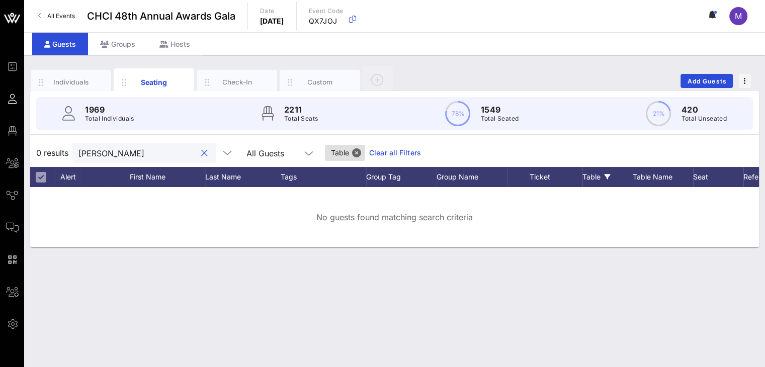
drag, startPoint x: 113, startPoint y: 153, endPoint x: 74, endPoint y: 145, distance: 39.7
click at [72, 147] on div "0 results damian All Guests Table Clear all Filters" at bounding box center [394, 153] width 729 height 28
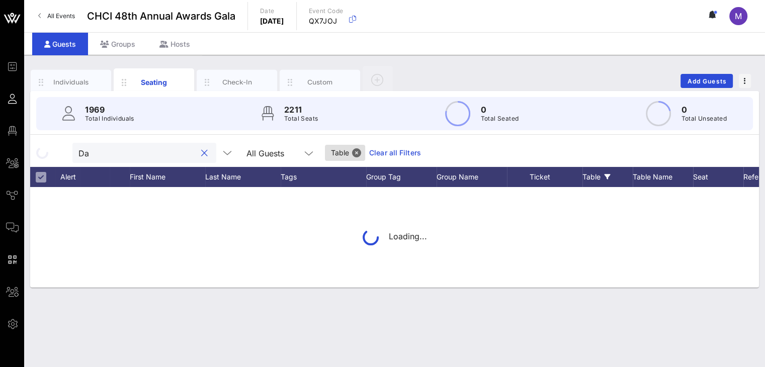
type input "D"
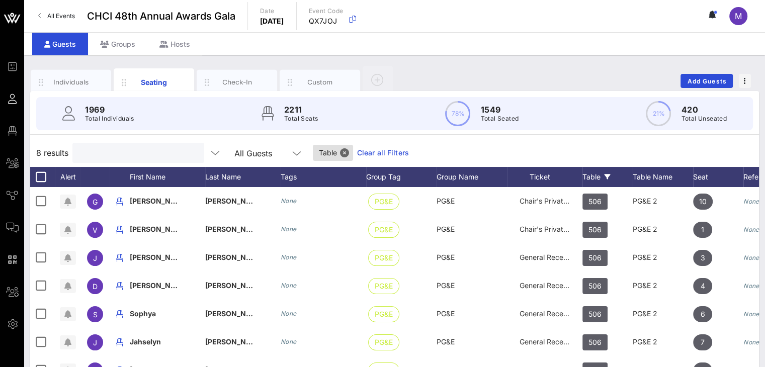
click at [384, 150] on link "Clear all Filters" at bounding box center [383, 152] width 52 height 11
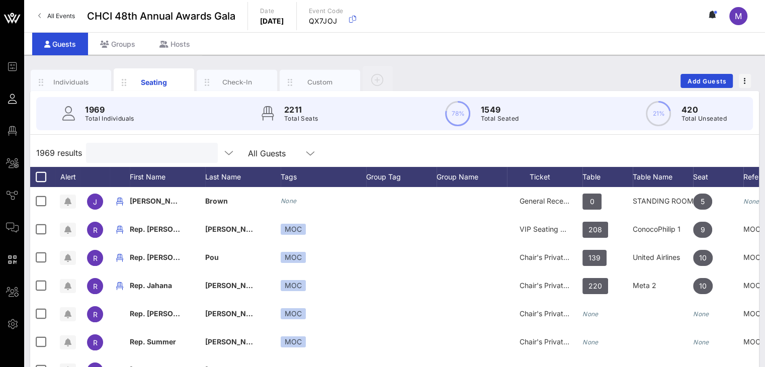
click at [146, 155] on input "text" at bounding box center [151, 152] width 118 height 13
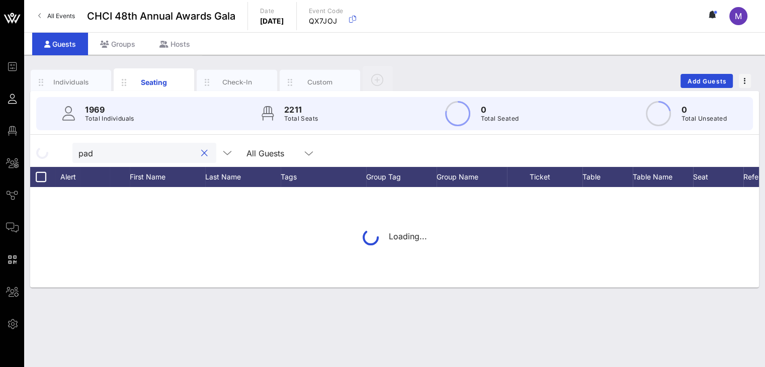
type input "padi"
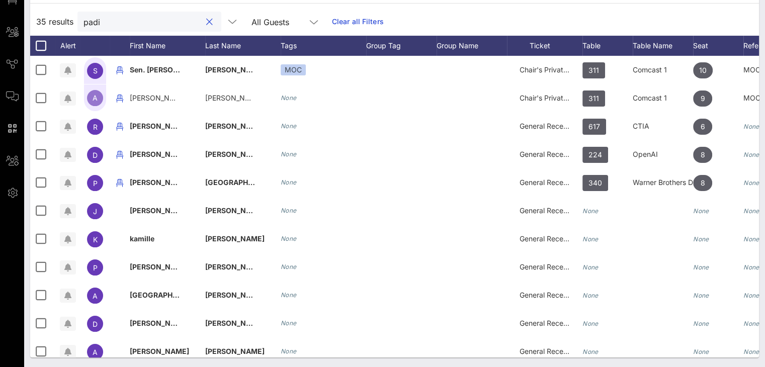
click at [206, 18] on button "clear icon" at bounding box center [209, 22] width 7 height 10
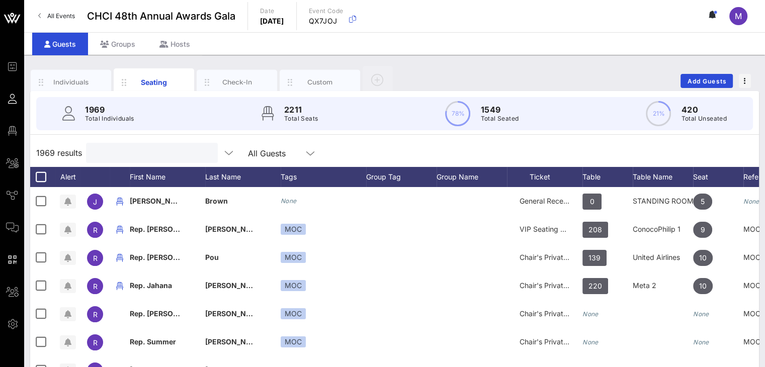
click at [122, 153] on input "text" at bounding box center [151, 152] width 118 height 13
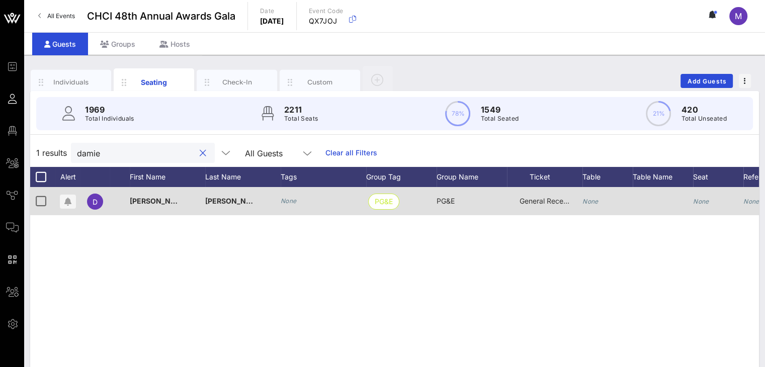
type input "damie"
click at [595, 203] on icon "None" at bounding box center [590, 202] width 16 height 8
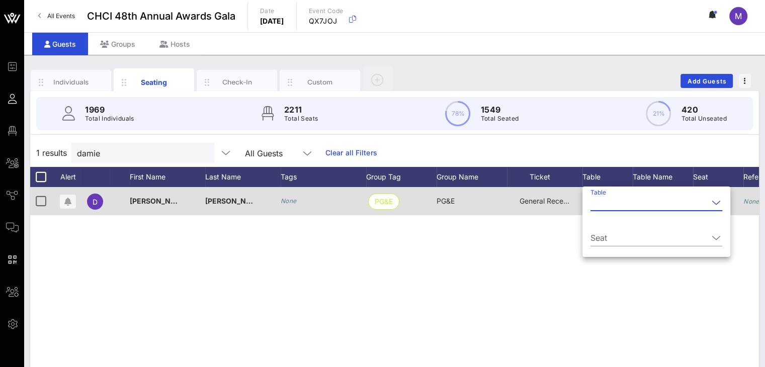
click at [595, 203] on input "Table" at bounding box center [649, 203] width 118 height 16
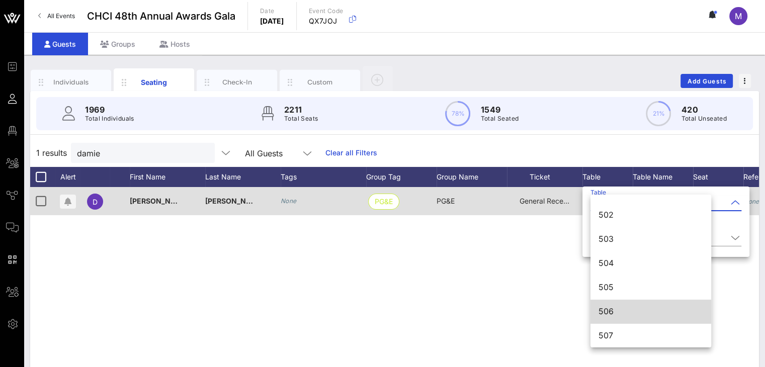
scroll to position [3786, 0]
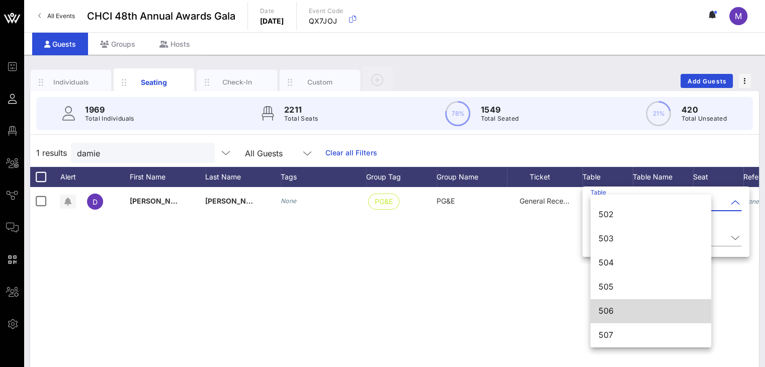
click at [615, 310] on div "506" at bounding box center [651, 311] width 105 height 10
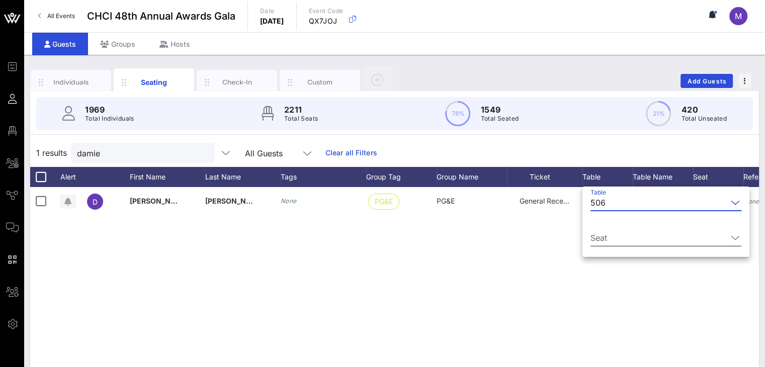
click at [616, 236] on input "Seat" at bounding box center [658, 238] width 137 height 16
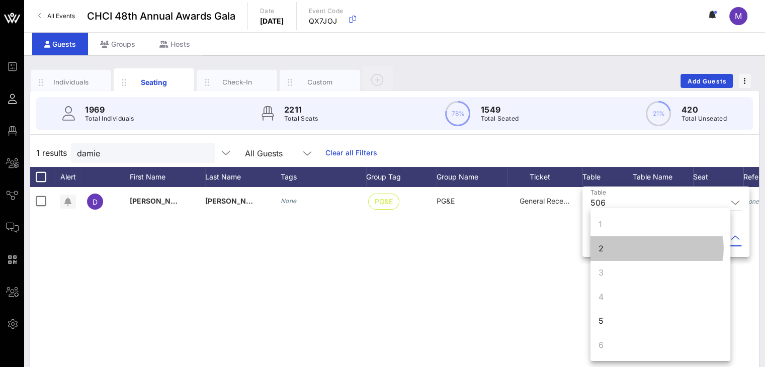
click at [607, 247] on div "2" at bounding box center [660, 248] width 140 height 24
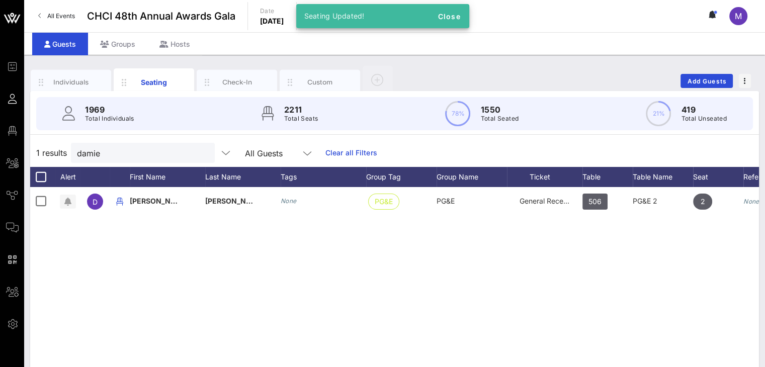
click at [539, 257] on div "D Damien Padilla None PG&E PG&E General Reception 506 PG&E 2 2 None" at bounding box center [394, 338] width 729 height 302
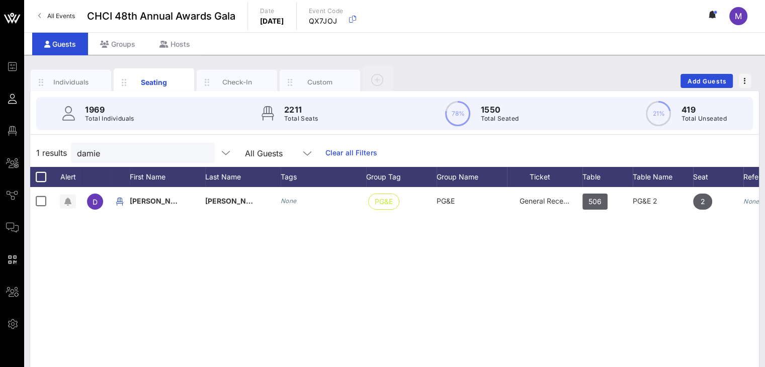
click at [200, 152] on button "clear icon" at bounding box center [203, 153] width 7 height 10
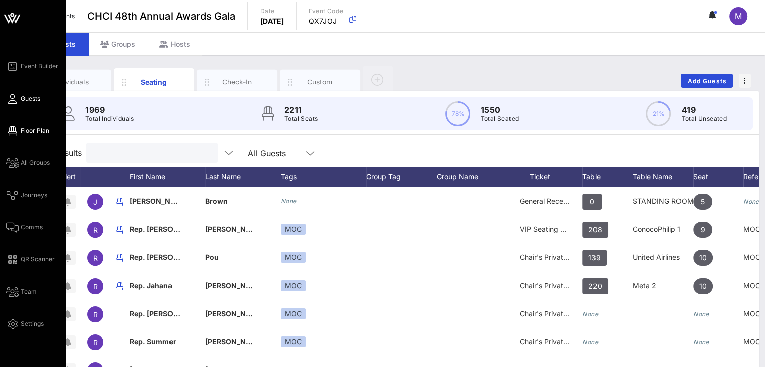
click at [21, 130] on span "Floor Plan" at bounding box center [35, 130] width 29 height 9
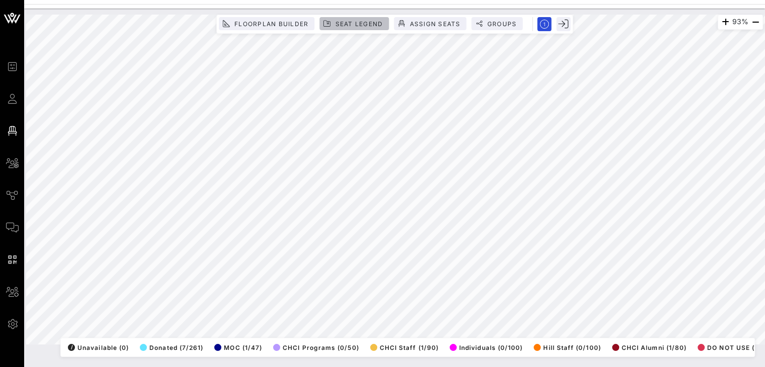
click at [350, 21] on span "Seat Legend" at bounding box center [358, 24] width 48 height 8
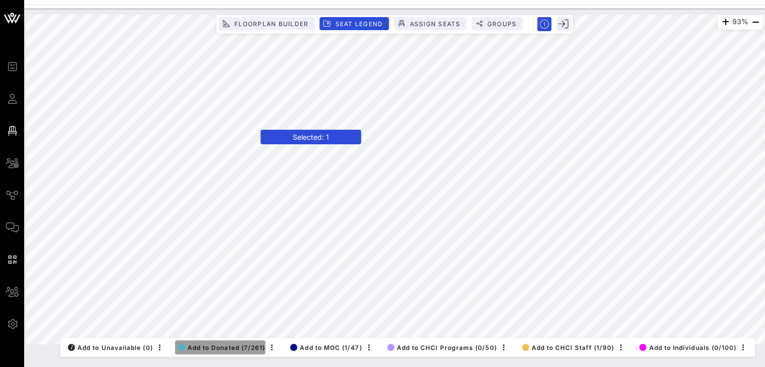
click at [220, 344] on span "Add to Donated (7/261)" at bounding box center [222, 348] width 88 height 8
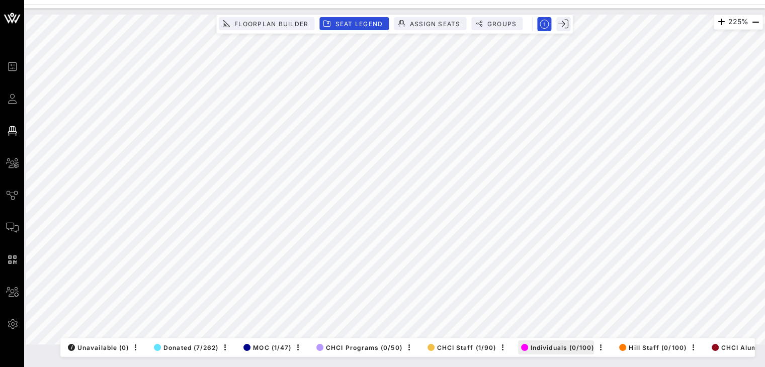
click at [586, 332] on div "225% Floorplan Builder Seat Legend Assign Seats Groups Exit All Reserved Shared…" at bounding box center [394, 180] width 737 height 330
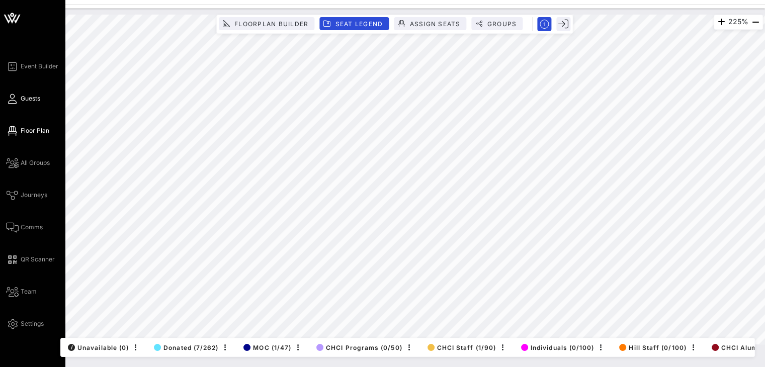
click at [34, 99] on span "Guests" at bounding box center [31, 98] width 20 height 9
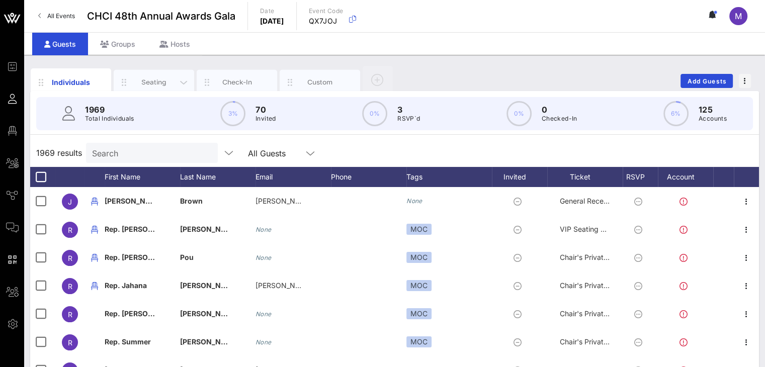
click at [152, 77] on div "Seating" at bounding box center [154, 82] width 45 height 10
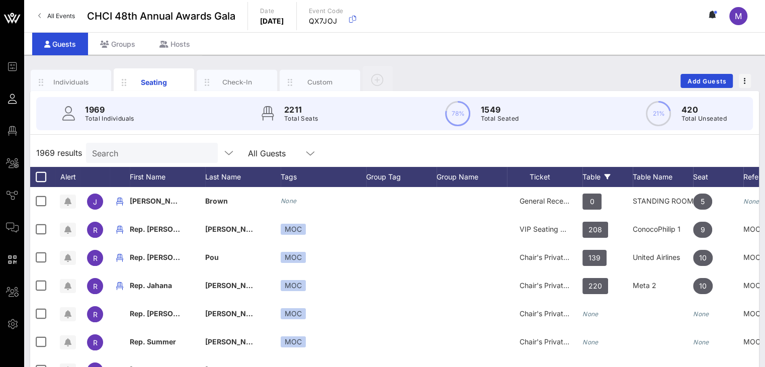
click at [593, 174] on div "Table" at bounding box center [607, 177] width 50 height 20
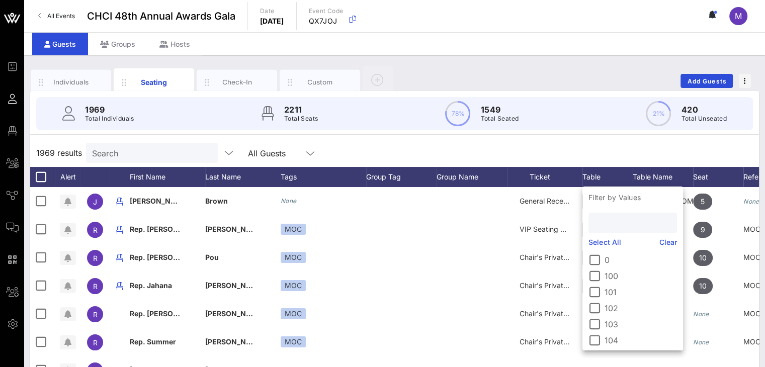
click at [612, 222] on input "text" at bounding box center [632, 222] width 74 height 13
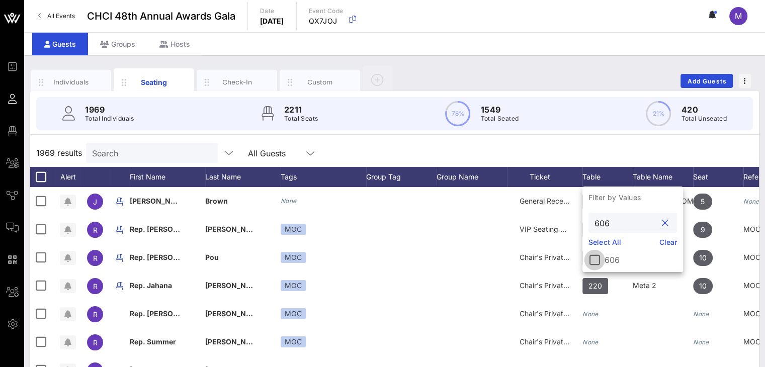
type input "606"
click at [594, 260] on div at bounding box center [594, 259] width 17 height 17
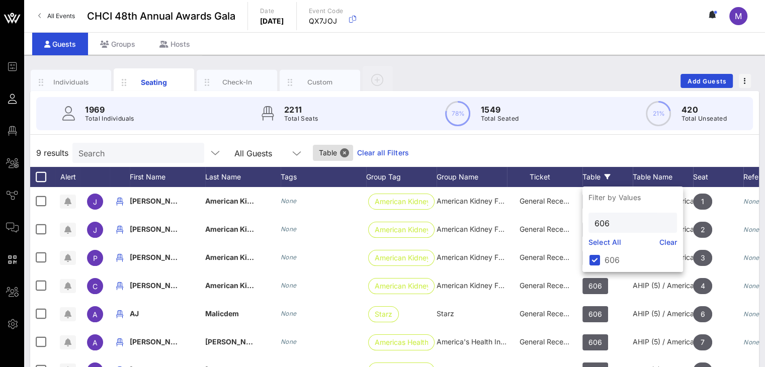
click at [606, 144] on div "9 results Search All Guests Table Clear all Filters" at bounding box center [394, 153] width 729 height 28
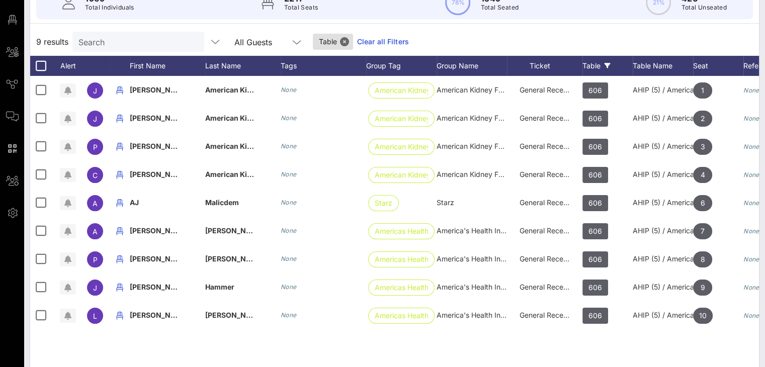
scroll to position [108, 0]
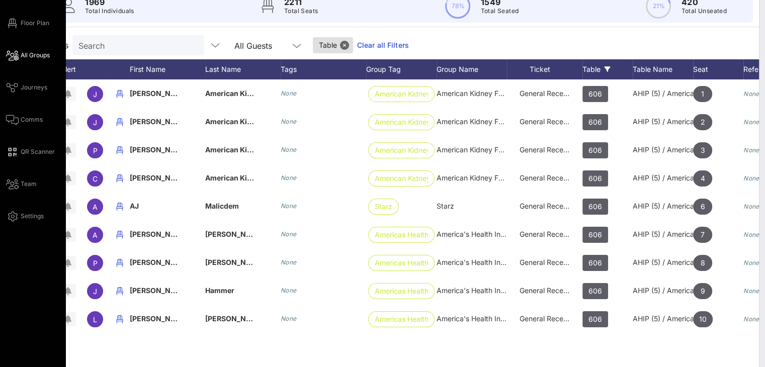
click at [14, 55] on icon at bounding box center [12, 56] width 13 height 2
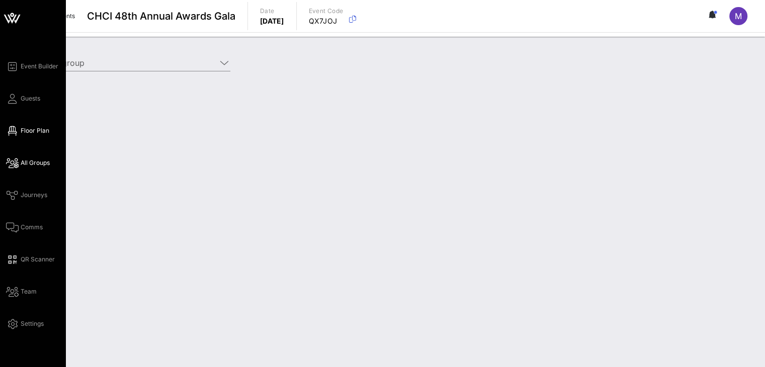
click at [23, 127] on span "Floor Plan" at bounding box center [35, 130] width 29 height 9
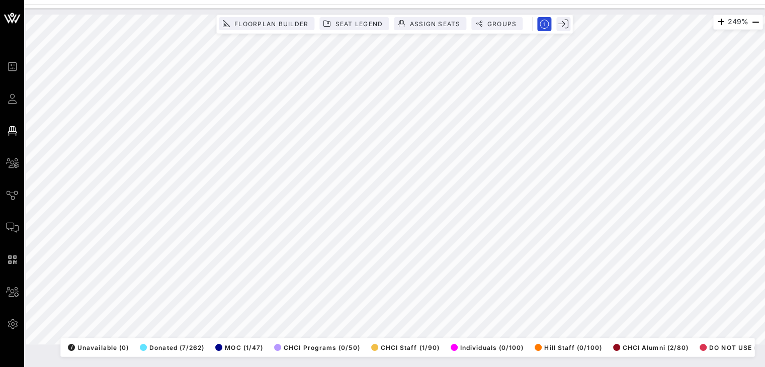
click at [533, 21] on div "249% Floorplan Builder Seat Legend Assign Seats Groups Exit All Reserved Shared…" at bounding box center [394, 180] width 737 height 330
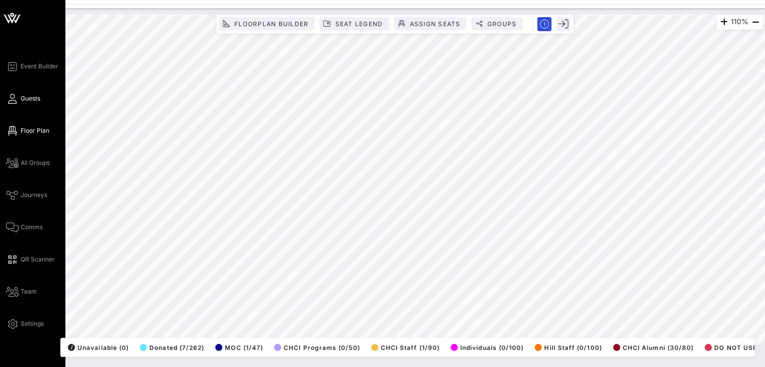
click at [27, 102] on span "Guests" at bounding box center [31, 98] width 20 height 9
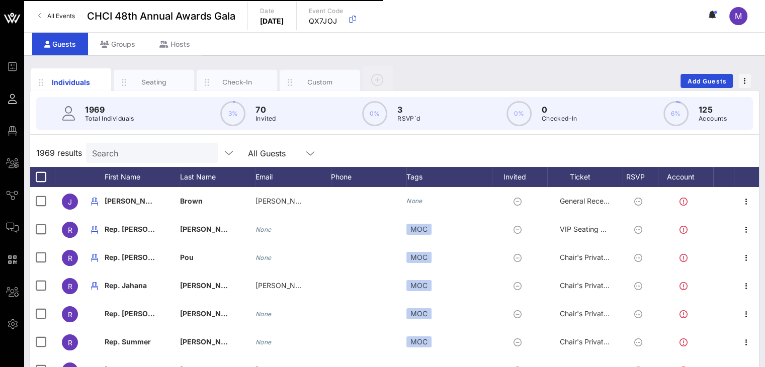
click at [153, 148] on input "Search" at bounding box center [151, 152] width 118 height 13
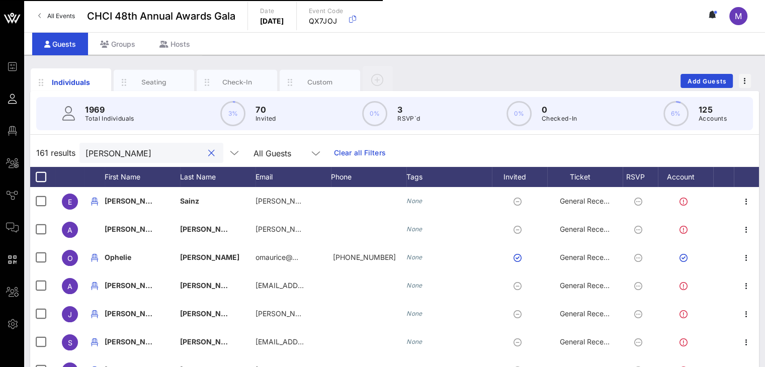
drag, startPoint x: 153, startPoint y: 148, endPoint x: 65, endPoint y: 150, distance: 88.5
click at [65, 150] on div "161 results eric All Guests Clear all Filters" at bounding box center [394, 153] width 729 height 28
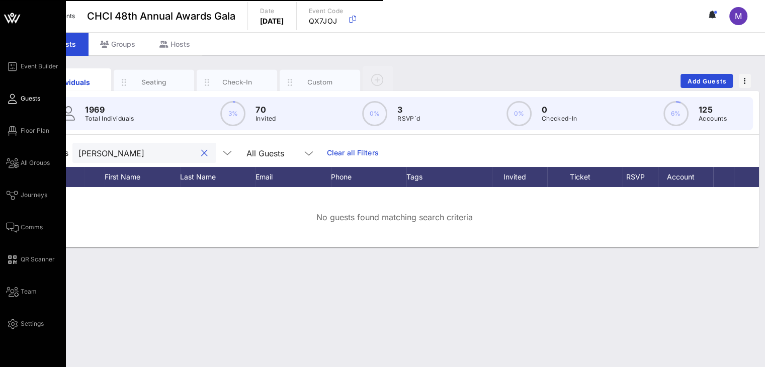
type input "Malec"
click at [28, 100] on span "Guests" at bounding box center [31, 98] width 20 height 9
click at [29, 133] on span "Floor Plan" at bounding box center [35, 130] width 29 height 9
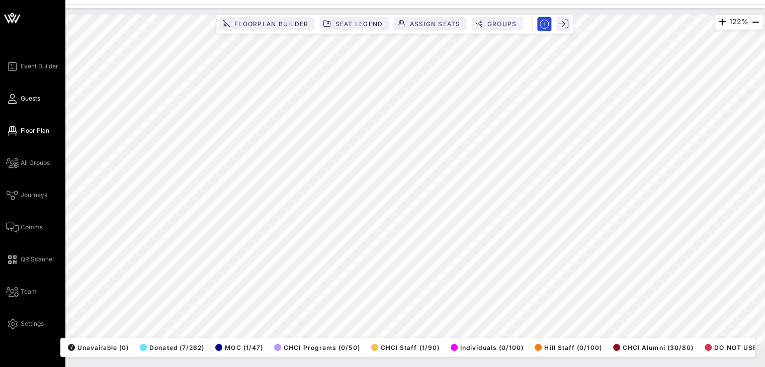
click at [27, 97] on span "Guests" at bounding box center [31, 98] width 20 height 9
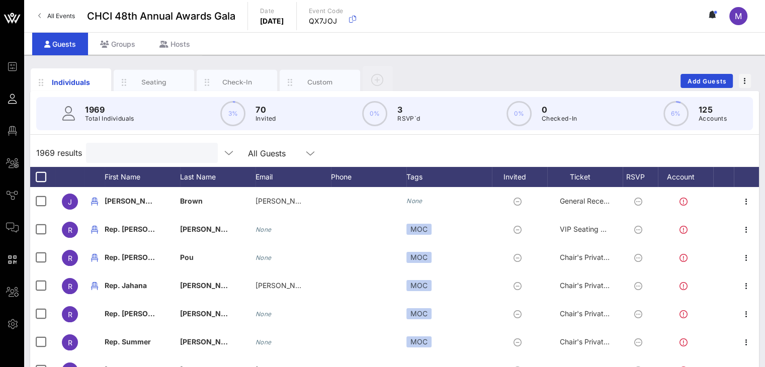
click at [132, 151] on input "text" at bounding box center [151, 152] width 118 height 13
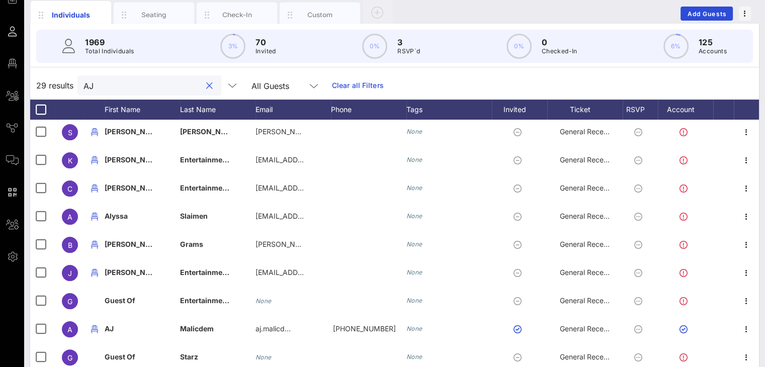
scroll to position [62, 0]
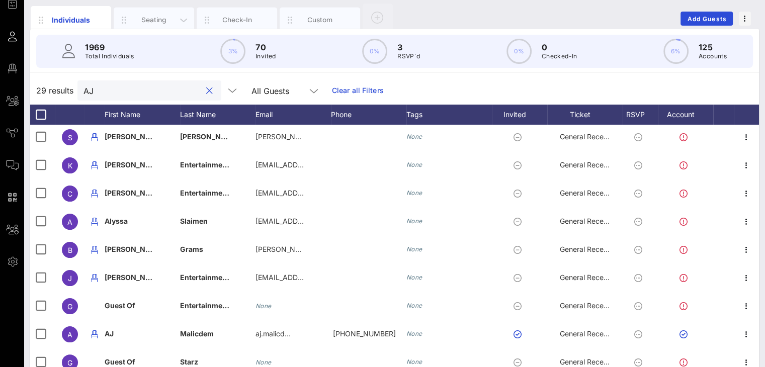
type input "AJ"
click at [152, 17] on div "Seating" at bounding box center [154, 20] width 45 height 10
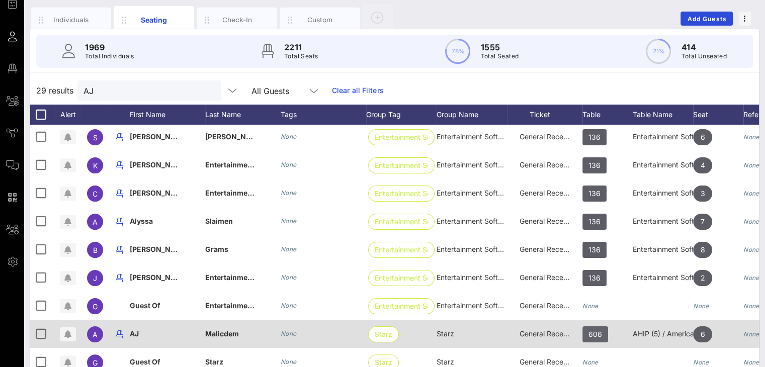
click at [599, 334] on span "606" at bounding box center [595, 334] width 14 height 16
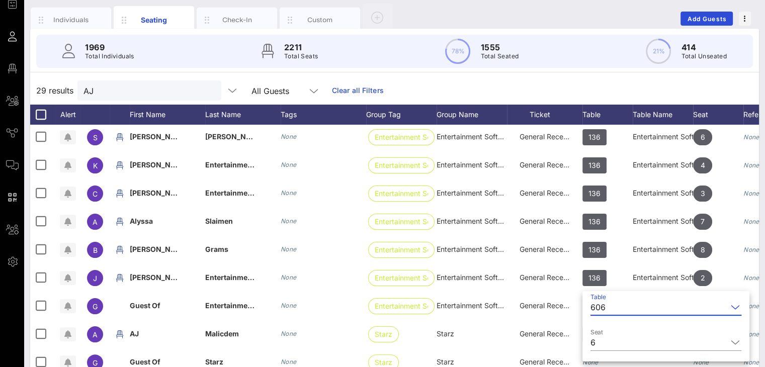
click at [608, 307] on div "606" at bounding box center [658, 307] width 137 height 16
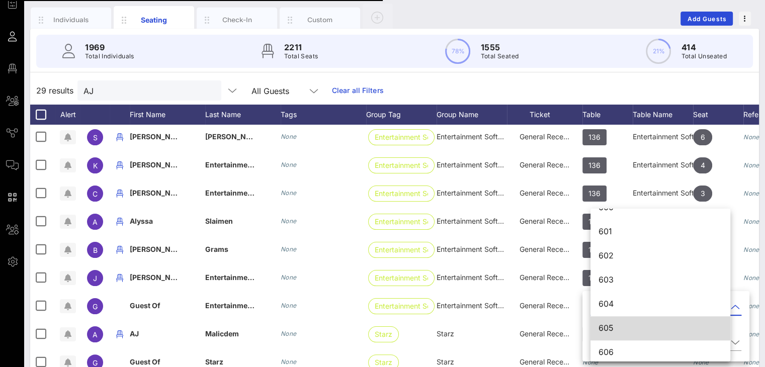
scroll to position [4680, 0]
click at [612, 321] on div "605" at bounding box center [661, 325] width 124 height 10
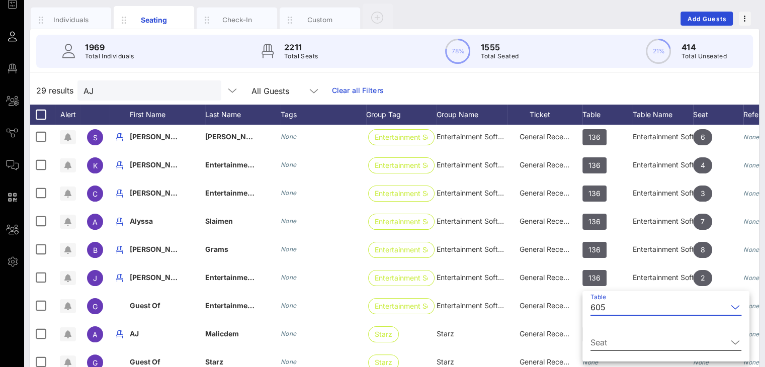
click at [614, 337] on input "Seat" at bounding box center [658, 342] width 137 height 16
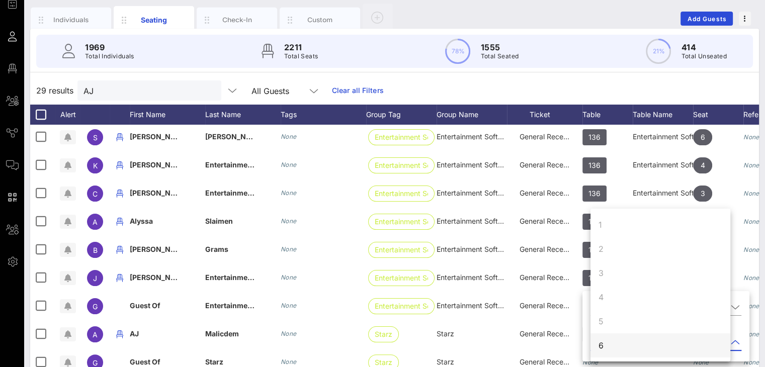
click at [610, 348] on div "6" at bounding box center [660, 345] width 140 height 24
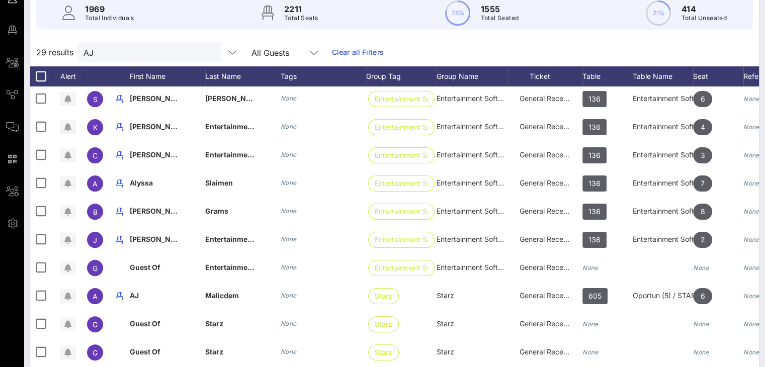
scroll to position [102, 0]
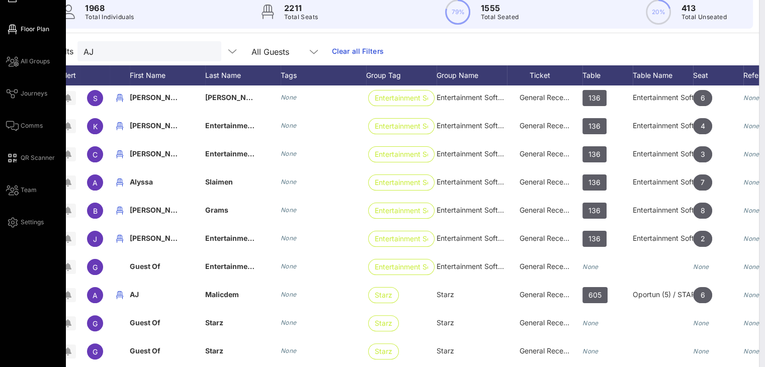
click at [23, 29] on span "Floor Plan" at bounding box center [35, 29] width 29 height 9
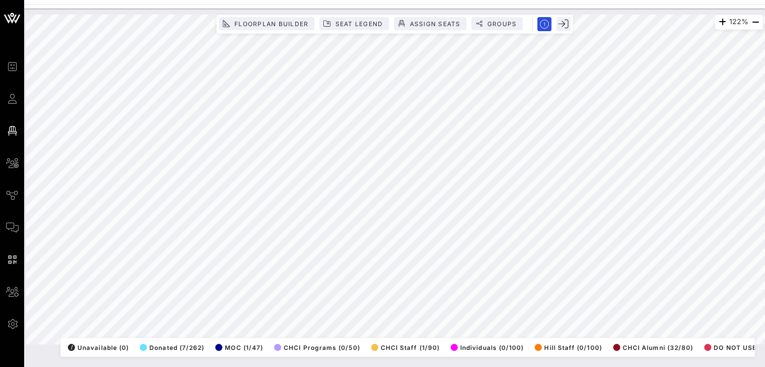
click at [765, 183] on html "Event Builder Guests Floor Plan All Groups Journeys Comms QR Scanner Team Setti…" at bounding box center [382, 183] width 765 height 367
click at [438, 345] on div "549% Floorplan Builder Seat Legend Assign Seats Groups Exit All Reserved Shared…" at bounding box center [394, 180] width 737 height 330
click at [147, 367] on html "Event Builder Guests Floor Plan All Groups Journeys Comms QR Scanner Team Setti…" at bounding box center [382, 183] width 765 height 367
click at [765, 367] on html "Event Builder Guests Floor Plan All Groups Journeys Comms QR Scanner Team Setti…" at bounding box center [382, 183] width 765 height 367
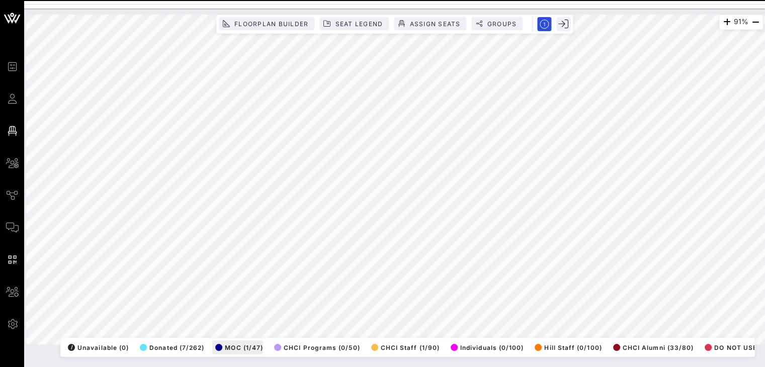
click at [227, 337] on div "91% Floorplan Builder Seat Legend Assign Seats Groups Exit All Reserved Shared …" at bounding box center [394, 180] width 737 height 330
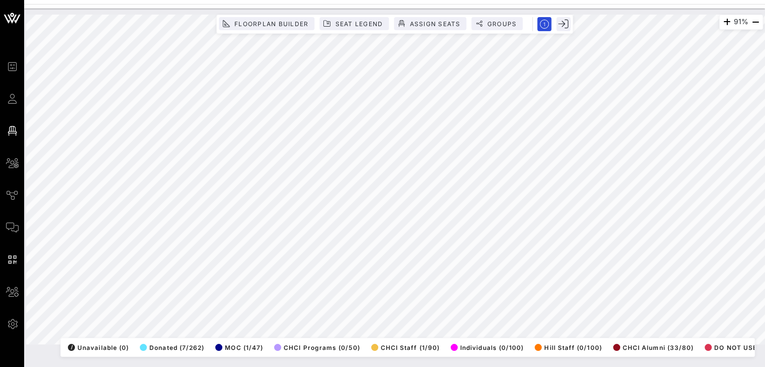
click at [226, 367] on html "Event Builder Guests Floor Plan All Groups Journeys Comms QR Scanner Team Setti…" at bounding box center [382, 183] width 765 height 367
click at [376, 0] on html "Event Builder Guests Floor Plan All Groups Journeys Comms QR Scanner Team Setti…" at bounding box center [382, 183] width 765 height 367
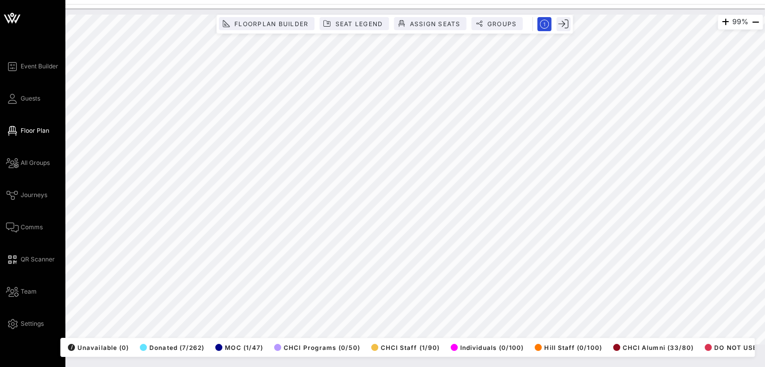
click at [0, 117] on div "Event Builder Guests Floor Plan All Groups Journeys Comms QR Scanner Team Setti…" at bounding box center [382, 183] width 765 height 367
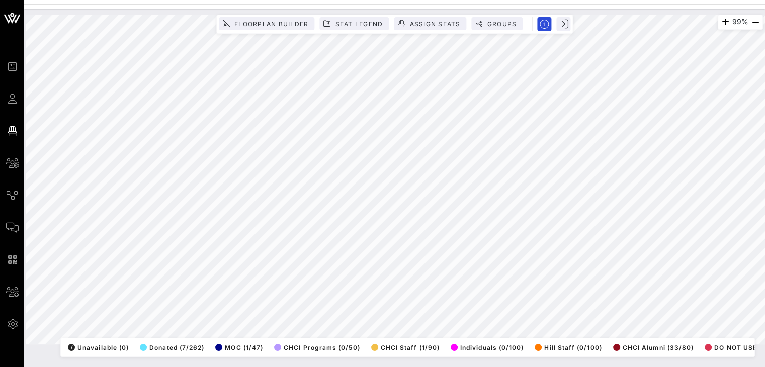
click at [545, 0] on html "Event Builder Guests Floor Plan All Groups Journeys Comms QR Scanner Team Setti…" at bounding box center [382, 183] width 765 height 367
click at [457, 7] on div "Event Builder Guests Floor Plan All Groups Journeys Comms QR Scanner Team Setti…" at bounding box center [382, 183] width 765 height 367
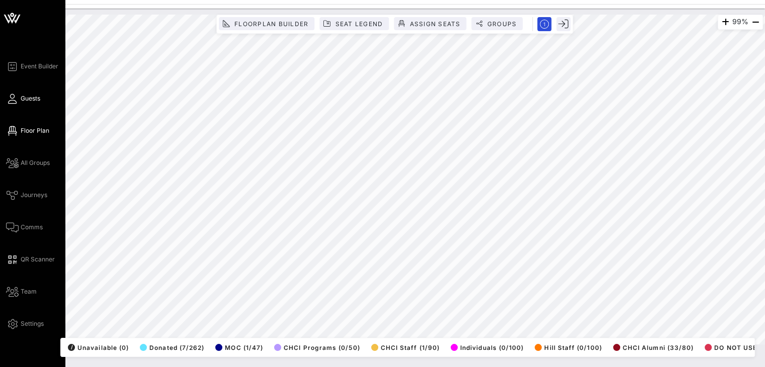
click at [31, 97] on span "Guests" at bounding box center [31, 98] width 20 height 9
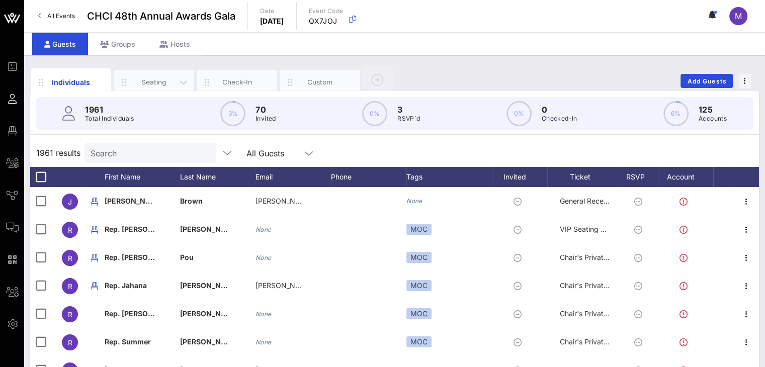
click at [168, 77] on div "Seating" at bounding box center [154, 82] width 45 height 10
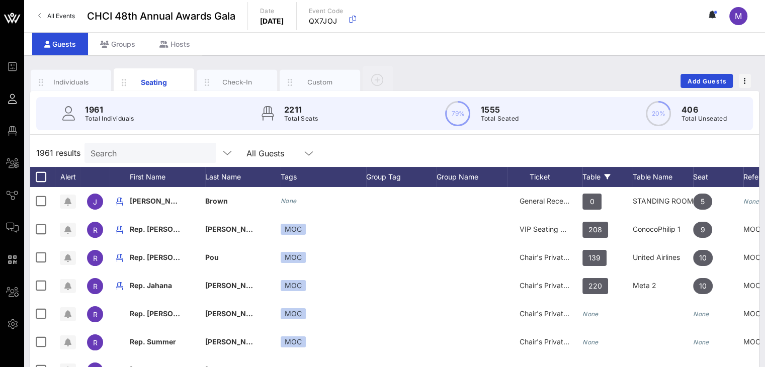
click at [590, 174] on div "Table" at bounding box center [607, 177] width 50 height 20
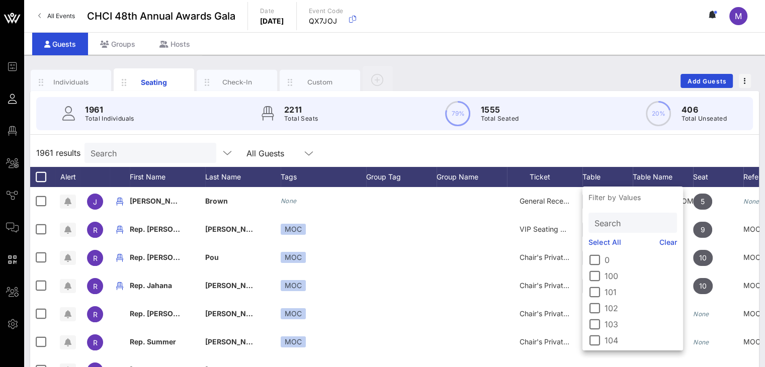
click at [608, 225] on input "Search" at bounding box center [632, 222] width 74 height 13
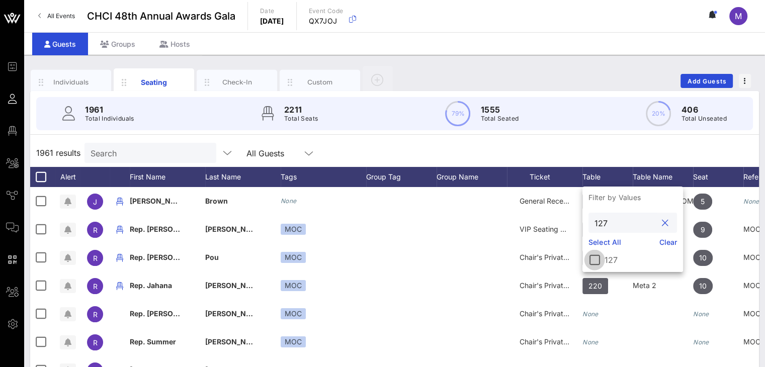
type input "127"
click at [597, 260] on div at bounding box center [594, 259] width 17 height 17
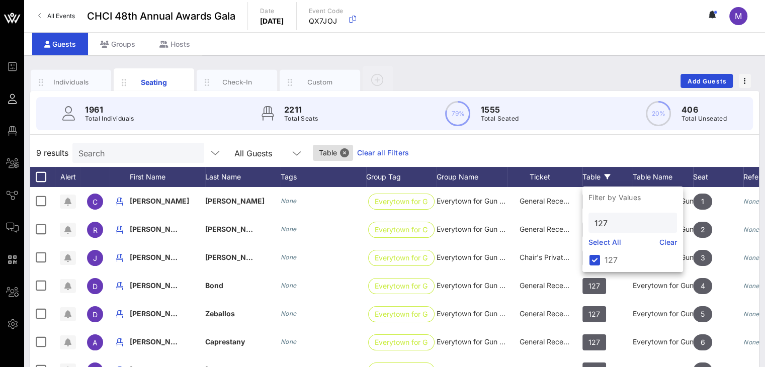
click at [641, 158] on div "9 results Search All Guests Table Clear all Filters" at bounding box center [394, 153] width 729 height 28
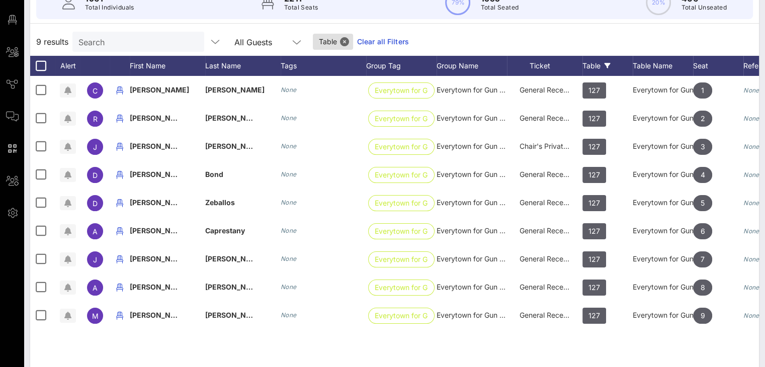
scroll to position [113, 0]
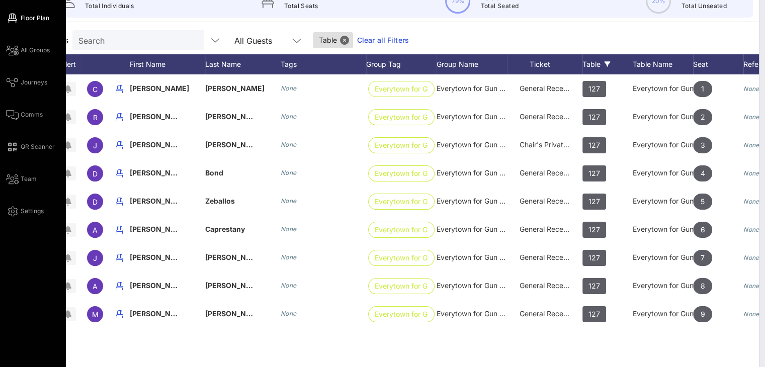
click at [23, 15] on span "Floor Plan" at bounding box center [35, 18] width 29 height 9
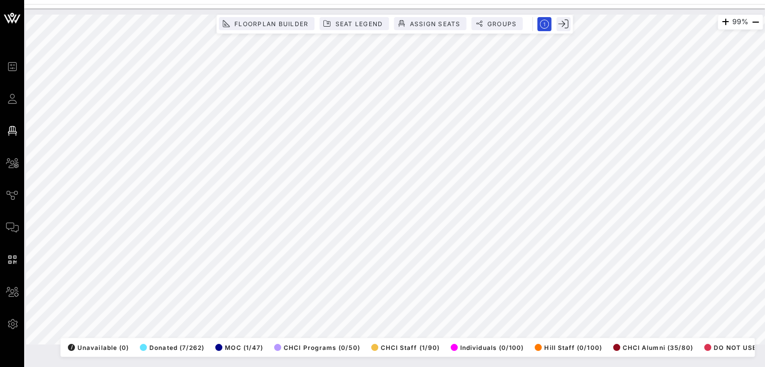
click at [618, 367] on html "Event Builder Guests Floor Plan All Groups Journeys Comms QR Scanner Team Setti…" at bounding box center [382, 183] width 765 height 367
click at [765, 265] on html "Event Builder Guests Floor Plan All Groups Journeys Comms QR Scanner Team Setti…" at bounding box center [382, 183] width 765 height 367
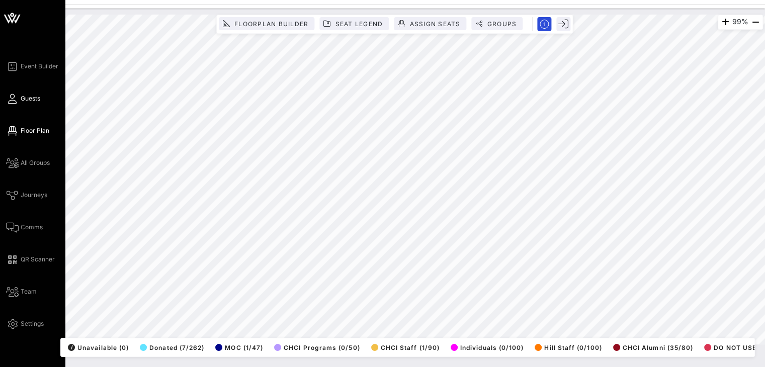
click at [32, 98] on span "Guests" at bounding box center [31, 98] width 20 height 9
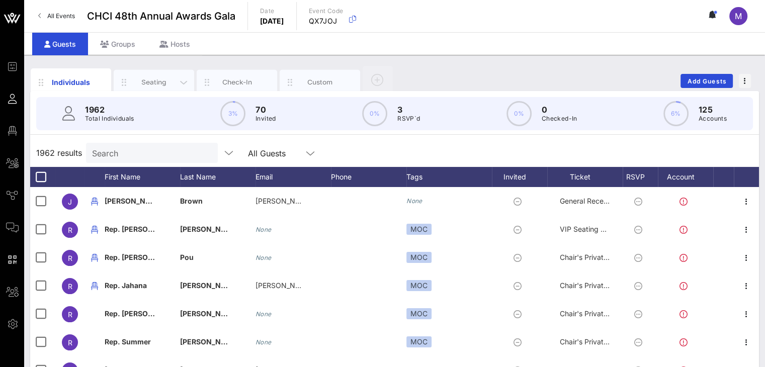
click at [152, 79] on div "Seating" at bounding box center [154, 82] width 45 height 10
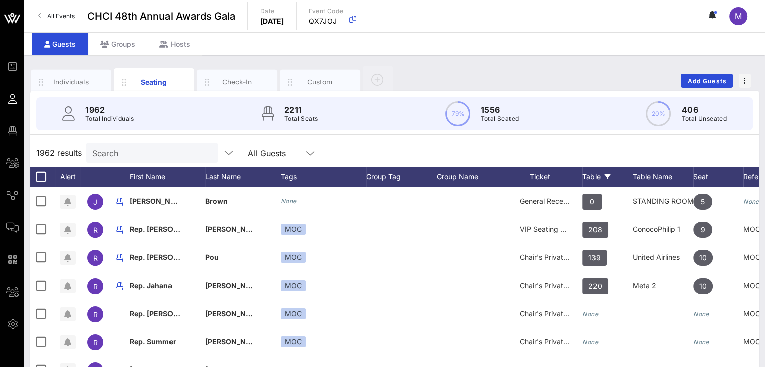
click at [593, 176] on div "Table" at bounding box center [607, 177] width 50 height 20
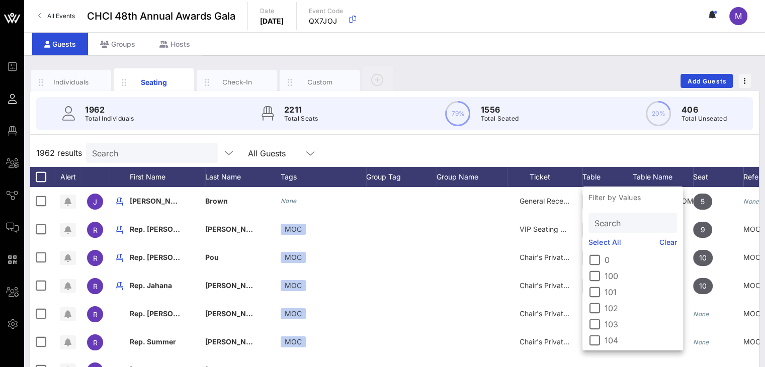
click at [608, 221] on input "Search" at bounding box center [632, 222] width 74 height 13
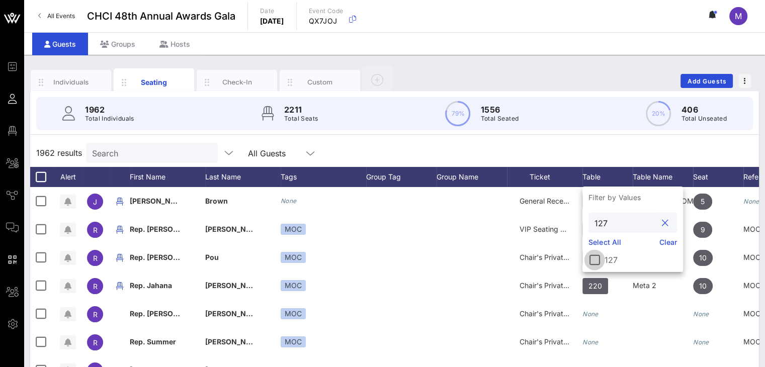
type input "127"
click at [591, 260] on div at bounding box center [594, 259] width 17 height 17
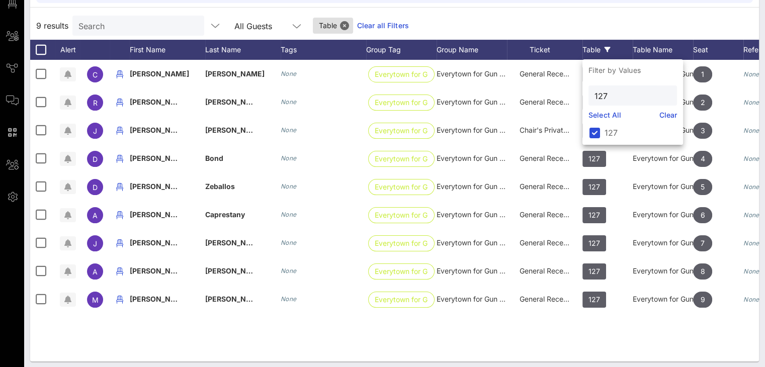
scroll to position [131, 0]
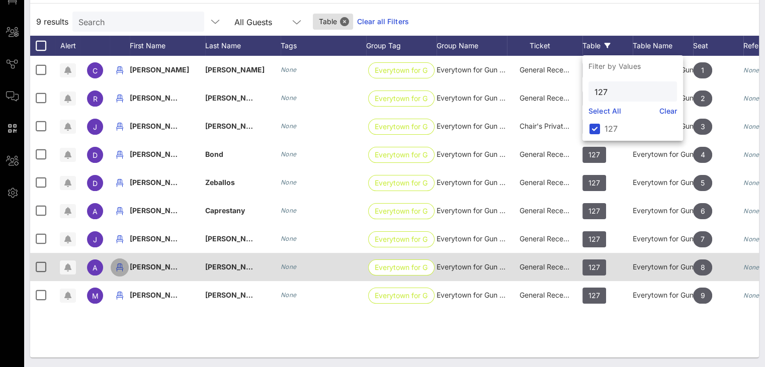
click at [121, 270] on icon "button" at bounding box center [120, 268] width 12 height 12
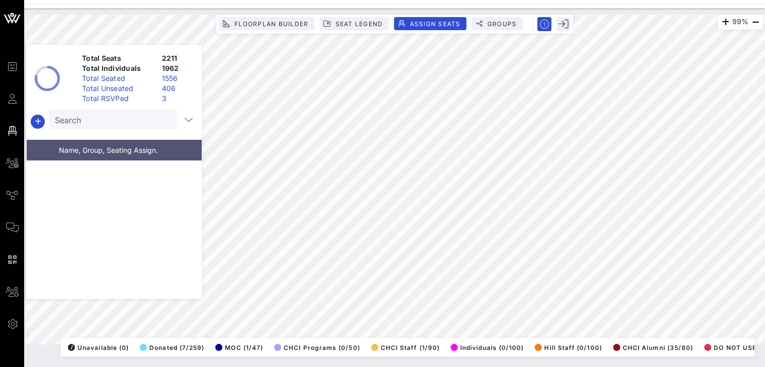
scroll to position [52600, 0]
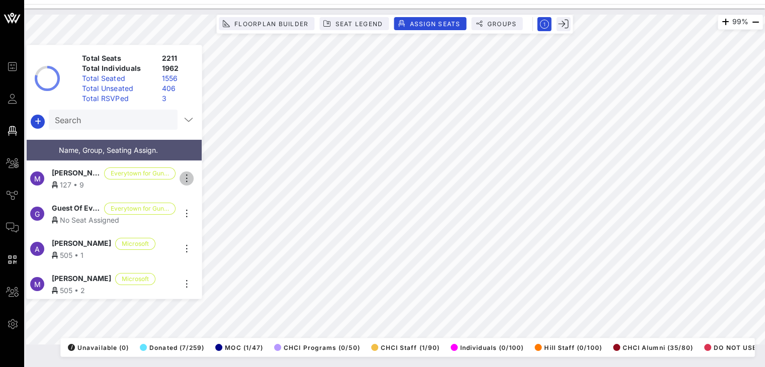
click at [184, 175] on icon "button" at bounding box center [187, 179] width 12 height 12
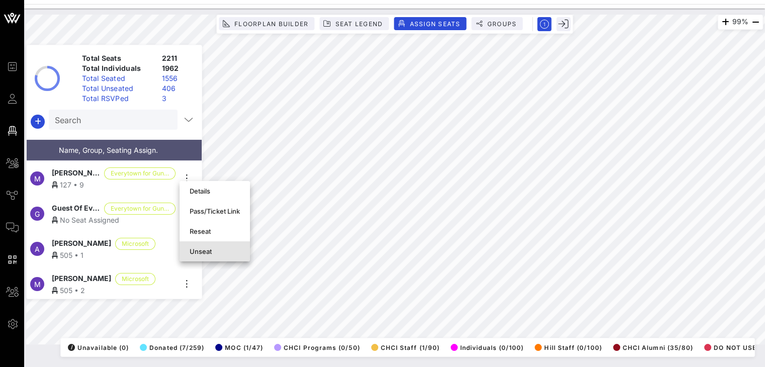
click at [193, 249] on div "Unseat" at bounding box center [215, 251] width 50 height 8
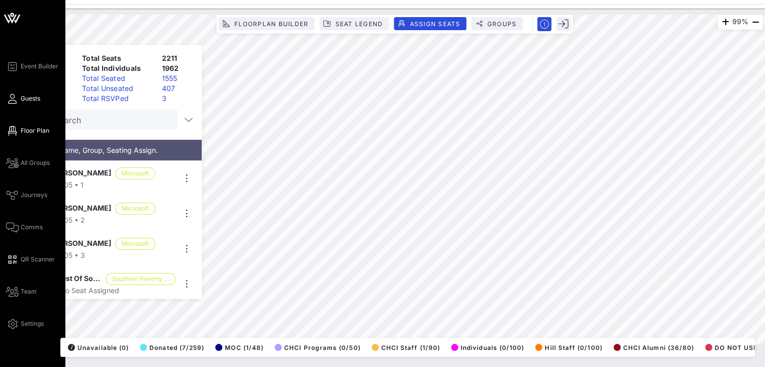
click at [35, 97] on span "Guests" at bounding box center [31, 98] width 20 height 9
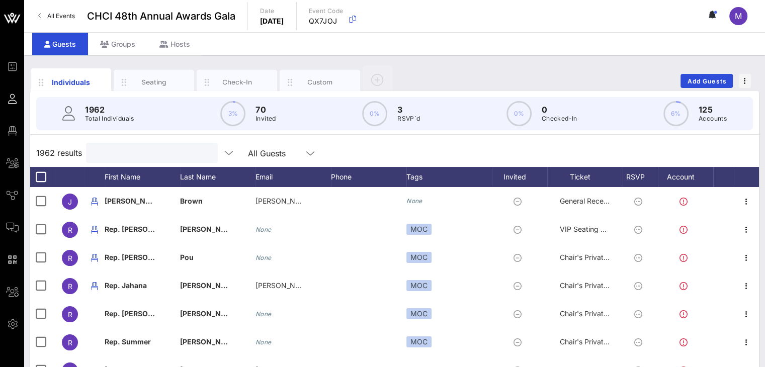
click at [148, 157] on input "text" at bounding box center [151, 152] width 118 height 13
click at [159, 73] on div "Seating" at bounding box center [154, 82] width 80 height 25
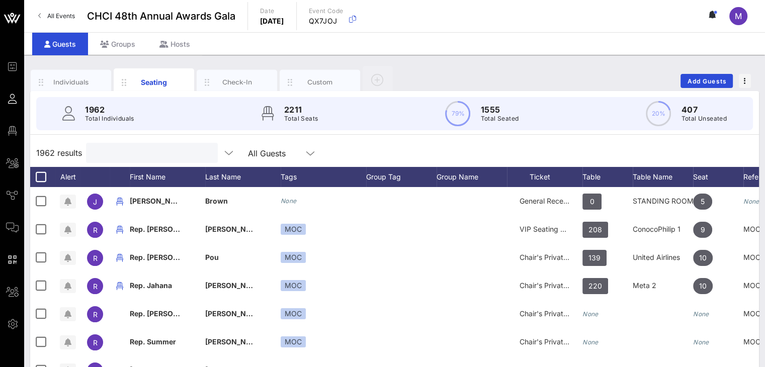
click at [135, 154] on input "text" at bounding box center [151, 152] width 118 height 13
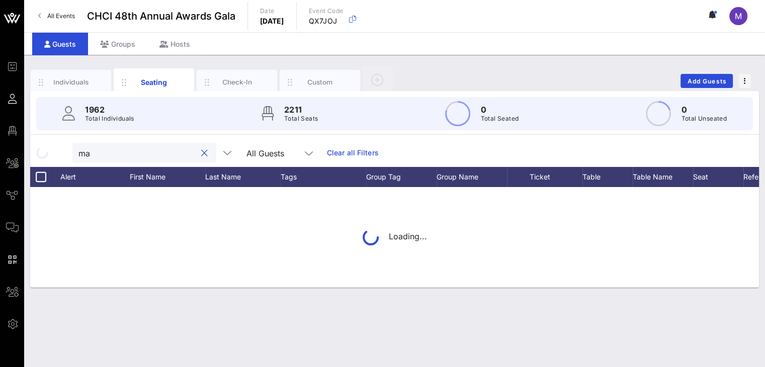
type input "m"
type input "J"
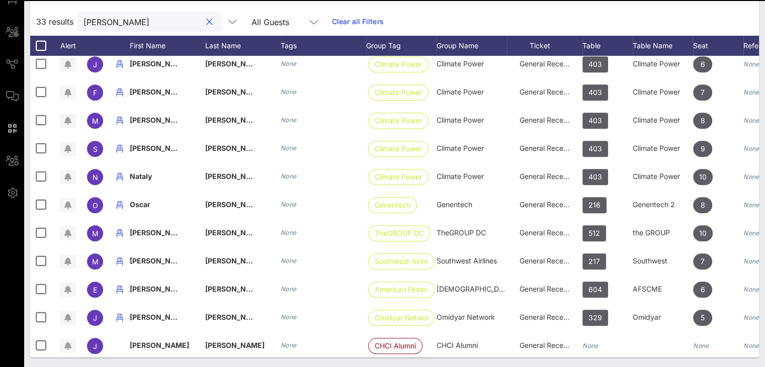
scroll to position [24, 0]
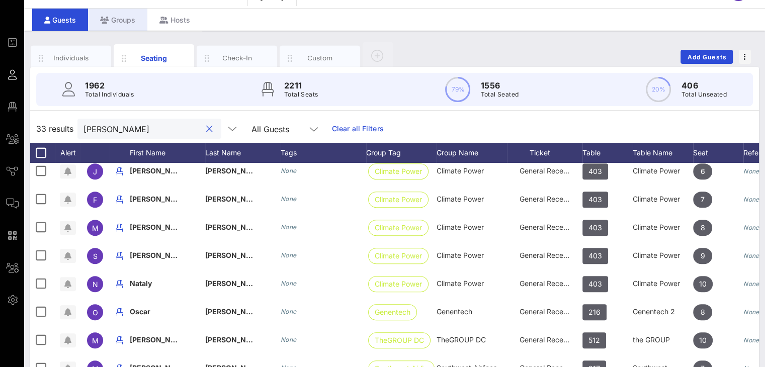
type input "martinez"
click at [110, 21] on div "Groups" at bounding box center [117, 20] width 59 height 23
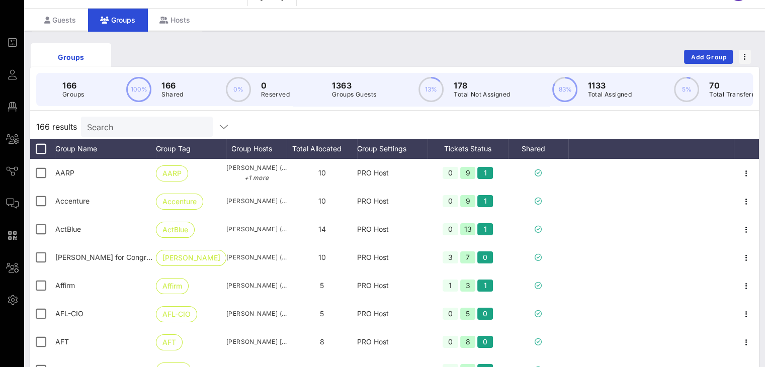
click at [176, 131] on input "Search" at bounding box center [146, 126] width 118 height 13
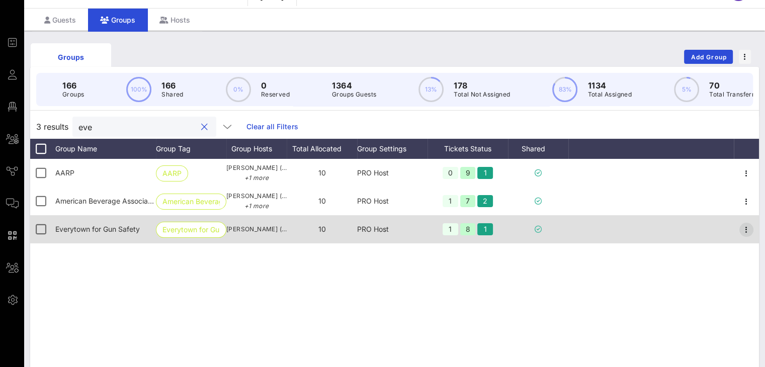
type input "eve"
click at [748, 236] on icon "button" at bounding box center [746, 230] width 12 height 12
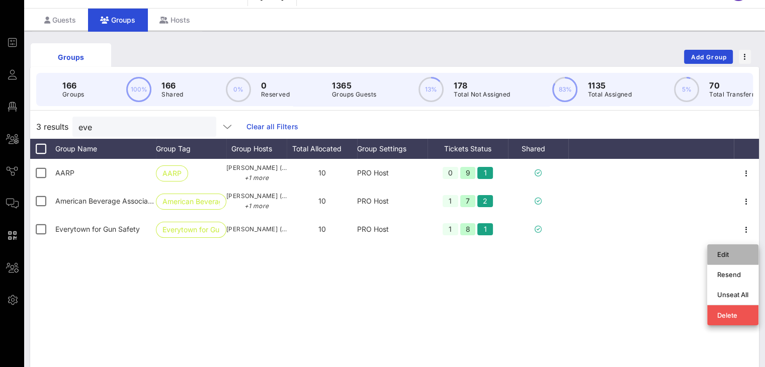
click at [732, 254] on div "Edit" at bounding box center [732, 254] width 31 height 8
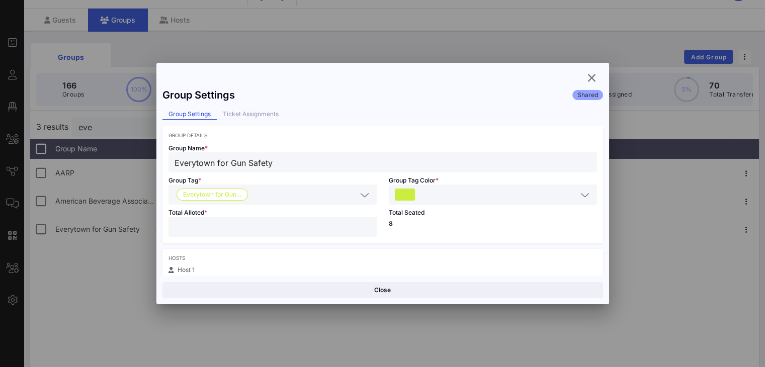
click at [354, 230] on input "**" at bounding box center [273, 226] width 196 height 13
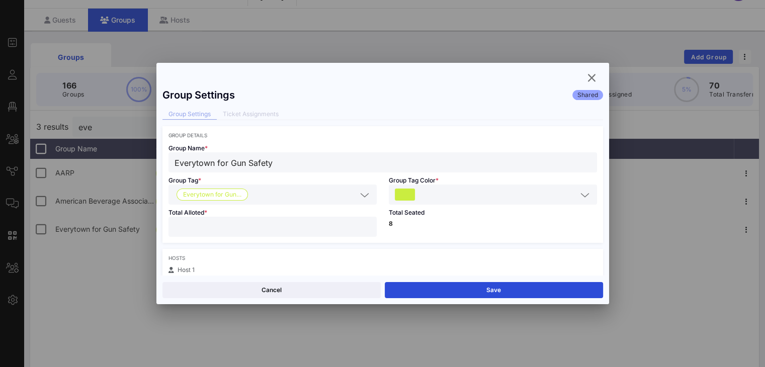
click at [364, 229] on input "*" at bounding box center [273, 226] width 196 height 13
type input "**"
click at [363, 223] on input "**" at bounding box center [273, 226] width 196 height 13
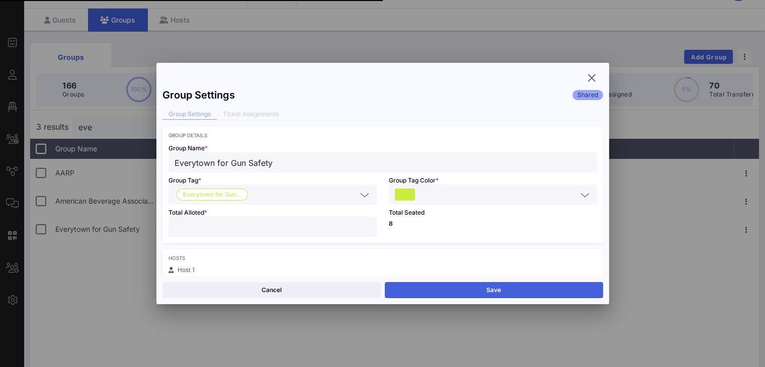
click at [469, 289] on button "Save" at bounding box center [494, 290] width 218 height 16
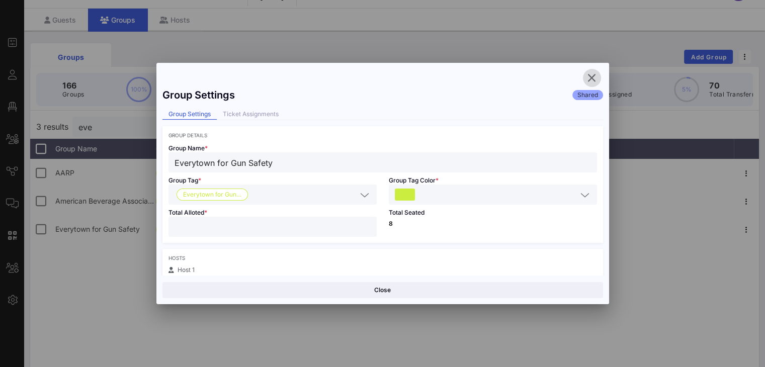
click at [592, 76] on icon "button" at bounding box center [592, 78] width 12 height 12
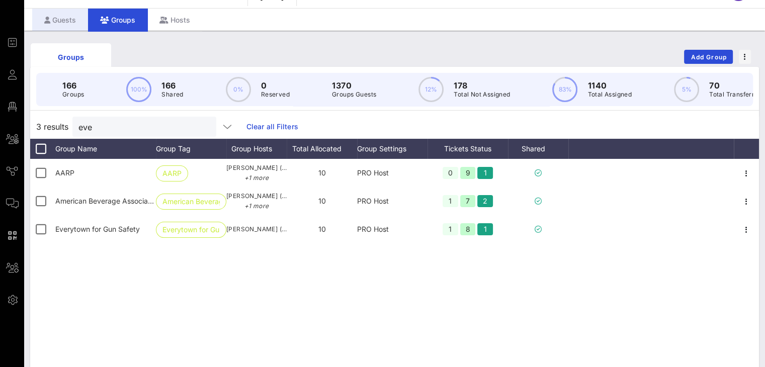
click at [65, 20] on div "Guests" at bounding box center [60, 20] width 56 height 23
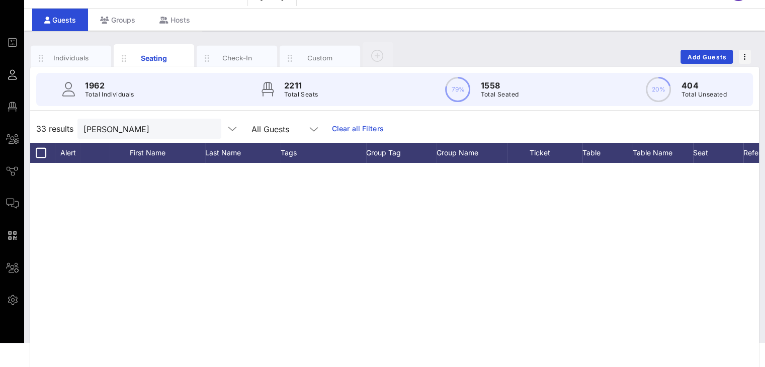
scroll to position [541, 0]
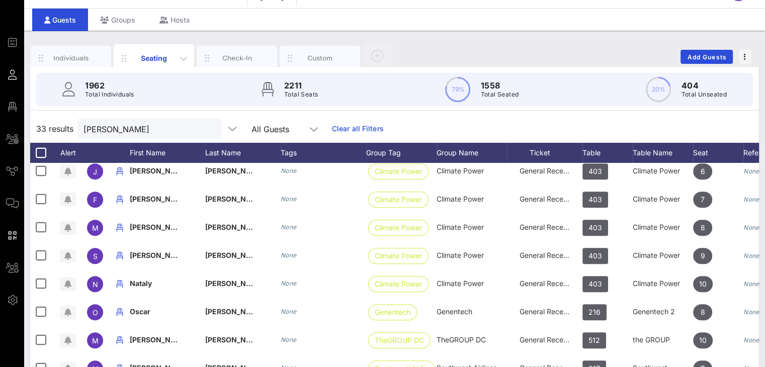
click at [156, 55] on div "Seating" at bounding box center [154, 58] width 45 height 11
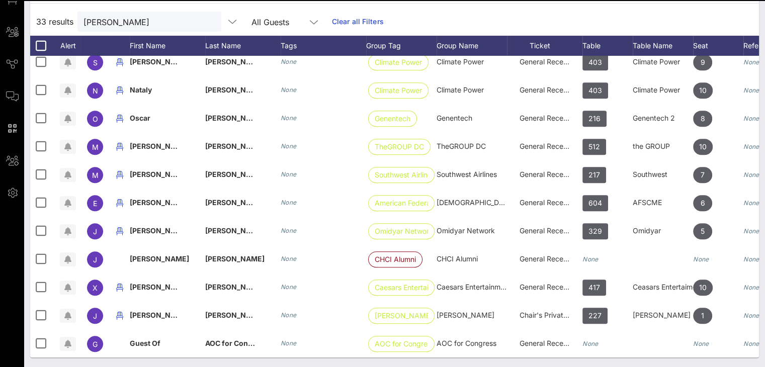
scroll to position [0, 0]
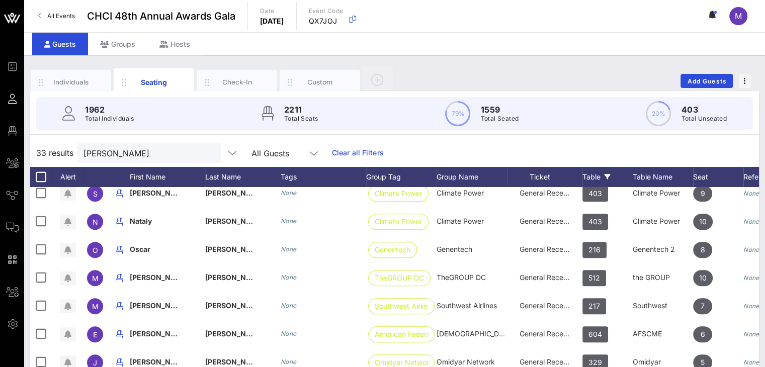
click at [591, 176] on div "Table" at bounding box center [607, 177] width 50 height 20
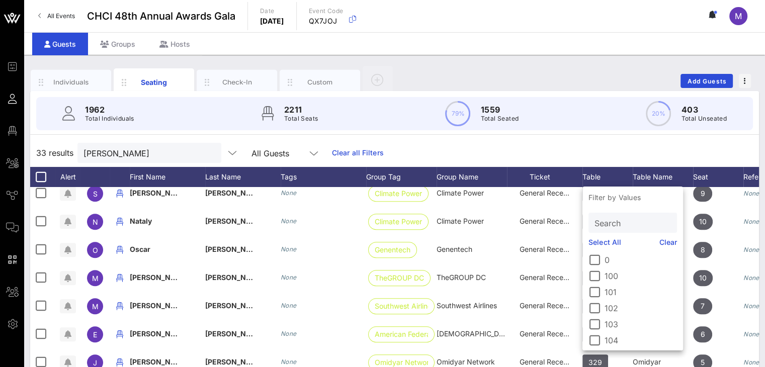
click at [626, 226] on input "Search" at bounding box center [632, 222] width 74 height 13
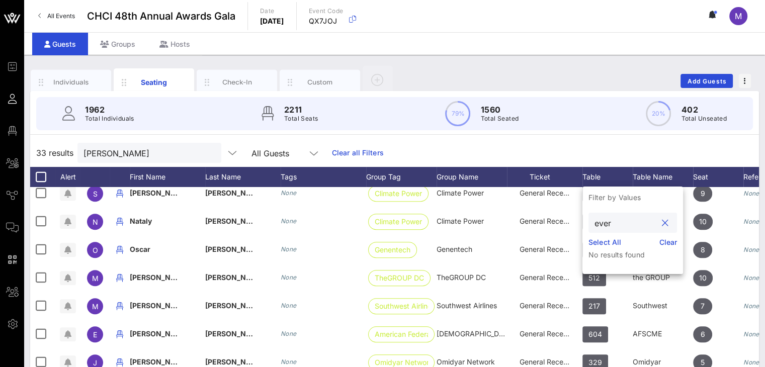
type input "ever"
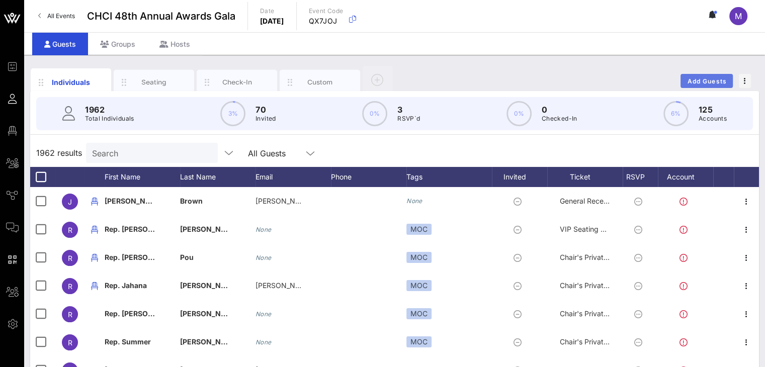
click at [720, 79] on span "Add Guests" at bounding box center [707, 81] width 40 height 8
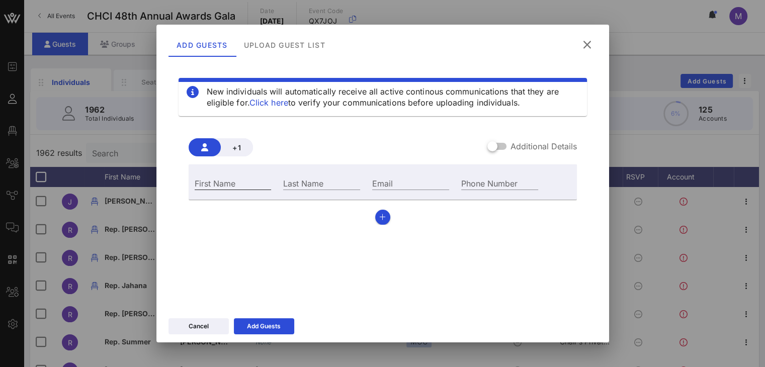
click at [245, 177] on input "First Name" at bounding box center [233, 183] width 77 height 13
type input "[PERSON_NAME]"
click at [305, 184] on input "Last Name" at bounding box center [321, 183] width 77 height 13
type input "m"
type input "[PERSON_NAME]"
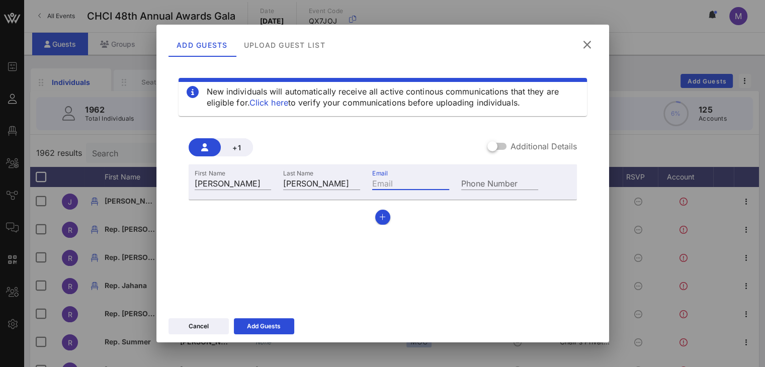
click at [399, 185] on input "Email" at bounding box center [410, 183] width 77 height 13
type input "[EMAIL_ADDRESS][DOMAIN_NAME]"
click at [494, 148] on div at bounding box center [492, 146] width 17 height 17
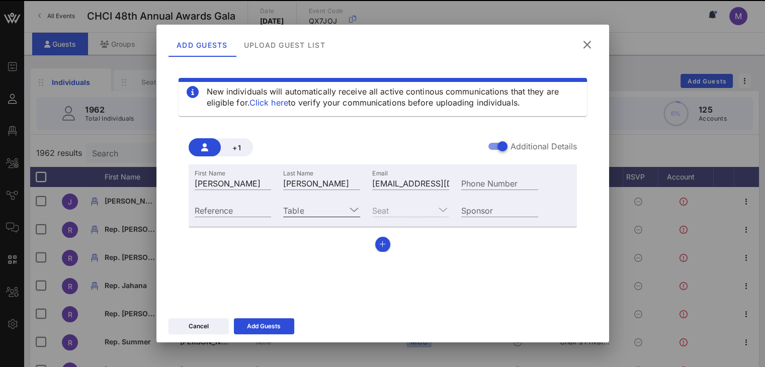
click at [313, 209] on input "Table" at bounding box center [314, 210] width 63 height 13
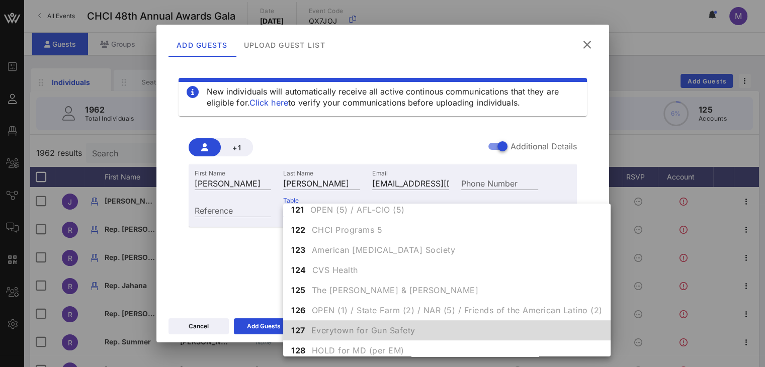
scroll to position [455, 0]
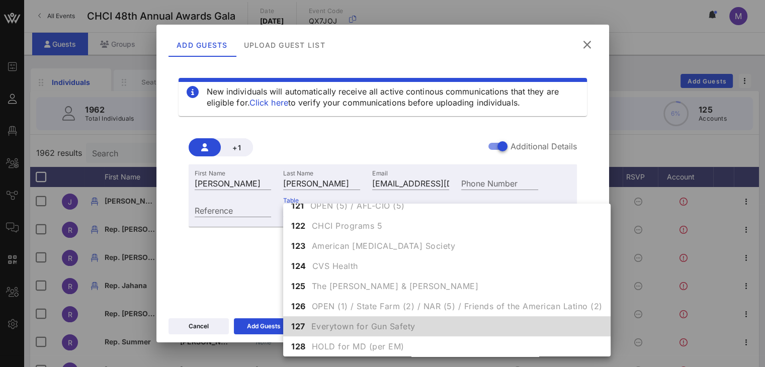
click at [309, 324] on div "127 Everytown for Gun Safety" at bounding box center [446, 326] width 327 height 20
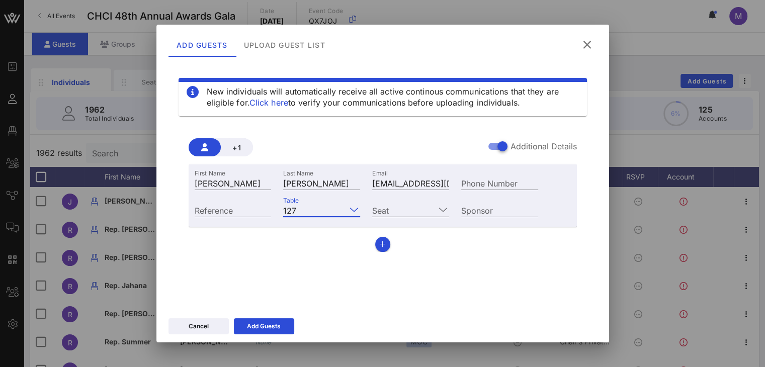
click at [412, 213] on input "Seat" at bounding box center [403, 210] width 63 height 13
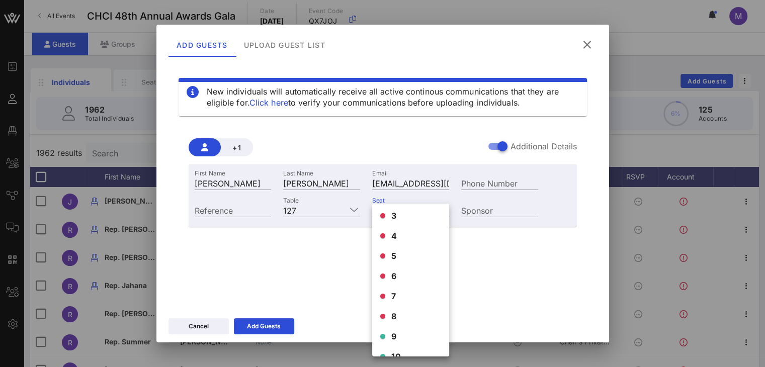
scroll to position [56, 0]
click at [398, 320] on div "9" at bounding box center [410, 322] width 77 height 20
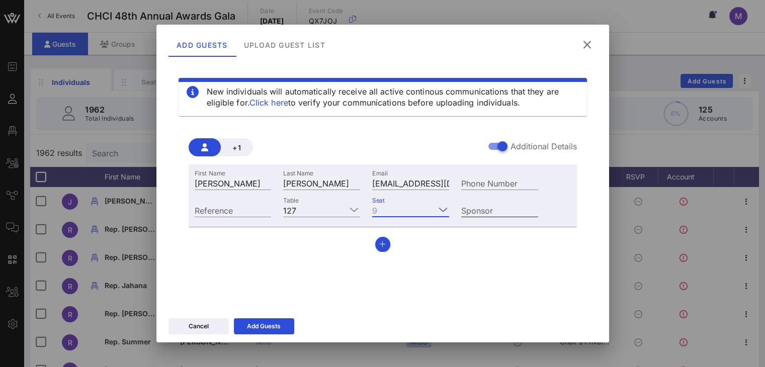
click at [473, 208] on div "Sponsor" at bounding box center [499, 210] width 77 height 13
type input "e"
click at [475, 207] on input "Sponsor" at bounding box center [499, 210] width 77 height 13
paste input "Everytown for Gun Safety"
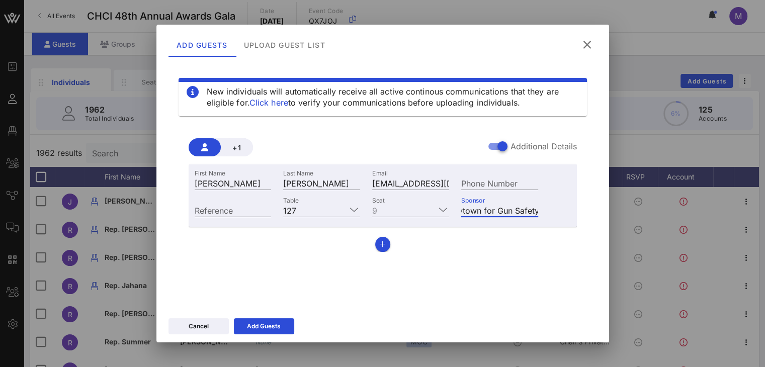
type input "Everytown for Gun Safety"
click at [249, 209] on input "Reference" at bounding box center [233, 210] width 77 height 13
type input "e"
click at [263, 324] on icon at bounding box center [264, 326] width 9 height 9
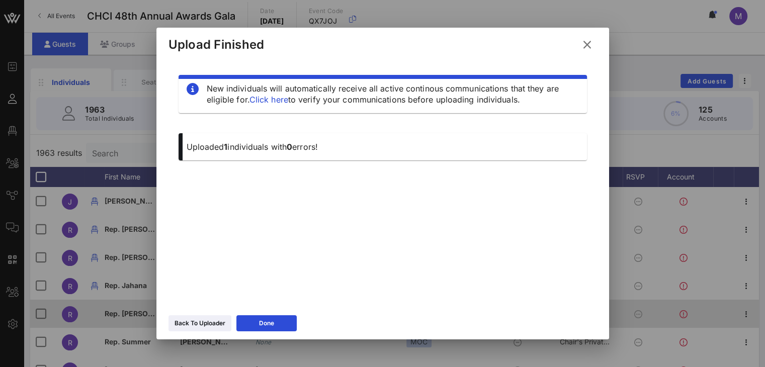
click at [262, 324] on div "Done" at bounding box center [266, 323] width 15 height 10
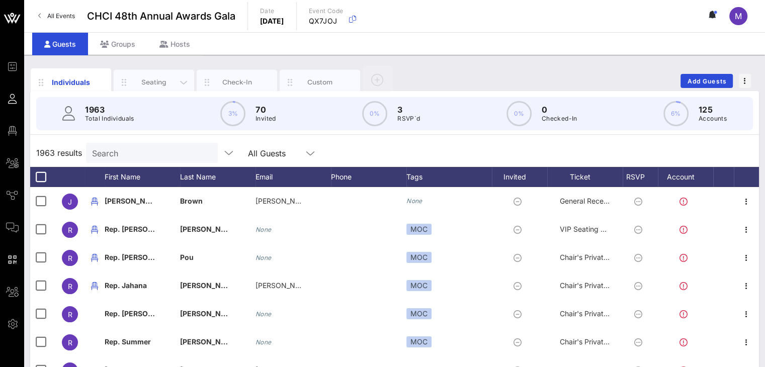
click at [152, 81] on div "Seating" at bounding box center [154, 82] width 45 height 10
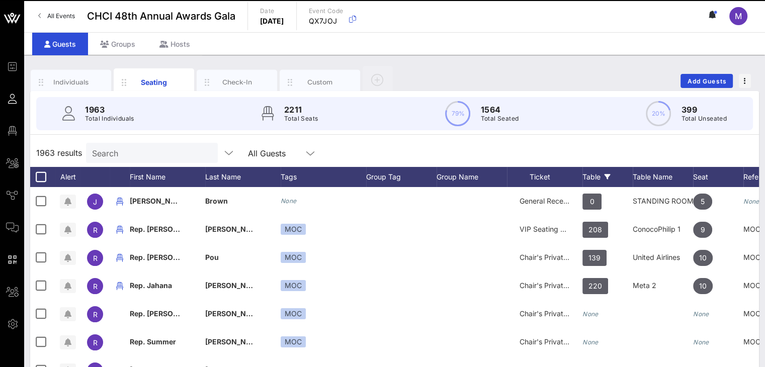
click at [593, 174] on div "Table" at bounding box center [607, 177] width 50 height 20
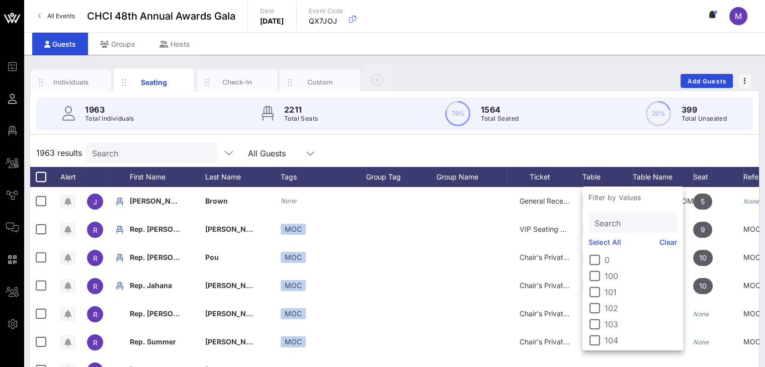
click at [601, 220] on input "Search" at bounding box center [632, 222] width 74 height 13
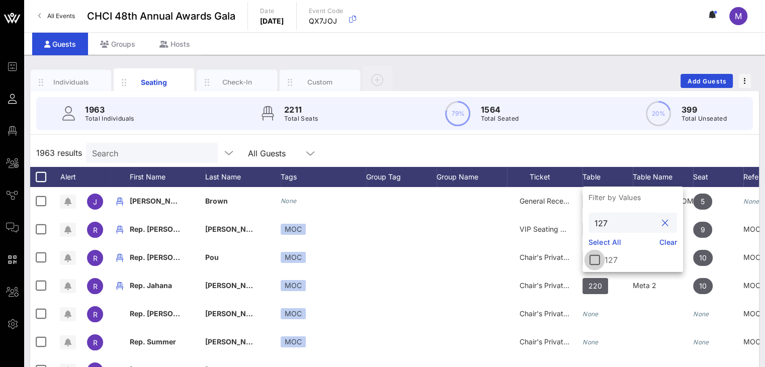
type input "127"
click at [598, 259] on div at bounding box center [594, 259] width 17 height 17
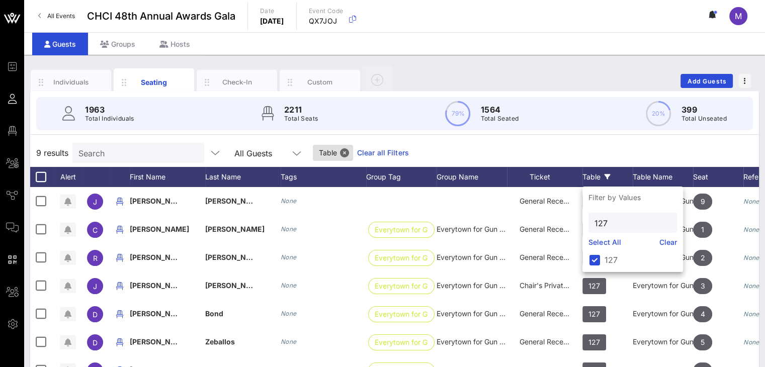
click at [590, 150] on div "9 results Search All Guests Table Clear all Filters" at bounding box center [394, 153] width 729 height 28
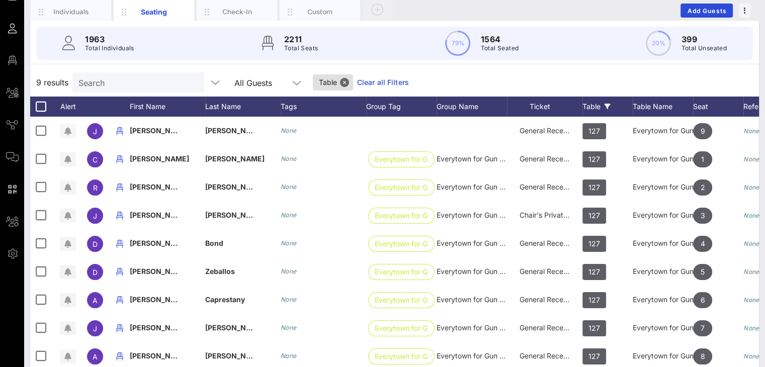
scroll to position [51, 0]
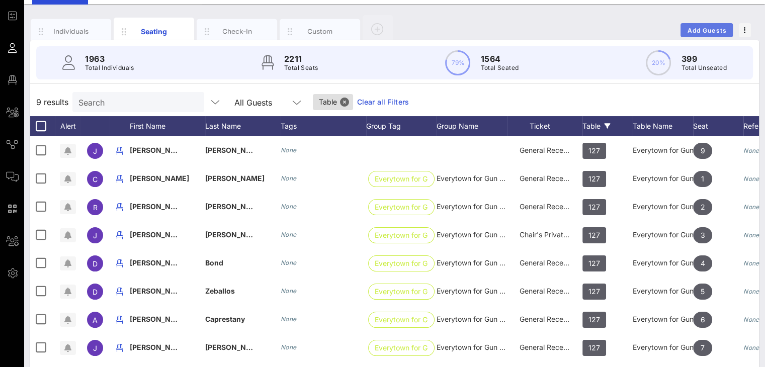
click at [714, 30] on span "Add Guests" at bounding box center [707, 31] width 40 height 8
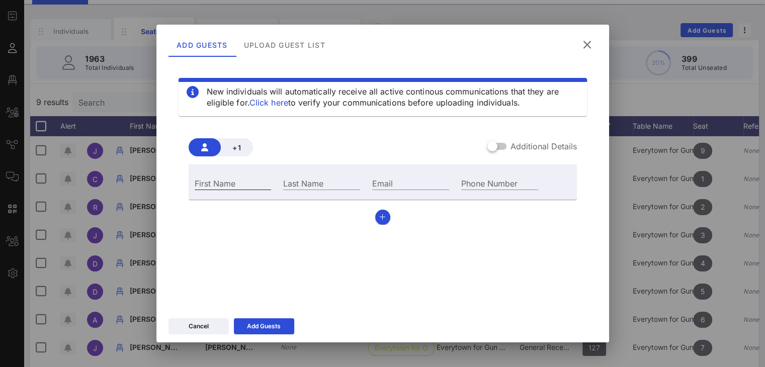
click at [205, 178] on div "First Name" at bounding box center [233, 183] width 77 height 13
type input "Alexa"
click at [286, 183] on input "Last Name" at bounding box center [321, 183] width 77 height 13
type input "[PERSON_NAME]"
click at [391, 182] on input "Email" at bounding box center [410, 183] width 77 height 13
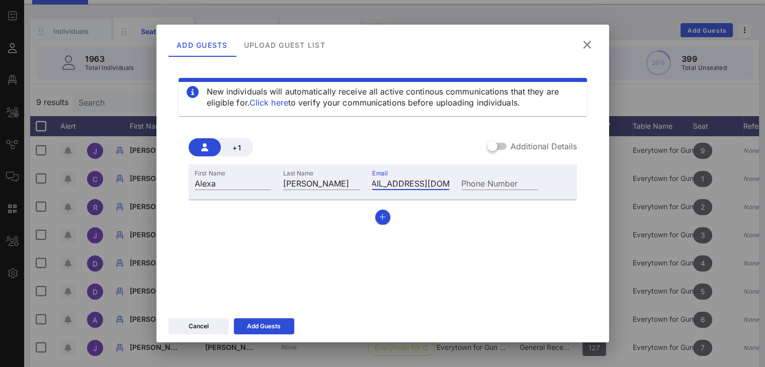
scroll to position [0, 23]
type input "[EMAIL_ADDRESS][DOMAIN_NAME]"
click at [494, 146] on div at bounding box center [492, 146] width 17 height 17
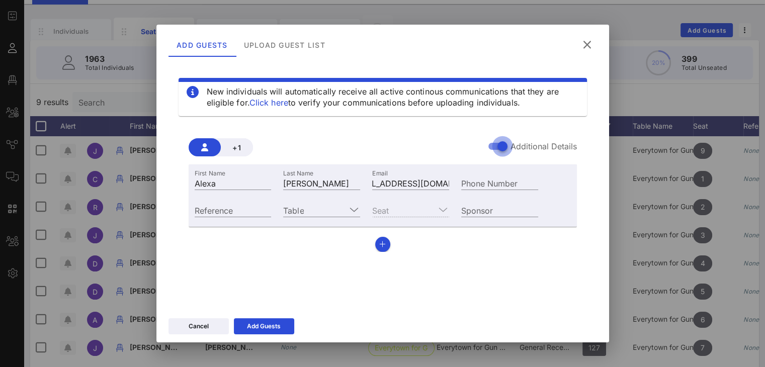
scroll to position [0, 0]
click at [311, 206] on input "Table" at bounding box center [314, 210] width 63 height 13
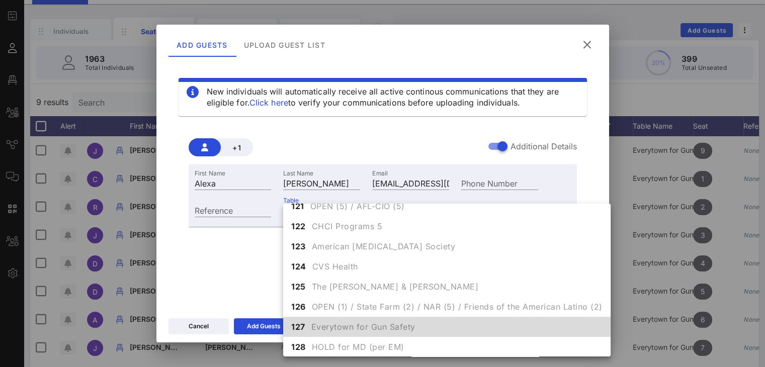
scroll to position [455, 0]
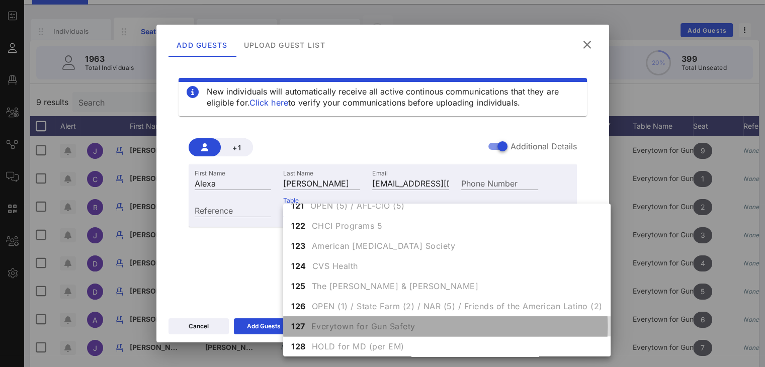
click at [314, 322] on span "Everytown for Gun Safety" at bounding box center [363, 326] width 104 height 12
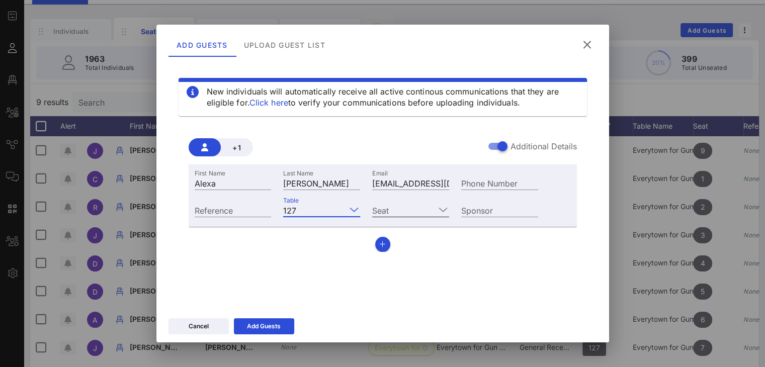
click at [446, 208] on icon at bounding box center [443, 210] width 9 height 12
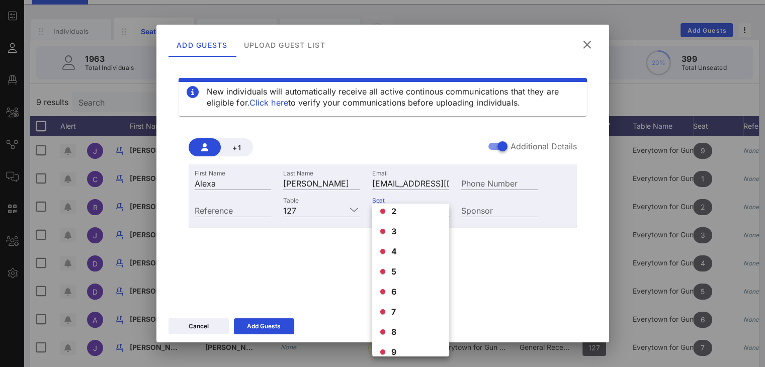
scroll to position [56, 0]
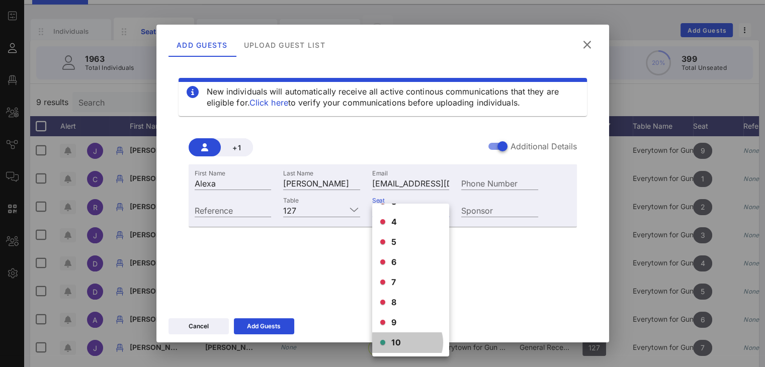
click at [398, 342] on span "10" at bounding box center [396, 342] width 10 height 12
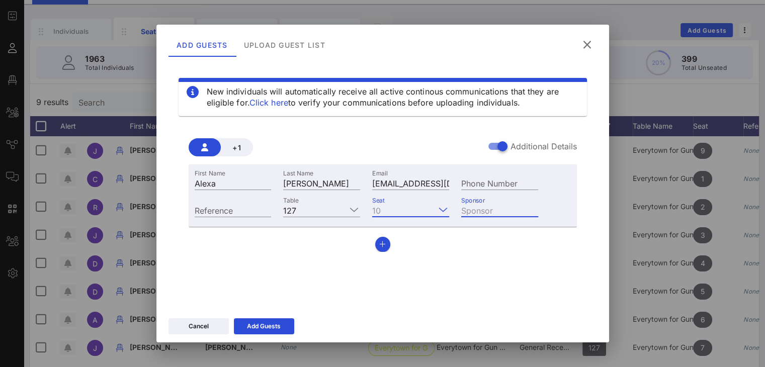
click at [461, 208] on div "Sponsor" at bounding box center [499, 210] width 77 height 13
paste input "Everytown for Gun Safety"
type input "Everytown for Gun Safety"
click at [270, 324] on div "Add Guests" at bounding box center [264, 326] width 34 height 10
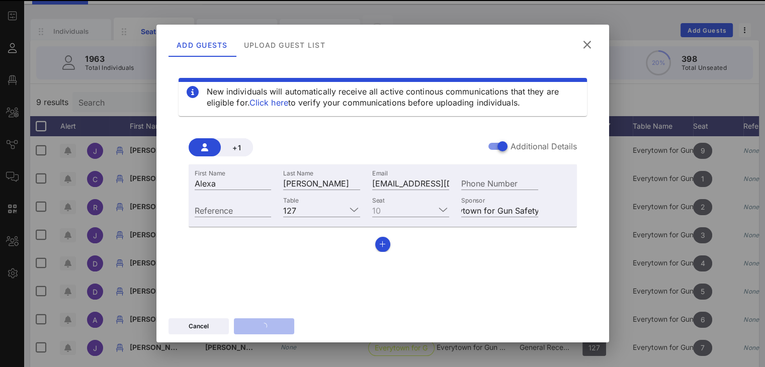
scroll to position [0, 0]
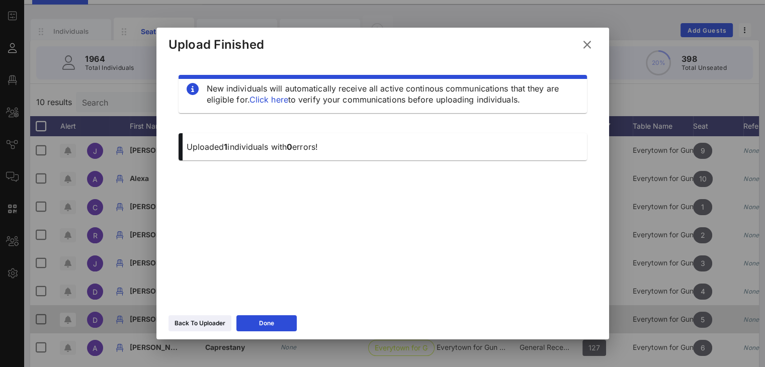
click at [268, 318] on button "Done" at bounding box center [266, 323] width 60 height 16
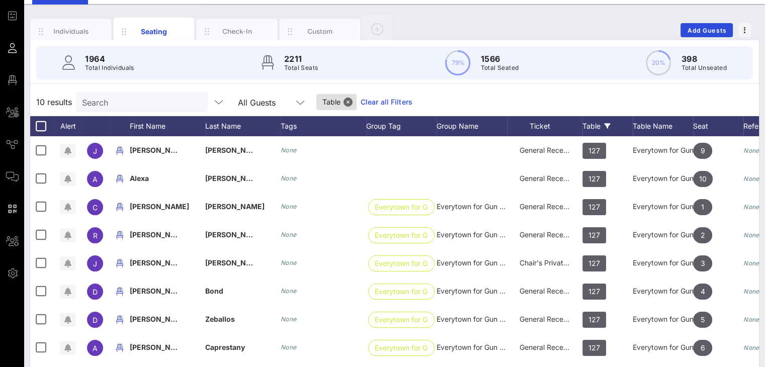
click at [601, 123] on div "Table" at bounding box center [607, 126] width 50 height 20
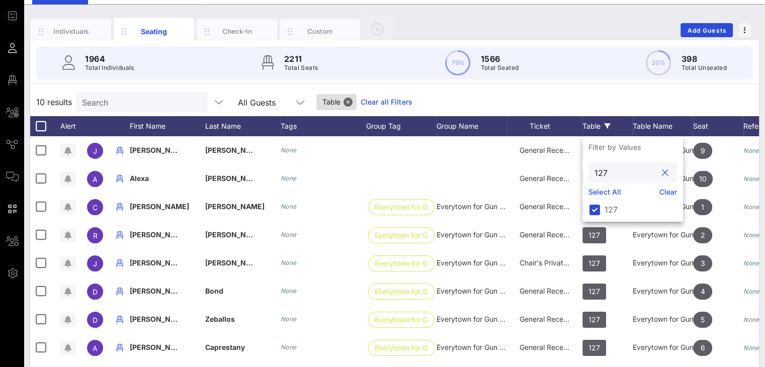
click at [611, 172] on input "127" at bounding box center [626, 172] width 62 height 13
click at [663, 173] on button "clear icon" at bounding box center [665, 173] width 7 height 10
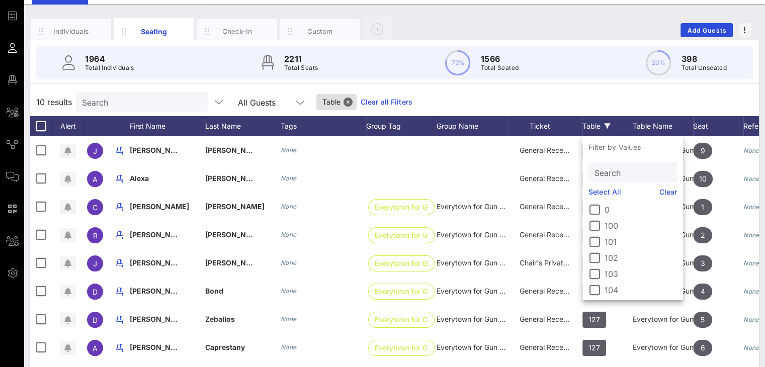
click at [367, 101] on link "Clear all Filters" at bounding box center [387, 102] width 52 height 11
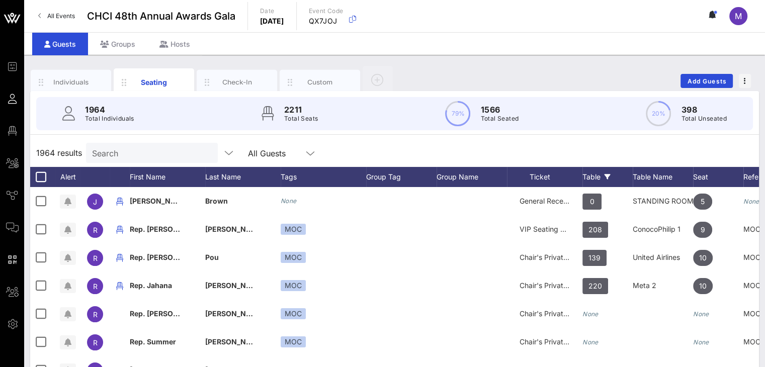
click at [596, 177] on div "Table" at bounding box center [607, 177] width 50 height 20
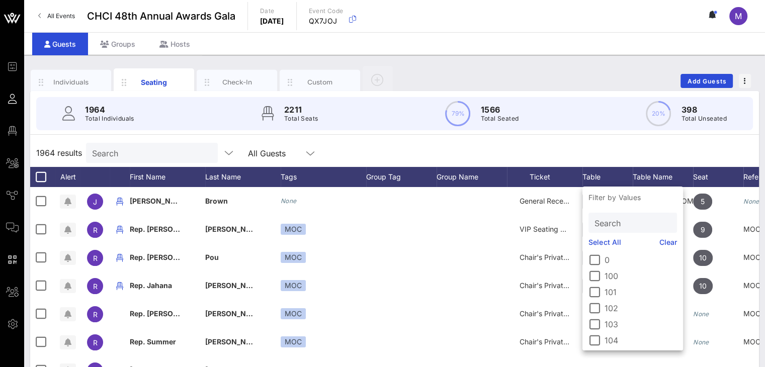
click at [612, 218] on input "Search" at bounding box center [632, 222] width 74 height 13
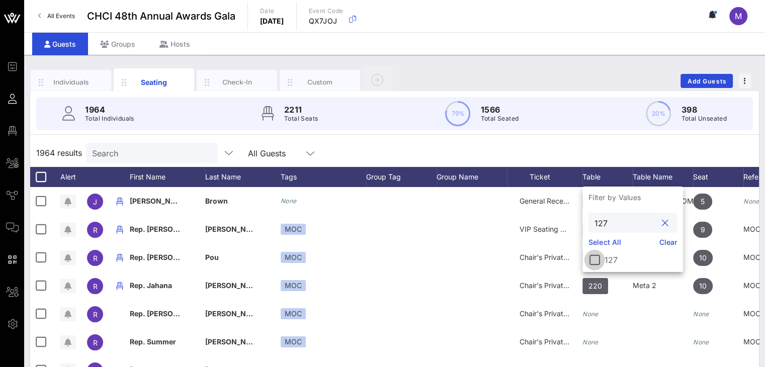
type input "127"
click at [600, 259] on div at bounding box center [594, 259] width 17 height 17
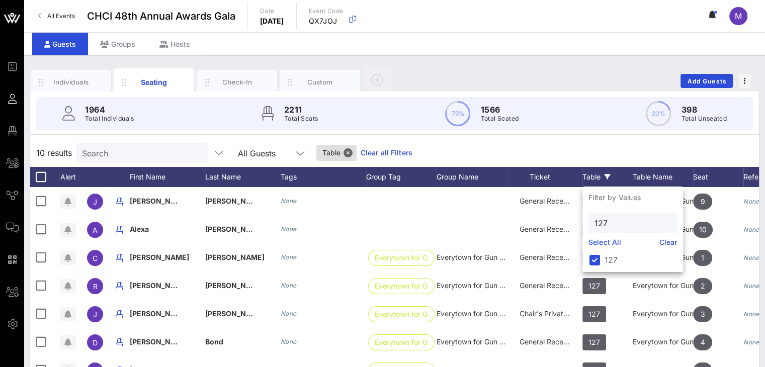
click at [693, 152] on div "10 results Search All Guests Table Clear all Filters" at bounding box center [394, 153] width 729 height 28
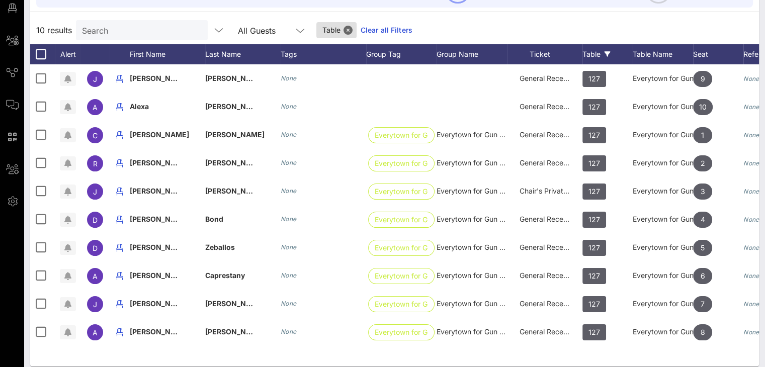
scroll to position [0, 70]
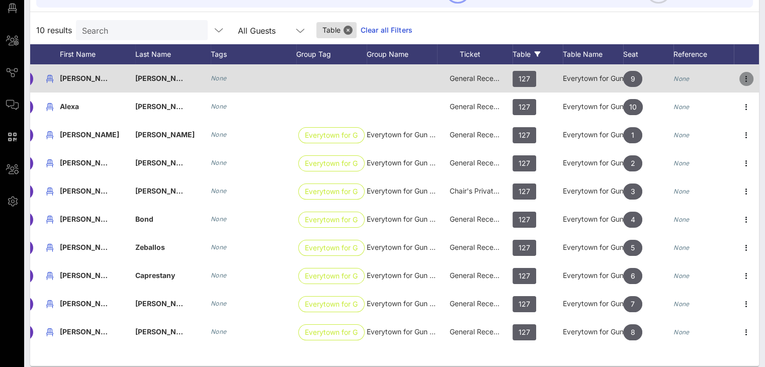
click at [746, 75] on icon "button" at bounding box center [746, 79] width 12 height 12
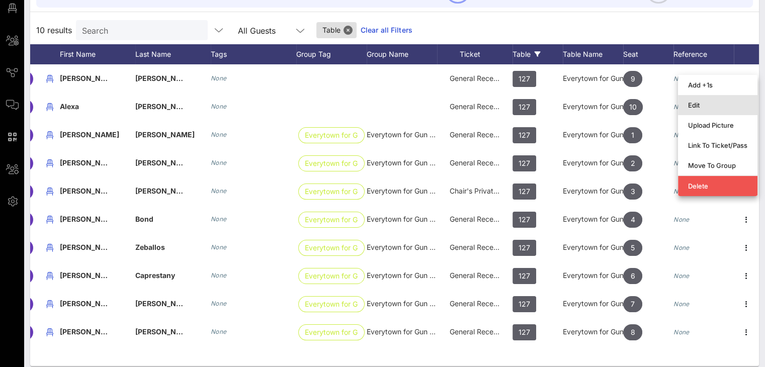
click at [704, 104] on div "Edit" at bounding box center [717, 105] width 59 height 8
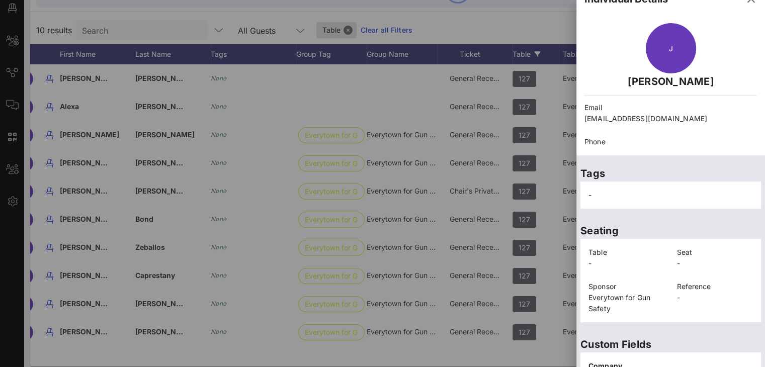
scroll to position [51, 0]
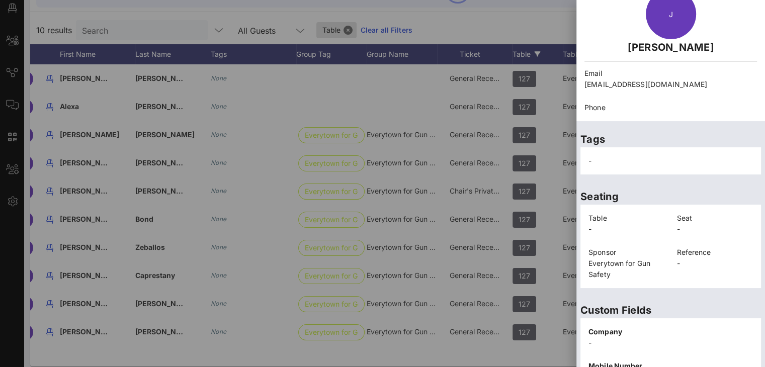
click at [620, 156] on div "-" at bounding box center [670, 160] width 177 height 23
click at [598, 157] on div "-" at bounding box center [670, 160] width 177 height 23
click at [598, 158] on div "-" at bounding box center [670, 160] width 177 height 23
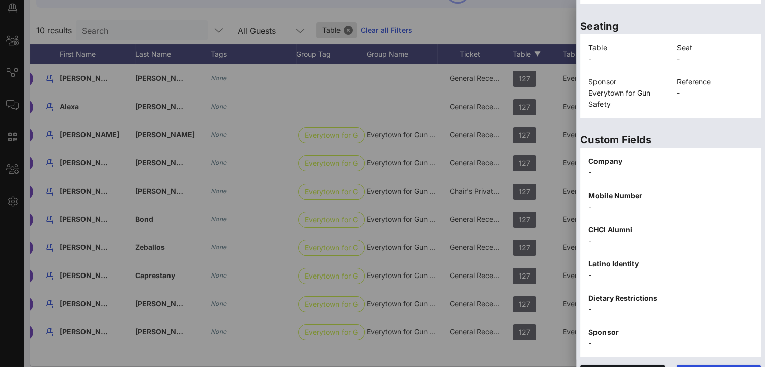
scroll to position [244, 0]
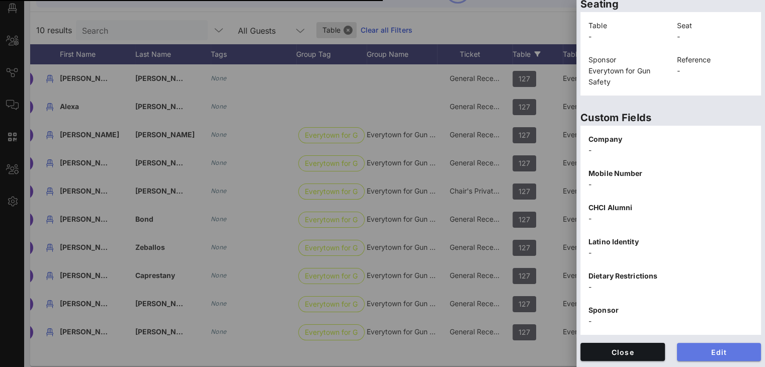
click at [726, 353] on span "Edit" at bounding box center [719, 352] width 68 height 9
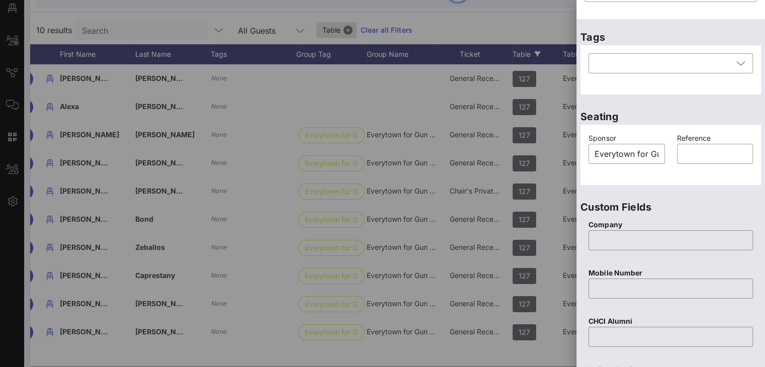
scroll to position [150, 0]
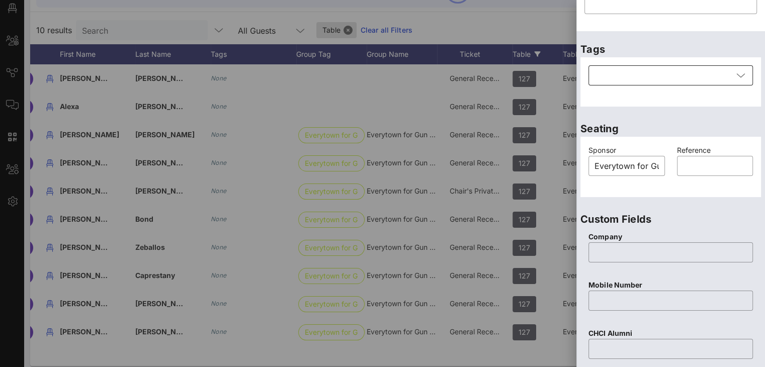
click at [736, 80] on icon at bounding box center [740, 75] width 9 height 12
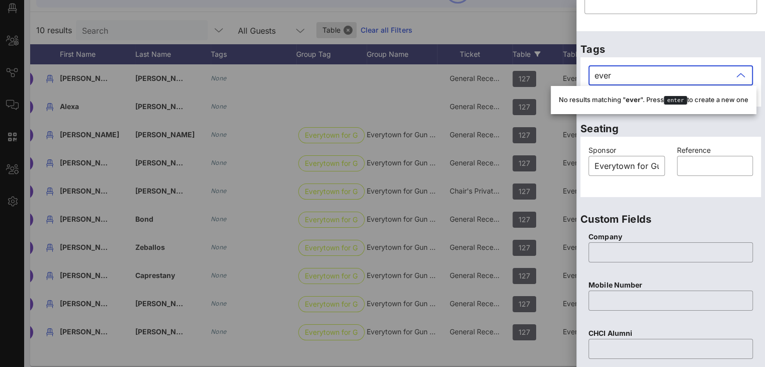
type input "every"
click at [733, 77] on div at bounding box center [740, 75] width 14 height 12
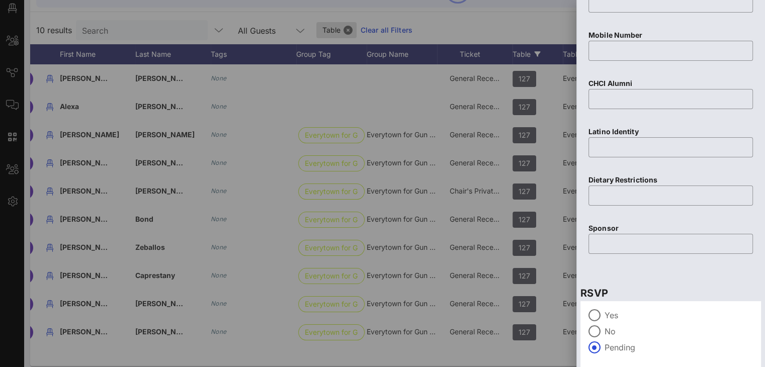
scroll to position [438, 0]
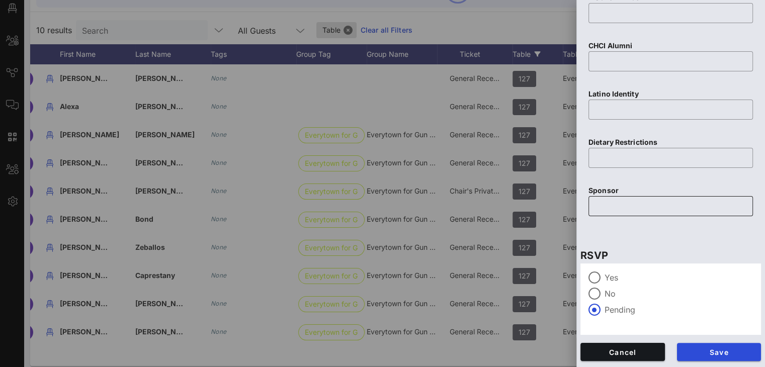
click at [646, 208] on input "text" at bounding box center [671, 206] width 152 height 16
paste input "Everytown for Gun Safety"
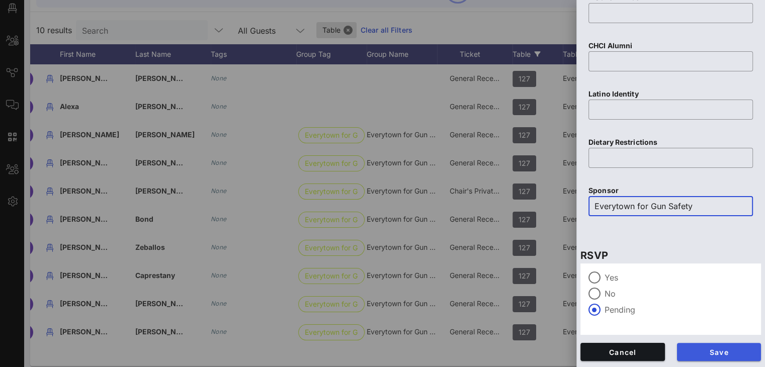
type input "Everytown for Gun Safety"
click at [704, 351] on span "Save" at bounding box center [719, 352] width 68 height 9
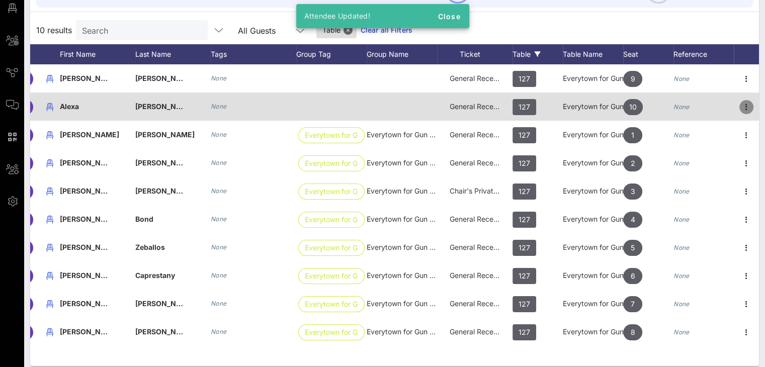
click at [746, 108] on icon "button" at bounding box center [746, 107] width 12 height 12
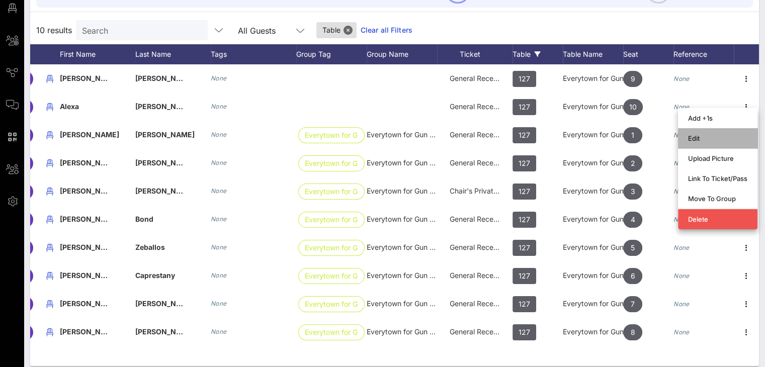
click at [699, 135] on div "Edit" at bounding box center [717, 138] width 59 height 8
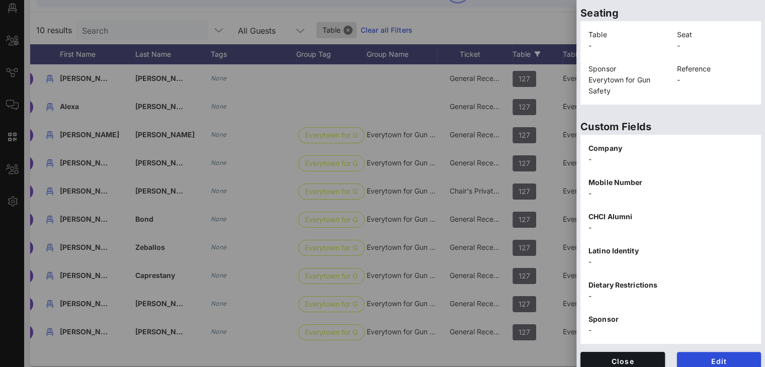
scroll to position [244, 0]
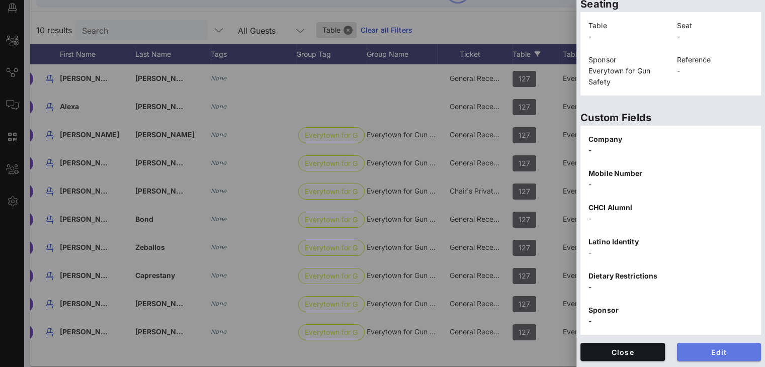
click at [723, 353] on span "Edit" at bounding box center [719, 352] width 68 height 9
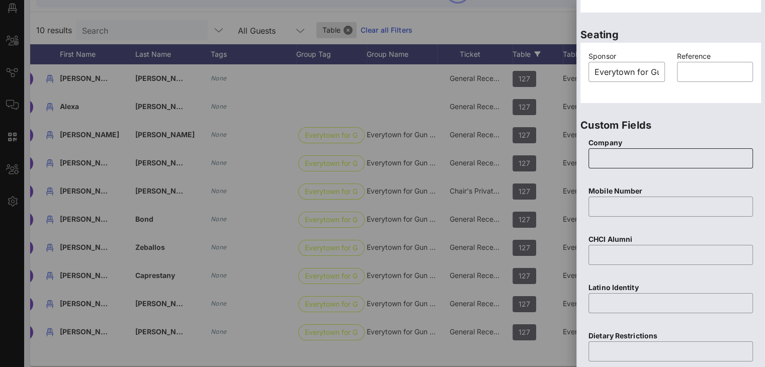
scroll to position [438, 0]
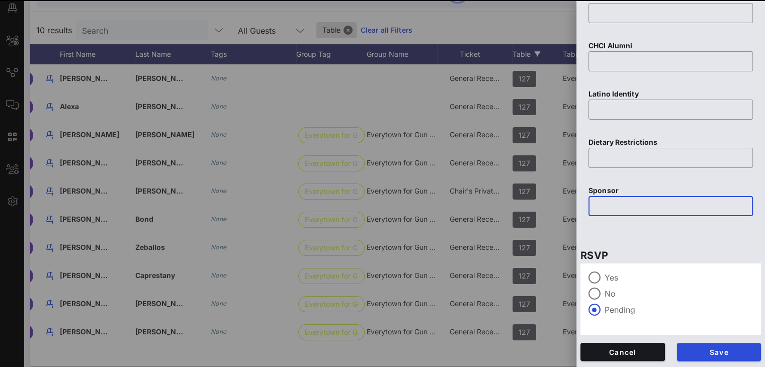
click at [634, 204] on input "text" at bounding box center [671, 206] width 152 height 16
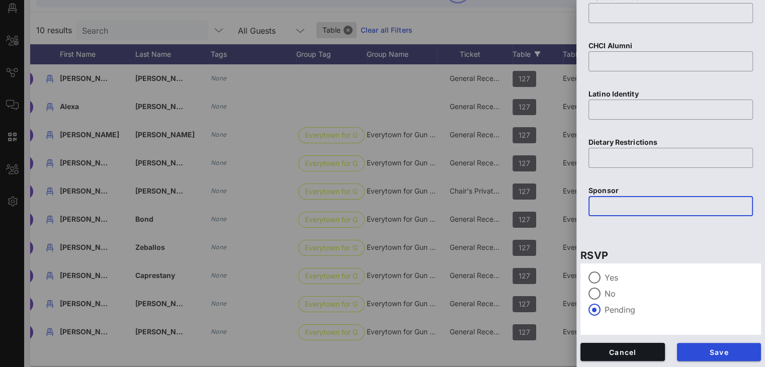
paste input "Everytown for Gun Safety"
type input "Everytown for Gun Safety"
click at [702, 353] on span "Save" at bounding box center [719, 352] width 68 height 9
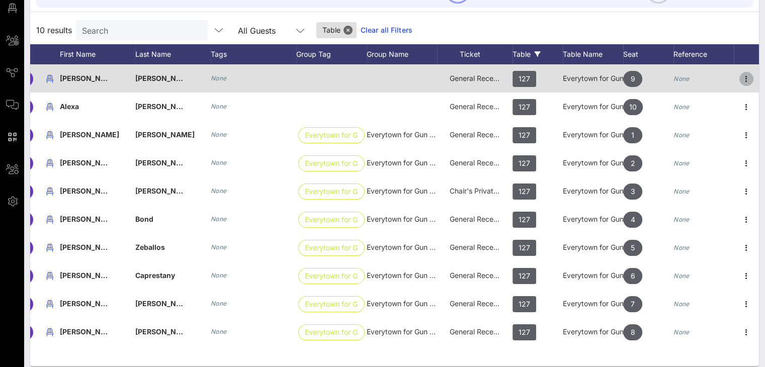
click at [743, 75] on icon "button" at bounding box center [746, 79] width 12 height 12
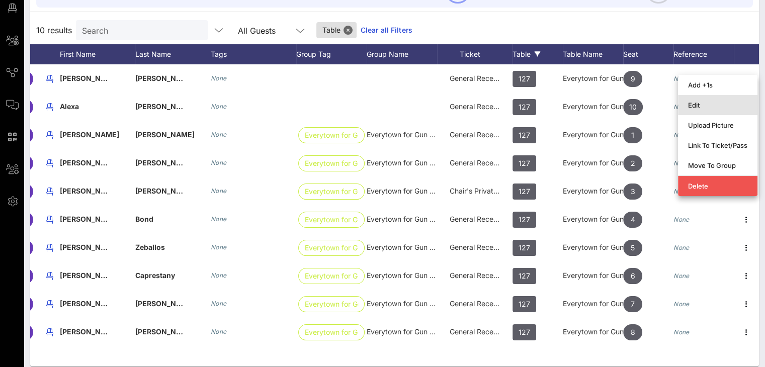
click at [690, 101] on div "Edit" at bounding box center [717, 105] width 59 height 8
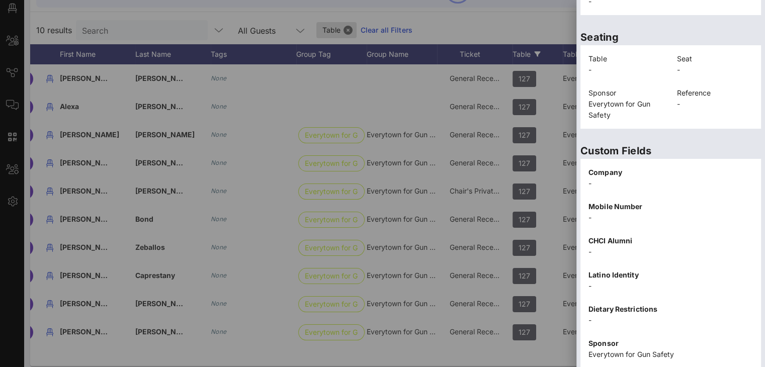
scroll to position [244, 0]
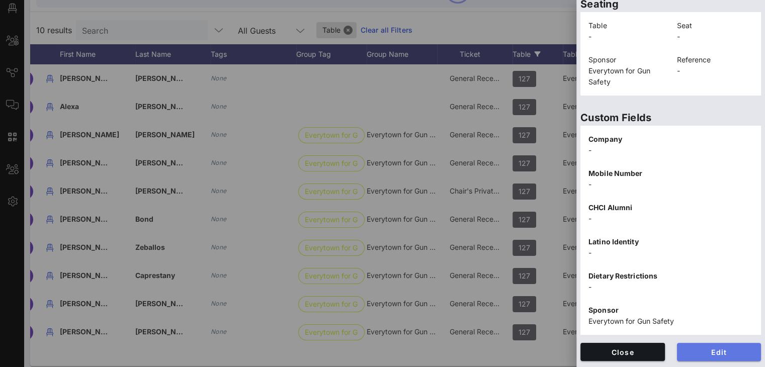
click at [701, 347] on button "Edit" at bounding box center [719, 352] width 84 height 18
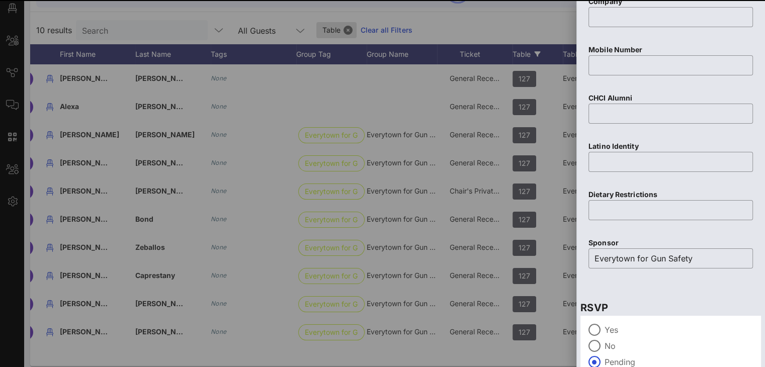
scroll to position [438, 0]
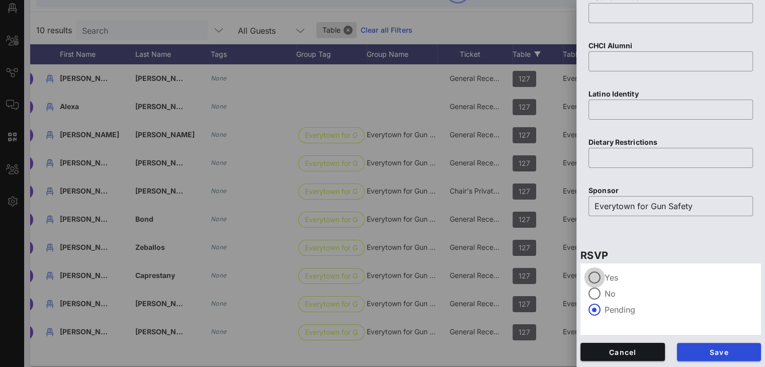
click at [597, 276] on div at bounding box center [594, 277] width 17 height 17
click at [705, 349] on span "Save" at bounding box center [719, 352] width 68 height 9
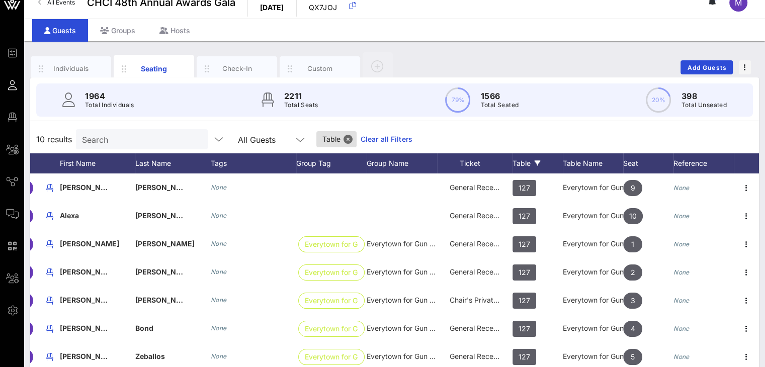
scroll to position [0, 0]
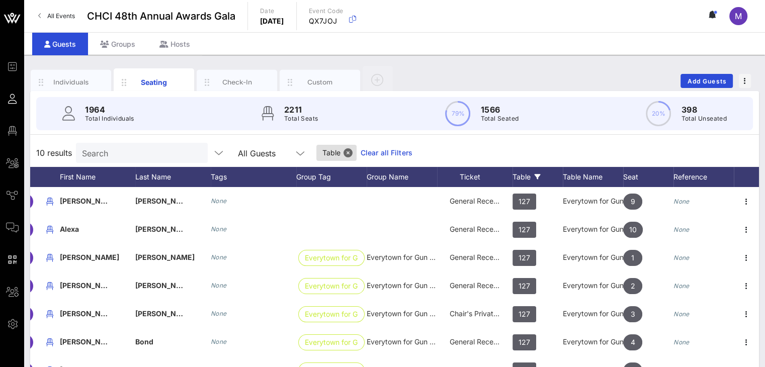
click at [361, 150] on link "Clear all Filters" at bounding box center [387, 152] width 52 height 11
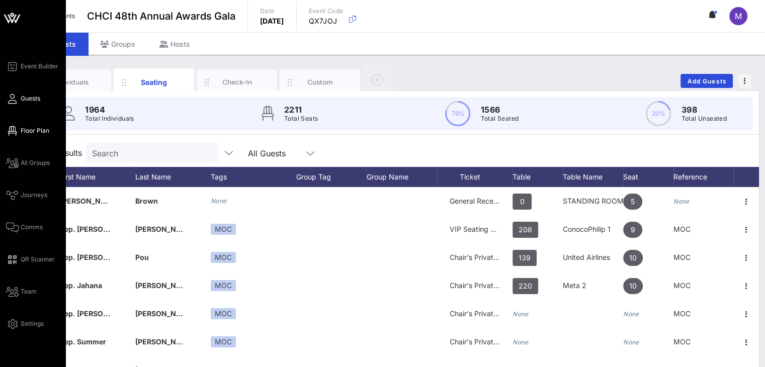
click at [35, 129] on span "Floor Plan" at bounding box center [35, 130] width 29 height 9
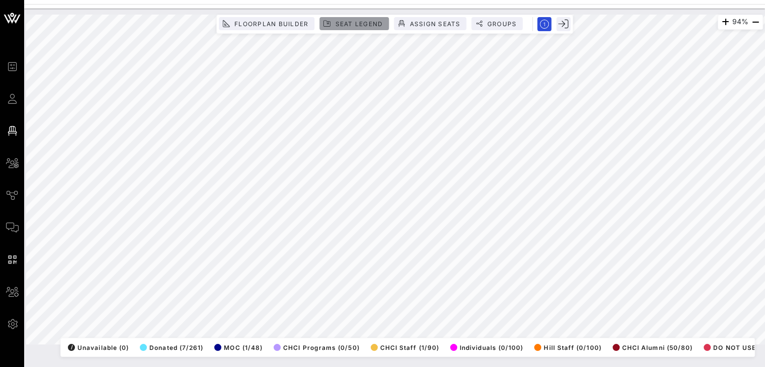
click at [359, 21] on span "Seat Legend" at bounding box center [358, 24] width 48 height 8
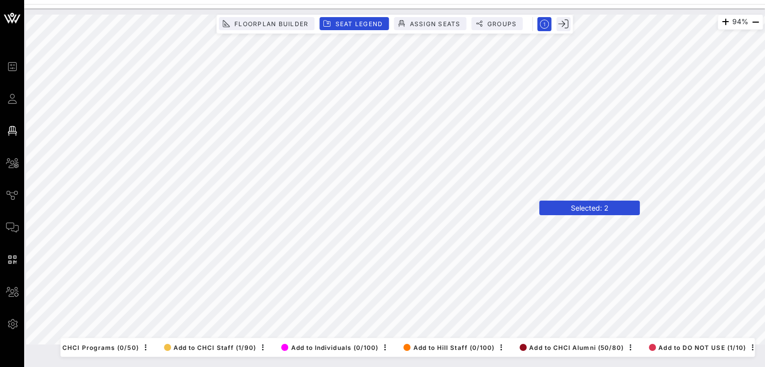
scroll to position [0, 392]
click at [745, 346] on icon "button" at bounding box center [745, 348] width 0 height 5
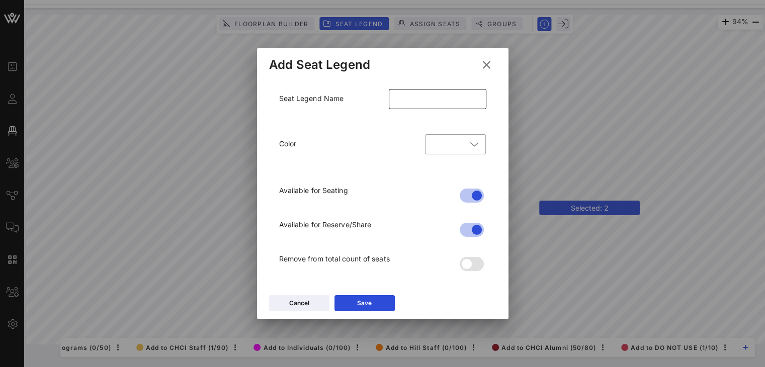
click at [410, 99] on input "text" at bounding box center [438, 99] width 86 height 16
click at [476, 145] on icon at bounding box center [473, 144] width 9 height 12
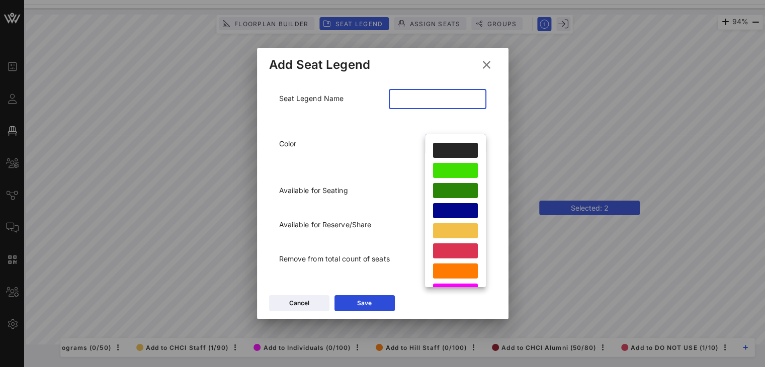
scroll to position [0, 0]
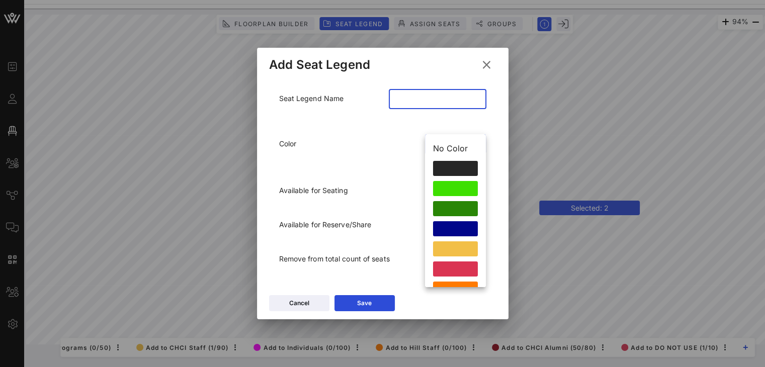
click at [368, 139] on div "Color" at bounding box center [346, 150] width 146 height 45
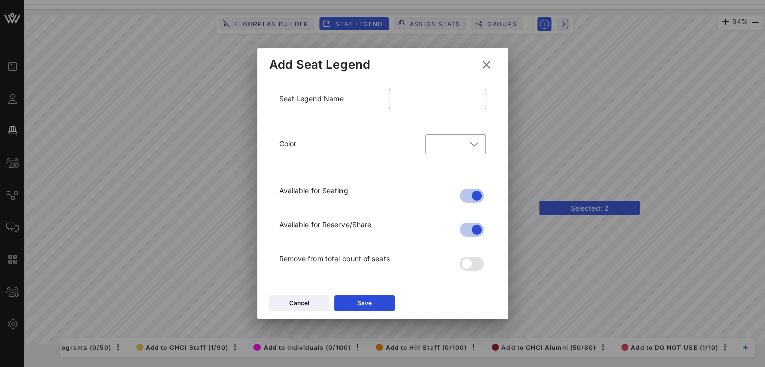
click at [480, 64] on icon at bounding box center [487, 65] width 14 height 12
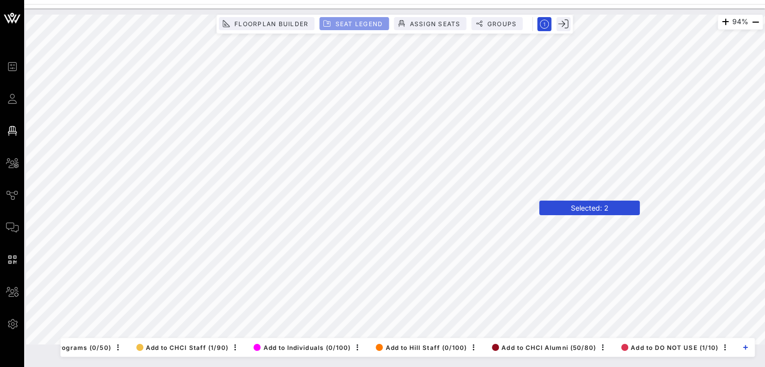
click at [355, 22] on span "Seat Legend" at bounding box center [358, 24] width 48 height 8
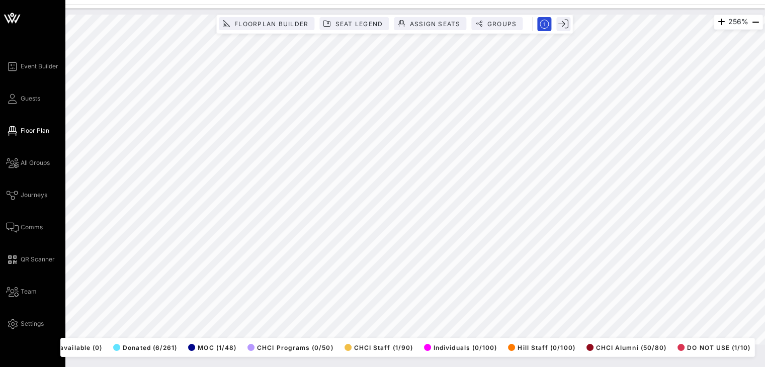
click at [0, 114] on div "Event Builder Guests Floor Plan All Groups Journeys Comms QR Scanner Team Setti…" at bounding box center [382, 183] width 765 height 367
click at [0, 202] on div "Event Builder Guests Floor Plan All Groups Journeys Comms QR Scanner Team Setti…" at bounding box center [382, 183] width 765 height 367
click at [0, 173] on div "Event Builder Guests Floor Plan All Groups Journeys Comms QR Scanner Team Setti…" at bounding box center [382, 183] width 765 height 367
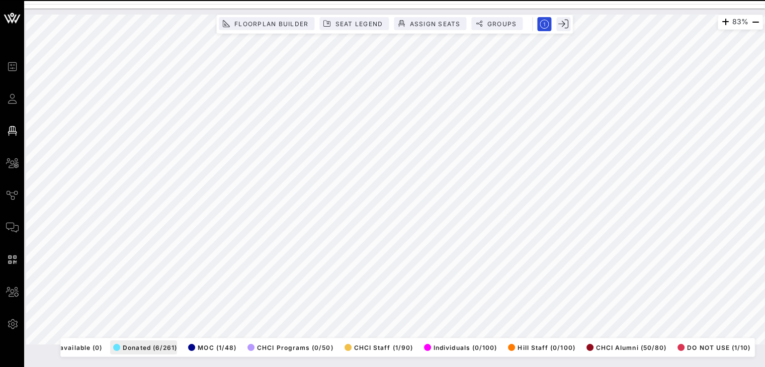
click at [116, 338] on div "83% Floorplan Builder Seat Legend Assign Seats Groups Exit All Reserved Shared …" at bounding box center [394, 180] width 737 height 330
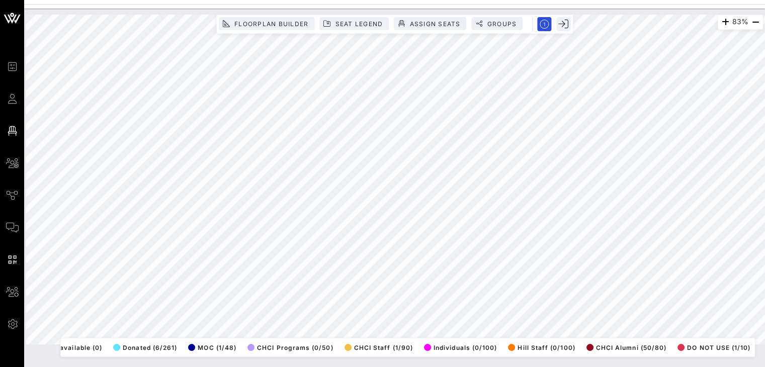
click at [765, 218] on html "Event Builder Guests Floor Plan All Groups Journeys Comms QR Scanner Team Setti…" at bounding box center [382, 183] width 765 height 367
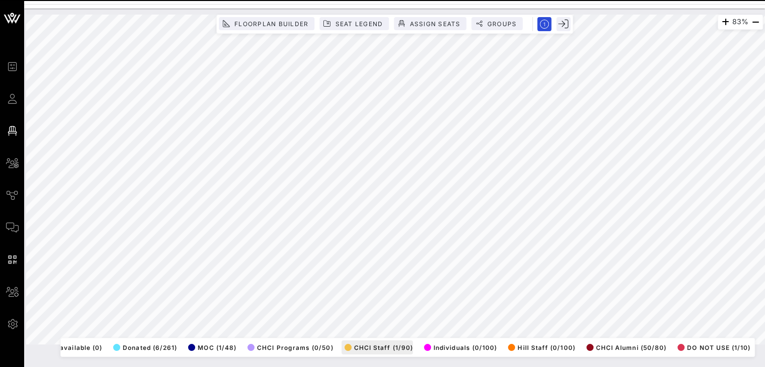
click at [363, 343] on div "83% Floorplan Builder Seat Legend Assign Seats Groups Exit All Reserved Shared …" at bounding box center [394, 180] width 737 height 330
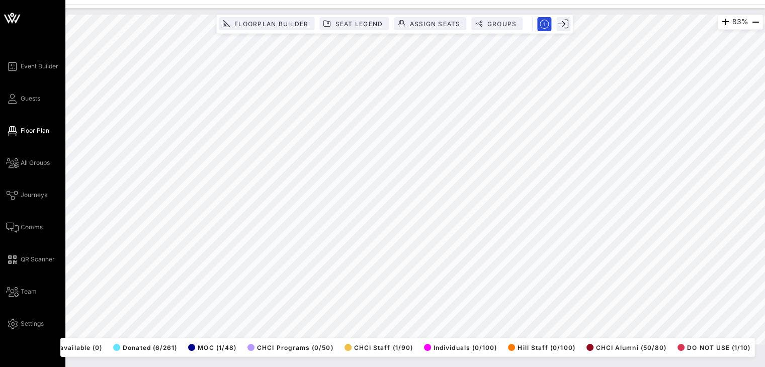
click at [0, 262] on div "Event Builder Guests Floor Plan All Groups Journeys Comms QR Scanner Team Setti…" at bounding box center [382, 183] width 765 height 367
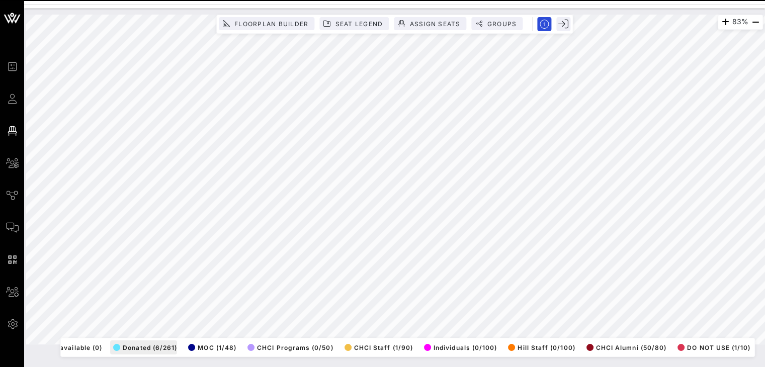
click at [156, 345] on div "83% Floorplan Builder Seat Legend Assign Seats Groups Exit All Reserved Shared …" at bounding box center [394, 180] width 737 height 330
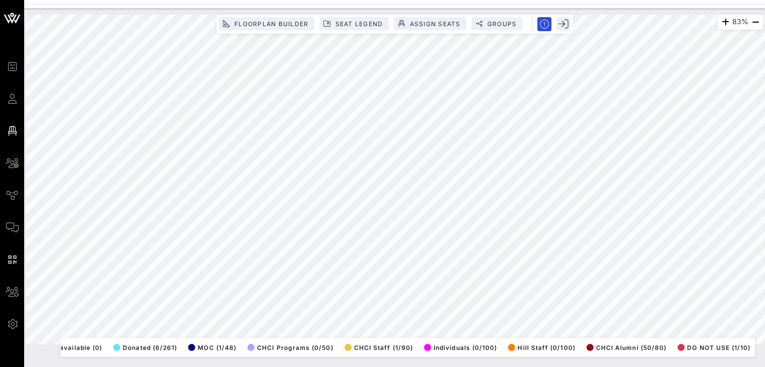
click at [176, 364] on div "83% Floorplan Builder Seat Legend Assign Seats Groups Exit All Reserved Shared …" at bounding box center [394, 188] width 741 height 359
click at [267, 0] on html "Event Builder Guests Floor Plan All Groups Journeys Comms QR Scanner Team Setti…" at bounding box center [382, 183] width 765 height 367
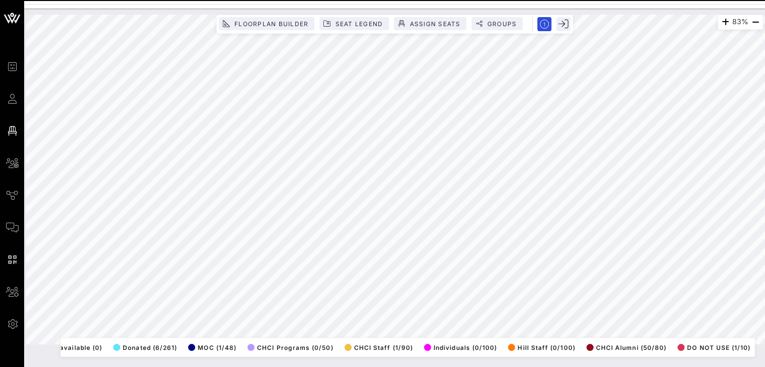
click at [532, 0] on html "Event Builder Guests Floor Plan All Groups Journeys Comms QR Scanner Team Setti…" at bounding box center [382, 183] width 765 height 367
click at [278, 345] on div "83% Floorplan Builder Seat Legend Assign Seats Groups Exit All Reserved Shared …" at bounding box center [394, 180] width 737 height 330
click at [765, 167] on html "Event Builder Guests Floor Plan All Groups Journeys Comms QR Scanner Team Setti…" at bounding box center [382, 183] width 765 height 367
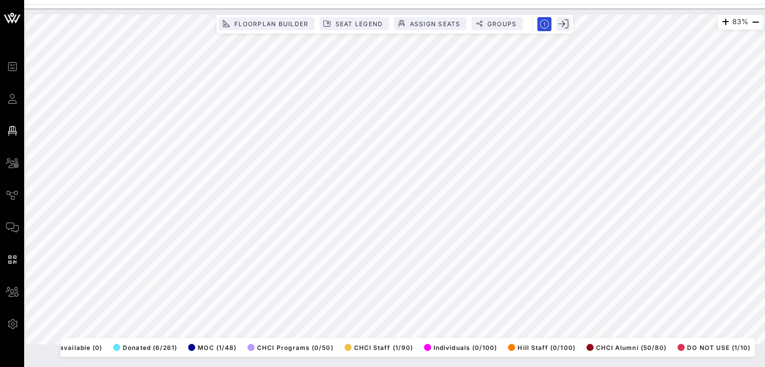
click at [64, 0] on html "Event Builder Guests Floor Plan All Groups Journeys Comms QR Scanner Team Setti…" at bounding box center [382, 183] width 765 height 367
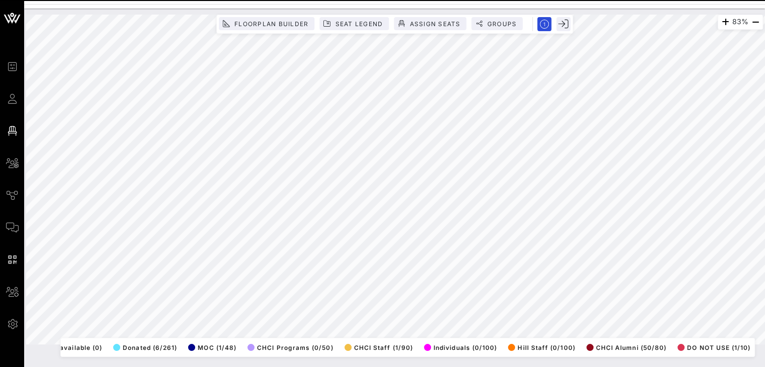
click at [711, 367] on html "Event Builder Guests Floor Plan All Groups Journeys Comms QR Scanner Team Setti…" at bounding box center [382, 183] width 765 height 367
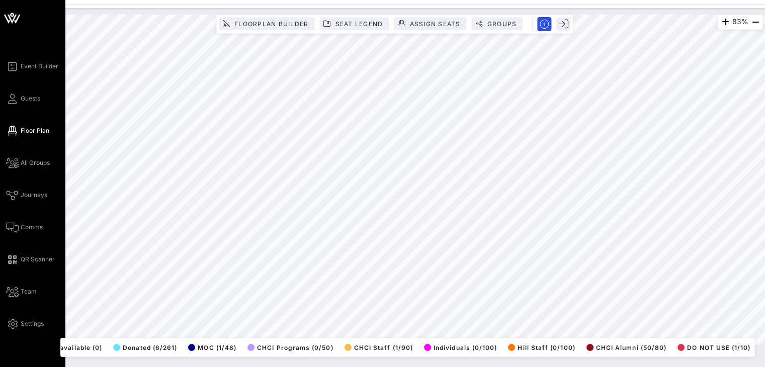
click at [0, 221] on div "Event Builder Guests Floor Plan All Groups Journeys Comms QR Scanner Team Setti…" at bounding box center [382, 183] width 765 height 367
click at [28, 95] on span "Guests" at bounding box center [31, 98] width 20 height 9
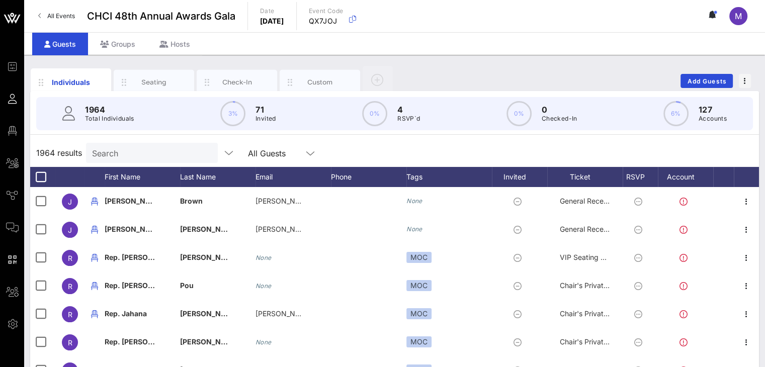
click at [137, 151] on input "Search" at bounding box center [151, 152] width 118 height 13
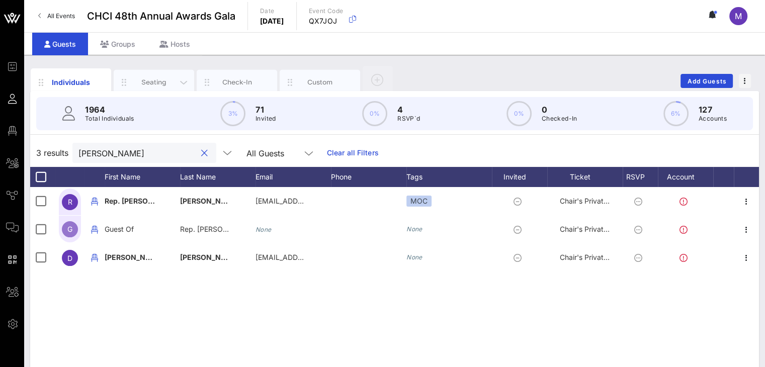
type input "delia"
click at [157, 78] on div "Seating" at bounding box center [154, 82] width 45 height 10
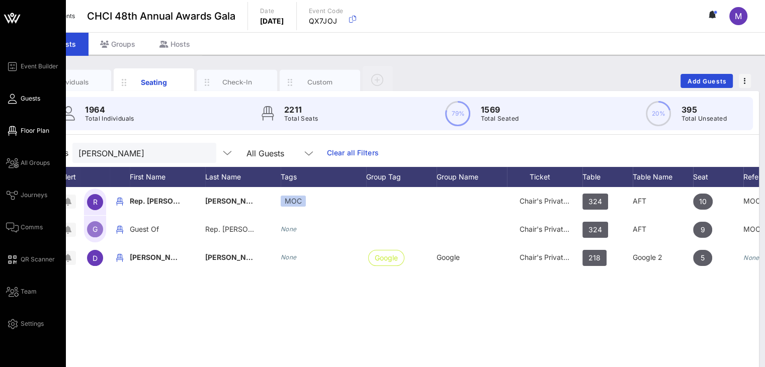
click at [28, 131] on span "Floor Plan" at bounding box center [35, 130] width 29 height 9
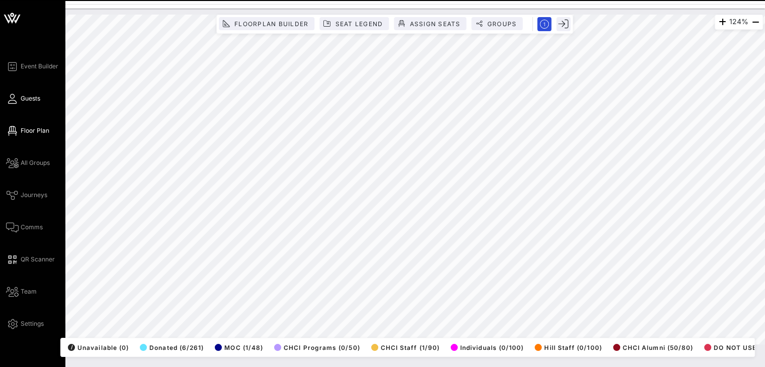
click at [31, 101] on span "Guests" at bounding box center [31, 98] width 20 height 9
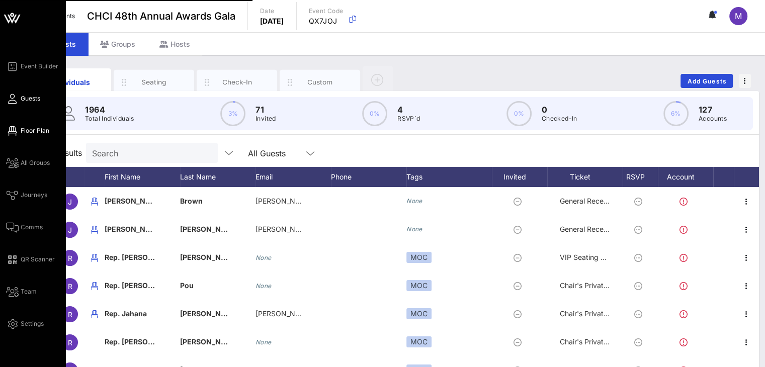
click at [14, 130] on icon at bounding box center [12, 131] width 13 height 2
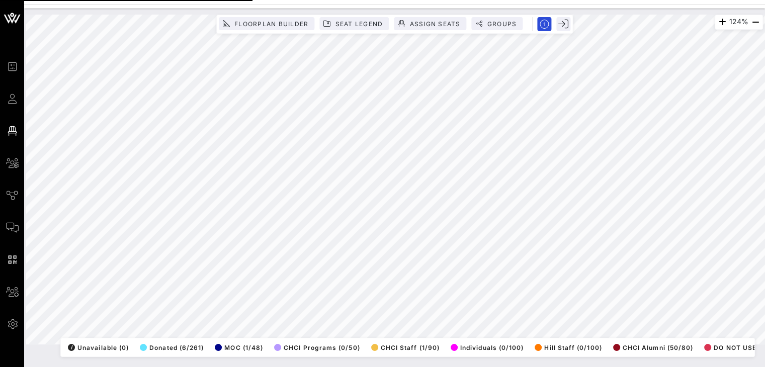
click at [45, 0] on html "Event Builder Guests Floor Plan All Groups Journeys Comms QR Scanner Team Setti…" at bounding box center [382, 183] width 765 height 367
click at [765, 235] on html "Event Builder Guests Floor Plan All Groups Journeys Comms QR Scanner Team Setti…" at bounding box center [382, 183] width 765 height 367
click at [765, 255] on html "Event Builder Guests Floor Plan All Groups Journeys Comms QR Scanner Team Setti…" at bounding box center [382, 183] width 765 height 367
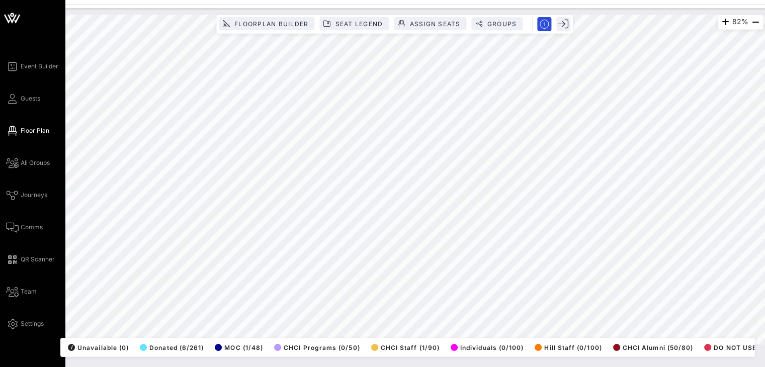
click at [0, 204] on div "Event Builder Guests Floor Plan All Groups Journeys Comms QR Scanner Team Setti…" at bounding box center [382, 183] width 765 height 367
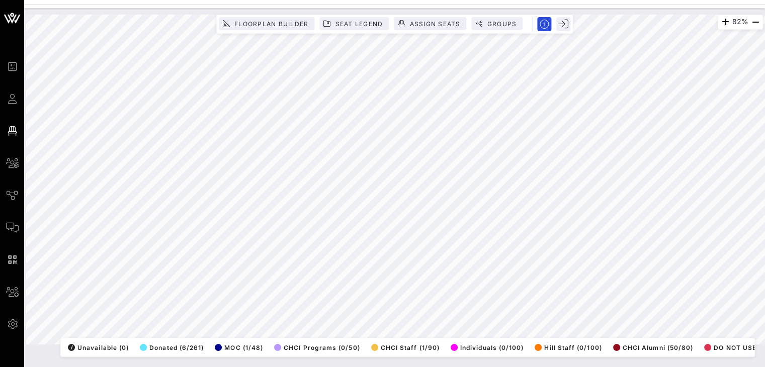
click at [236, 15] on div "82% Floorplan Builder Seat Legend Assign Seats Groups Exit All Reserved Shared …" at bounding box center [394, 180] width 737 height 330
click at [179, 367] on html "Event Builder Guests Floor Plan All Groups Journeys Comms QR Scanner Team Setti…" at bounding box center [382, 183] width 765 height 367
click at [160, 0] on html "Event Builder Guests Floor Plan All Groups Journeys Comms QR Scanner Team Setti…" at bounding box center [382, 183] width 765 height 367
click at [127, 366] on div "82% Floorplan Builder Seat Legend Assign Seats Groups Exit All Reserved Shared …" at bounding box center [394, 188] width 741 height 359
click at [425, 367] on html "Event Builder Guests Floor Plan All Groups Journeys Comms QR Scanner Team Setti…" at bounding box center [382, 183] width 765 height 367
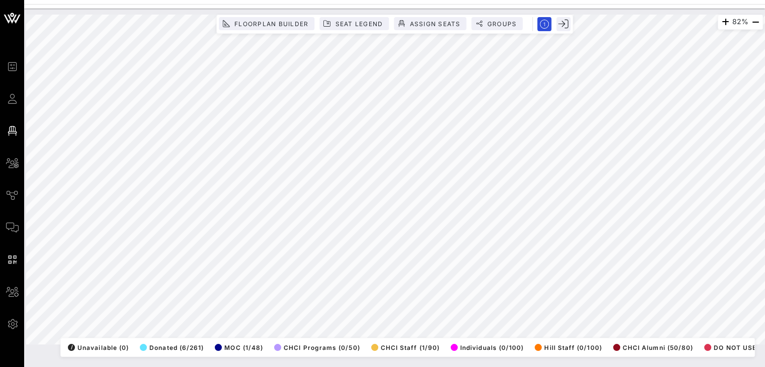
click at [192, 367] on html "Event Builder Guests Floor Plan All Groups Journeys Comms QR Scanner Team Setti…" at bounding box center [382, 183] width 765 height 367
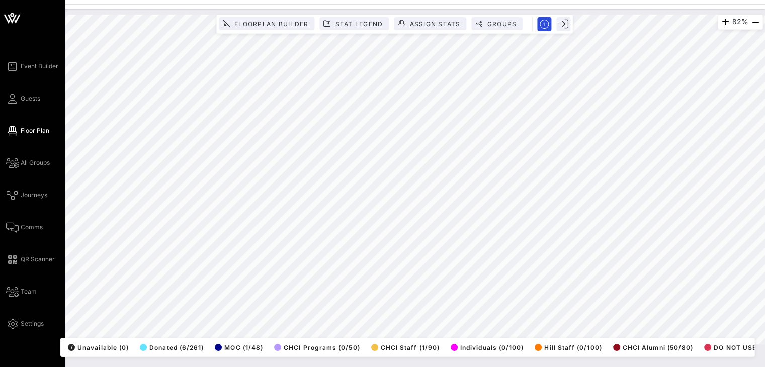
click at [0, 90] on div "Event Builder Guests Floor Plan All Groups Journeys Comms QR Scanner Team Setti…" at bounding box center [382, 183] width 765 height 367
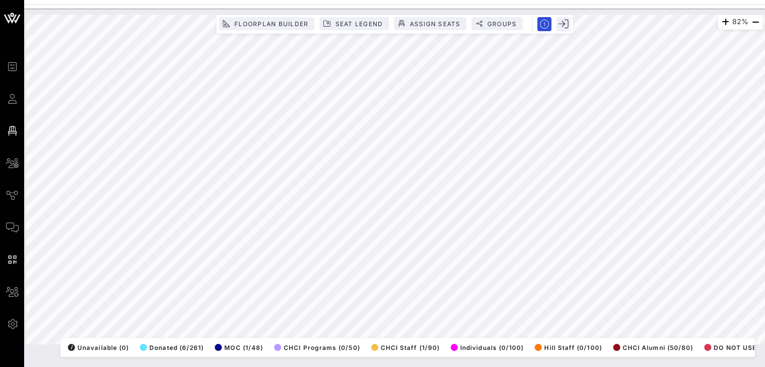
click at [765, 240] on html "Event Builder Guests Floor Plan All Groups Journeys Comms QR Scanner Team Setti…" at bounding box center [382, 183] width 765 height 367
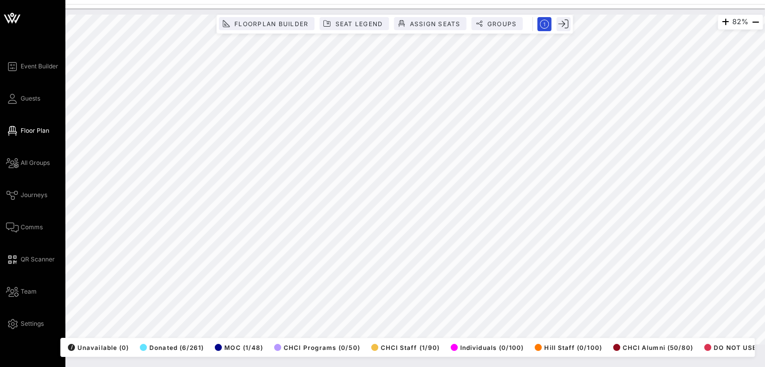
click at [0, 240] on div "Event Builder Guests Floor Plan All Groups Journeys Comms QR Scanner Team Setti…" at bounding box center [382, 183] width 765 height 367
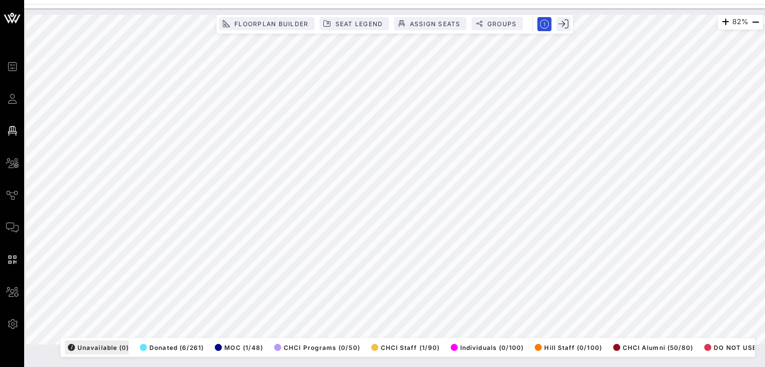
click at [116, 345] on div "82% Floorplan Builder Seat Legend Assign Seats Groups Exit All Reserved Shared …" at bounding box center [394, 180] width 737 height 330
click at [225, 367] on html "Event Builder Guests Floor Plan All Groups Journeys Comms QR Scanner Team Setti…" at bounding box center [382, 183] width 765 height 367
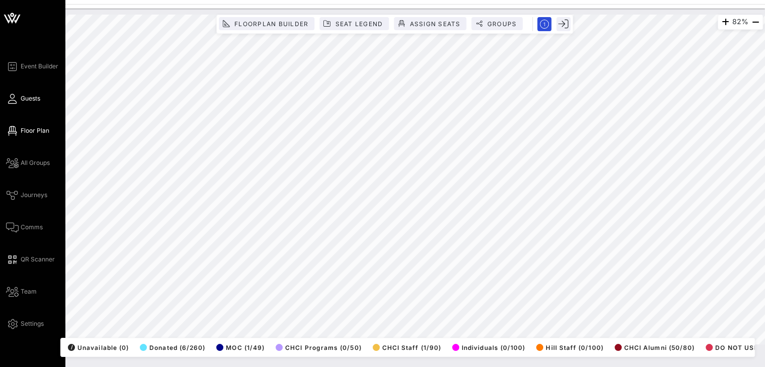
click at [27, 95] on span "Guests" at bounding box center [31, 98] width 20 height 9
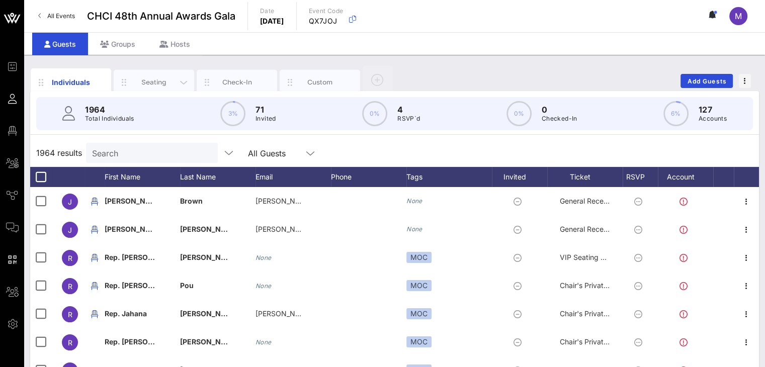
click at [159, 80] on div "Seating" at bounding box center [154, 82] width 45 height 10
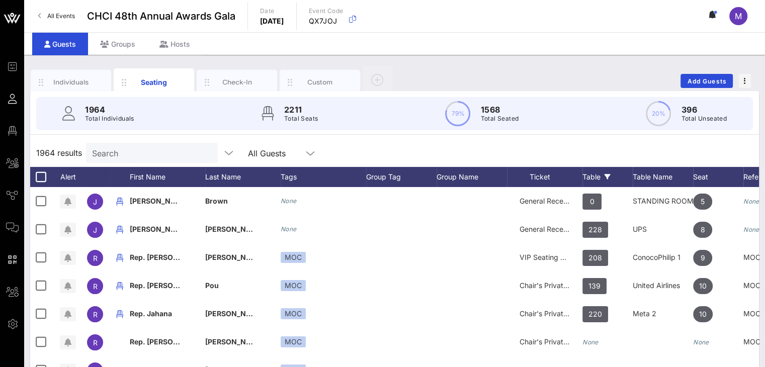
click at [592, 178] on div "Table" at bounding box center [607, 177] width 50 height 20
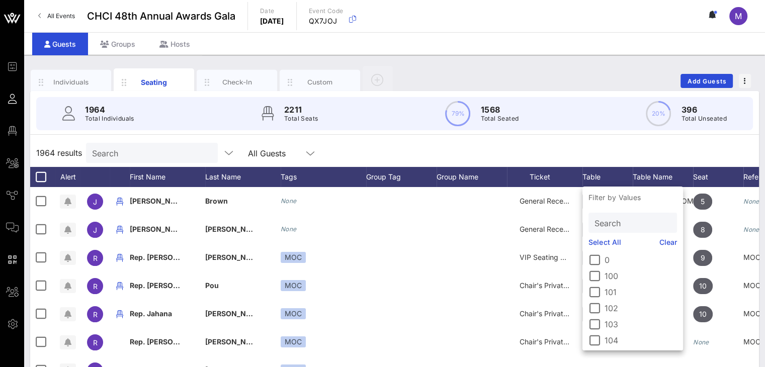
click at [615, 221] on input "Search" at bounding box center [632, 222] width 74 height 13
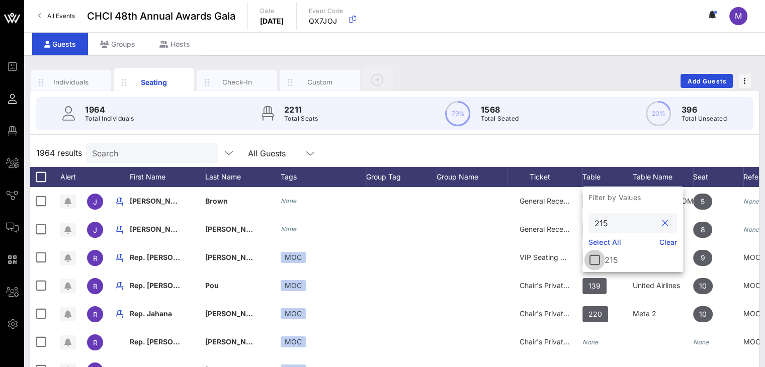
type input "215"
click at [594, 259] on div at bounding box center [594, 259] width 17 height 17
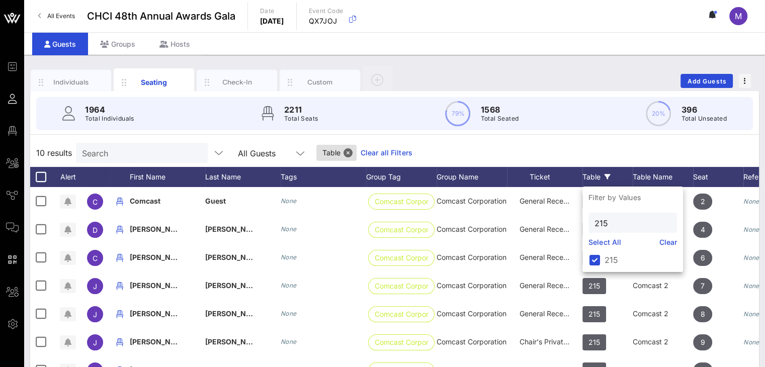
click at [548, 139] on div "10 results Search All Guests Table Clear all Filters" at bounding box center [394, 153] width 729 height 28
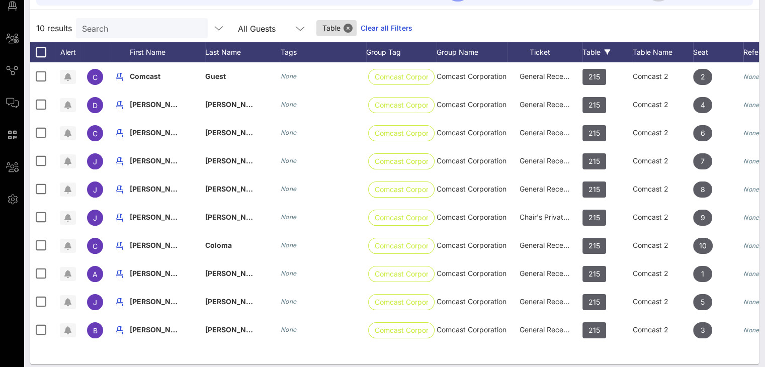
scroll to position [124, 0]
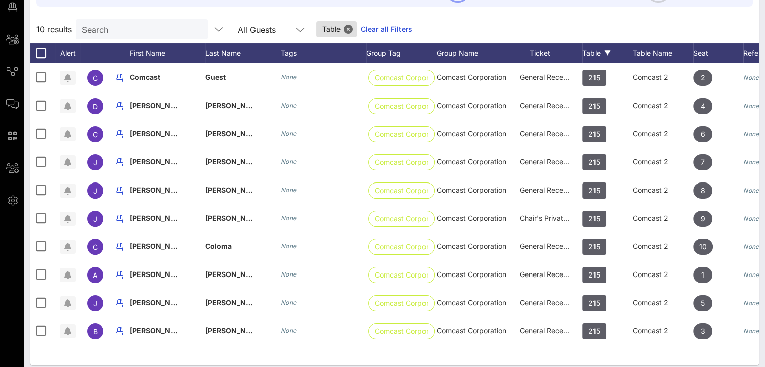
click at [590, 51] on div "Table" at bounding box center [607, 53] width 50 height 20
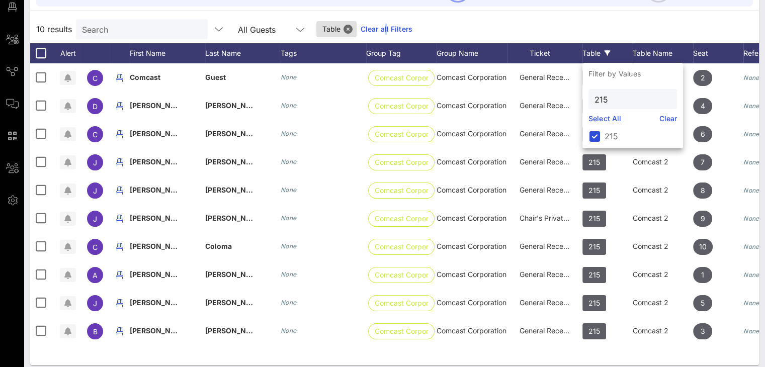
click at [375, 27] on link "Clear all Filters" at bounding box center [387, 29] width 52 height 11
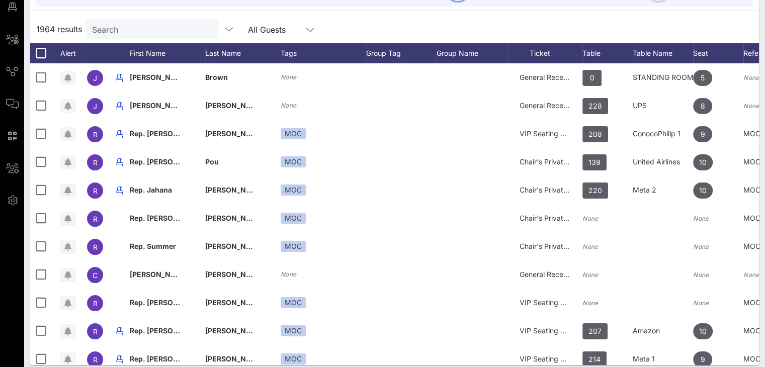
scroll to position [0, 0]
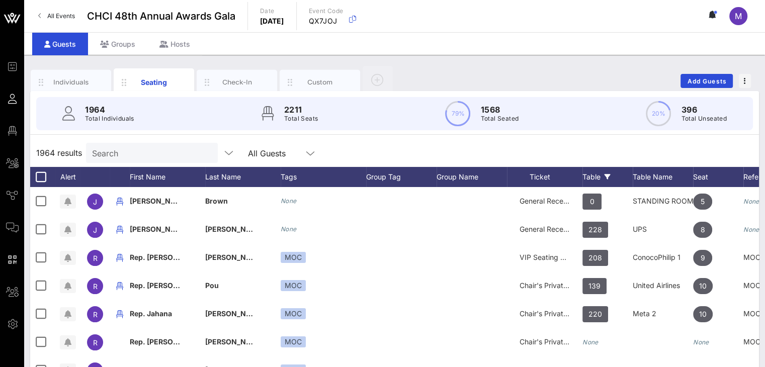
click at [591, 177] on div "Table" at bounding box center [607, 177] width 50 height 20
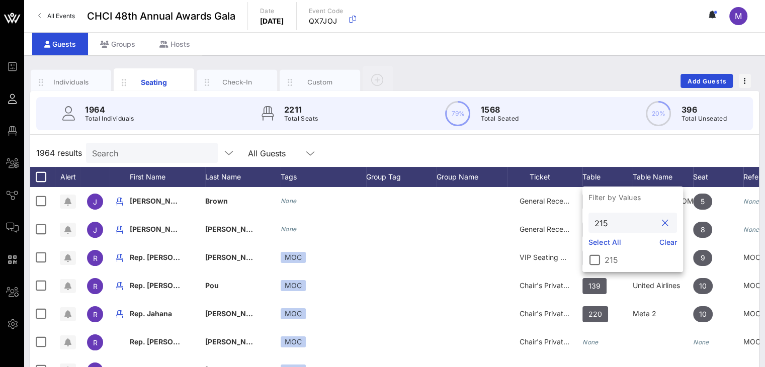
drag, startPoint x: 618, startPoint y: 220, endPoint x: 586, endPoint y: 226, distance: 32.8
click at [586, 226] on div "215" at bounding box center [632, 223] width 101 height 20
type input "311"
click at [600, 262] on div at bounding box center [594, 259] width 17 height 17
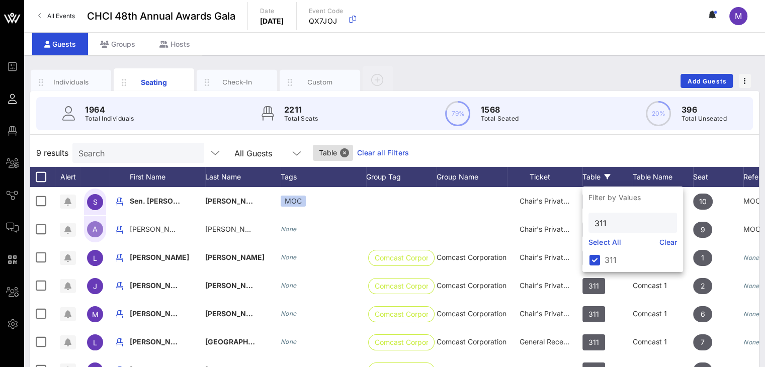
click at [556, 146] on div "9 results Search All Guests Table Clear all Filters" at bounding box center [394, 153] width 729 height 28
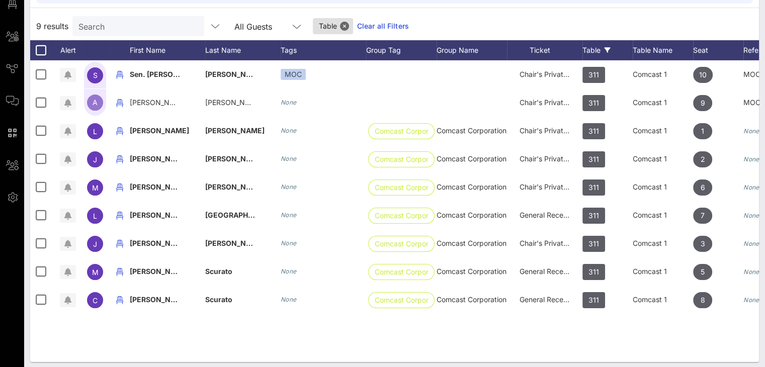
scroll to position [115, 0]
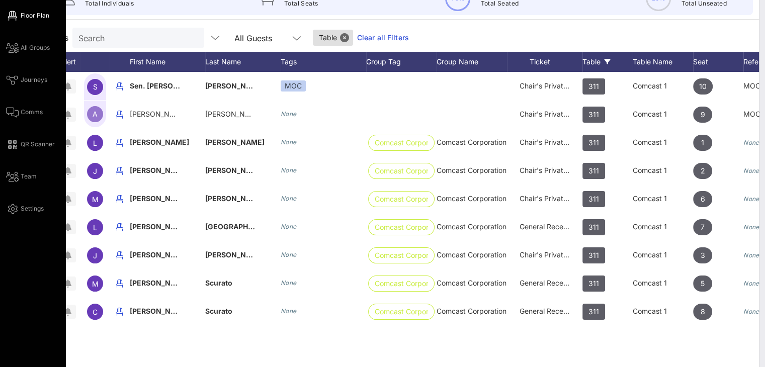
click at [37, 17] on span "Floor Plan" at bounding box center [35, 15] width 29 height 9
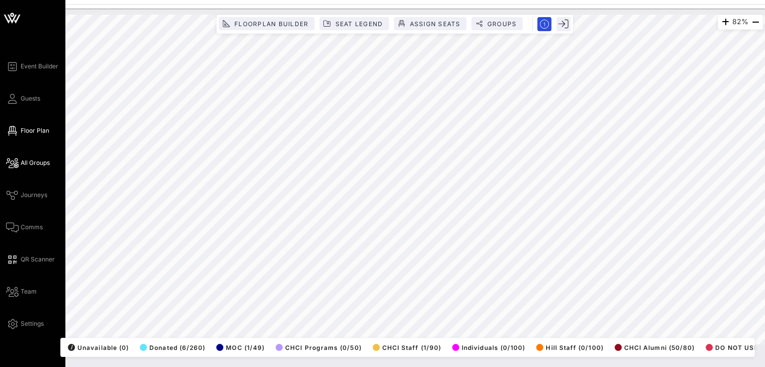
click at [18, 163] on icon at bounding box center [12, 163] width 13 height 2
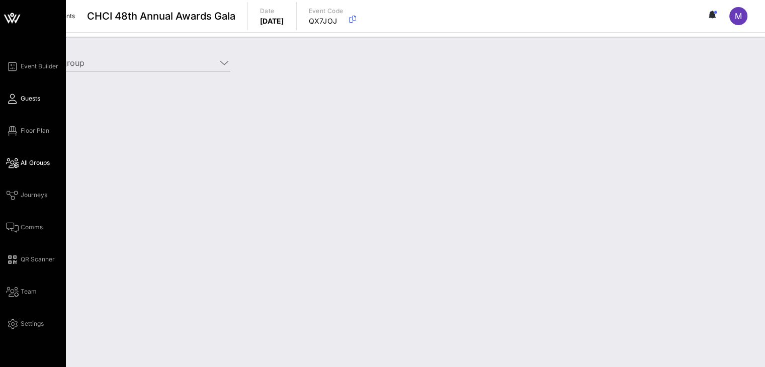
click at [25, 100] on span "Guests" at bounding box center [31, 98] width 20 height 9
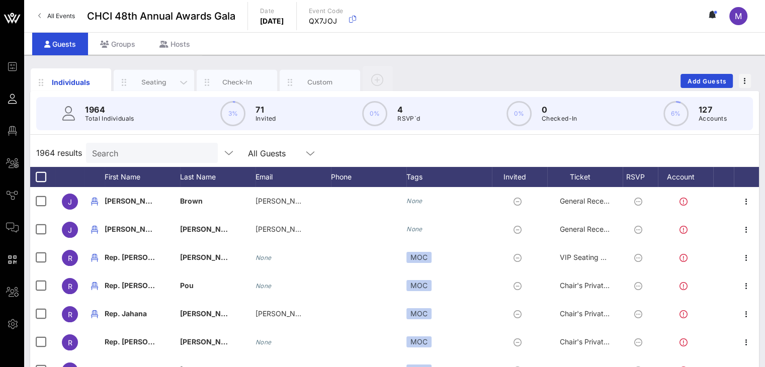
click at [159, 81] on div "Seating" at bounding box center [154, 82] width 45 height 10
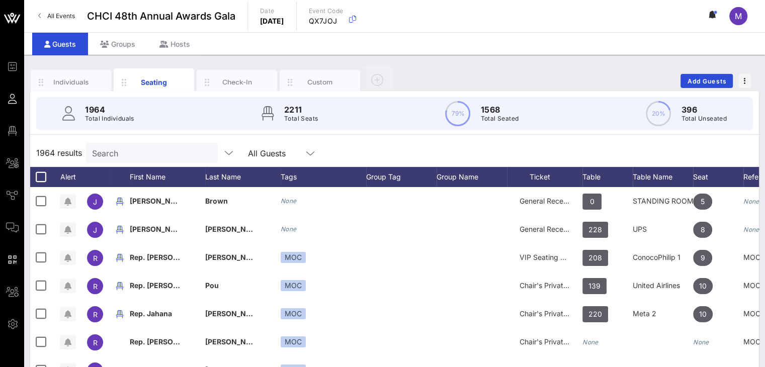
click at [149, 153] on input "Search" at bounding box center [151, 152] width 118 height 13
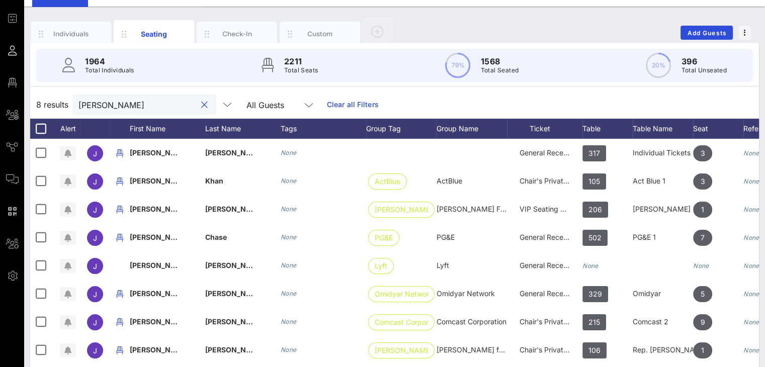
scroll to position [131, 0]
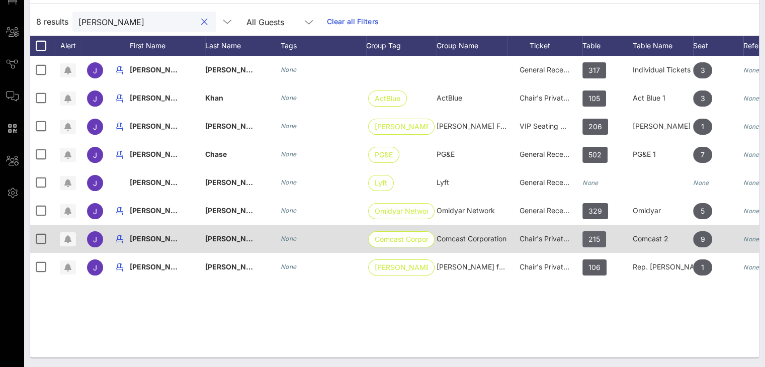
type input "julie"
click at [588, 239] on span "215" at bounding box center [594, 239] width 12 height 16
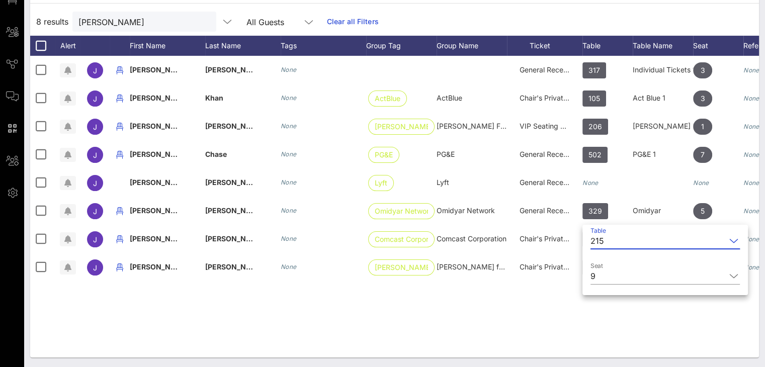
click at [600, 240] on div "215" at bounding box center [597, 240] width 14 height 9
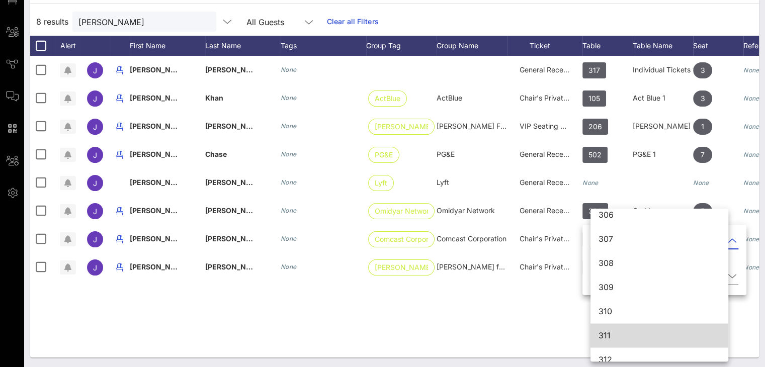
scroll to position [2096, 0]
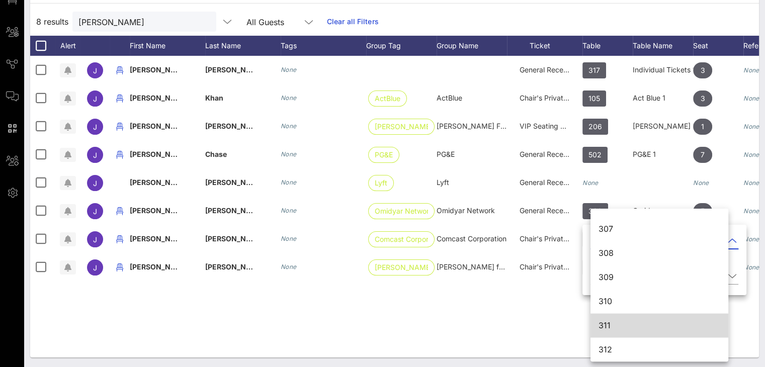
click at [626, 320] on div "311" at bounding box center [660, 325] width 122 height 10
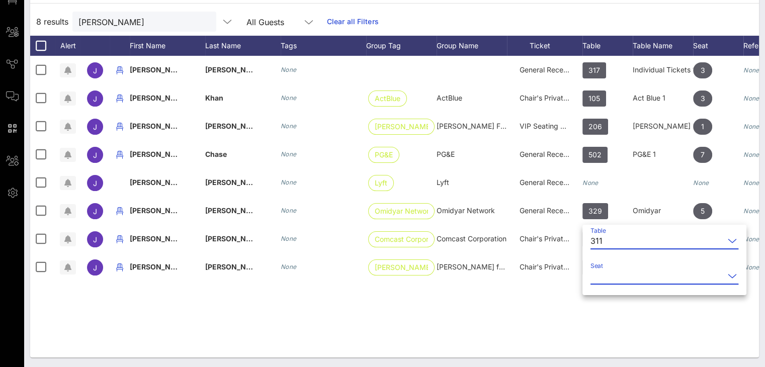
click at [629, 269] on input "Seat" at bounding box center [657, 276] width 134 height 16
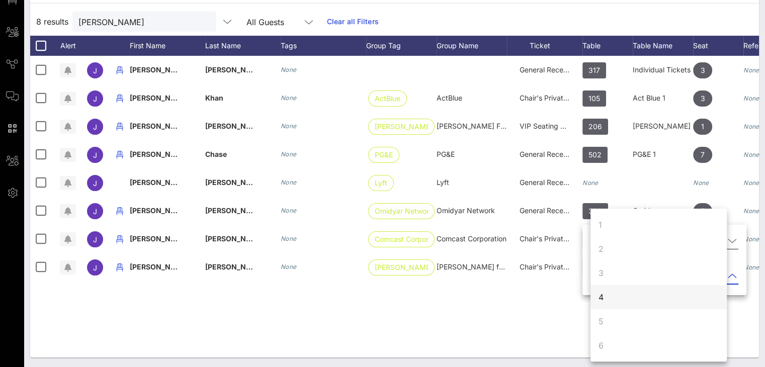
click at [611, 295] on div "4" at bounding box center [658, 297] width 136 height 24
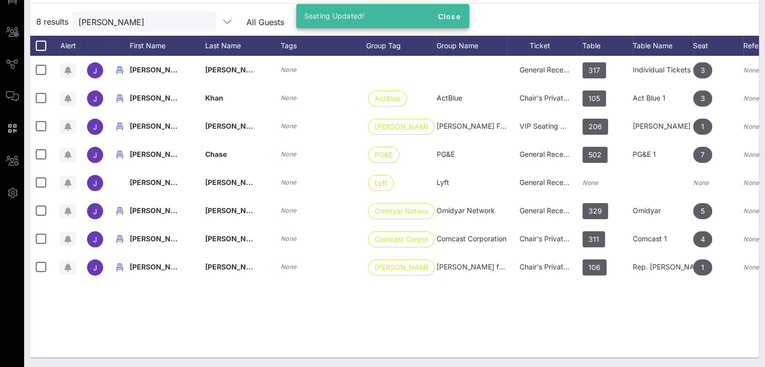
click at [587, 300] on div "J Julieta Arguelles None General Reception 317 Individual Tickets 1 3 None J Ju…" at bounding box center [394, 207] width 729 height 302
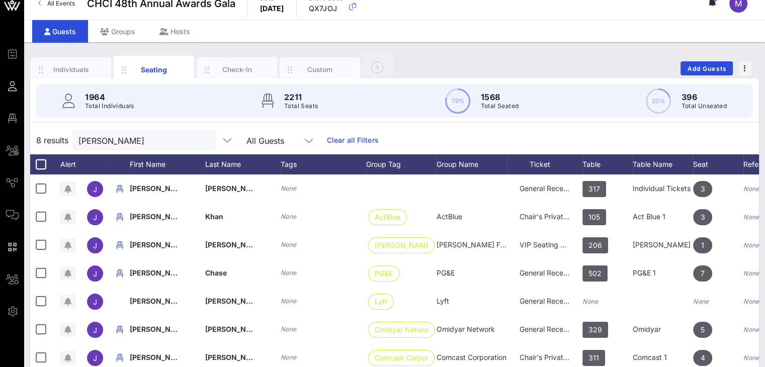
scroll to position [11, 0]
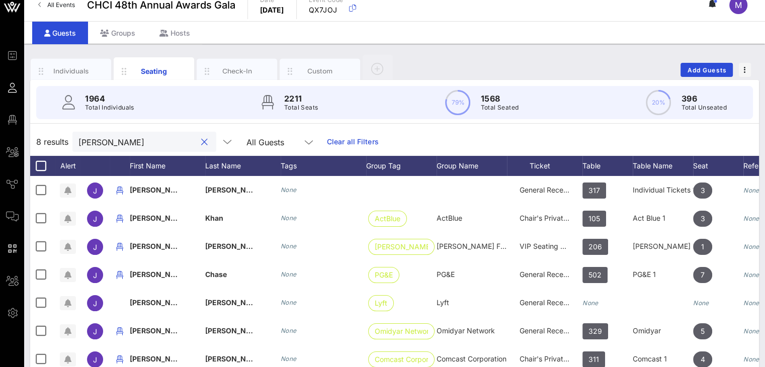
click at [110, 145] on input "julie" at bounding box center [137, 141] width 118 height 13
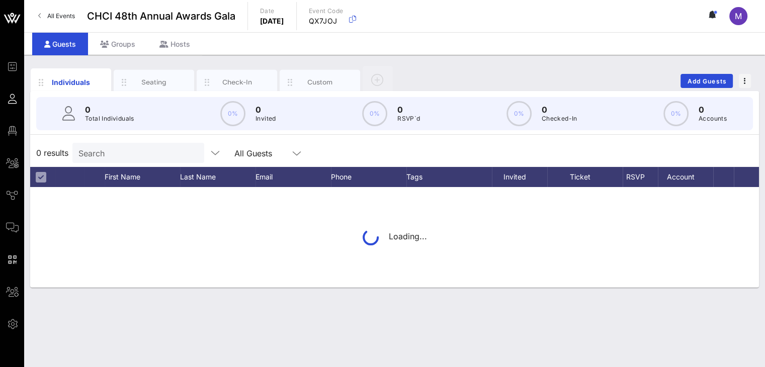
click at [126, 153] on input "Search" at bounding box center [137, 152] width 118 height 13
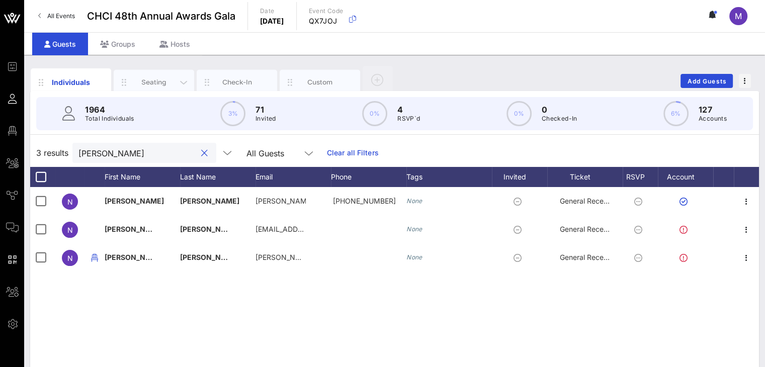
type input "[PERSON_NAME]"
click at [169, 83] on div "Seating" at bounding box center [154, 82] width 45 height 10
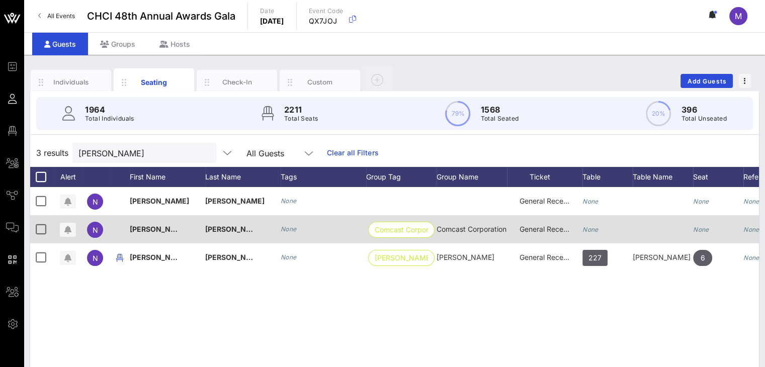
click at [589, 228] on icon "None" at bounding box center [590, 230] width 16 height 8
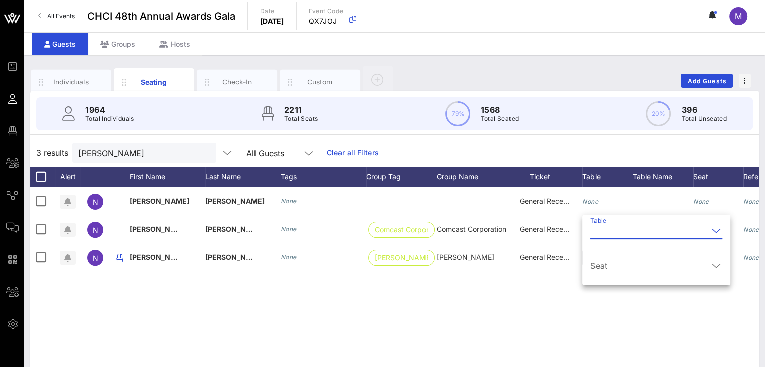
click at [598, 230] on input "Table" at bounding box center [649, 231] width 118 height 16
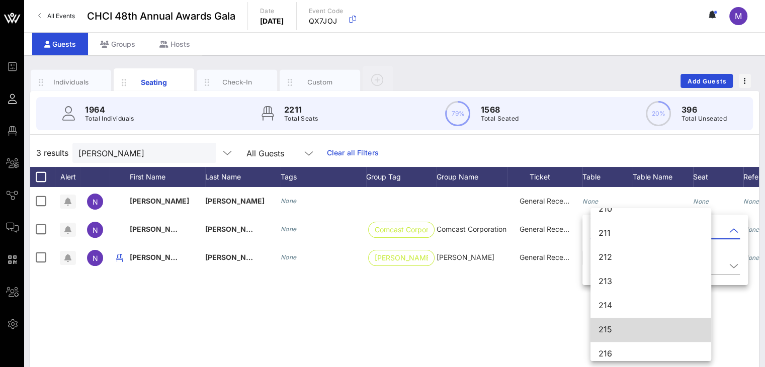
scroll to position [1396, 0]
click at [632, 320] on div "215" at bounding box center [651, 325] width 105 height 10
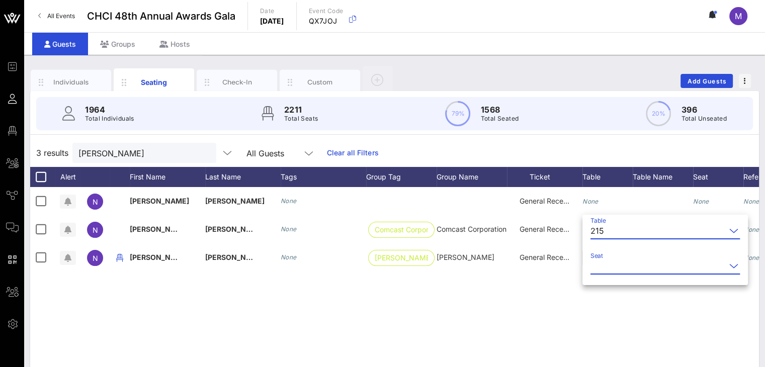
click at [616, 268] on input "Seat" at bounding box center [657, 266] width 135 height 16
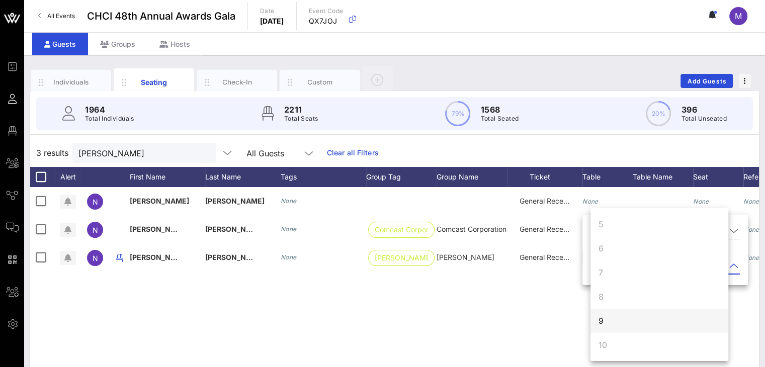
scroll to position [50, 0]
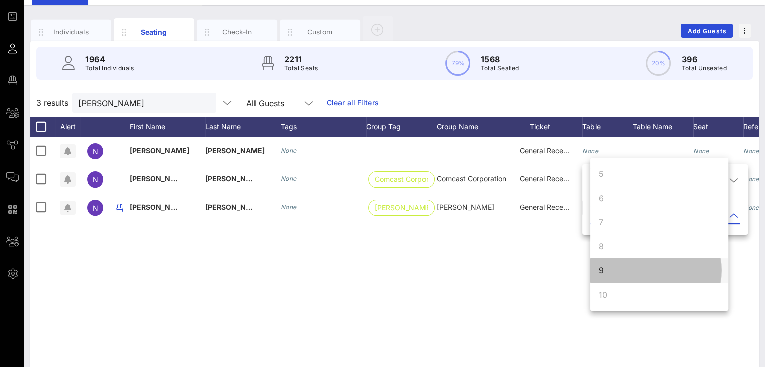
click at [606, 268] on div "9" at bounding box center [659, 271] width 138 height 24
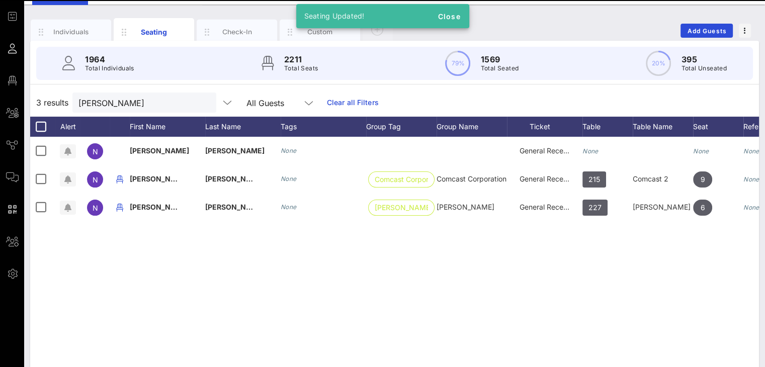
click at [602, 254] on div "N [PERSON_NAME] None General Reception None None None N [PERSON_NAME] None Comc…" at bounding box center [394, 288] width 729 height 302
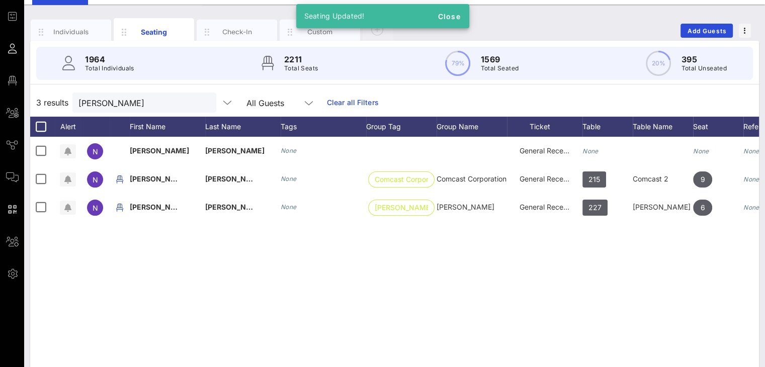
click at [584, 281] on div "N [PERSON_NAME] None General Reception None None None N [PERSON_NAME] None Comc…" at bounding box center [394, 288] width 729 height 302
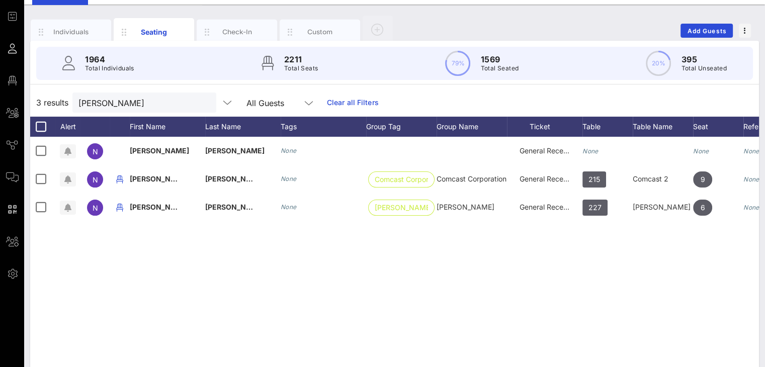
click at [647, 318] on div "N [PERSON_NAME] None General Reception None None None N [PERSON_NAME] None Comc…" at bounding box center [394, 288] width 729 height 302
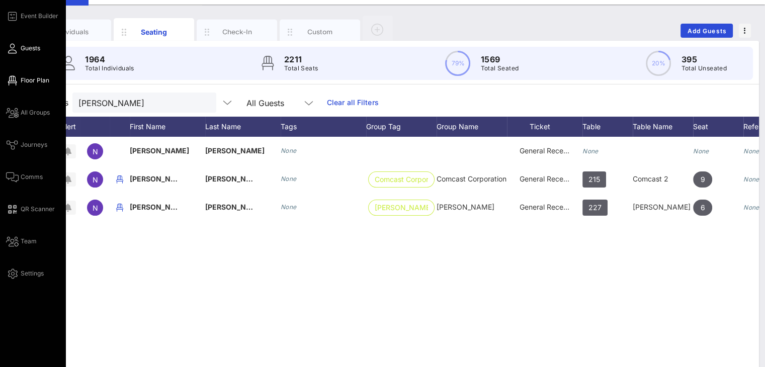
click at [18, 79] on link "Floor Plan" at bounding box center [27, 80] width 43 height 12
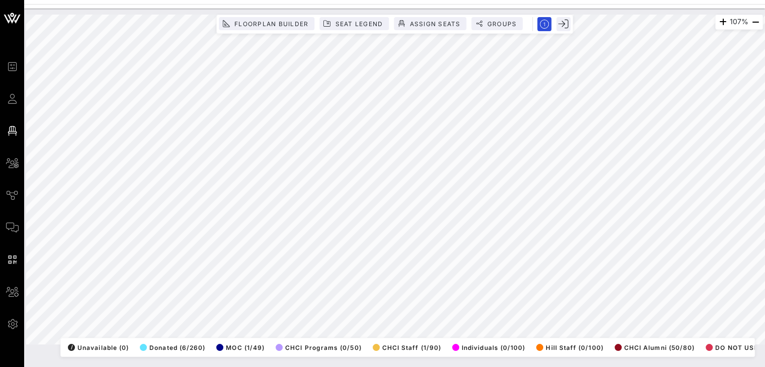
click at [96, 367] on html "Event Builder Guests Floor Plan All Groups Journeys Comms QR Scanner Team Setti…" at bounding box center [382, 183] width 765 height 367
click at [24, 367] on html "Event Builder Guests Floor Plan All Groups Journeys Comms QR Scanner Team Setti…" at bounding box center [382, 183] width 765 height 367
click at [89, 335] on div "107% Floorplan Builder Seat Legend Assign Seats Groups Exit All Reserved Shared…" at bounding box center [394, 180] width 737 height 330
click at [765, 49] on html "Event Builder Guests Floor Plan All Groups Journeys Comms QR Scanner Team Setti…" at bounding box center [382, 183] width 765 height 367
click at [765, 282] on html "Event Builder Guests Floor Plan All Groups Journeys Comms QR Scanner Team Setti…" at bounding box center [382, 183] width 765 height 367
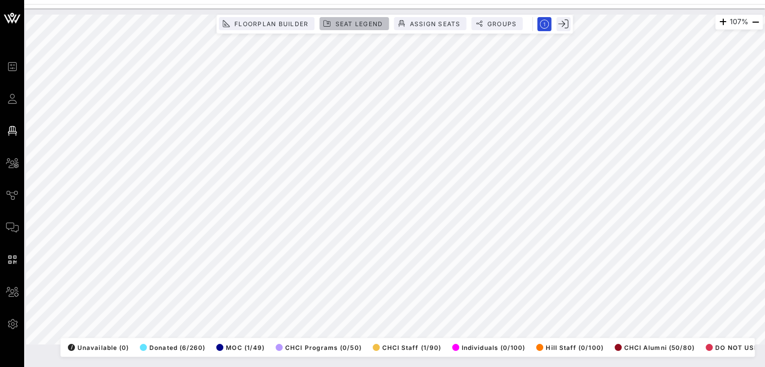
click at [375, 25] on span "Seat Legend" at bounding box center [358, 24] width 48 height 8
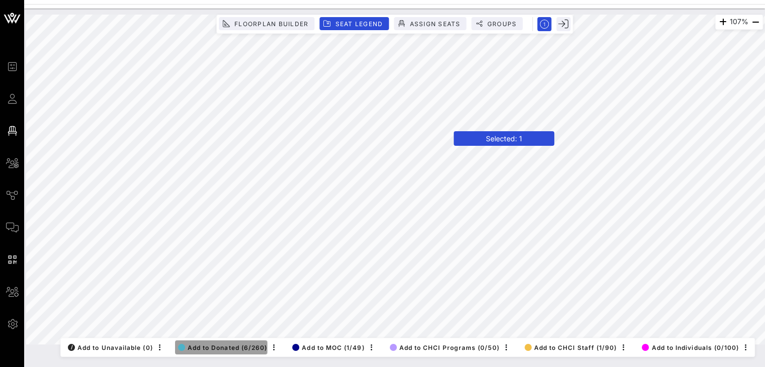
click at [217, 344] on span "Add to Donated (6/260)" at bounding box center [223, 348] width 90 height 8
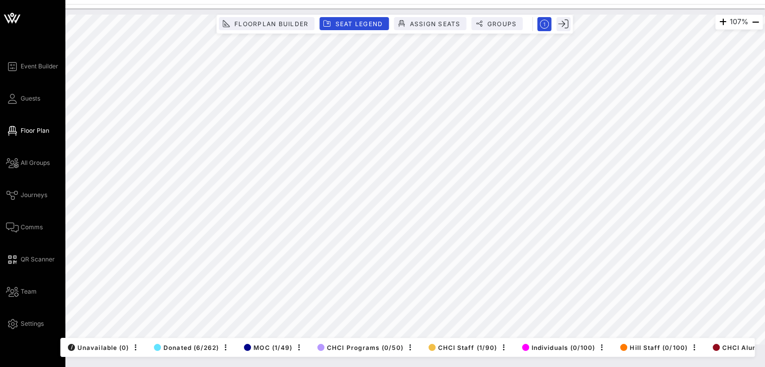
click at [0, 194] on div "Event Builder Guests Floor Plan All Groups Journeys Comms QR Scanner Team Setti…" at bounding box center [382, 183] width 765 height 367
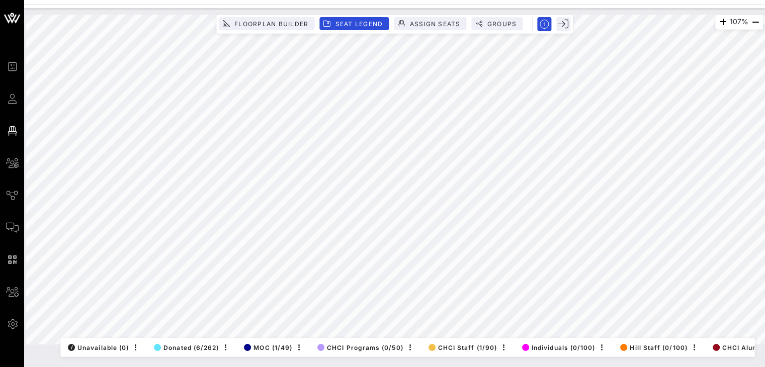
click at [765, 190] on html "Event Builder Guests Floor Plan All Groups Journeys Comms QR Scanner Team Setti…" at bounding box center [382, 183] width 765 height 367
click at [487, 361] on div "107% Floorplan Builder Seat Legend Assign Seats Groups Exit All Reserved Shared…" at bounding box center [394, 188] width 741 height 359
click at [765, 125] on html "Event Builder Guests Floor Plan All Groups Journeys Comms QR Scanner Team Setti…" at bounding box center [382, 183] width 765 height 367
click at [620, 367] on html "Event Builder Guests Floor Plan All Groups Journeys Comms QR Scanner Team Setti…" at bounding box center [382, 183] width 765 height 367
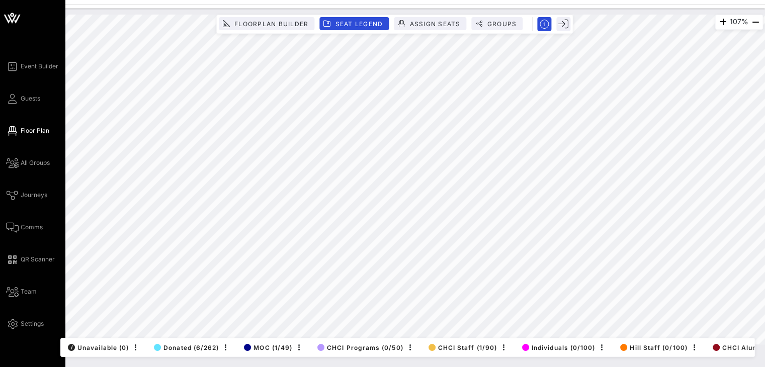
click at [0, 214] on div "Event Builder Guests Floor Plan All Groups Journeys Comms QR Scanner Team Setti…" at bounding box center [382, 183] width 765 height 367
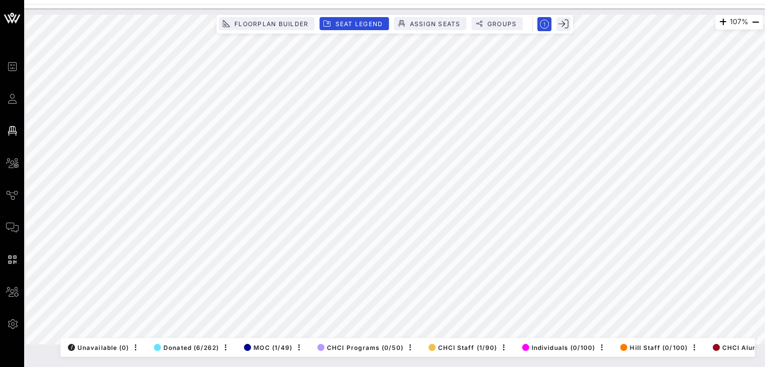
click at [324, 367] on html "Event Builder Guests Floor Plan All Groups Journeys Comms QR Scanner Team Setti…" at bounding box center [382, 183] width 765 height 367
click at [174, 367] on html "Event Builder Guests Floor Plan All Groups Journeys Comms QR Scanner Team Setti…" at bounding box center [382, 183] width 765 height 367
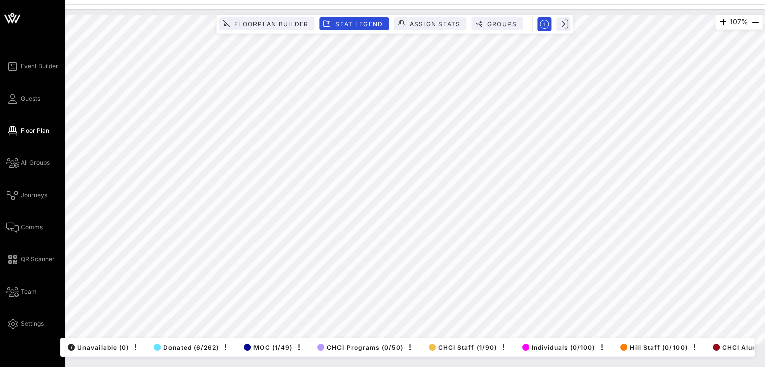
click at [10, 72] on div "Event Builder Guests Floor Plan All Groups Journeys Comms QR Scanner Team Setti…" at bounding box center [382, 183] width 765 height 367
click at [0, 40] on div "Event Builder Guests Floor Plan All Groups Journeys Comms QR Scanner Team Setti…" at bounding box center [382, 183] width 765 height 367
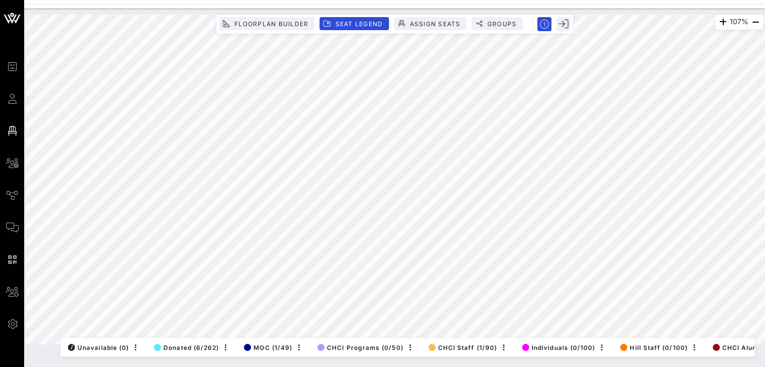
click at [545, 0] on html "Event Builder Guests Floor Plan All Groups Journeys Comms QR Scanner Team Setti…" at bounding box center [382, 183] width 765 height 367
click at [721, 0] on html "Event Builder Guests Floor Plan All Groups Journeys Comms QR Scanner Team Setti…" at bounding box center [382, 183] width 765 height 367
click at [765, 42] on html "Event Builder Guests Floor Plan All Groups Journeys Comms QR Scanner Team Setti…" at bounding box center [382, 183] width 765 height 367
click at [765, 241] on html "Event Builder Guests Floor Plan All Groups Journeys Comms QR Scanner Team Setti…" at bounding box center [382, 183] width 765 height 367
click at [555, 367] on html "Event Builder Guests Floor Plan All Groups Journeys Comms QR Scanner Team Setti…" at bounding box center [382, 183] width 765 height 367
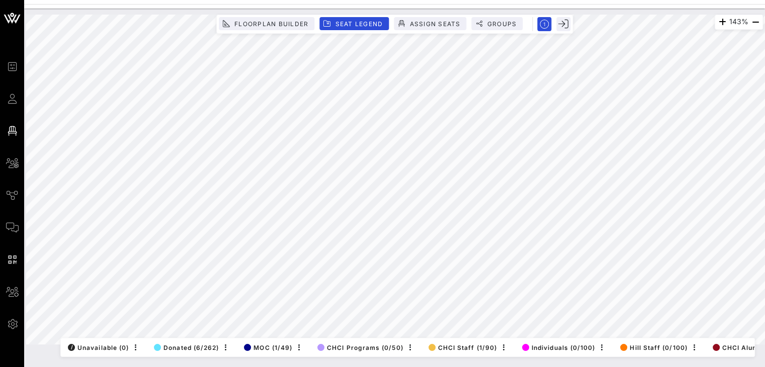
click at [393, 367] on html "Event Builder Guests Floor Plan All Groups Journeys Comms QR Scanner Team Setti…" at bounding box center [382, 183] width 765 height 367
click at [248, 367] on html "Event Builder Guests Floor Plan All Groups Journeys Comms QR Scanner Team Setti…" at bounding box center [382, 183] width 765 height 367
click at [281, 27] on div "89% Floorplan Builder Seat Legend Assign Seats Groups Exit All Reserved Shared …" at bounding box center [394, 180] width 737 height 330
click at [592, 0] on html "Event Builder Guests Floor Plan All Groups Journeys Comms QR Scanner Team Setti…" at bounding box center [382, 183] width 765 height 367
click at [765, 57] on html "Event Builder Guests Floor Plan All Groups Journeys Comms QR Scanner Team Setti…" at bounding box center [382, 183] width 765 height 367
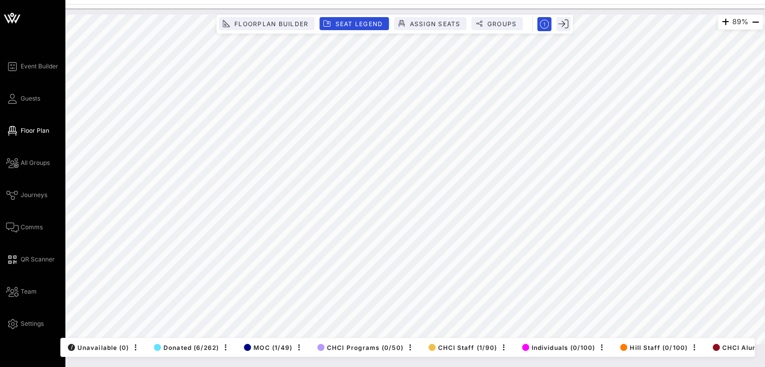
click at [0, 100] on div "Event Builder Guests Floor Plan All Groups Journeys Comms QR Scanner Team Setti…" at bounding box center [382, 183] width 765 height 367
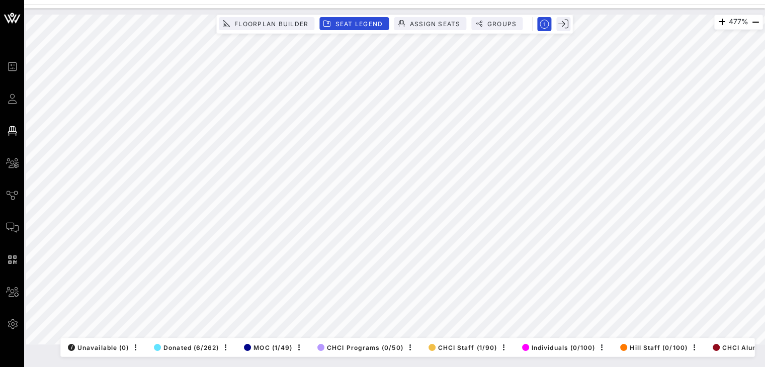
click at [477, 367] on html "Event Builder Guests Floor Plan All Groups Journeys Comms QR Scanner Team Setti…" at bounding box center [382, 183] width 765 height 367
click at [765, 182] on html "Event Builder Guests Floor Plan All Groups Journeys Comms QR Scanner Team Setti…" at bounding box center [382, 183] width 765 height 367
click at [476, 367] on html "Event Builder Guests Floor Plan All Groups Journeys Comms QR Scanner Team Setti…" at bounding box center [382, 183] width 765 height 367
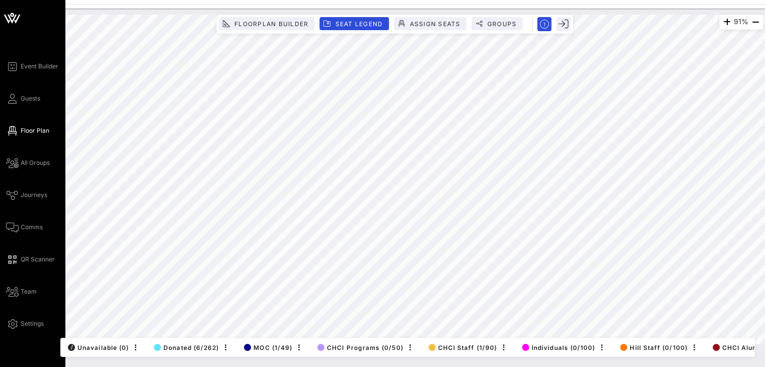
click at [2, 3] on div "Event Builder Guests Floor Plan All Groups Journeys Comms QR Scanner Team Setti…" at bounding box center [382, 183] width 765 height 367
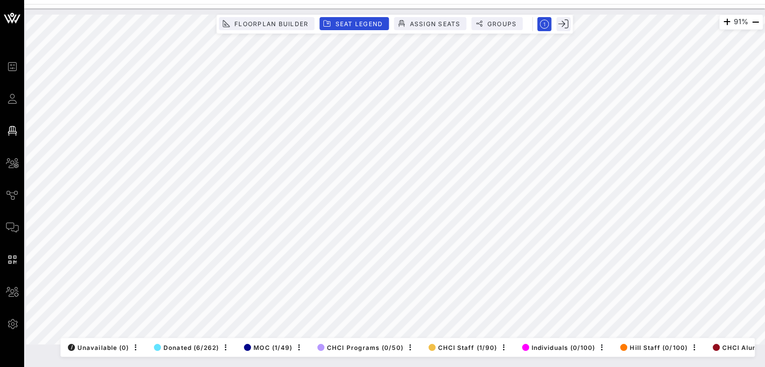
click at [401, 360] on div "91% Floorplan Builder Seat Legend Assign Seats Groups Exit All Reserved Shared …" at bounding box center [394, 188] width 741 height 359
click at [77, 367] on html "Event Builder Guests Floor Plan All Groups Journeys Comms QR Scanner Team Setti…" at bounding box center [382, 183] width 765 height 367
click at [203, 367] on html "Event Builder Guests Floor Plan All Groups Journeys Comms QR Scanner Team Setti…" at bounding box center [382, 183] width 765 height 367
click at [408, 364] on div "91% Floorplan Builder Seat Legend Assign Seats Groups Exit All Reserved Shared …" at bounding box center [394, 188] width 741 height 359
click at [423, 333] on div "91% Floorplan Builder Seat Legend Assign Seats Groups Exit All Reserved Shared …" at bounding box center [394, 180] width 737 height 330
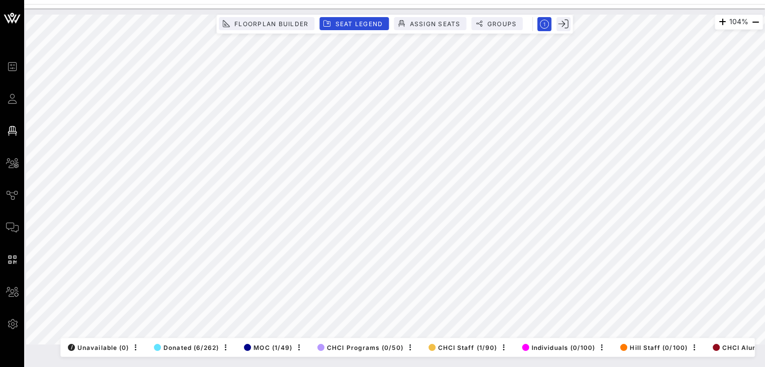
click at [294, 29] on div "104% Floorplan Builder Seat Legend Assign Seats Groups Exit All Reserved Shared…" at bounding box center [394, 180] width 737 height 330
click at [0, 367] on html "Event Builder Guests Floor Plan All Groups Journeys Comms QR Scanner Team Setti…" at bounding box center [382, 183] width 765 height 367
click at [189, 367] on html "Event Builder Guests Floor Plan All Groups Journeys Comms QR Scanner Team Setti…" at bounding box center [382, 183] width 765 height 367
click at [274, 12] on div "104% Floorplan Builder Seat Legend Assign Seats Groups Exit All Reserved Shared…" at bounding box center [394, 180] width 749 height 342
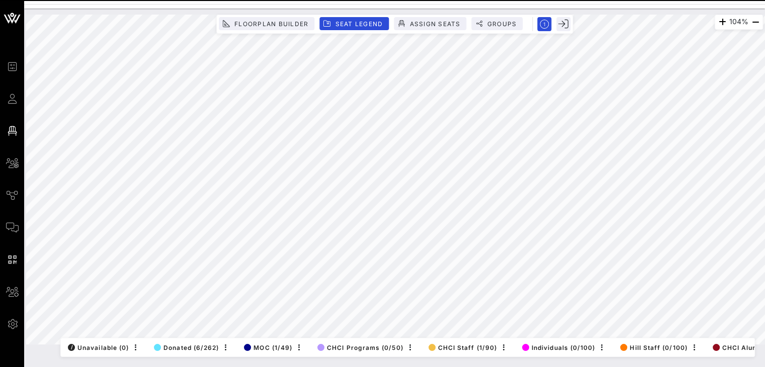
click at [196, 367] on html "Event Builder Guests Floor Plan All Groups Journeys Comms QR Scanner Team Setti…" at bounding box center [382, 183] width 765 height 367
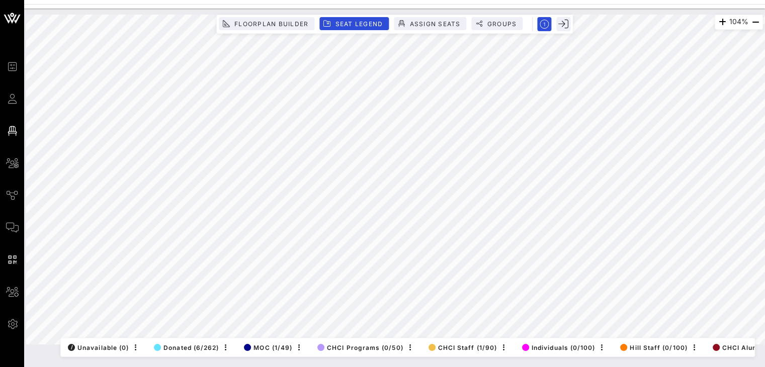
click at [64, 367] on html "Event Builder Guests Floor Plan All Groups Journeys Comms QR Scanner Team Setti…" at bounding box center [382, 183] width 765 height 367
click at [208, 367] on html "Event Builder Guests Floor Plan All Groups Journeys Comms QR Scanner Team Setti…" at bounding box center [382, 183] width 765 height 367
click at [765, 188] on html "Event Builder Guests Floor Plan All Groups Journeys Comms QR Scanner Team Setti…" at bounding box center [382, 183] width 765 height 367
click at [329, 367] on html "Event Builder Guests Floor Plan All Groups Journeys Comms QR Scanner Team Setti…" at bounding box center [382, 183] width 765 height 367
click at [123, 341] on div "104% Floorplan Builder Seat Legend Assign Seats Groups Exit All Reserved Shared…" at bounding box center [394, 180] width 737 height 330
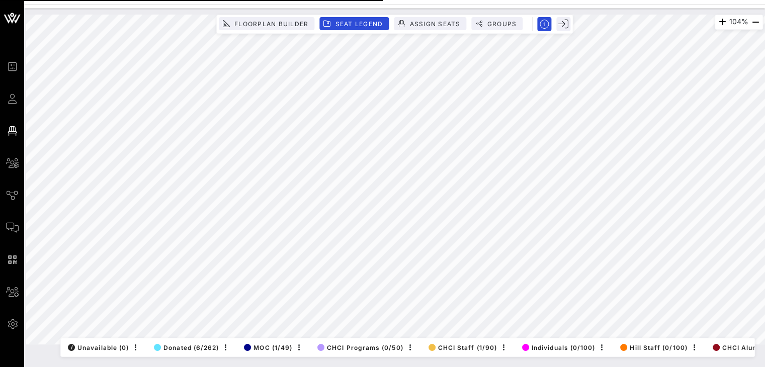
click at [332, 15] on div "104% Floorplan Builder Seat Legend Assign Seats Groups Exit All Reserved Shared…" at bounding box center [394, 180] width 737 height 330
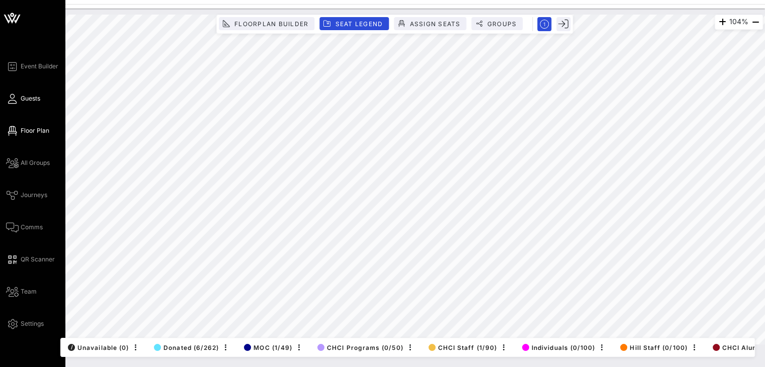
click at [40, 101] on span "Guests" at bounding box center [31, 98] width 20 height 9
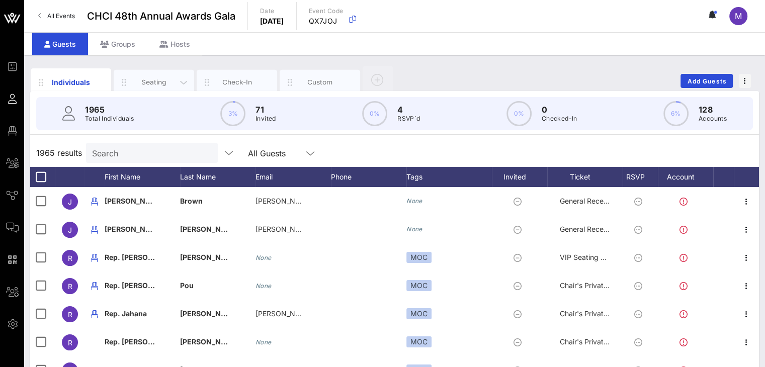
click at [144, 79] on div "Seating" at bounding box center [154, 82] width 45 height 10
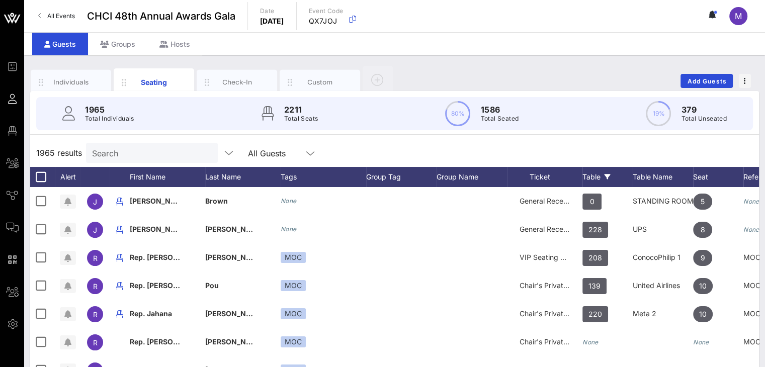
click at [588, 177] on div "Table" at bounding box center [607, 177] width 50 height 20
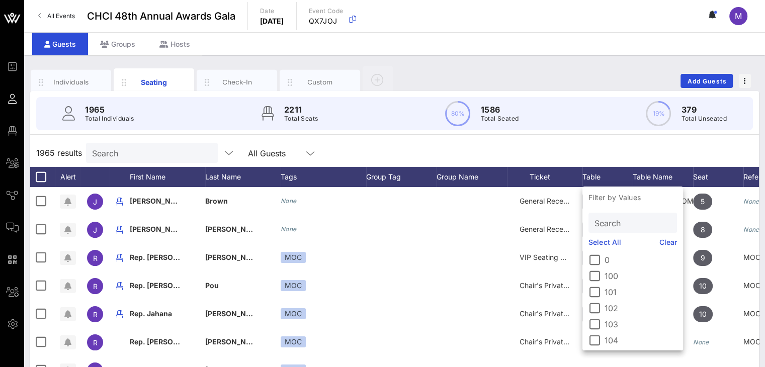
click at [606, 222] on input "Search" at bounding box center [632, 222] width 74 height 13
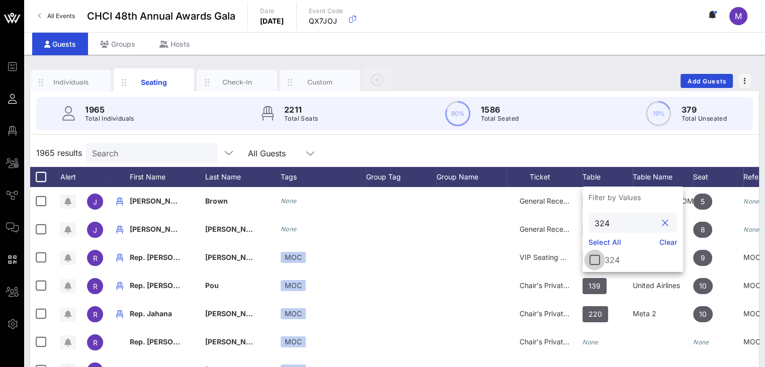
type input "324"
click at [597, 256] on div at bounding box center [594, 259] width 17 height 17
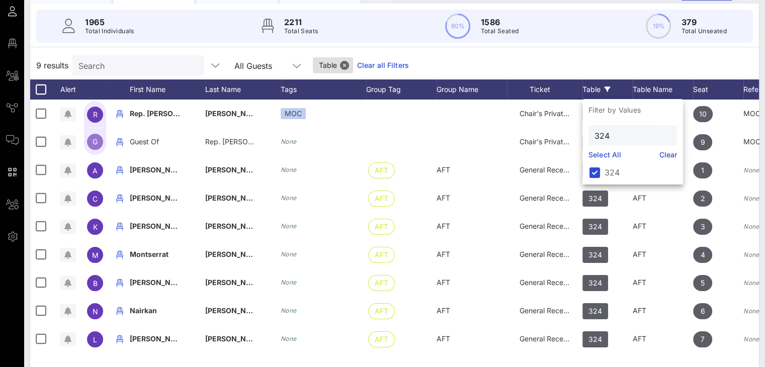
scroll to position [105, 0]
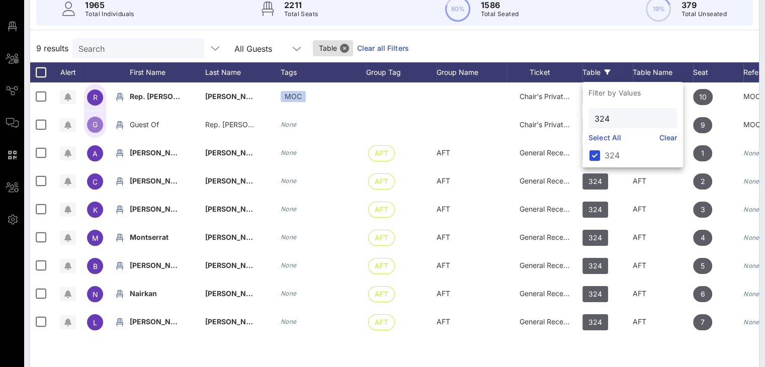
click at [574, 42] on div "9 results Search All Guests Table Clear all Filters" at bounding box center [394, 48] width 729 height 28
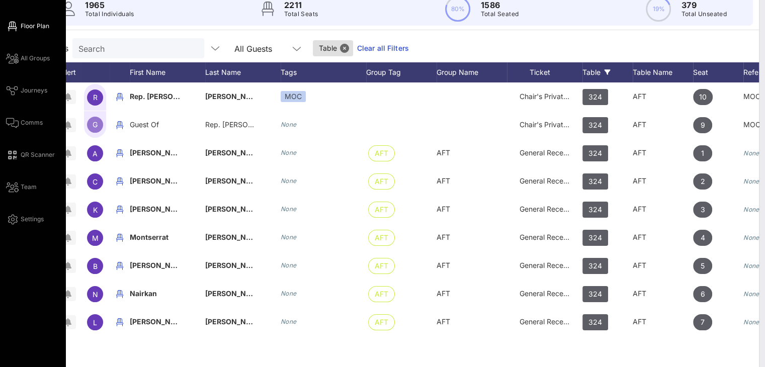
click at [30, 28] on span "Floor Plan" at bounding box center [35, 26] width 29 height 9
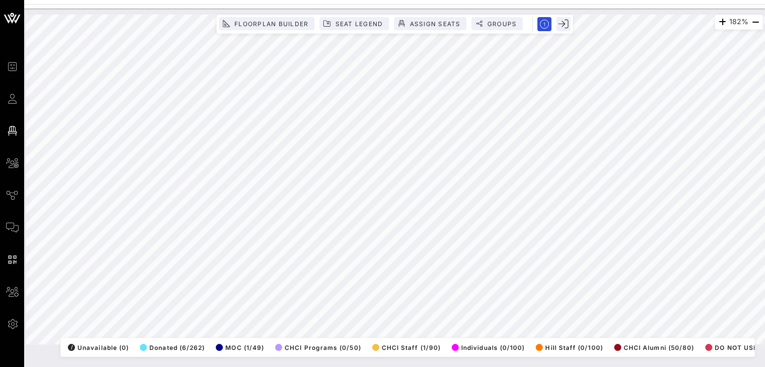
click at [409, 0] on html "Event Builder Guests Floor Plan All Groups Journeys Comms QR Scanner Team Setti…" at bounding box center [382, 183] width 765 height 367
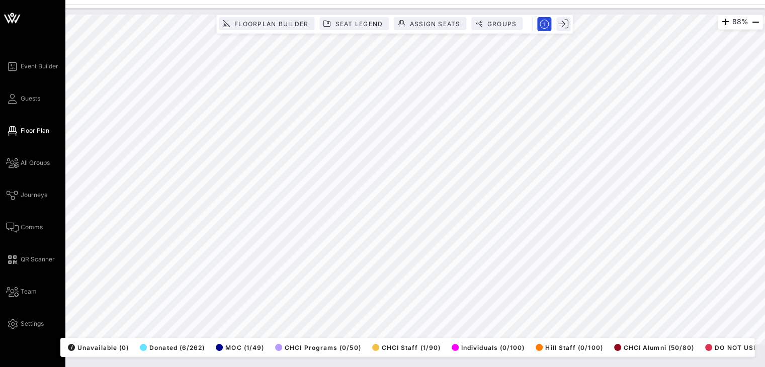
click at [0, 121] on div "Event Builder Guests Floor Plan All Groups Journeys Comms QR Scanner Team Setti…" at bounding box center [382, 183] width 765 height 367
click at [0, 361] on div "Event Builder Guests Floor Plan All Groups Journeys Comms QR Scanner Team Setti…" at bounding box center [382, 183] width 765 height 367
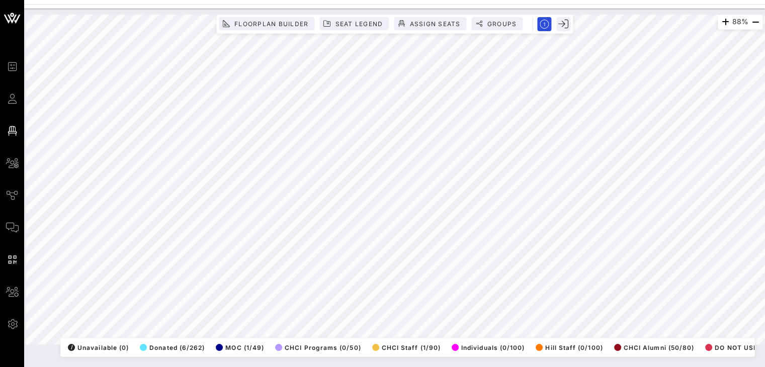
click at [759, 0] on html "Event Builder Guests Floor Plan All Groups Journeys Comms QR Scanner Team Setti…" at bounding box center [382, 183] width 765 height 367
click at [665, 0] on html "Event Builder Guests Floor Plan All Groups Journeys Comms QR Scanner Team Setti…" at bounding box center [382, 183] width 765 height 367
click at [724, 0] on html "Event Builder Guests Floor Plan All Groups Journeys Comms QR Scanner Team Setti…" at bounding box center [382, 183] width 765 height 367
click at [765, 41] on html "Event Builder Guests Floor Plan All Groups Journeys Comms QR Scanner Team Setti…" at bounding box center [382, 183] width 765 height 367
click at [289, 367] on html "Event Builder Guests Floor Plan All Groups Journeys Comms QR Scanner Team Setti…" at bounding box center [382, 183] width 765 height 367
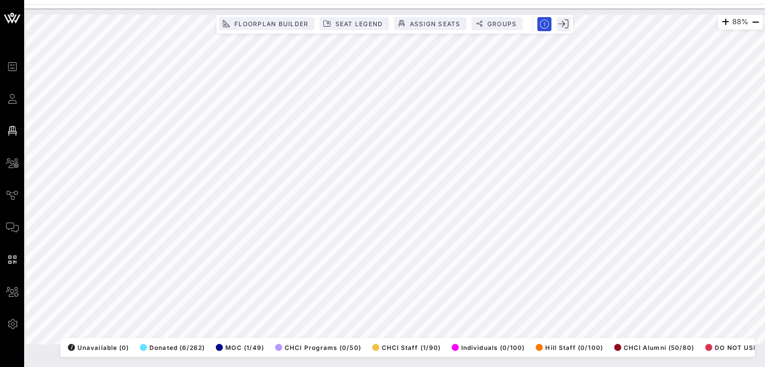
click at [396, 0] on html "Event Builder Guests Floor Plan All Groups Journeys Comms QR Scanner Team Setti…" at bounding box center [382, 183] width 765 height 367
click at [397, 0] on html "Event Builder Guests Floor Plan All Groups Journeys Comms QR Scanner Team Setti…" at bounding box center [382, 183] width 765 height 367
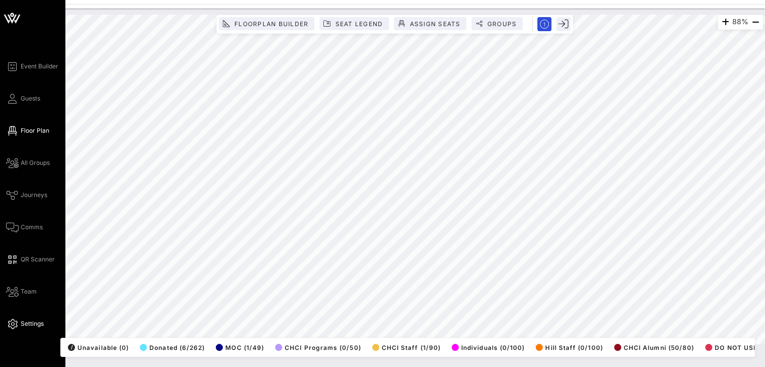
click at [17, 329] on div "Event Builder Guests Floor Plan All Groups Journeys Comms QR Scanner Team Setti…" at bounding box center [382, 183] width 765 height 367
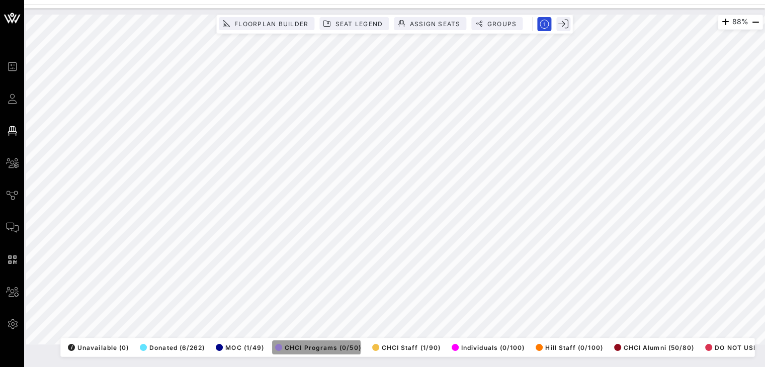
click at [308, 344] on span "CHCI Programs (0/50)" at bounding box center [318, 348] width 86 height 8
click at [393, 367] on html "Event Builder Guests Floor Plan All Groups Journeys Comms QR Scanner Team Setti…" at bounding box center [382, 183] width 765 height 367
click at [306, 344] on span "CHCI Programs (0/50)" at bounding box center [318, 348] width 86 height 8
click at [488, 345] on div "79% Floorplan Builder Seat Legend Assign Seats Groups Exit All Reserved Shared …" at bounding box center [394, 180] width 737 height 330
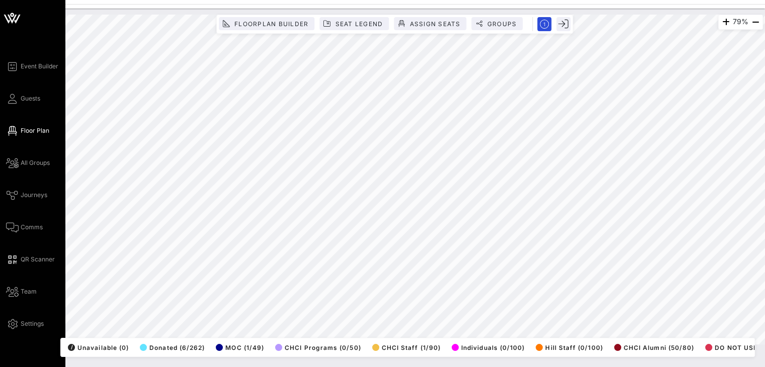
click at [0, 217] on div "Event Builder Guests Floor Plan All Groups Journeys Comms QR Scanner Team Setti…" at bounding box center [382, 183] width 765 height 367
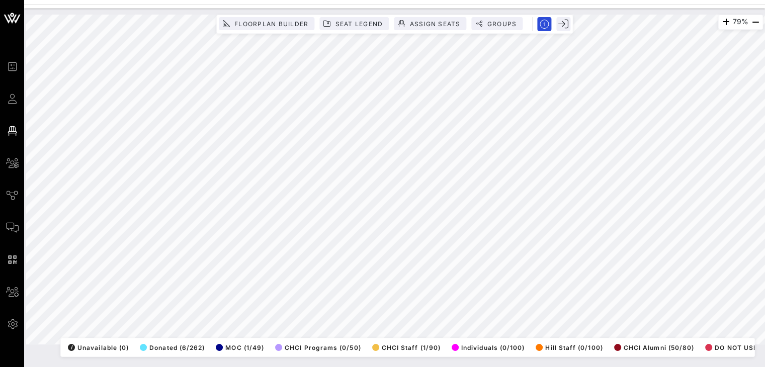
click at [352, 0] on html "Event Builder Guests Floor Plan All Groups Journeys Comms QR Scanner Team Setti…" at bounding box center [382, 183] width 765 height 367
click at [378, 345] on div "79% Floorplan Builder Seat Legend Assign Seats Groups Exit All Reserved Shared …" at bounding box center [394, 180] width 737 height 330
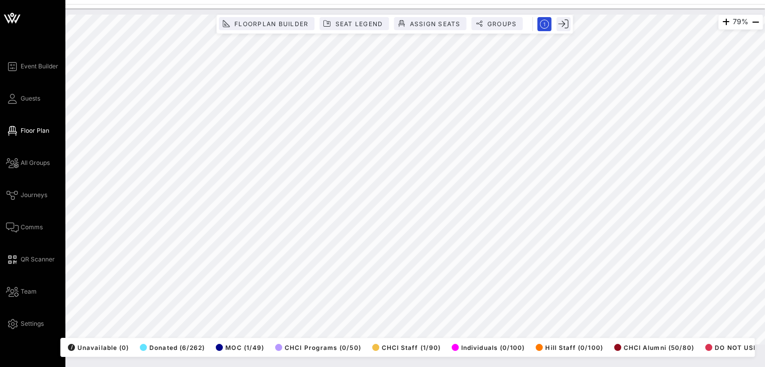
click at [0, 194] on div "Event Builder Guests Floor Plan All Groups Journeys Comms QR Scanner Team Setti…" at bounding box center [382, 183] width 765 height 367
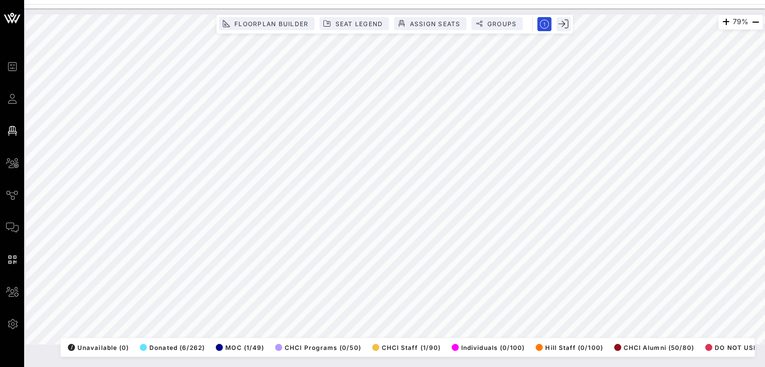
click at [765, 218] on html "Event Builder Guests Floor Plan All Groups Journeys Comms QR Scanner Team Setti…" at bounding box center [382, 183] width 765 height 367
click at [453, 367] on html "Event Builder Guests Floor Plan All Groups Journeys Comms QR Scanner Team Setti…" at bounding box center [382, 183] width 765 height 367
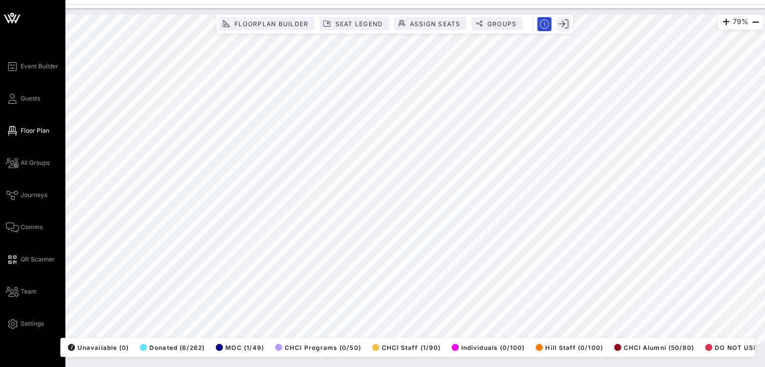
click at [0, 285] on div "Event Builder Guests Floor Plan All Groups Journeys Comms QR Scanner Team Setti…" at bounding box center [382, 183] width 765 height 367
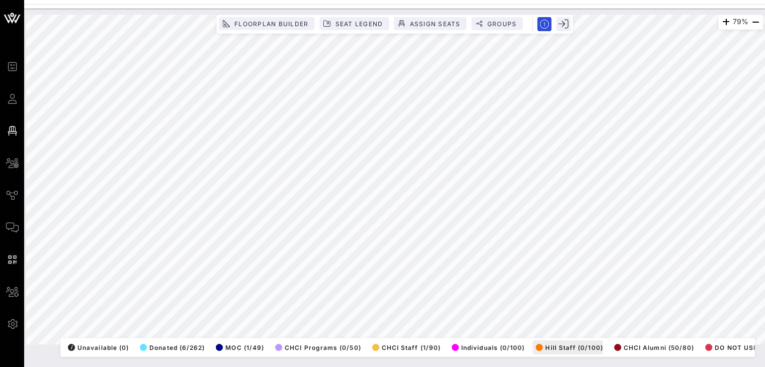
click at [543, 342] on div "79% Floorplan Builder Seat Legend Assign Seats Groups Exit All Reserved Shared …" at bounding box center [394, 180] width 737 height 330
click at [323, 367] on html "Event Builder Guests Floor Plan All Groups Journeys Comms QR Scanner Team Setti…" at bounding box center [382, 183] width 765 height 367
click at [554, 0] on html "Event Builder Guests Floor Plan All Groups Journeys Comms QR Scanner Team Setti…" at bounding box center [382, 183] width 765 height 367
click at [370, 338] on div "79% Floorplan Builder Seat Legend Assign Seats Groups Exit All Reserved Shared …" at bounding box center [394, 180] width 737 height 330
click at [572, 6] on div "Event Builder Guests Floor Plan All Groups Journeys Comms QR Scanner Team Setti…" at bounding box center [382, 183] width 765 height 367
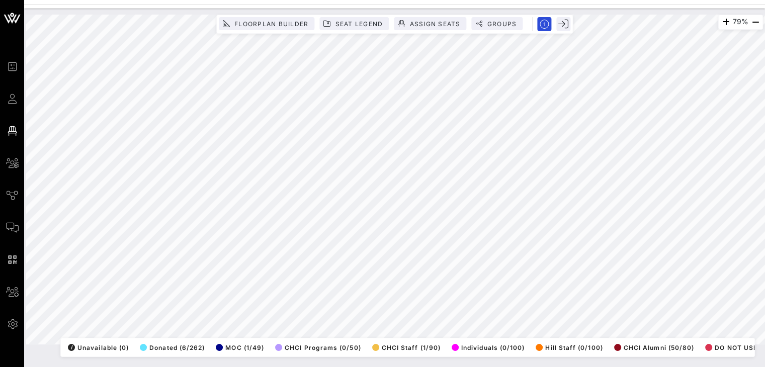
click at [612, 330] on div "79% Floorplan Builder Seat Legend Assign Seats Groups Exit All Reserved Shared …" at bounding box center [394, 180] width 737 height 330
click at [374, 367] on html "Event Builder Guests Floor Plan All Groups Journeys Comms QR Scanner Team Setti…" at bounding box center [382, 183] width 765 height 367
click at [506, 0] on html "Event Builder Guests Floor Plan All Groups Journeys Comms QR Scanner Team Setti…" at bounding box center [382, 183] width 765 height 367
click at [421, 11] on div "79% Floorplan Builder Seat Legend Assign Seats Groups Exit All Reserved Shared …" at bounding box center [394, 180] width 749 height 342
click at [608, 367] on html "Event Builder Guests Floor Plan All Groups Journeys Comms QR Scanner Team Setti…" at bounding box center [382, 183] width 765 height 367
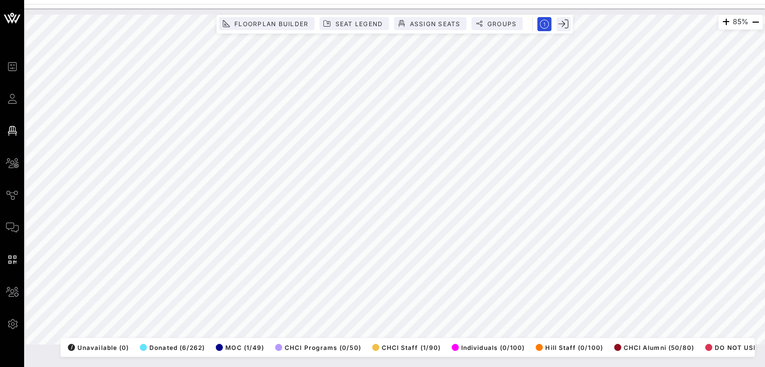
click at [191, 367] on html "Event Builder Guests Floor Plan All Groups Journeys Comms QR Scanner Team Setti…" at bounding box center [382, 183] width 765 height 367
click at [765, 132] on html "Event Builder Guests Floor Plan All Groups Journeys Comms QR Scanner Team Setti…" at bounding box center [382, 183] width 765 height 367
click at [231, 367] on html "Event Builder Guests Floor Plan All Groups Journeys Comms QR Scanner Team Setti…" at bounding box center [382, 183] width 765 height 367
click at [560, 367] on html "Event Builder Guests Floor Plan All Groups Journeys Comms QR Scanner Team Setti…" at bounding box center [382, 183] width 765 height 367
click at [527, 0] on html "Event Builder Guests Floor Plan All Groups Journeys Comms QR Scanner Team Setti…" at bounding box center [382, 183] width 765 height 367
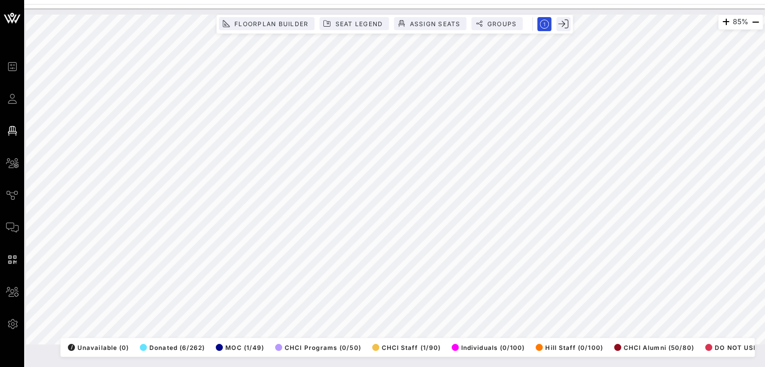
click at [765, 190] on html "Event Builder Guests Floor Plan All Groups Journeys Comms QR Scanner Team Setti…" at bounding box center [382, 183] width 765 height 367
click at [765, 150] on html "Event Builder Guests Floor Plan All Groups Journeys Comms QR Scanner Team Setti…" at bounding box center [382, 183] width 765 height 367
click at [674, 367] on html "Event Builder Guests Floor Plan All Groups Journeys Comms QR Scanner Team Setti…" at bounding box center [382, 183] width 765 height 367
click at [93, 367] on html "Event Builder Guests Floor Plan All Groups Journeys Comms QR Scanner Team Setti…" at bounding box center [382, 183] width 765 height 367
click at [661, 367] on html "Event Builder Guests Floor Plan All Groups Journeys Comms QR Scanner Team Setti…" at bounding box center [382, 183] width 765 height 367
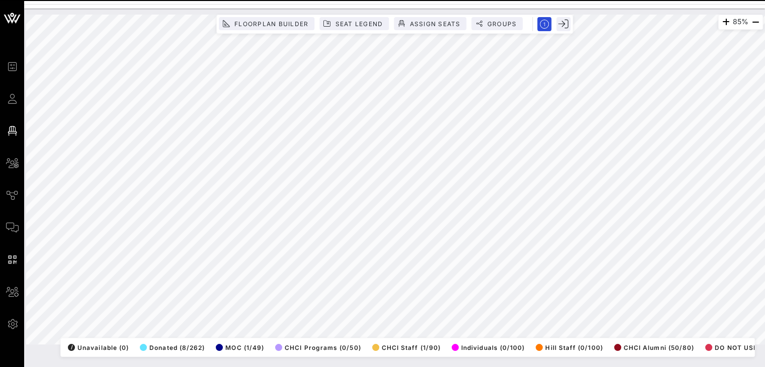
click at [765, 224] on html "Event Builder Guests Floor Plan All Groups Journeys Comms QR Scanner Team Setti…" at bounding box center [382, 183] width 765 height 367
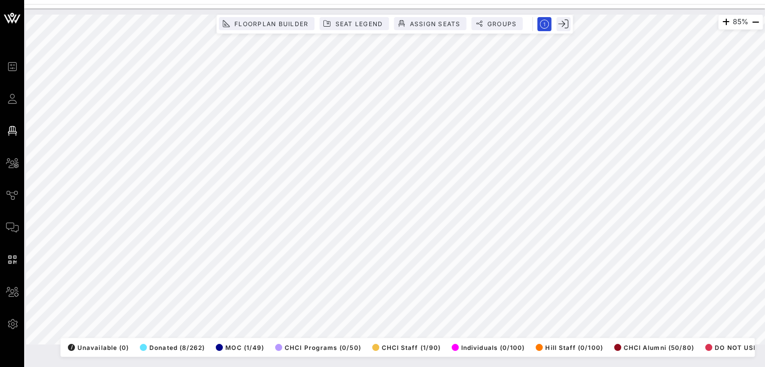
click at [765, 224] on html "Event Builder Guests Floor Plan All Groups Journeys Comms QR Scanner Team Setti…" at bounding box center [382, 183] width 765 height 367
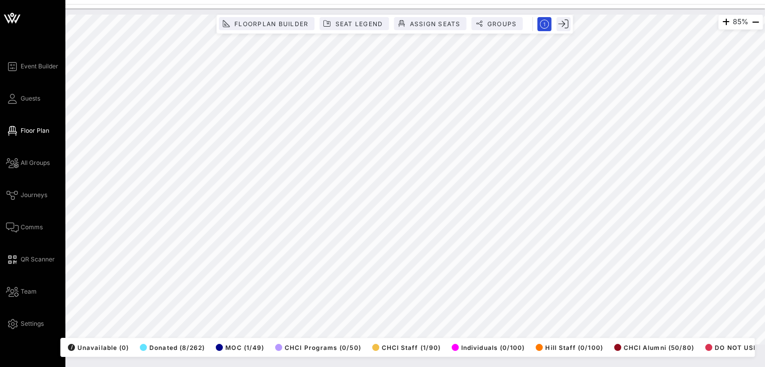
click at [0, 168] on div "Event Builder Guests Floor Plan All Groups Journeys Comms QR Scanner Team Setti…" at bounding box center [382, 183] width 765 height 367
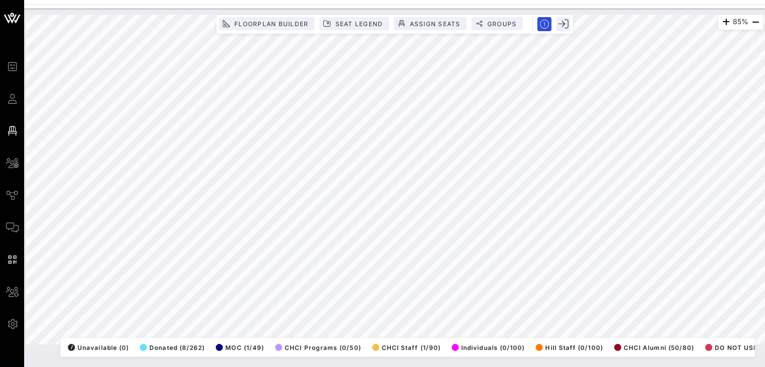
click at [123, 0] on html "Event Builder Guests Floor Plan All Groups Journeys Comms QR Scanner Team Setti…" at bounding box center [382, 183] width 765 height 367
click at [251, 1] on div "Event Builder Guests Floor Plan All Groups Journeys Comms QR Scanner Team Setti…" at bounding box center [382, 183] width 765 height 367
click at [207, 365] on div "85% Floorplan Builder Seat Legend Assign Seats Groups Exit All Reserved Shared …" at bounding box center [394, 188] width 741 height 359
click at [205, 367] on html "Event Builder Guests Floor Plan All Groups Journeys Comms QR Scanner Team Setti…" at bounding box center [382, 183] width 765 height 367
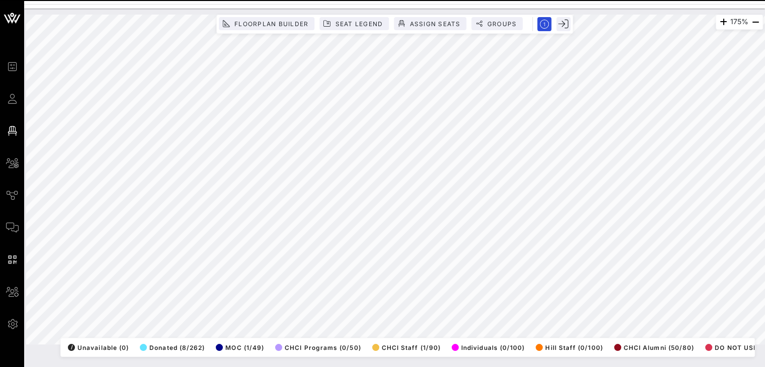
click at [286, 0] on html "Event Builder Guests Floor Plan All Groups Journeys Comms QR Scanner Team Setti…" at bounding box center [382, 183] width 765 height 367
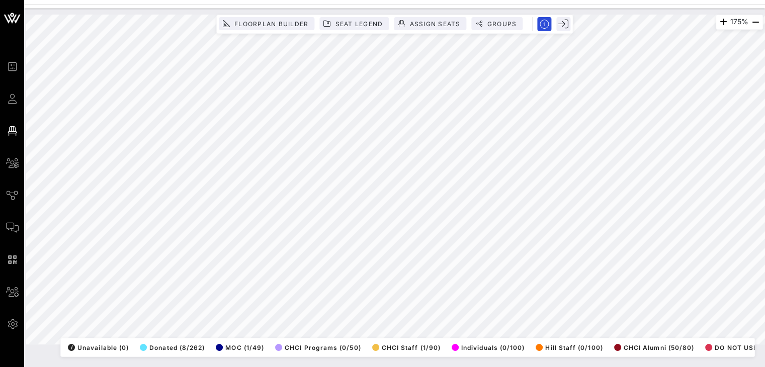
click at [765, 0] on html "Event Builder Guests Floor Plan All Groups Journeys Comms QR Scanner Team Setti…" at bounding box center [382, 183] width 765 height 367
click at [469, 0] on html "Event Builder Guests Floor Plan All Groups Journeys Comms QR Scanner Team Setti…" at bounding box center [382, 183] width 765 height 367
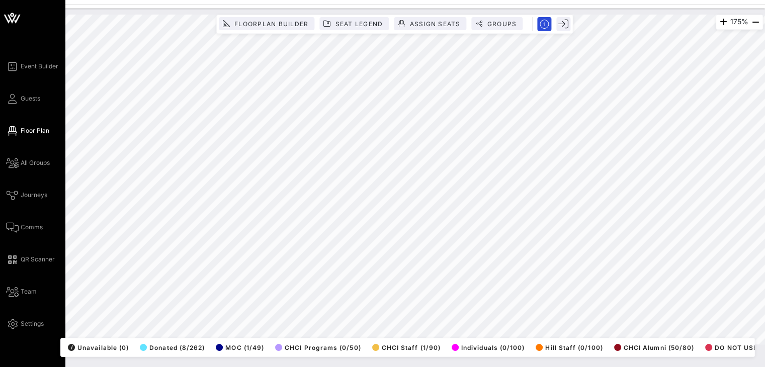
click at [0, 183] on div "Event Builder Guests Floor Plan All Groups Journeys Comms QR Scanner Team Setti…" at bounding box center [382, 183] width 765 height 367
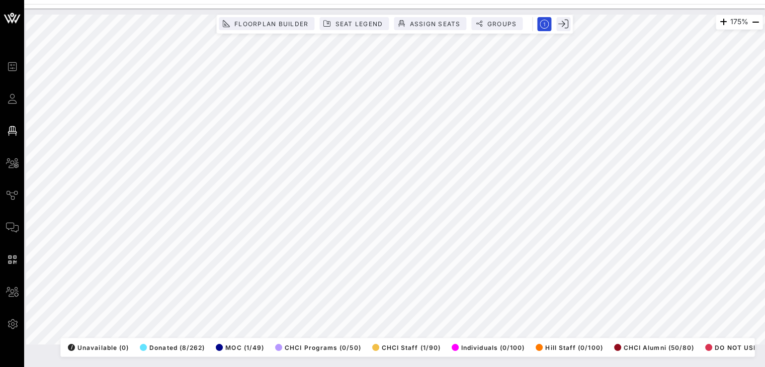
click at [765, 250] on html "Event Builder Guests Floor Plan All Groups Journeys Comms QR Scanner Team Setti…" at bounding box center [382, 183] width 765 height 367
click at [765, 224] on html "Event Builder Guests Floor Plan All Groups Journeys Comms QR Scanner Team Setti…" at bounding box center [382, 183] width 765 height 367
click at [627, 367] on html "Event Builder Guests Floor Plan All Groups Journeys Comms QR Scanner Team Setti…" at bounding box center [382, 183] width 765 height 367
click at [382, 16] on div "58% Floorplan Builder Seat Legend Assign Seats Groups Exit All Reserved Shared …" at bounding box center [394, 180] width 737 height 330
click at [144, 330] on div "58% Floorplan Builder Seat Legend Assign Seats Groups Exit All Reserved Shared …" at bounding box center [394, 180] width 737 height 330
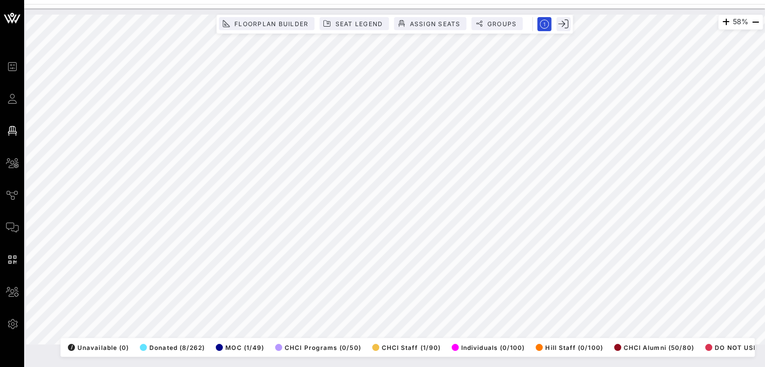
click at [765, 71] on html "Event Builder Guests Floor Plan All Groups Journeys Comms QR Scanner Team Setti…" at bounding box center [382, 183] width 765 height 367
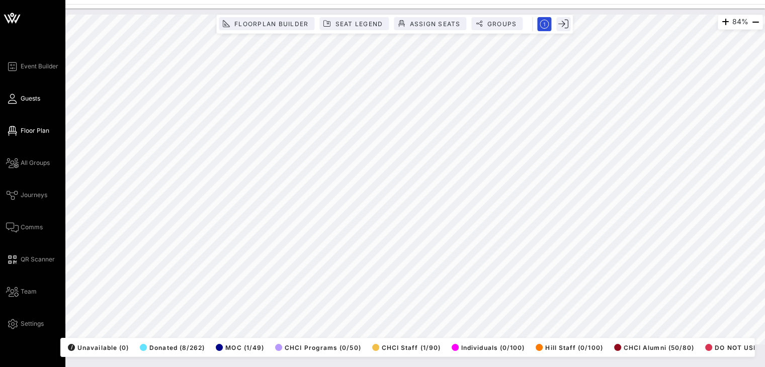
drag, startPoint x: 22, startPoint y: 161, endPoint x: 26, endPoint y: 95, distance: 66.5
click at [22, 161] on span "All Groups" at bounding box center [35, 162] width 29 height 9
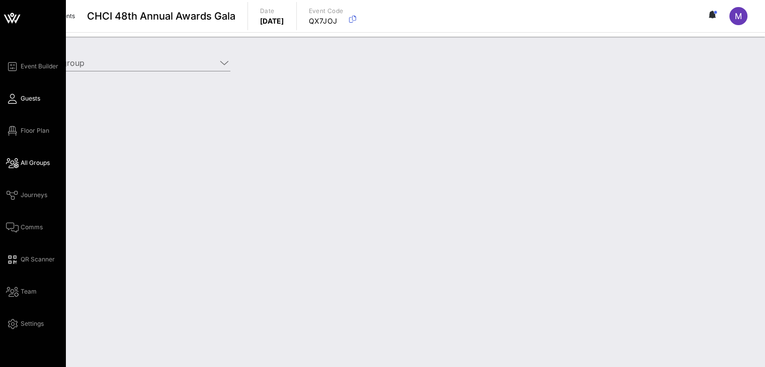
click at [24, 97] on span "Guests" at bounding box center [31, 98] width 20 height 9
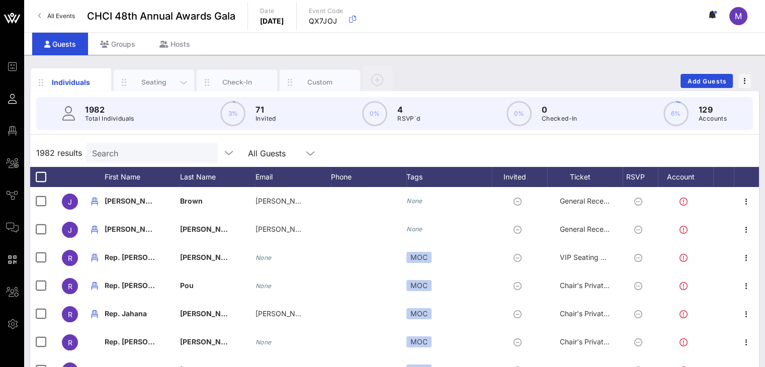
click at [165, 80] on div "Seating" at bounding box center [154, 82] width 45 height 10
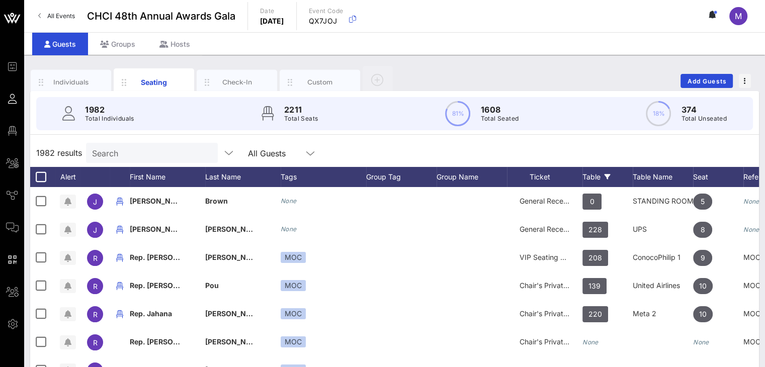
click at [585, 174] on div "Table" at bounding box center [607, 177] width 50 height 20
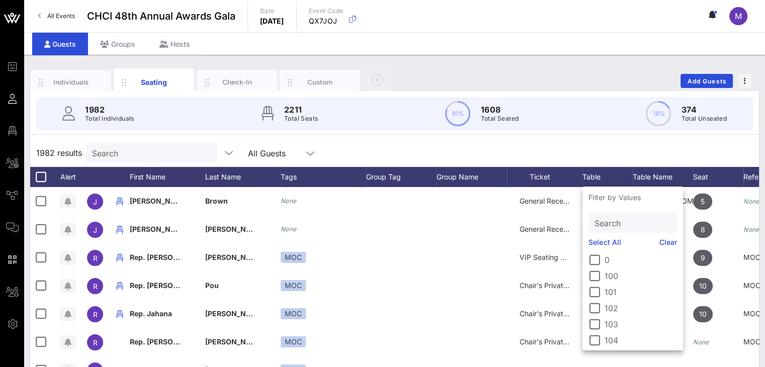
click at [609, 221] on input "Search" at bounding box center [632, 222] width 74 height 13
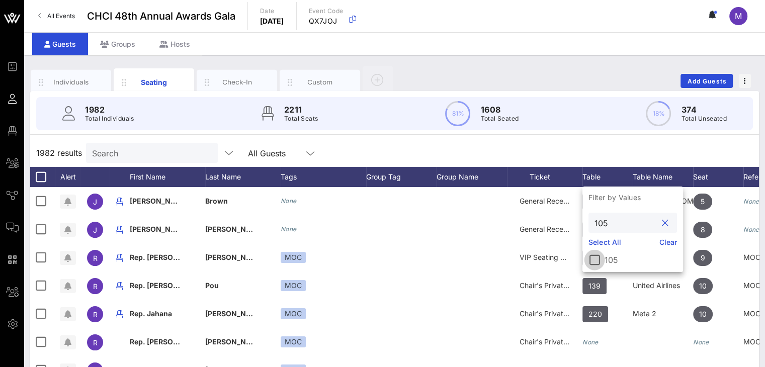
type input "105"
click at [595, 261] on div at bounding box center [594, 259] width 17 height 17
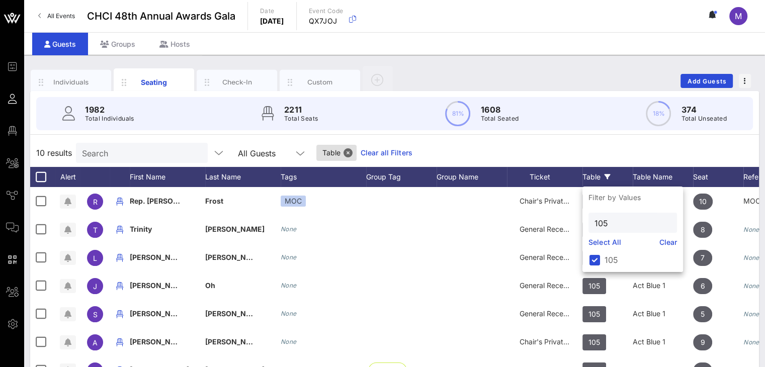
click at [568, 148] on div "10 results Search All Guests Table Clear all Filters" at bounding box center [394, 153] width 729 height 28
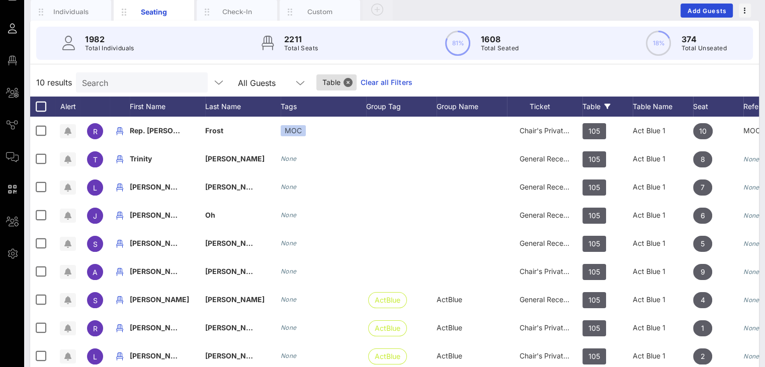
scroll to position [66, 0]
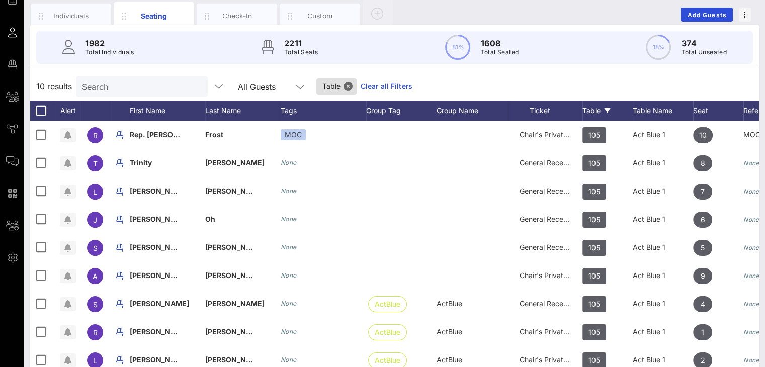
click at [600, 108] on div "Table" at bounding box center [607, 111] width 50 height 20
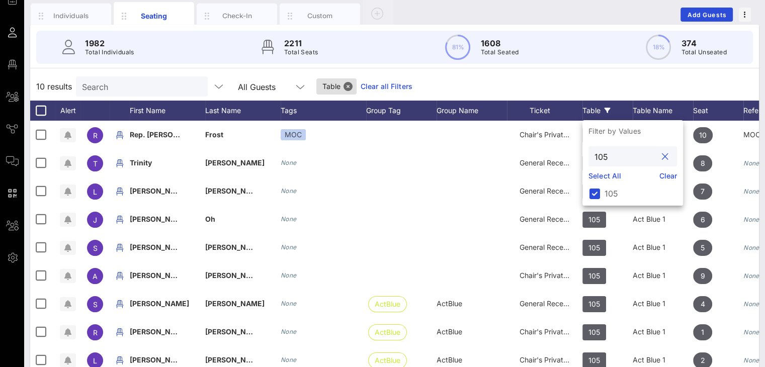
drag, startPoint x: 607, startPoint y: 157, endPoint x: 599, endPoint y: 157, distance: 8.6
click at [599, 157] on input "105" at bounding box center [626, 156] width 62 height 13
type input "110"
drag, startPoint x: 592, startPoint y: 196, endPoint x: 583, endPoint y: 198, distance: 8.7
click at [592, 196] on div at bounding box center [594, 193] width 17 height 17
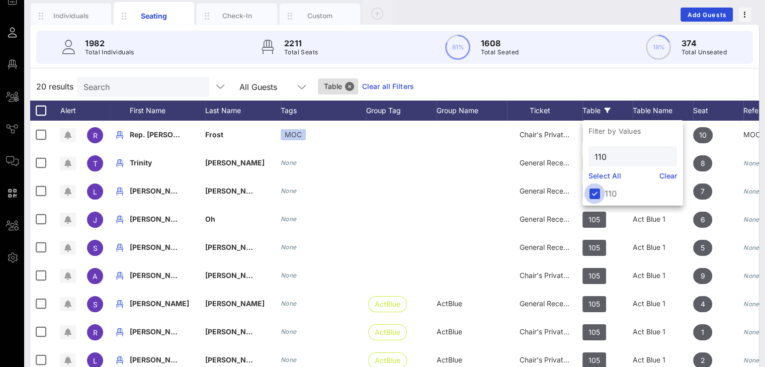
scroll to position [0, 0]
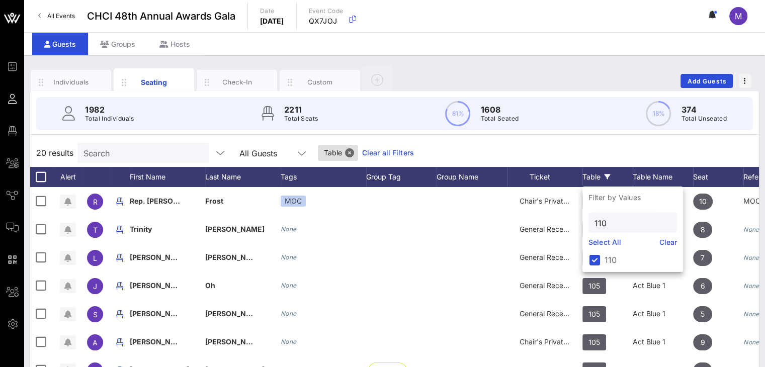
click at [645, 146] on div "20 results Search All Guests Table Clear all Filters" at bounding box center [394, 153] width 729 height 28
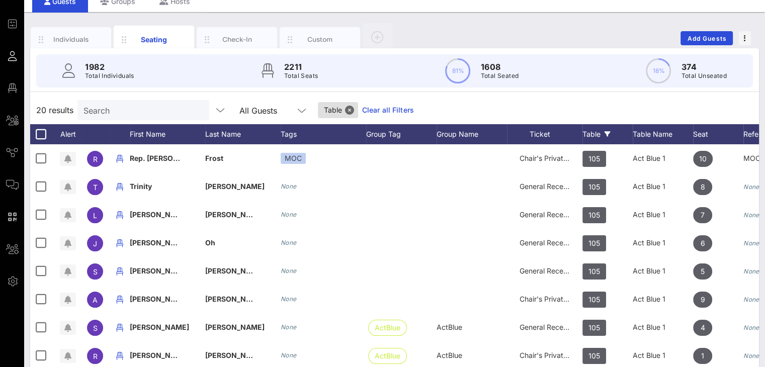
scroll to position [26, 0]
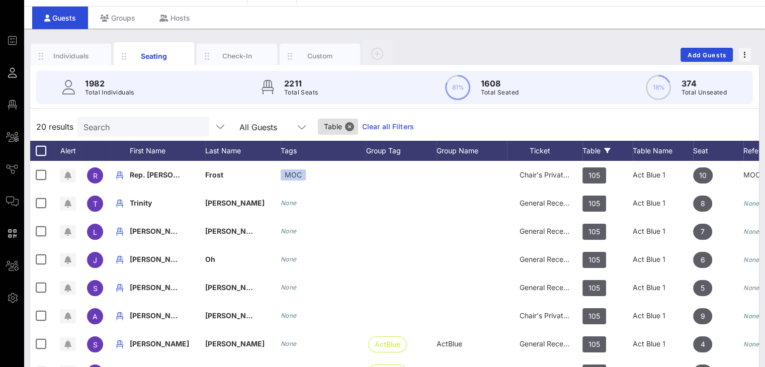
click at [385, 122] on link "Clear all Filters" at bounding box center [388, 126] width 52 height 11
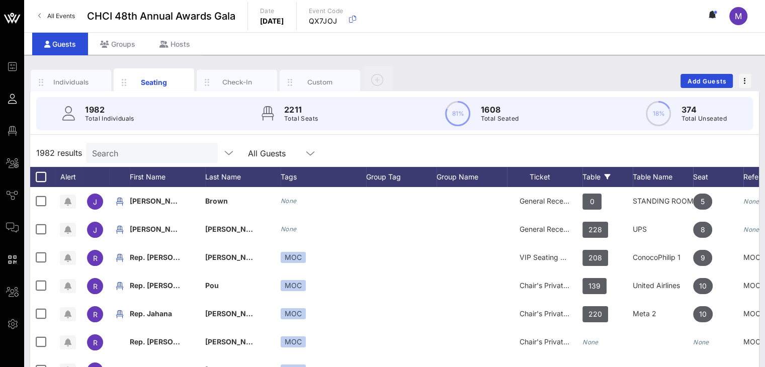
click at [596, 178] on div "Table" at bounding box center [607, 177] width 50 height 20
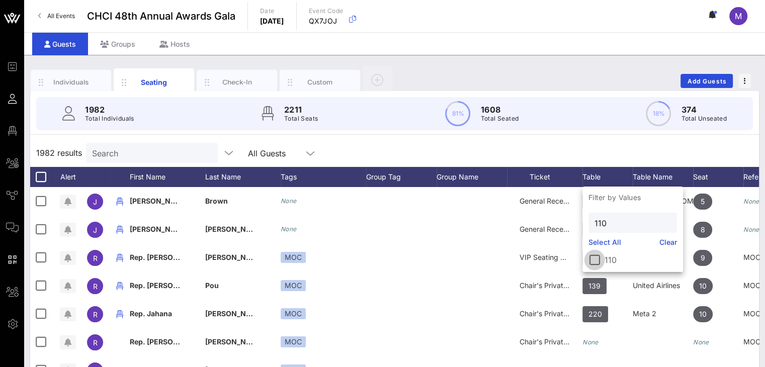
click at [596, 261] on div at bounding box center [594, 259] width 17 height 17
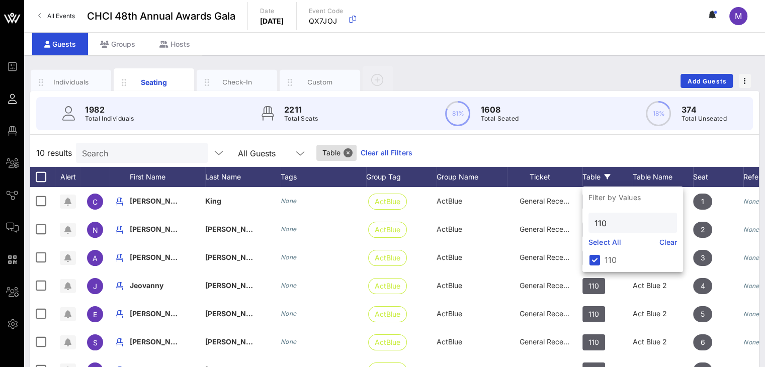
click at [616, 157] on div "10 results Search All Guests Table Clear all Filters" at bounding box center [394, 153] width 729 height 28
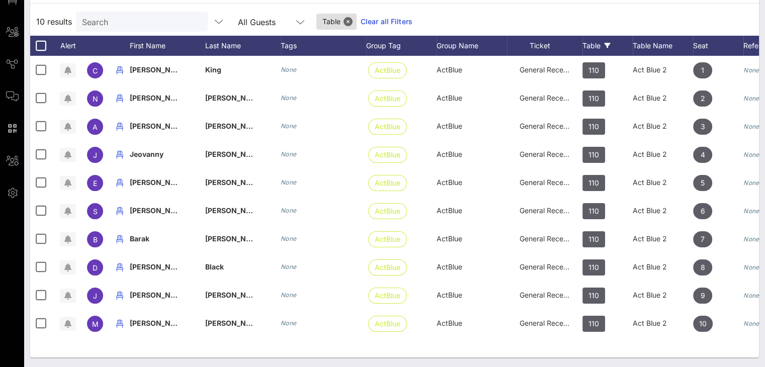
scroll to position [127, 0]
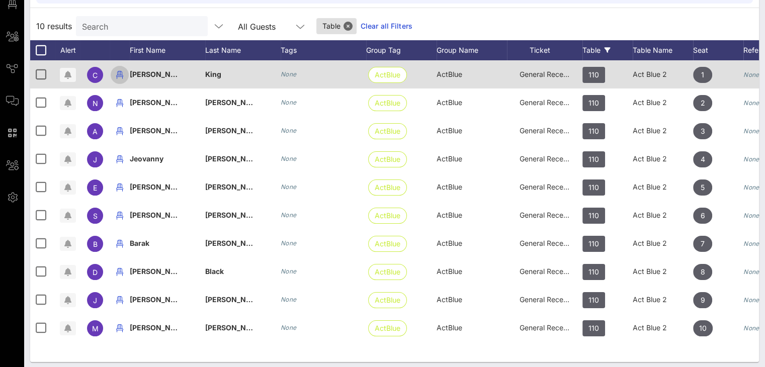
click at [120, 75] on icon "button" at bounding box center [120, 75] width 12 height 12
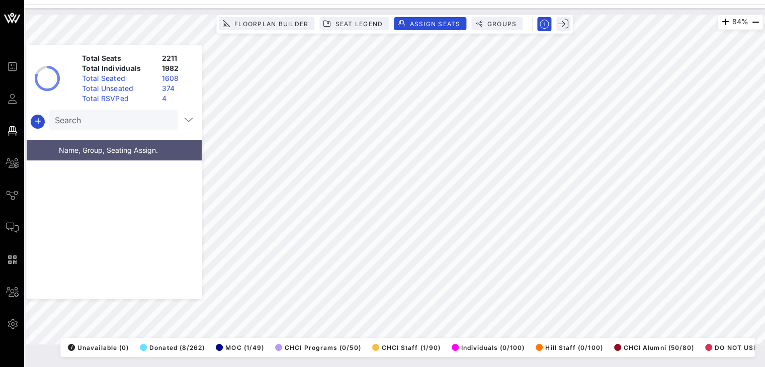
scroll to position [21653, 0]
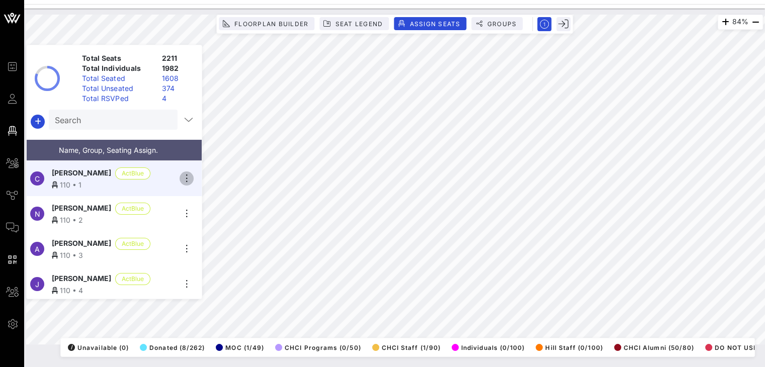
click at [187, 177] on icon "button" at bounding box center [187, 179] width 12 height 12
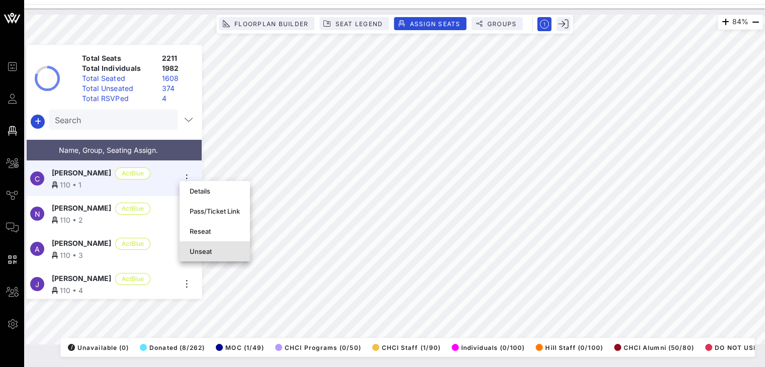
click at [200, 251] on div "Unseat" at bounding box center [215, 251] width 50 height 8
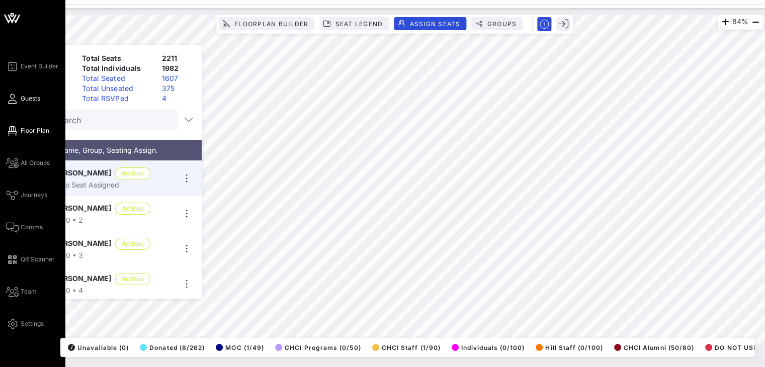
click at [23, 99] on span "Guests" at bounding box center [31, 98] width 20 height 9
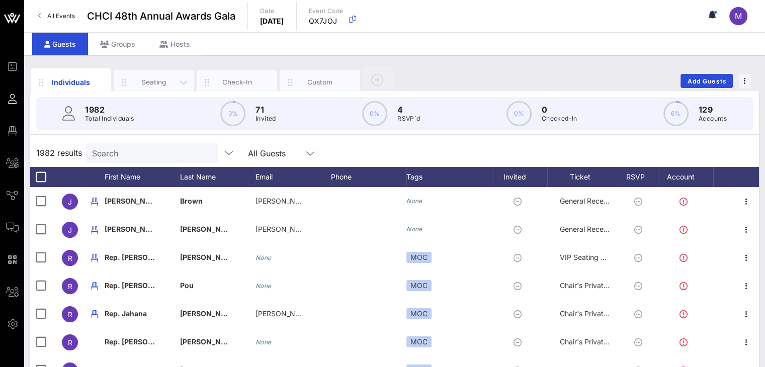
click at [153, 81] on div "Seating" at bounding box center [154, 82] width 45 height 10
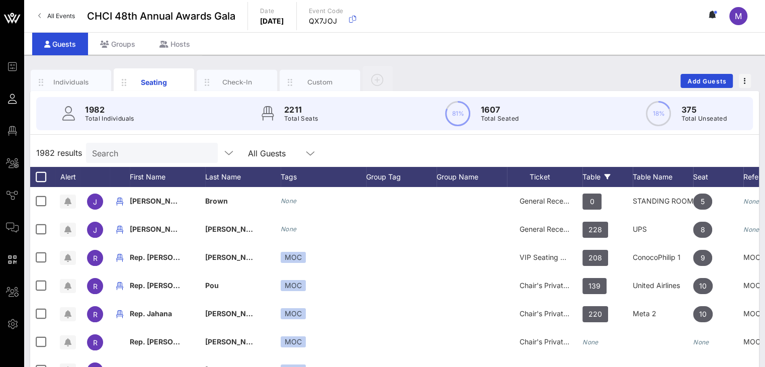
click at [592, 174] on div "Table" at bounding box center [607, 177] width 50 height 20
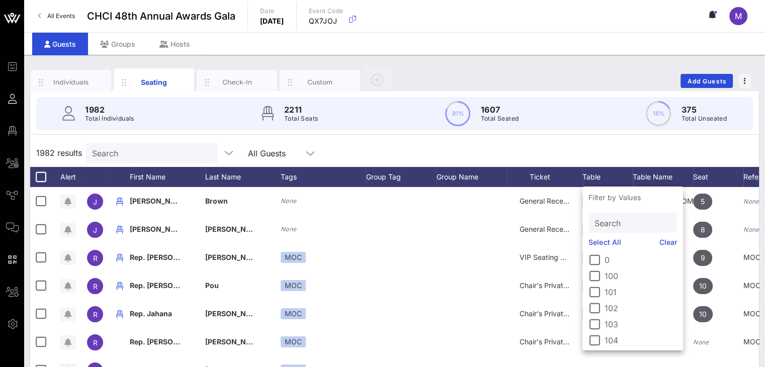
drag, startPoint x: 604, startPoint y: 222, endPoint x: 596, endPoint y: 225, distance: 9.1
click at [604, 222] on input "Search" at bounding box center [632, 222] width 74 height 13
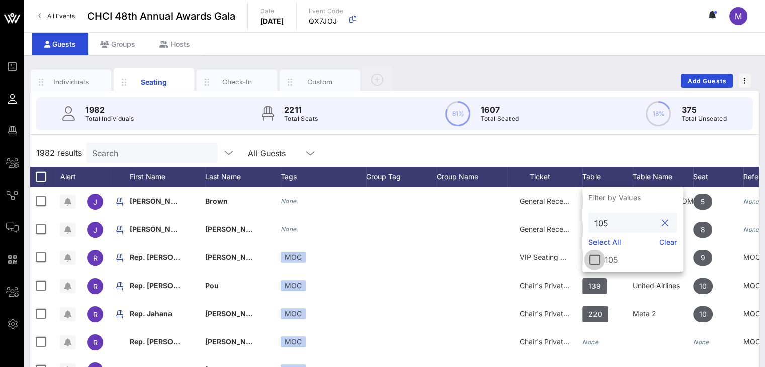
type input "105"
click at [596, 264] on div at bounding box center [594, 259] width 17 height 17
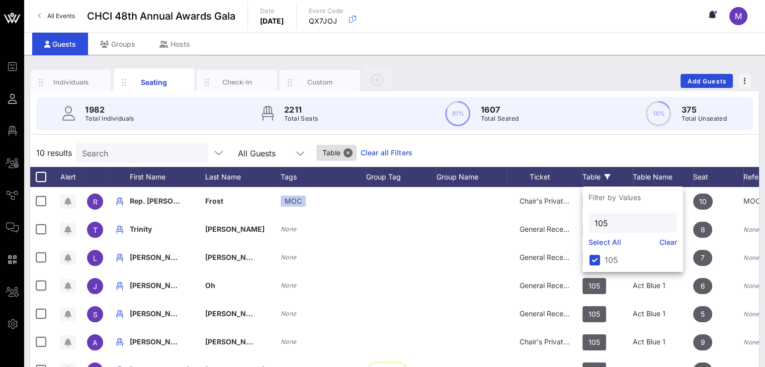
click at [687, 147] on div "10 results Search All Guests Table Clear all Filters" at bounding box center [394, 153] width 729 height 28
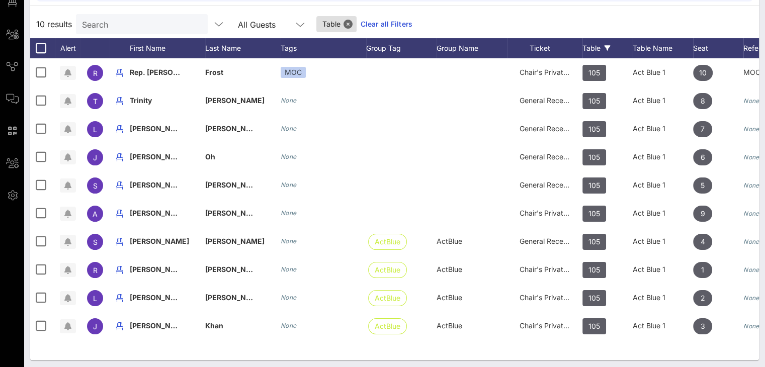
scroll to position [131, 0]
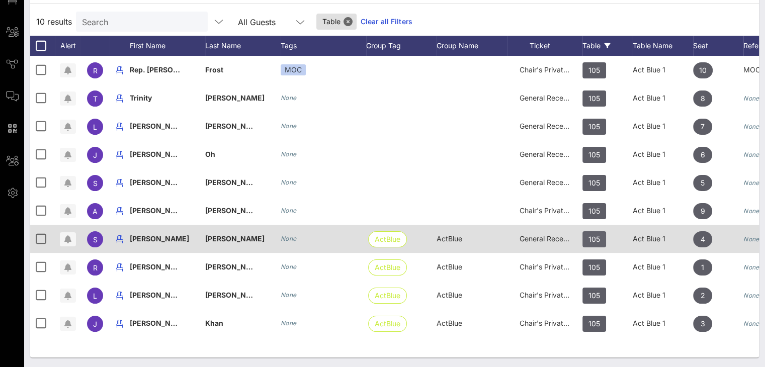
click at [597, 239] on span "105" at bounding box center [594, 239] width 12 height 16
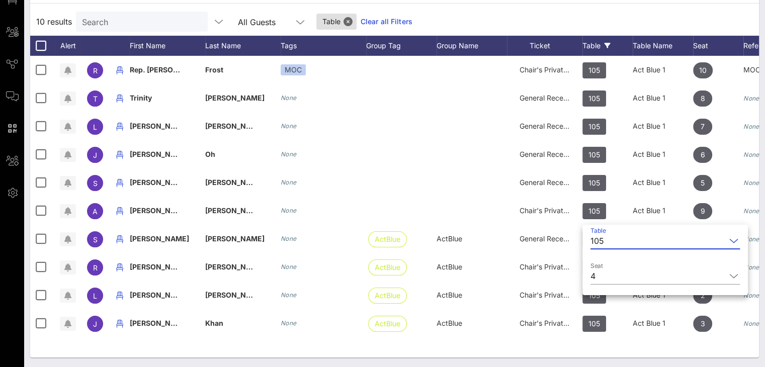
click at [605, 242] on div "105" at bounding box center [657, 241] width 135 height 16
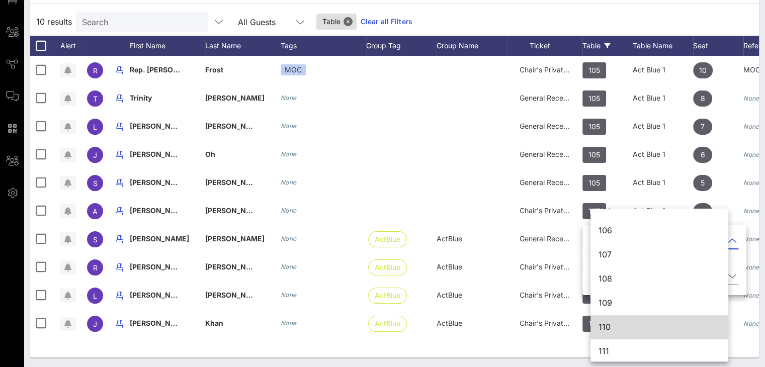
scroll to position [165, 0]
click at [622, 324] on div "110" at bounding box center [660, 325] width 122 height 10
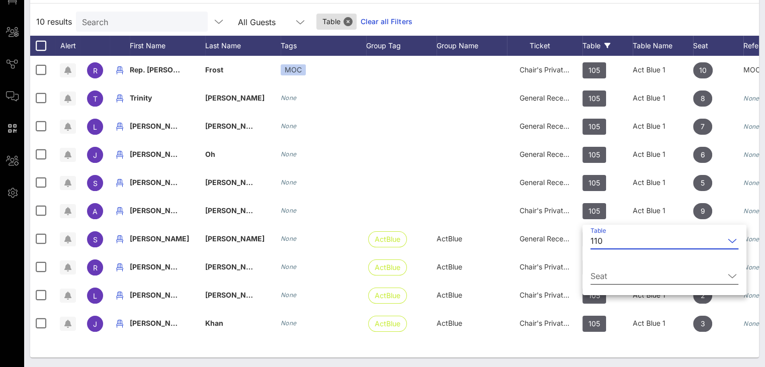
click at [728, 274] on icon at bounding box center [732, 276] width 9 height 12
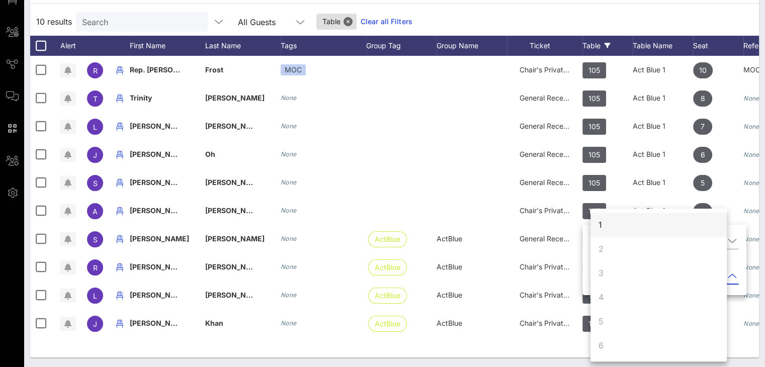
click at [643, 226] on div "1" at bounding box center [658, 225] width 136 height 24
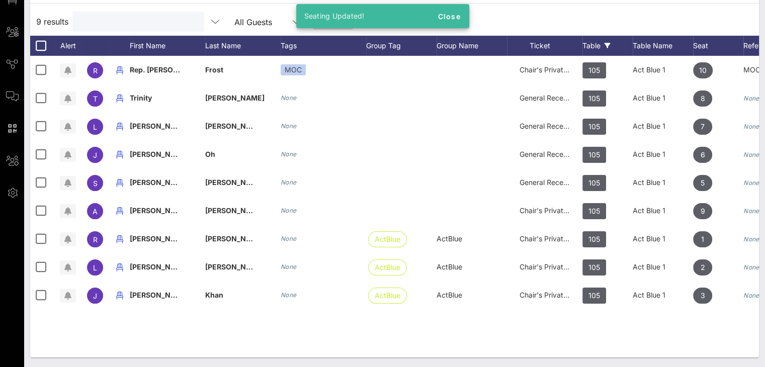
click at [145, 21] on input "text" at bounding box center [137, 21] width 118 height 13
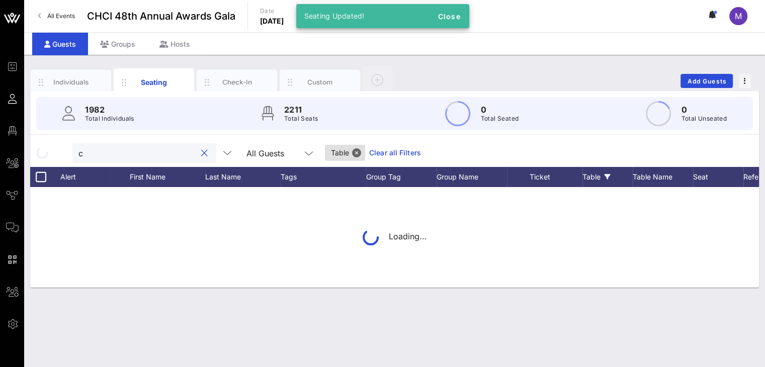
scroll to position [0, 0]
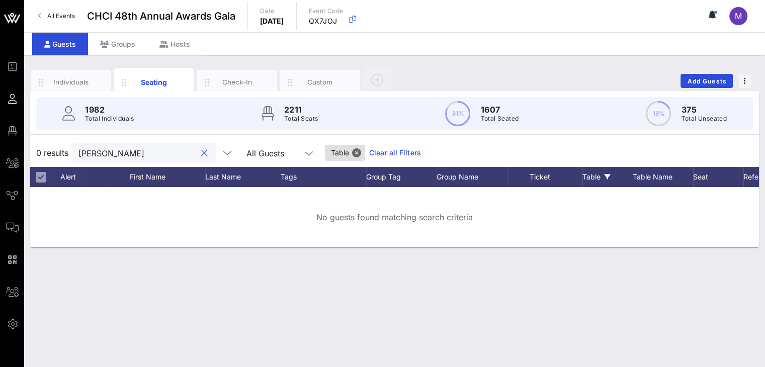
type input "candi"
click at [385, 153] on link "Clear all Filters" at bounding box center [395, 152] width 52 height 11
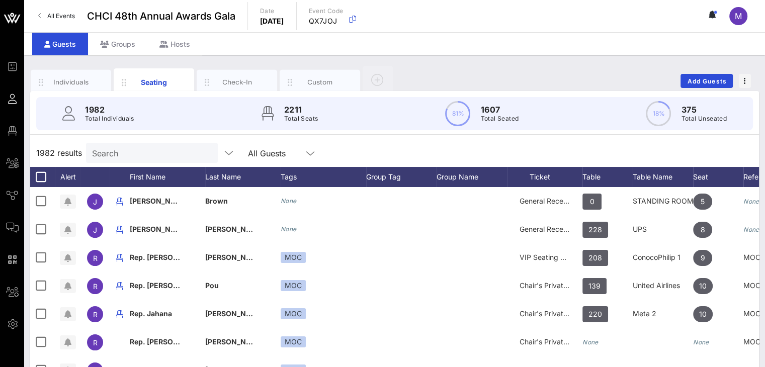
click at [141, 158] on input "Search" at bounding box center [151, 152] width 118 height 13
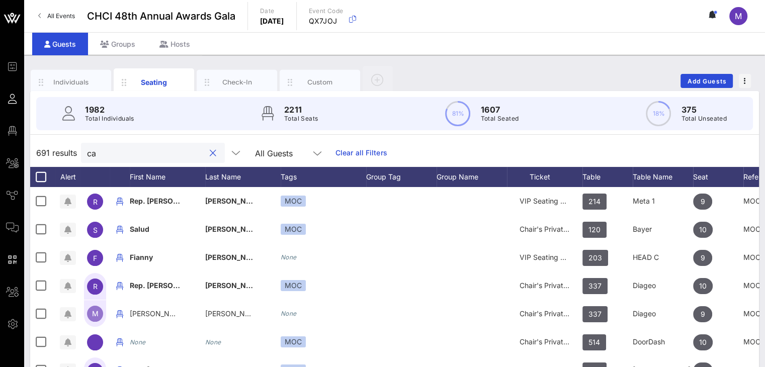
type input "c"
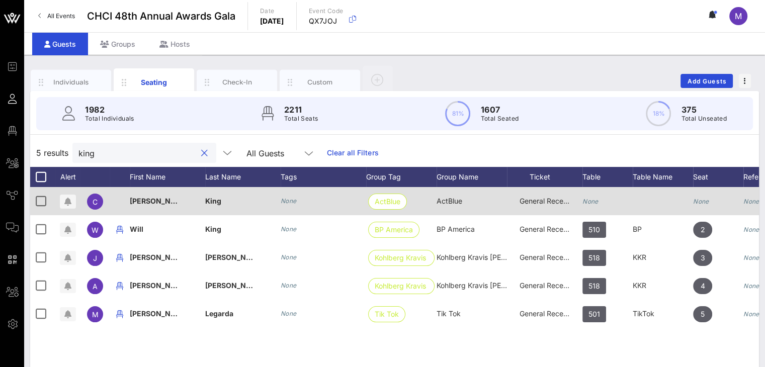
click at [598, 203] on div "None" at bounding box center [607, 207] width 50 height 40
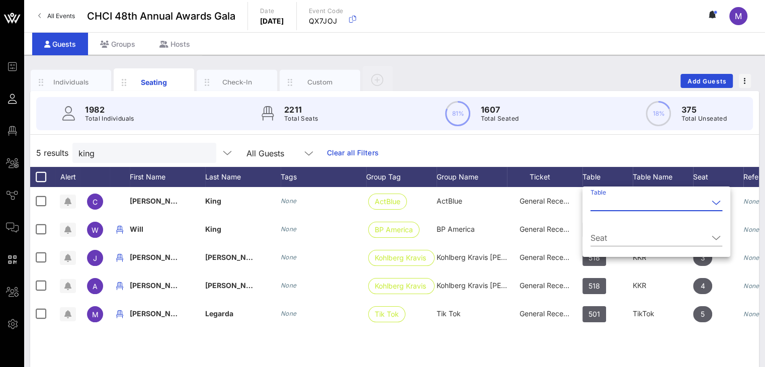
click at [603, 204] on input "Table" at bounding box center [649, 203] width 118 height 16
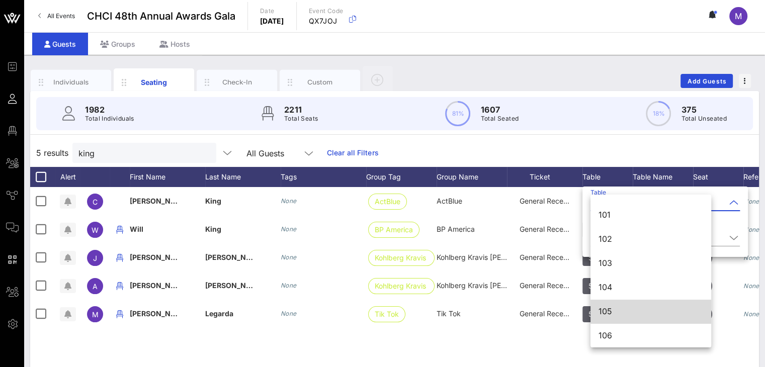
scroll to position [44, 0]
click at [630, 309] on div "105" at bounding box center [651, 311] width 105 height 10
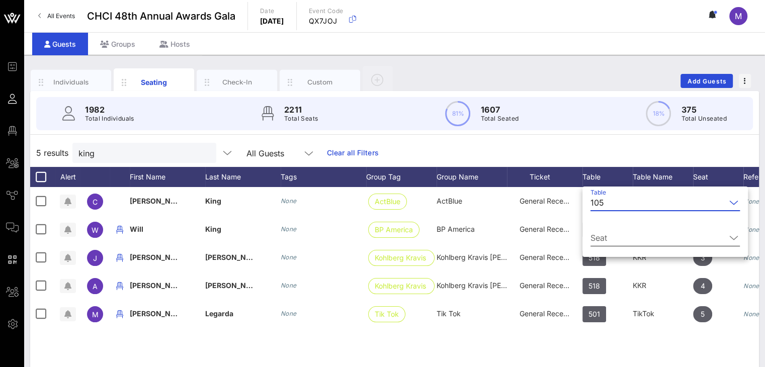
click at [616, 240] on input "Seat" at bounding box center [657, 238] width 135 height 16
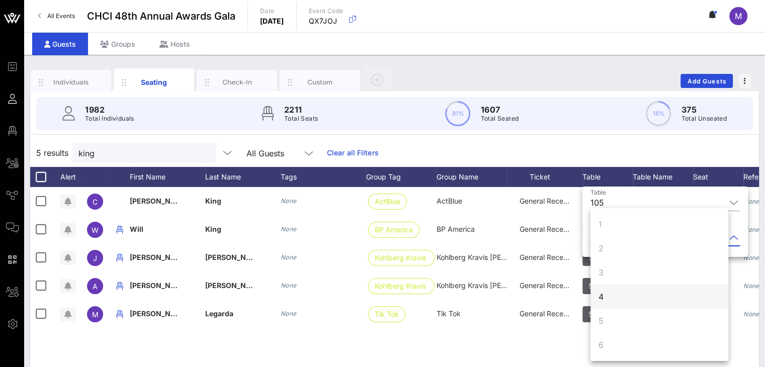
click at [607, 296] on div "4" at bounding box center [659, 297] width 138 height 24
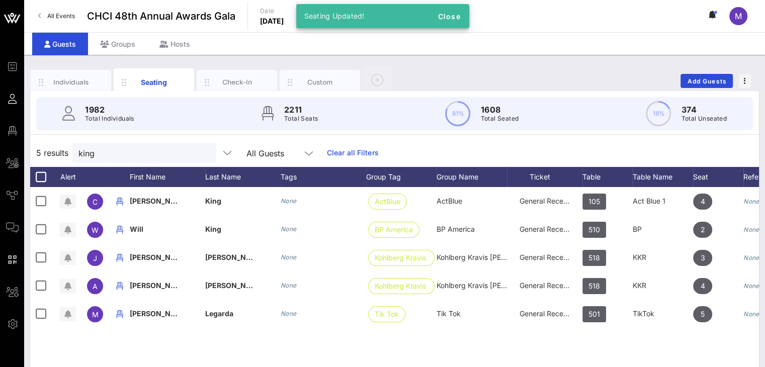
click at [515, 149] on div "5 results king All Guests Clear all Filters" at bounding box center [394, 153] width 729 height 28
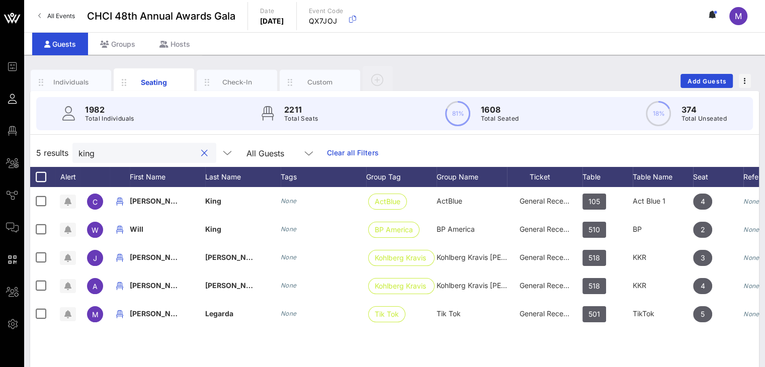
drag, startPoint x: 141, startPoint y: 153, endPoint x: 49, endPoint y: 147, distance: 91.8
click at [49, 147] on div "5 results king All Guests Clear all Filters" at bounding box center [394, 153] width 729 height 28
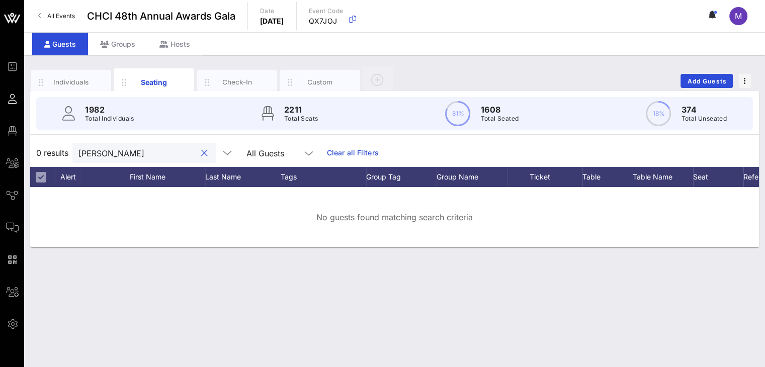
drag, startPoint x: 139, startPoint y: 152, endPoint x: 65, endPoint y: 157, distance: 74.1
click at [65, 157] on div "0 results Bernando All Guests Clear all Filters" at bounding box center [394, 153] width 729 height 28
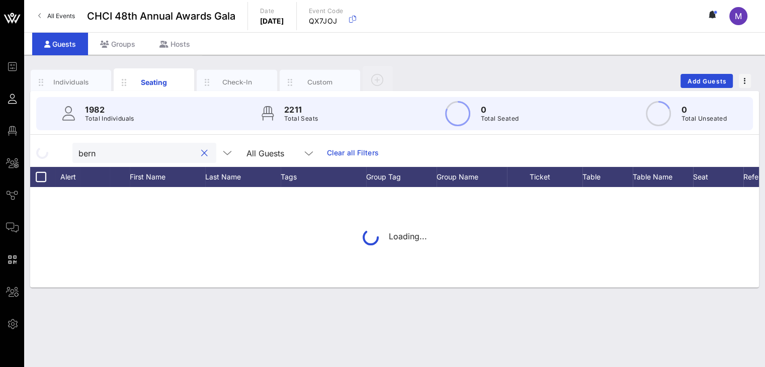
type input "berna"
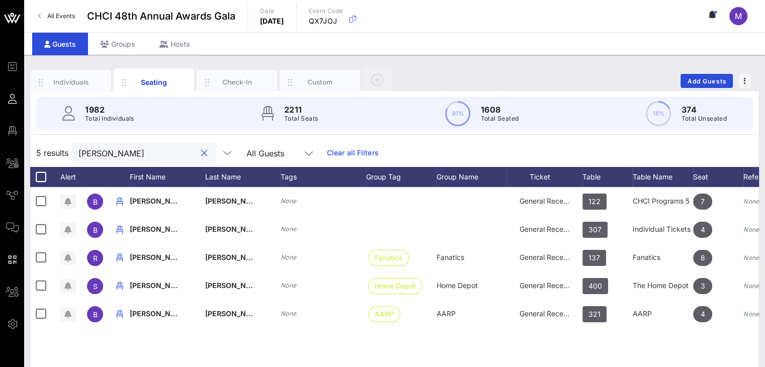
drag, startPoint x: 128, startPoint y: 155, endPoint x: 76, endPoint y: 148, distance: 52.3
click at [76, 148] on div "berna" at bounding box center [144, 153] width 144 height 20
click at [201, 156] on button "clear icon" at bounding box center [204, 153] width 7 height 10
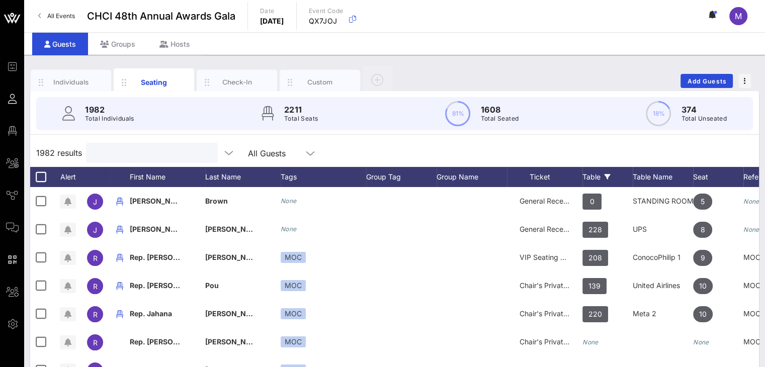
click at [588, 172] on div "Table" at bounding box center [607, 177] width 50 height 20
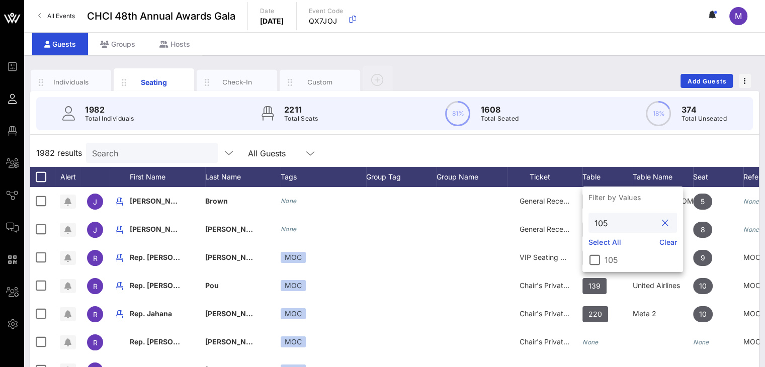
drag, startPoint x: 610, startPoint y: 223, endPoint x: 599, endPoint y: 222, distance: 11.1
click at [599, 222] on input "105" at bounding box center [626, 222] width 62 height 13
type input "110"
click at [595, 256] on div at bounding box center [594, 259] width 17 height 17
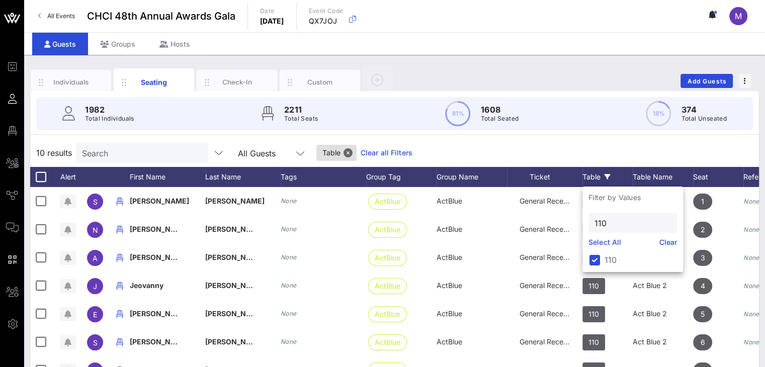
click at [574, 153] on div "10 results Search All Guests Table Clear all Filters" at bounding box center [394, 153] width 729 height 28
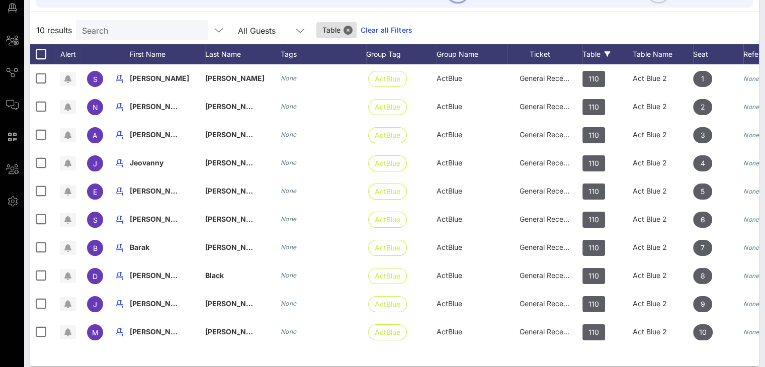
scroll to position [123, 0]
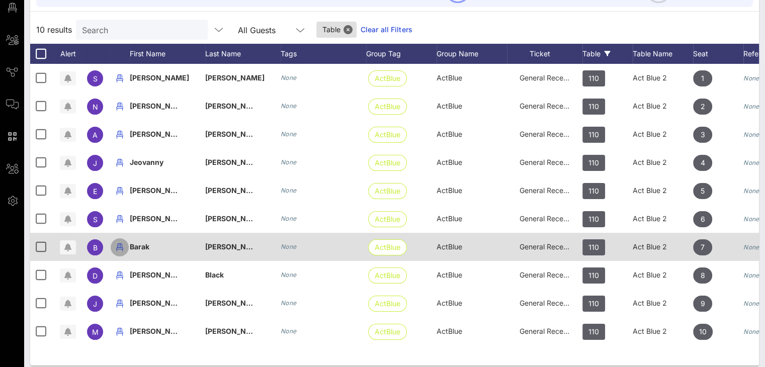
click at [120, 243] on icon "button" at bounding box center [120, 247] width 12 height 12
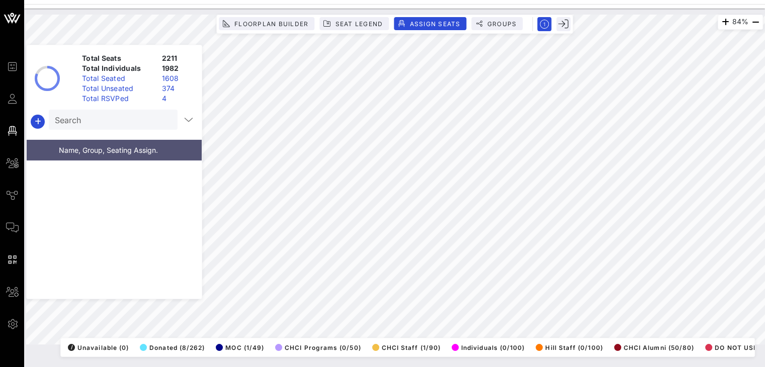
scroll to position [21864, 0]
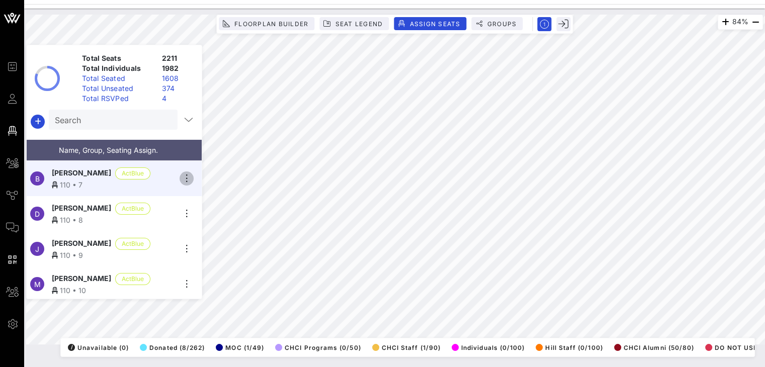
click at [187, 178] on icon "button" at bounding box center [187, 179] width 12 height 12
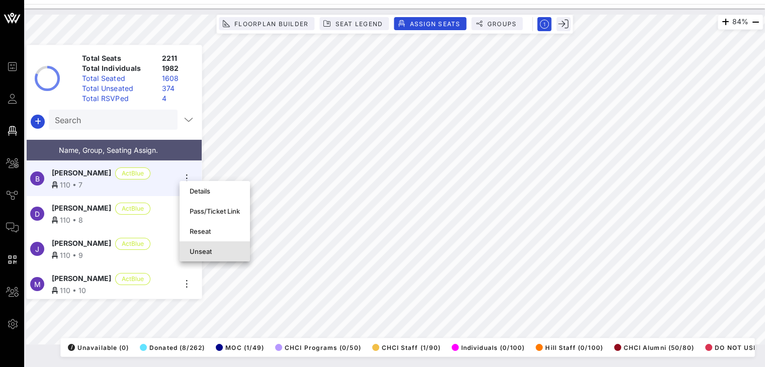
click at [203, 248] on div "Unseat" at bounding box center [215, 251] width 50 height 8
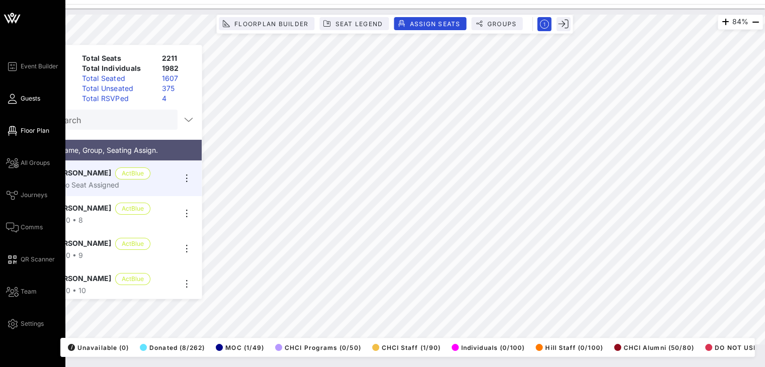
click at [30, 99] on span "Guests" at bounding box center [31, 98] width 20 height 9
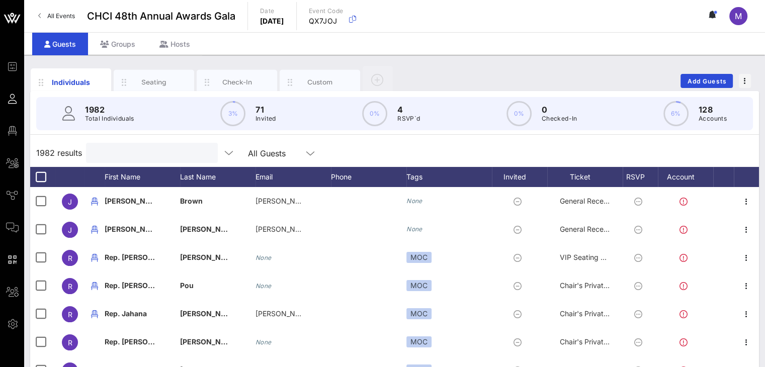
click at [146, 151] on input "text" at bounding box center [151, 152] width 118 height 13
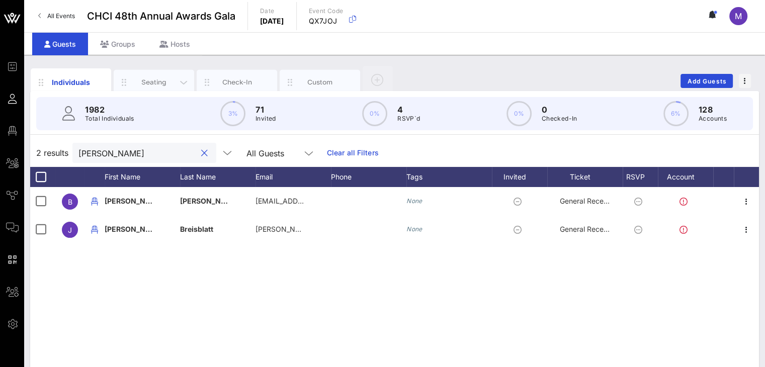
type input "reis"
click at [160, 80] on div "Seating" at bounding box center [154, 82] width 45 height 10
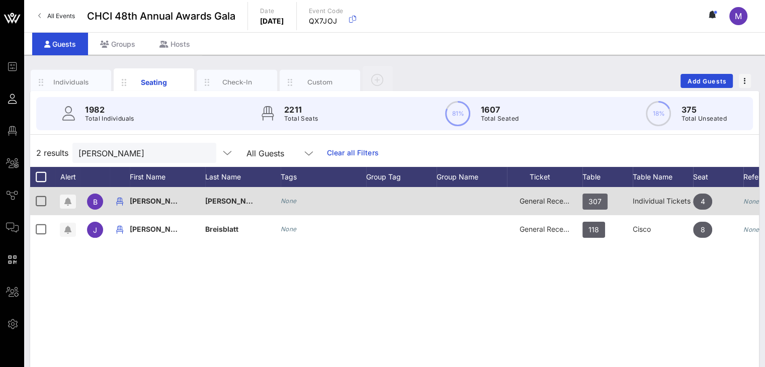
click at [592, 200] on span "307" at bounding box center [594, 202] width 13 height 16
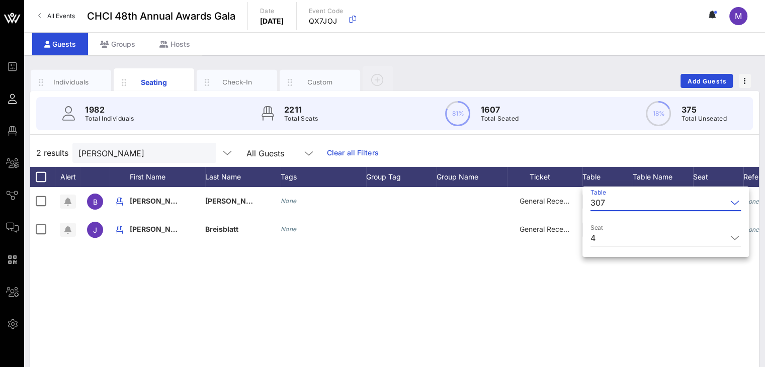
click at [619, 199] on input "Table" at bounding box center [668, 203] width 118 height 16
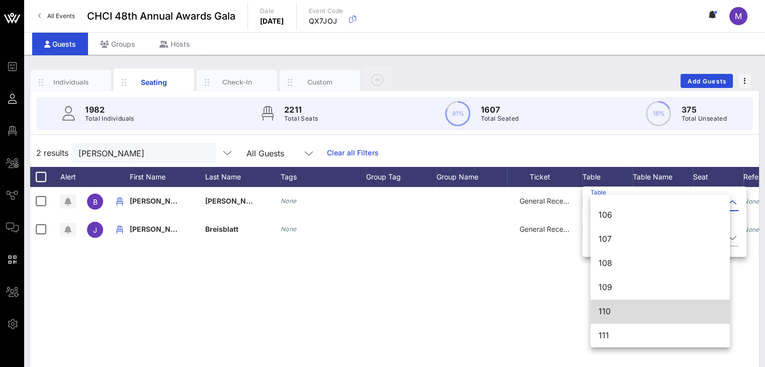
scroll to position [165, 0]
click at [628, 306] on div "110" at bounding box center [660, 311] width 123 height 22
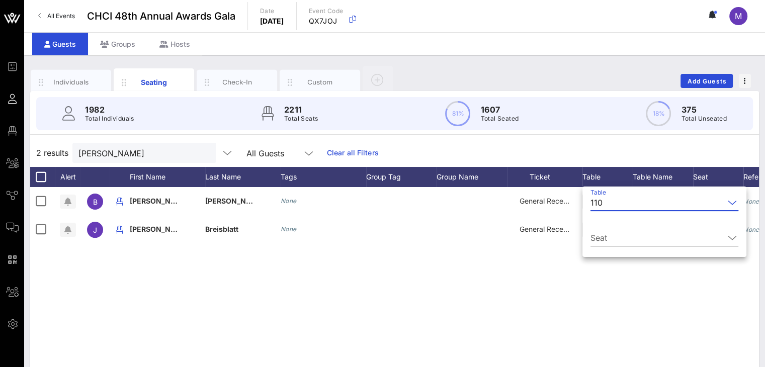
click at [728, 234] on icon at bounding box center [732, 238] width 9 height 12
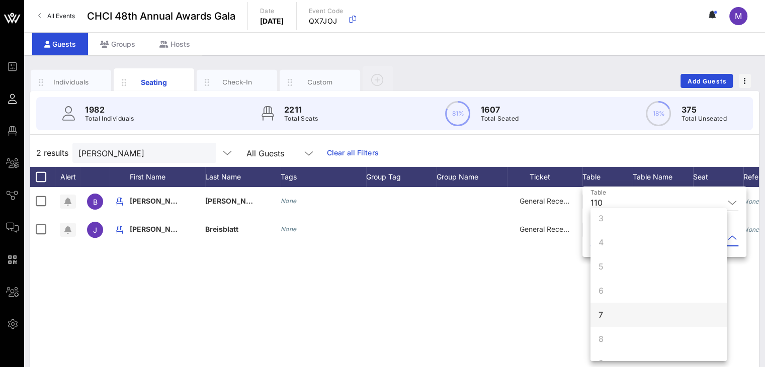
scroll to position [50, 0]
click at [609, 317] on div "7" at bounding box center [658, 319] width 136 height 24
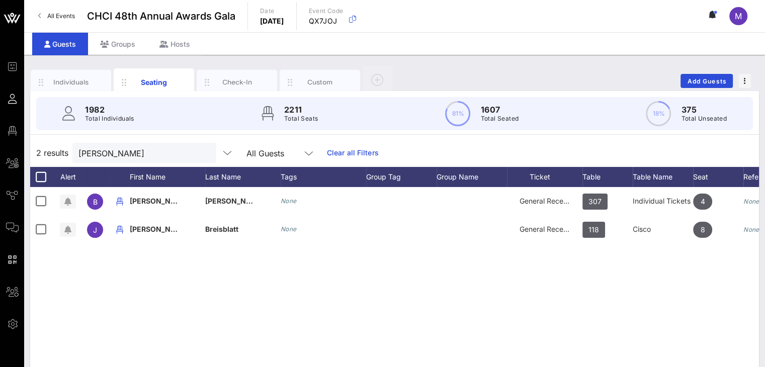
scroll to position [0, 0]
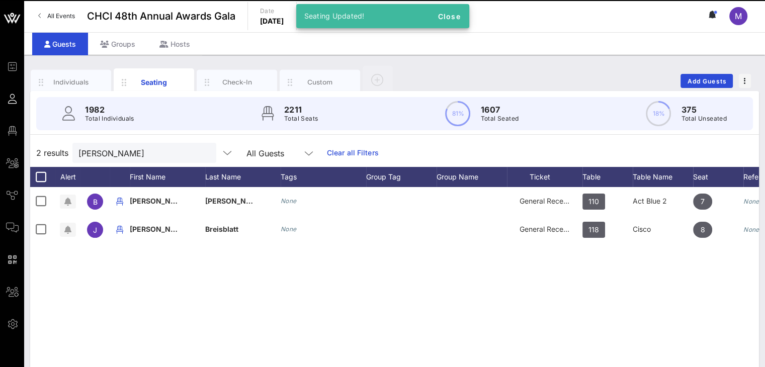
click at [618, 286] on div "B Bernardo Reis None General Reception 110 Act Blue 2 7 None J Josh Breisblatt …" at bounding box center [394, 338] width 729 height 302
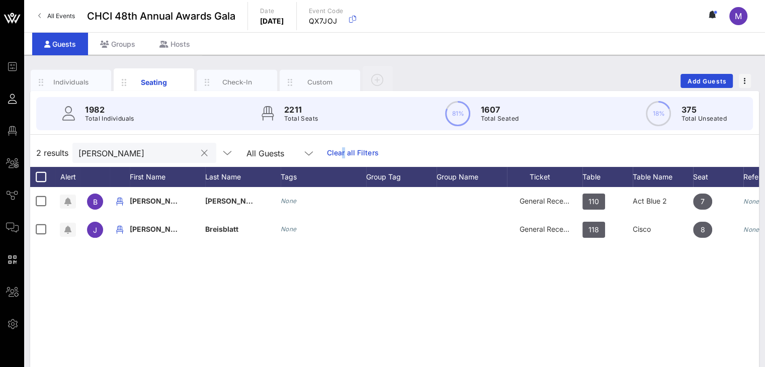
drag, startPoint x: 331, startPoint y: 147, endPoint x: 148, endPoint y: 152, distance: 183.7
click at [334, 147] on link "Clear all Filters" at bounding box center [353, 152] width 52 height 11
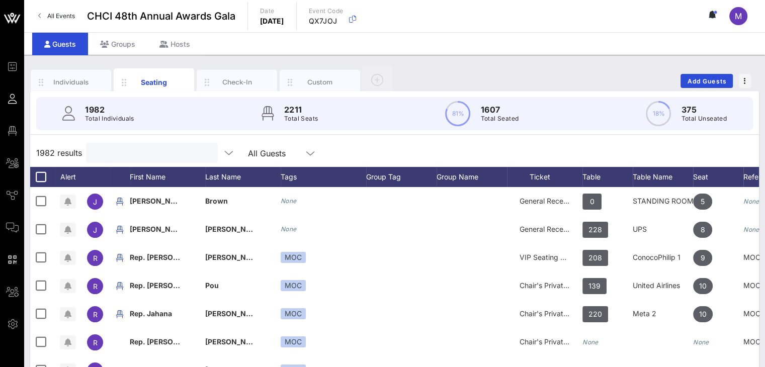
click at [139, 150] on input "text" at bounding box center [151, 152] width 118 height 13
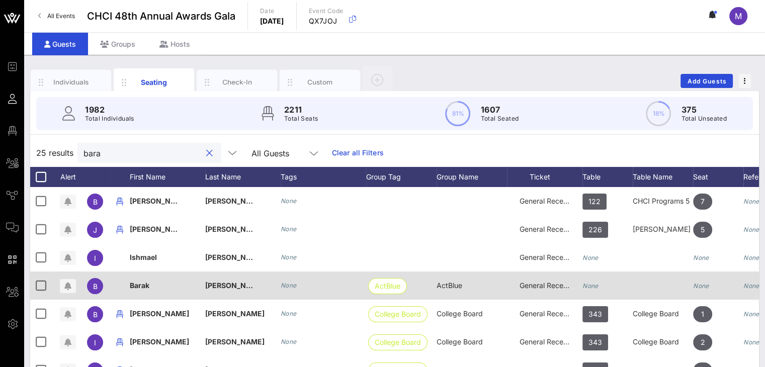
type input "bara"
click at [585, 284] on icon "None" at bounding box center [590, 286] width 16 height 8
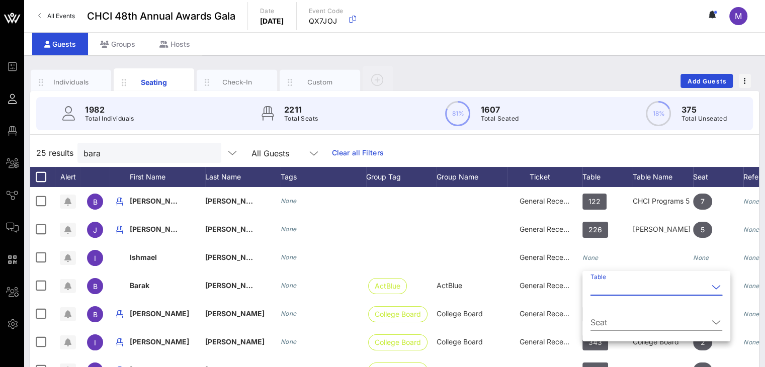
click at [600, 287] on input "Table" at bounding box center [649, 287] width 118 height 16
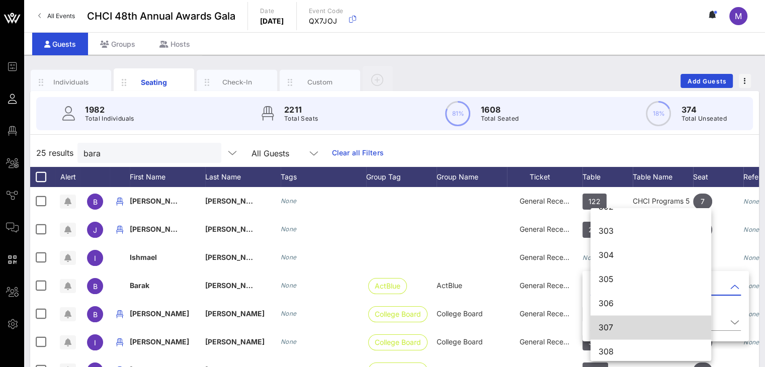
scroll to position [2000, 0]
click at [630, 322] on div "307" at bounding box center [651, 325] width 105 height 10
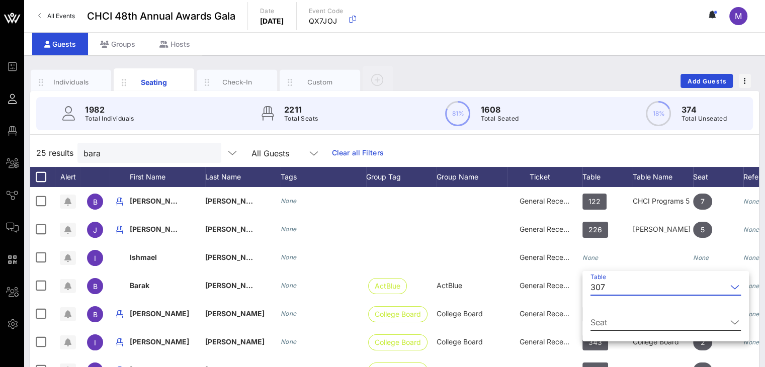
click at [624, 319] on input "Seat" at bounding box center [658, 322] width 136 height 16
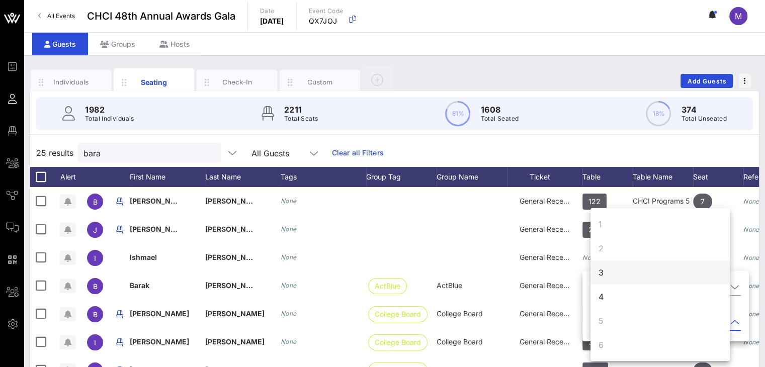
click at [599, 274] on div "3" at bounding box center [601, 273] width 5 height 12
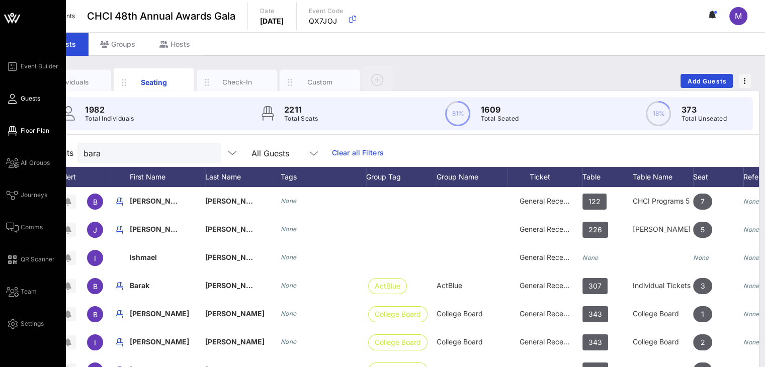
click at [26, 130] on span "Floor Plan" at bounding box center [35, 130] width 29 height 9
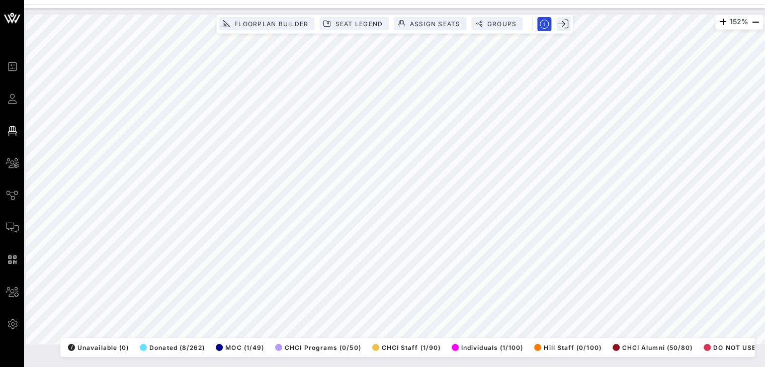
click at [21, 367] on html "Event Builder Guests Floor Plan All Groups Journeys Comms QR Scanner Team Setti…" at bounding box center [382, 183] width 765 height 367
click at [402, 367] on html "Event Builder Guests Floor Plan All Groups Journeys Comms QR Scanner Team Setti…" at bounding box center [382, 183] width 765 height 367
click at [35, 367] on html "Event Builder Guests Floor Plan All Groups Journeys Comms QR Scanner Team Setti…" at bounding box center [382, 183] width 765 height 367
click at [334, 360] on div "55% Floorplan Builder Seat Legend Assign Seats Groups Exit All Reserved Shared …" at bounding box center [394, 188] width 741 height 359
click at [742, 0] on html "Event Builder Guests Floor Plan All Groups Journeys Comms QR Scanner Team Setti…" at bounding box center [382, 183] width 765 height 367
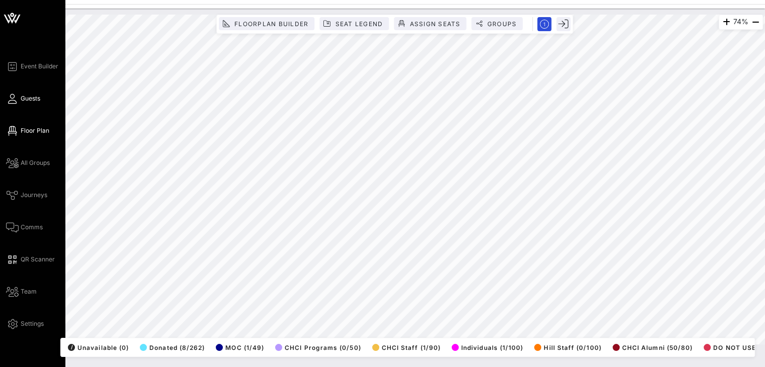
click at [35, 102] on span "Guests" at bounding box center [31, 98] width 20 height 9
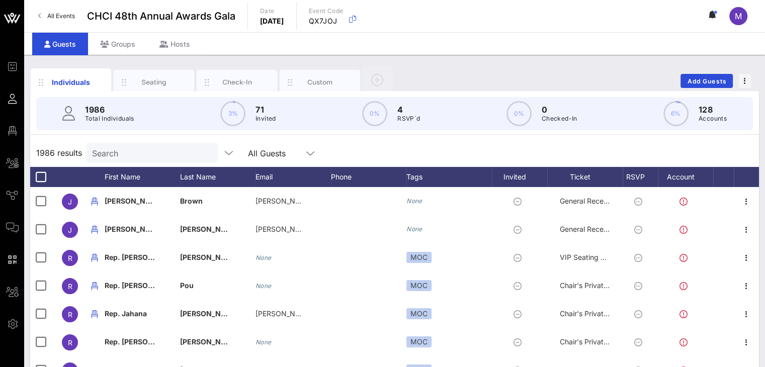
click at [180, 151] on input "Search" at bounding box center [151, 152] width 118 height 13
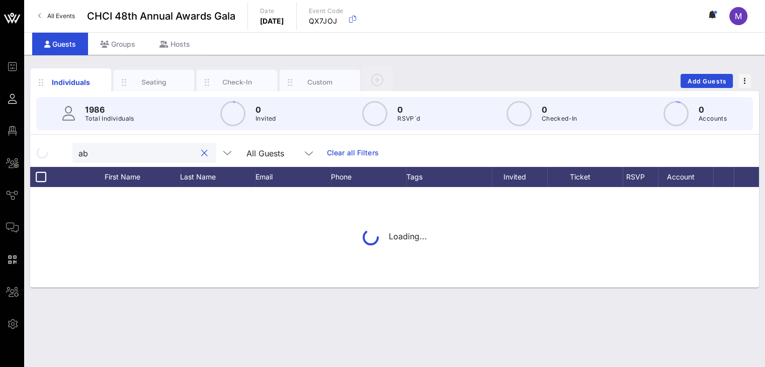
type input "a"
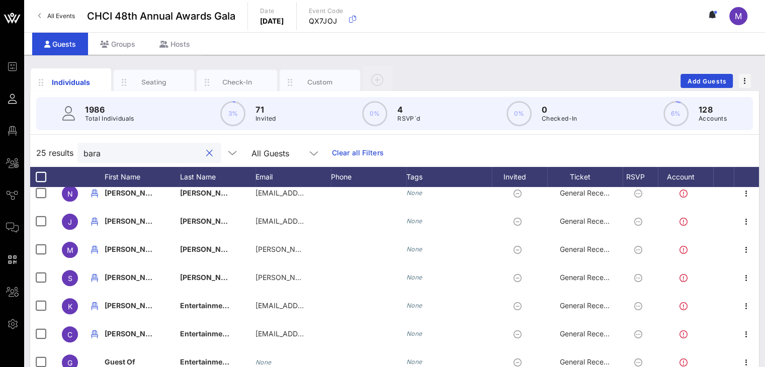
type input "bara"
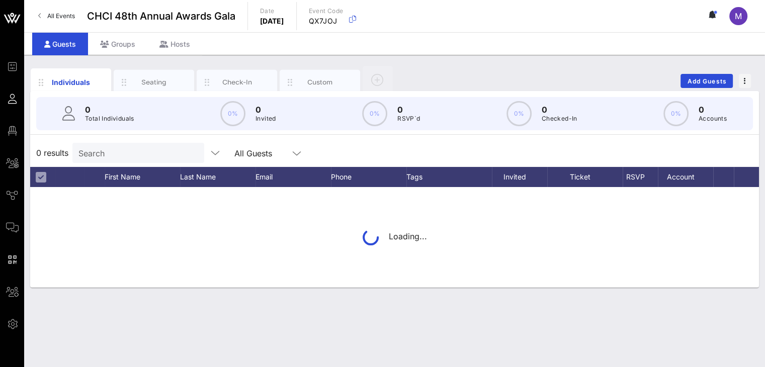
click at [132, 149] on input "Search" at bounding box center [137, 152] width 118 height 13
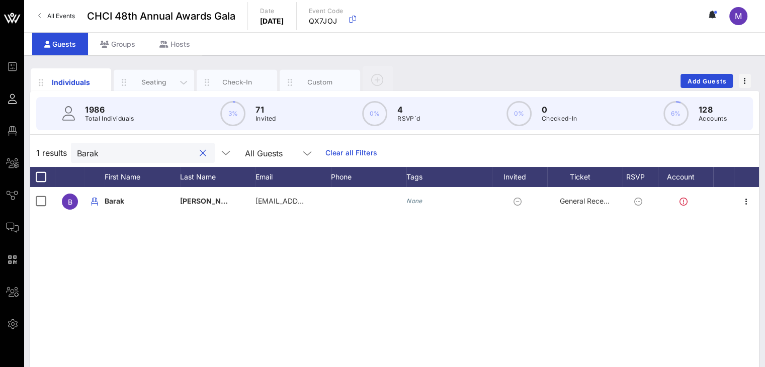
type input "Barak"
click at [161, 82] on div "Seating" at bounding box center [154, 82] width 45 height 10
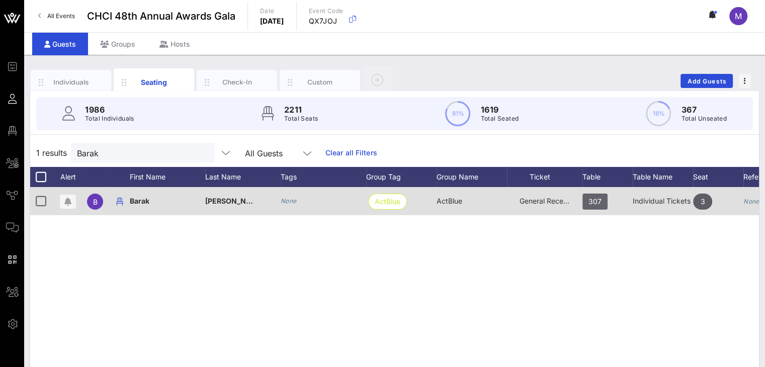
click at [593, 196] on span "307" at bounding box center [594, 202] width 13 height 16
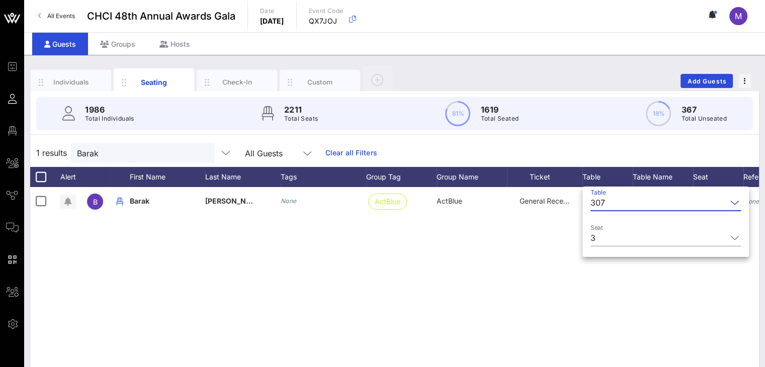
click at [616, 202] on input "Table" at bounding box center [668, 203] width 118 height 16
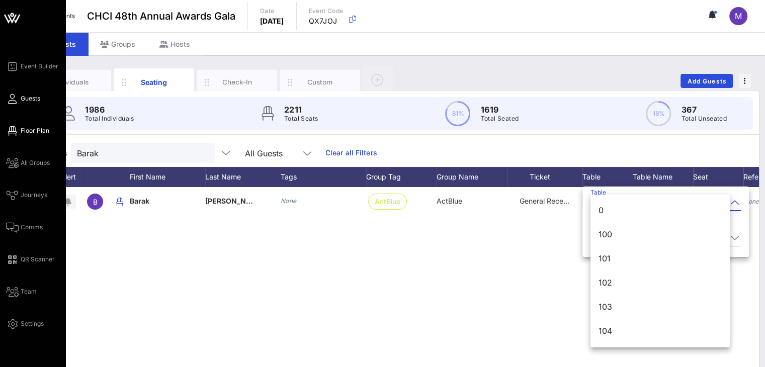
click at [44, 131] on span "Floor Plan" at bounding box center [35, 130] width 29 height 9
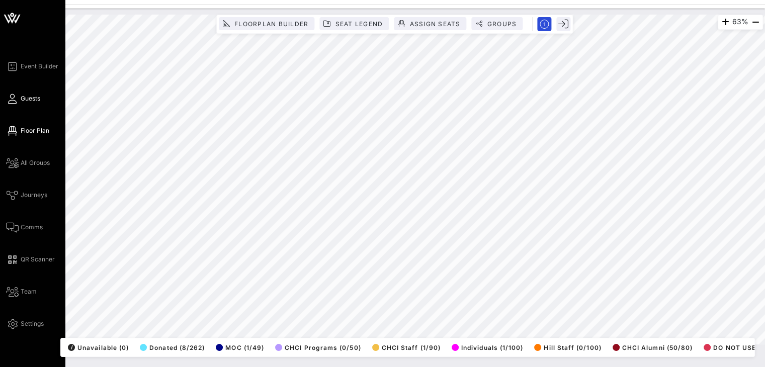
click at [28, 97] on span "Guests" at bounding box center [31, 98] width 20 height 9
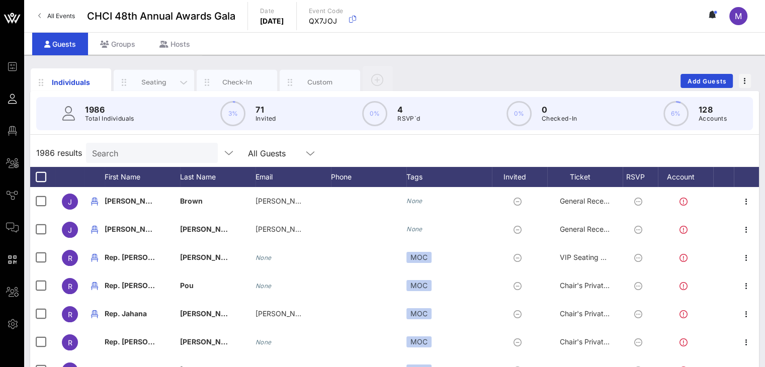
click at [143, 80] on div "Seating" at bounding box center [154, 82] width 45 height 10
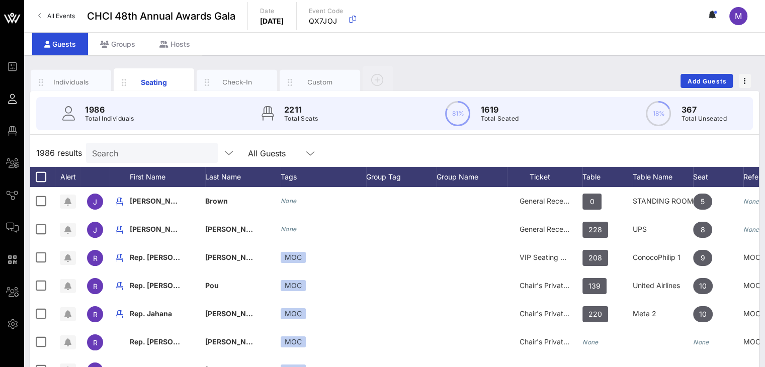
click at [146, 153] on input "Search" at bounding box center [151, 152] width 118 height 13
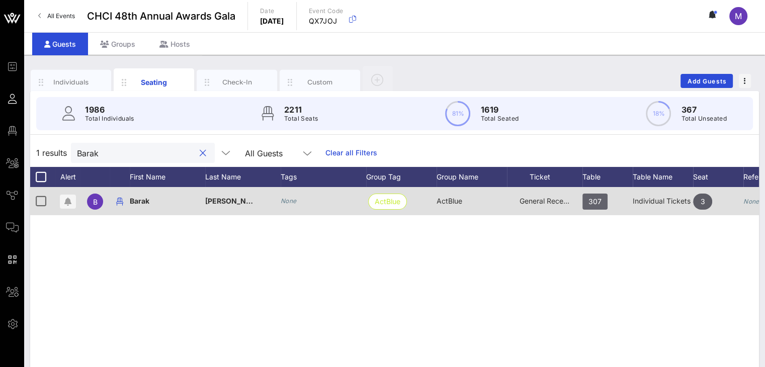
type input "Barak"
click at [582, 203] on span "307" at bounding box center [594, 202] width 25 height 16
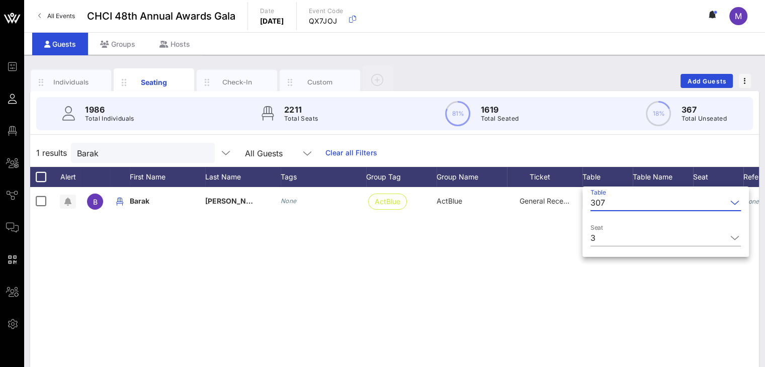
click at [596, 198] on div "307" at bounding box center [658, 203] width 136 height 16
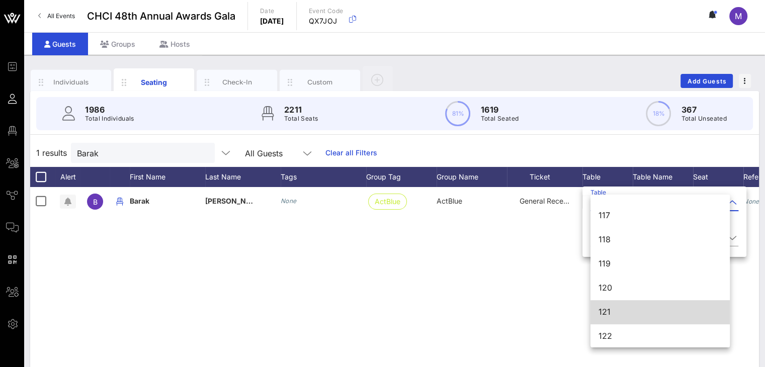
scroll to position [431, 0]
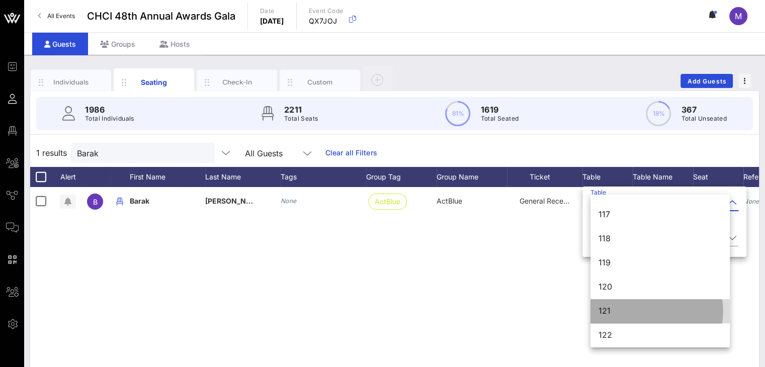
click at [624, 311] on div "121" at bounding box center [660, 311] width 123 height 10
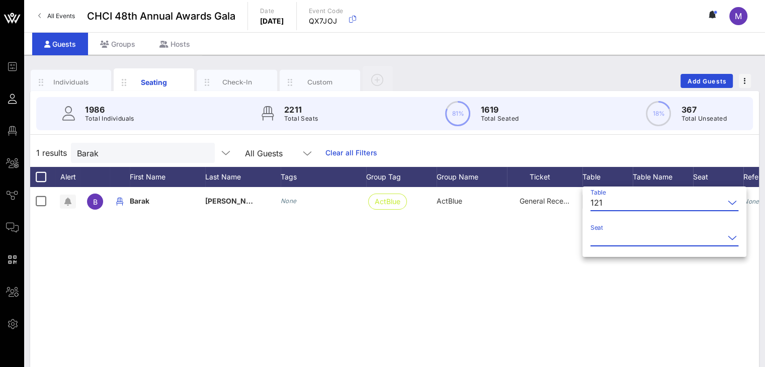
click at [603, 236] on input "Seat" at bounding box center [657, 238] width 134 height 16
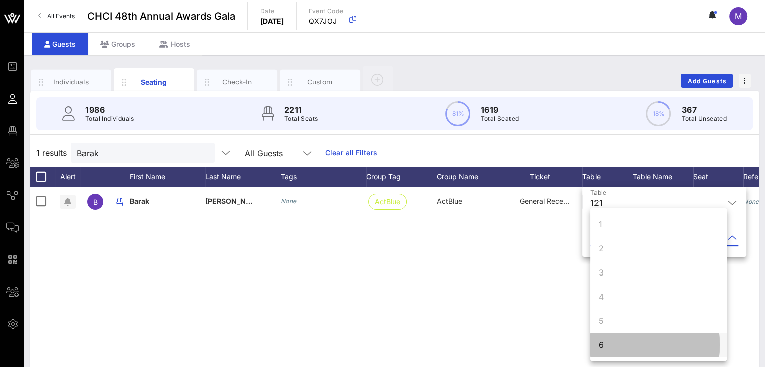
click at [601, 341] on div "6" at bounding box center [601, 345] width 5 height 12
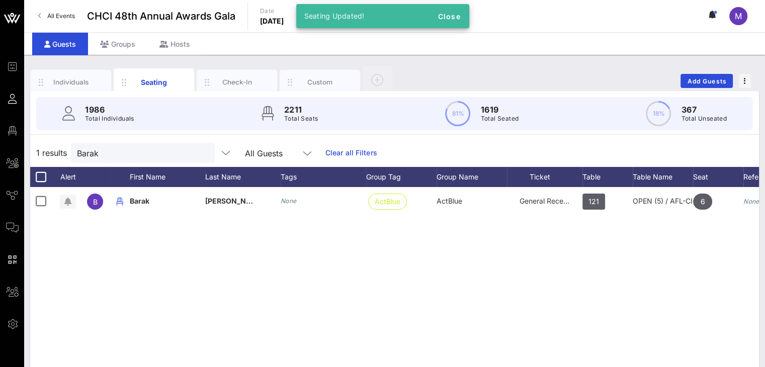
click at [568, 307] on div "B [PERSON_NAME] None ActBlue ActBlue General Reception 121 OPEN (5) / AFL-CIO (…" at bounding box center [394, 338] width 729 height 302
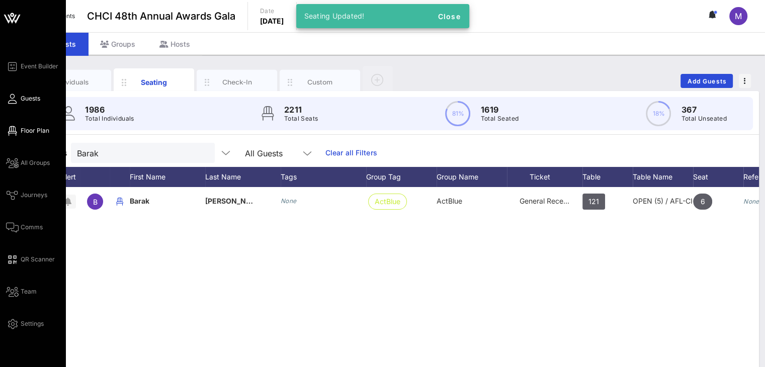
click at [42, 135] on span "Floor Plan" at bounding box center [35, 130] width 29 height 9
